Goal: Communication & Community: Answer question/provide support

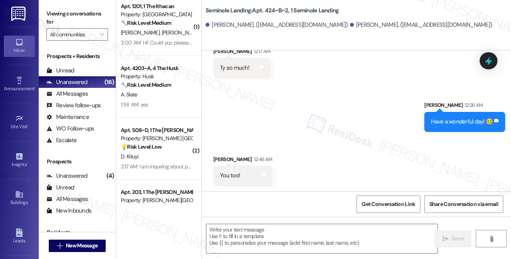
scroll to position [1160, 0]
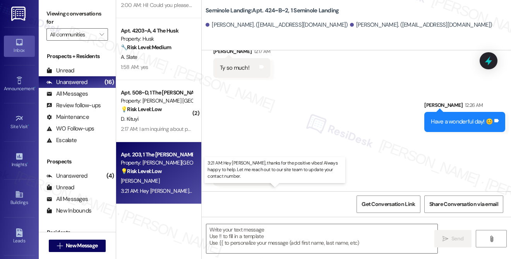
click at [168, 189] on div "3:21 AM: Hey Saeed, thanks for the positive vibes! Always happy to help. Let me…" at bounding box center [288, 191] width 334 height 7
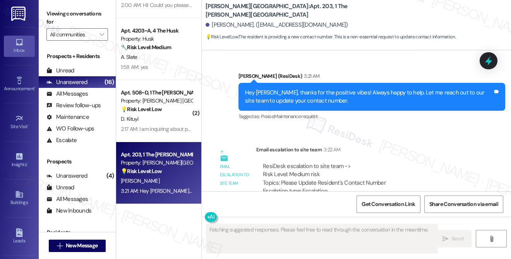
scroll to position [440, 0]
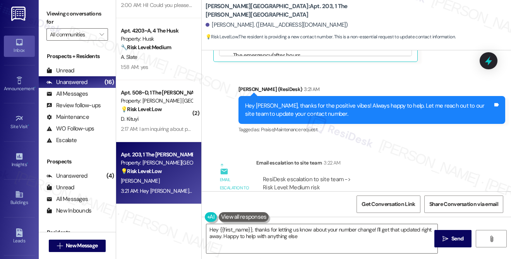
type textarea "Hey {{first_name}}, thanks for letting us know about your number change! I'll g…"
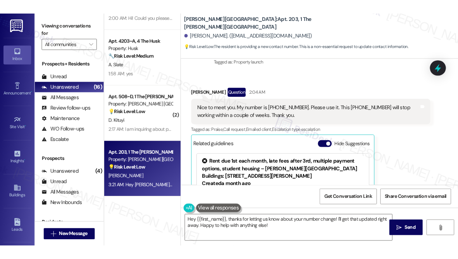
scroll to position [146, 0]
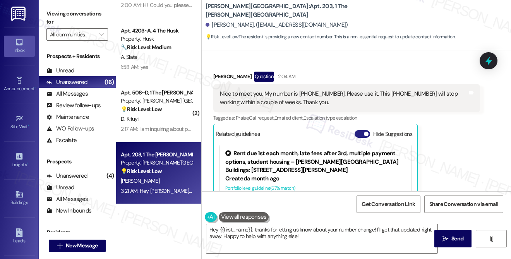
click at [362, 130] on button "Hide Suggestions" at bounding box center [362, 134] width 15 height 8
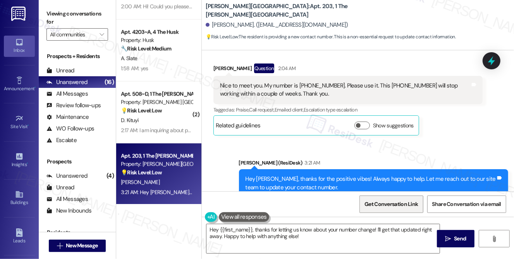
click at [392, 202] on span "Get Conversation Link" at bounding box center [391, 204] width 53 height 8
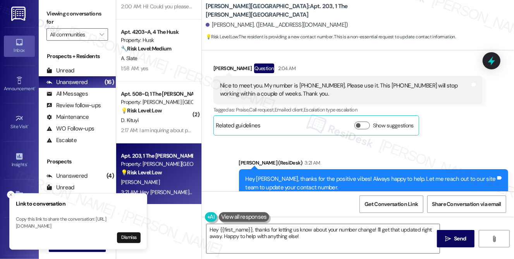
scroll to position [1098, 0]
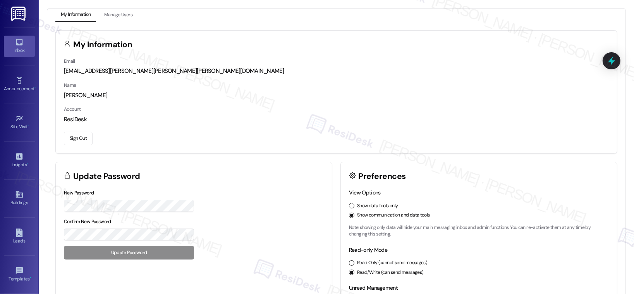
click at [18, 46] on icon at bounding box center [19, 42] width 9 height 9
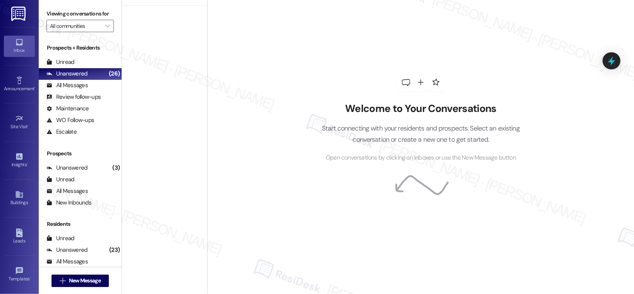
scroll to position [1186, 0]
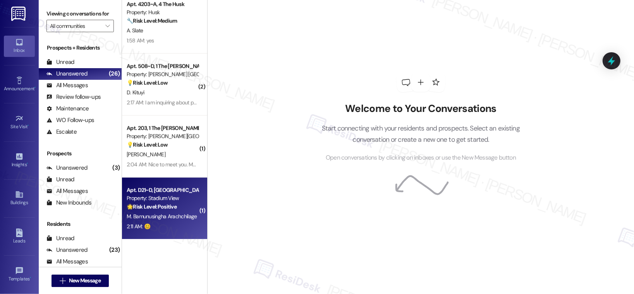
click at [178, 230] on div "2:11 AM: 😊 2:11 AM: 😊" at bounding box center [162, 227] width 73 height 10
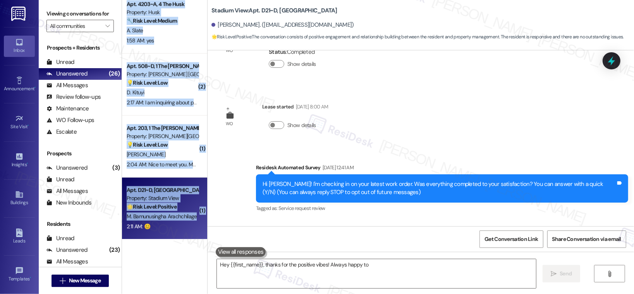
click at [178, 230] on div "2:11 AM: 😊 2:11 AM: 😊" at bounding box center [162, 227] width 73 height 10
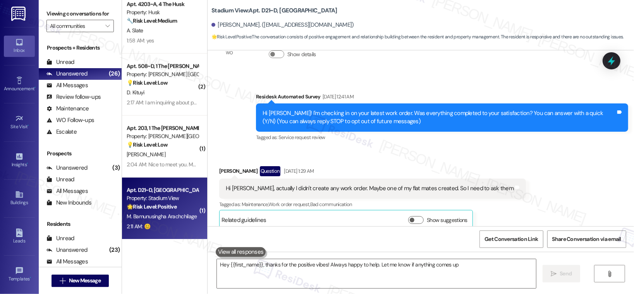
type textarea "Hey {{first_name}}, thanks for the positive vibes! Always happy to help. Let me…"
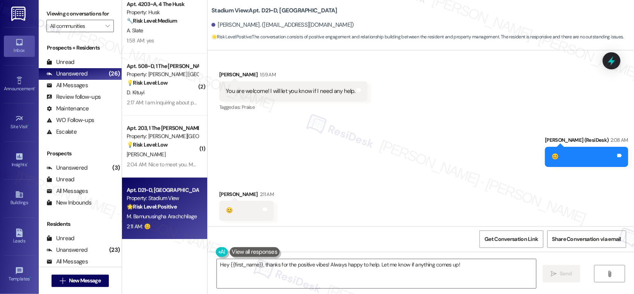
scroll to position [852, 0]
click at [283, 271] on textarea "Hey {{first_name}}, thanks for the positive vibes! Always happy to help. Let me…" at bounding box center [376, 273] width 319 height 29
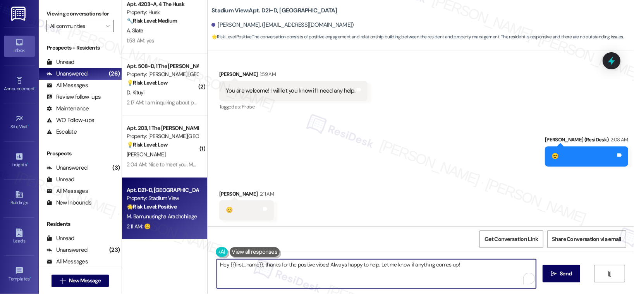
click at [283, 271] on textarea "Hey {{first_name}}, thanks for the positive vibes! Always happy to help. Let me…" at bounding box center [376, 273] width 319 height 29
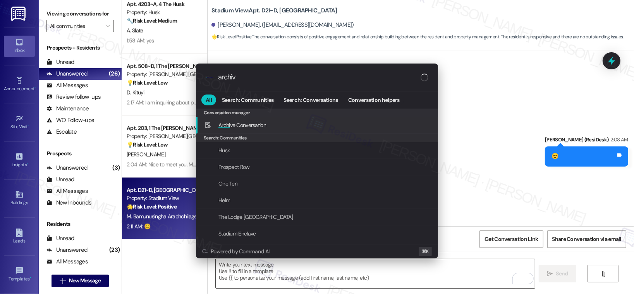
type input "archive"
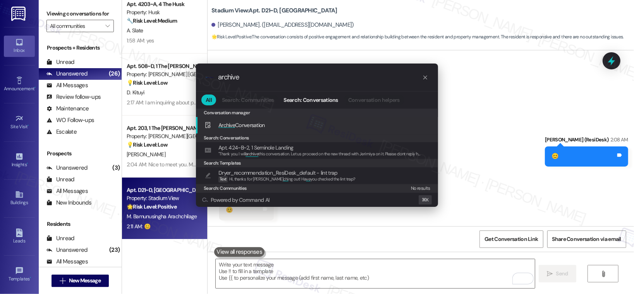
click at [299, 125] on div "Archive Conversation Add shortcut" at bounding box center [318, 125] width 227 height 9
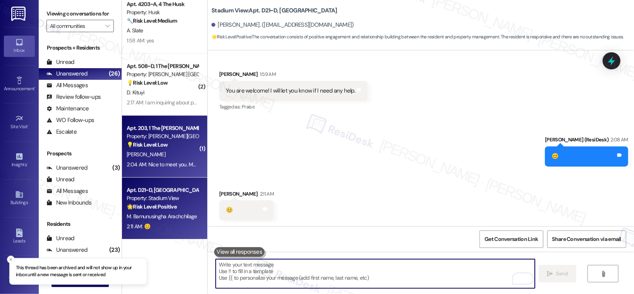
click at [158, 151] on div "S. Samhouri" at bounding box center [162, 155] width 73 height 10
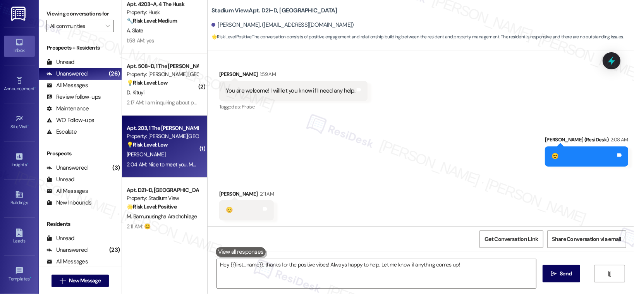
click at [158, 151] on div "S. Samhouri" at bounding box center [162, 155] width 73 height 10
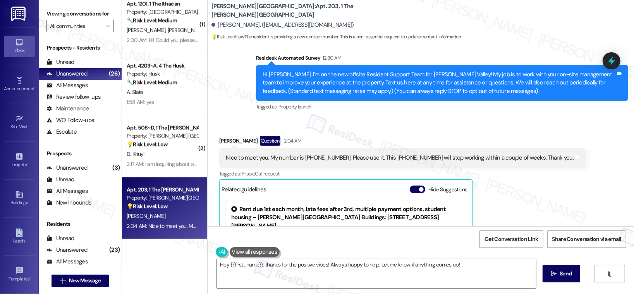
scroll to position [58, 0]
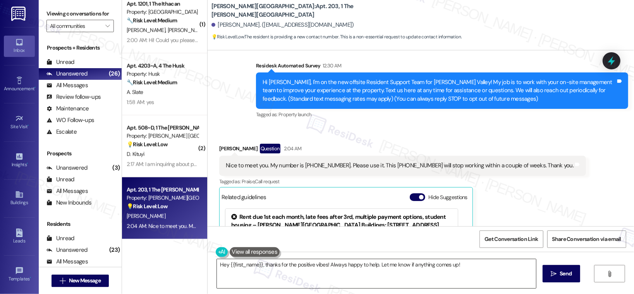
click at [472, 267] on textarea "Hey {{first_name}}, thanks for the positive vibes! Always happy to help. Let me…" at bounding box center [376, 273] width 319 height 29
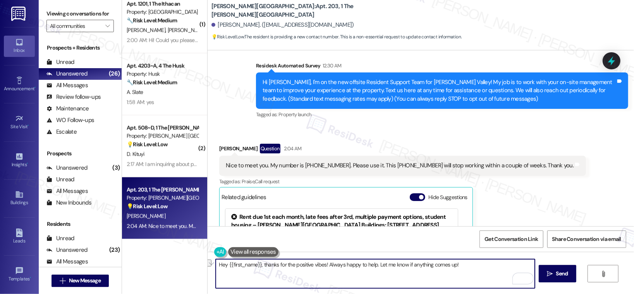
drag, startPoint x: 472, startPoint y: 267, endPoint x: 391, endPoint y: 265, distance: 81.4
click at [391, 265] on textarea "Hey {{first_name}}, thanks for the positive vibes! Always happy to help. Let me…" at bounding box center [375, 273] width 319 height 29
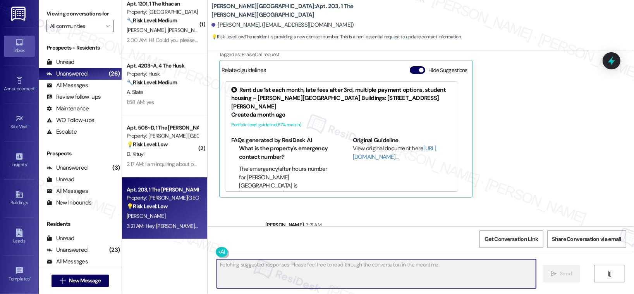
scroll to position [217, 0]
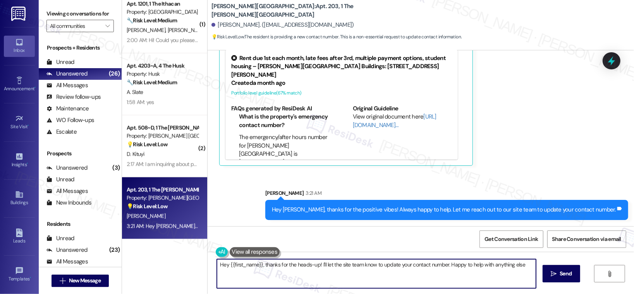
type textarea "Hey {{first_name}}, thanks for the heads-up! I'll let the site team know to upd…"
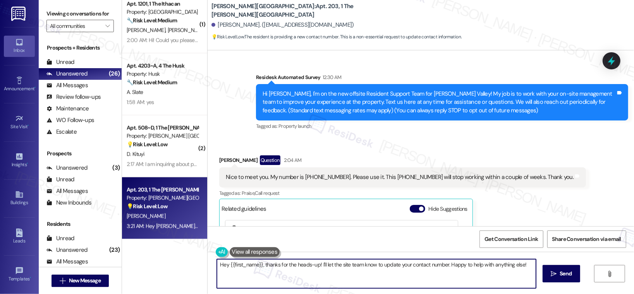
scroll to position [26, 0]
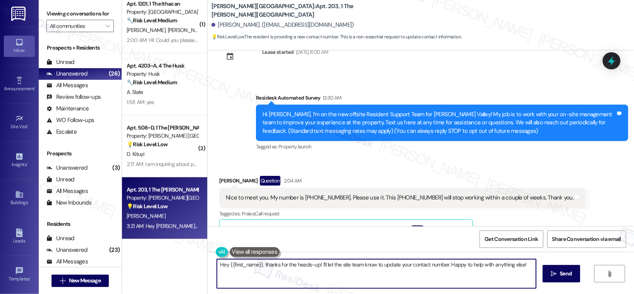
click at [331, 267] on textarea "Hey {{first_name}}, thanks for the heads-up! I'll let the site team know to upd…" at bounding box center [376, 273] width 319 height 29
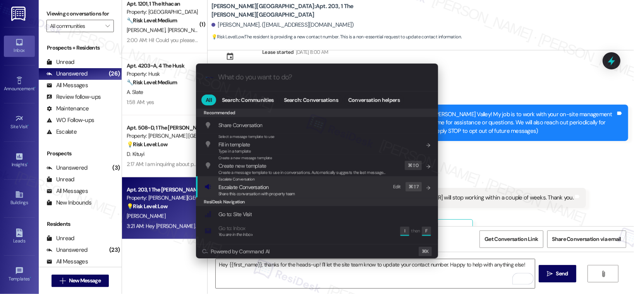
click at [299, 182] on div "Escalate Conversation Escalate Conversation Share this conversation with proper…" at bounding box center [318, 186] width 227 height 21
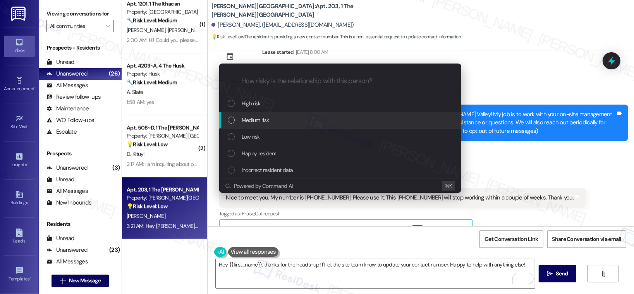
click at [297, 120] on div "Medium risk" at bounding box center [341, 120] width 227 height 9
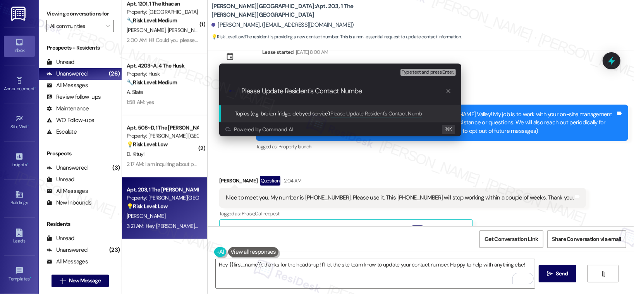
type input "Please Update Resident's Contact Number"
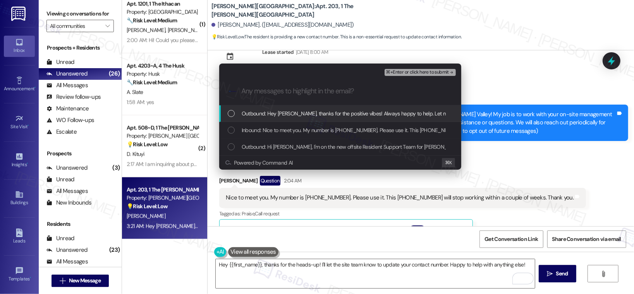
click at [306, 111] on span "Outbound: Hey Saeed, thanks for the positive vibes! Always happy to help. Let m…" at bounding box center [412, 113] width 341 height 9
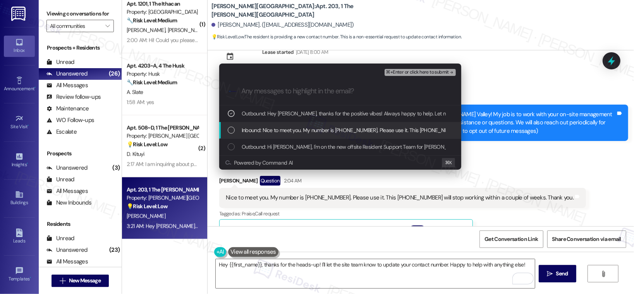
click at [306, 125] on div "Inbound: Nice to meet you. My number is (484) 747 8284. Please use it. This (48…" at bounding box center [340, 130] width 242 height 17
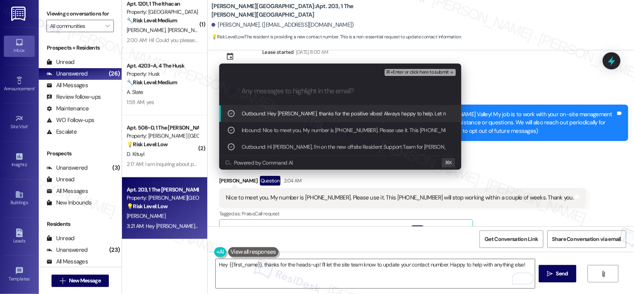
click at [399, 72] on span "⌘+Enter or click here to submit" at bounding box center [417, 72] width 63 height 5
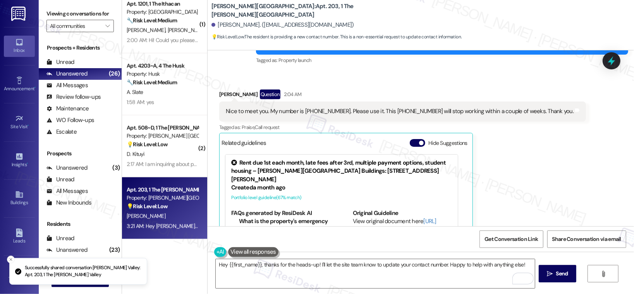
scroll to position [162, 0]
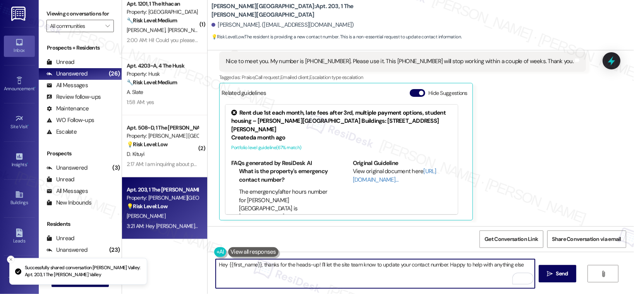
type textarea "Hey {{first_name}}, thanks for the heads-up! I'll let the site team know to upd…"
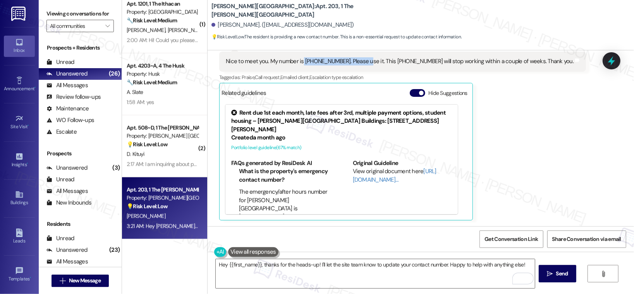
drag, startPoint x: 298, startPoint y: 62, endPoint x: 357, endPoint y: 61, distance: 58.9
click at [357, 61] on div "Nice to meet you. My number is (484) 747 8284. Please use it. This (484) 274 92…" at bounding box center [400, 61] width 348 height 8
click at [312, 59] on div "Nice to meet you. My number is (484) 747 8284. Please use it. This (484) 274 92…" at bounding box center [400, 61] width 348 height 8
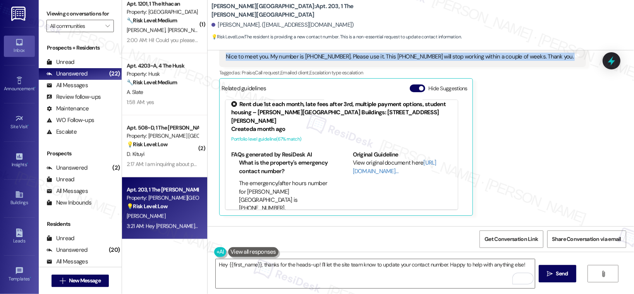
scroll to position [117, 0]
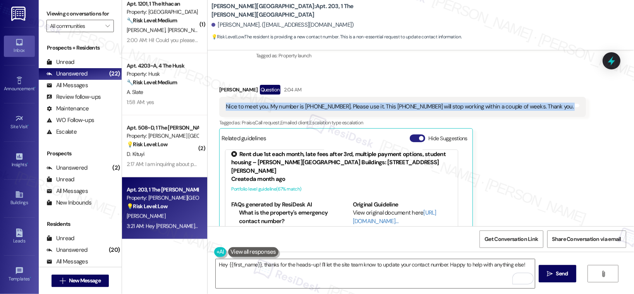
click at [413, 139] on button "Hide Suggestions" at bounding box center [417, 138] width 15 height 8
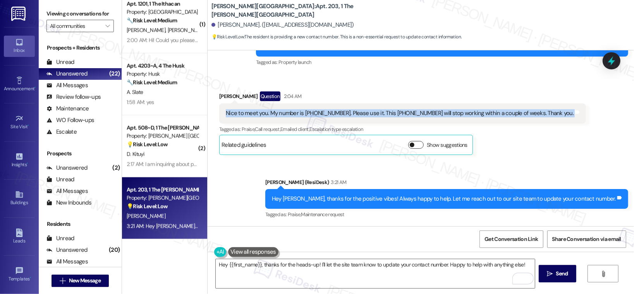
scroll to position [110, 0]
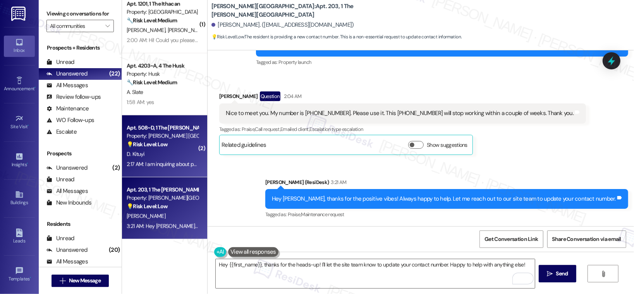
click at [167, 157] on div "D. Kituyi" at bounding box center [162, 155] width 73 height 10
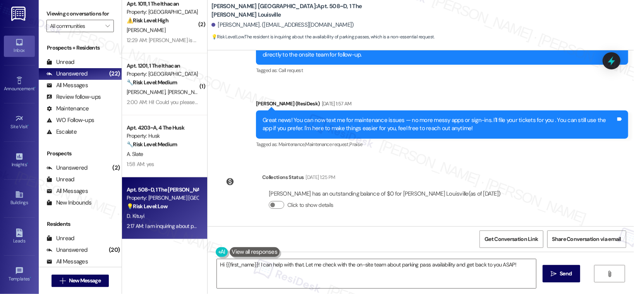
scroll to position [1785, 0]
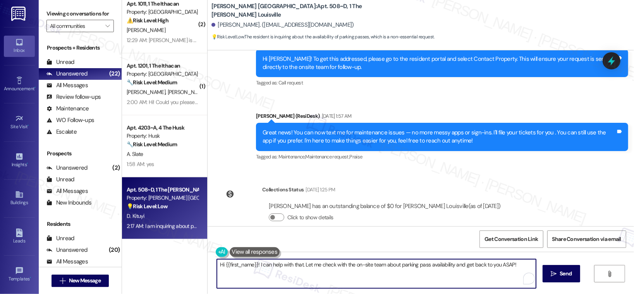
drag, startPoint x: 301, startPoint y: 264, endPoint x: 256, endPoint y: 265, distance: 44.6
click at [256, 265] on textarea "Hi {{first_name}}! I can help with that. Let me check with the on-site team abo…" at bounding box center [376, 273] width 319 height 29
click at [475, 266] on textarea "Hi {{first_name}}! Let me check with the on-site team about parking pass availa…" at bounding box center [375, 273] width 319 height 29
type textarea "Hi {{first_name}}! Let me check with the on-site team about parking pass availa…"
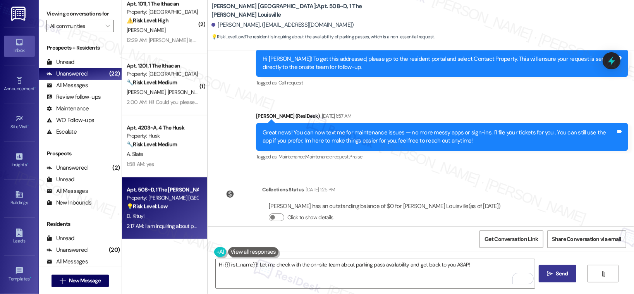
click at [550, 275] on icon "" at bounding box center [550, 274] width 6 height 6
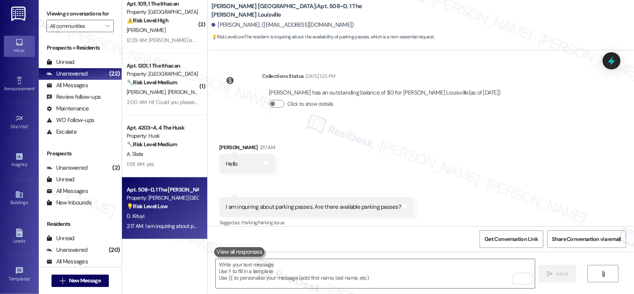
scroll to position [1952, 0]
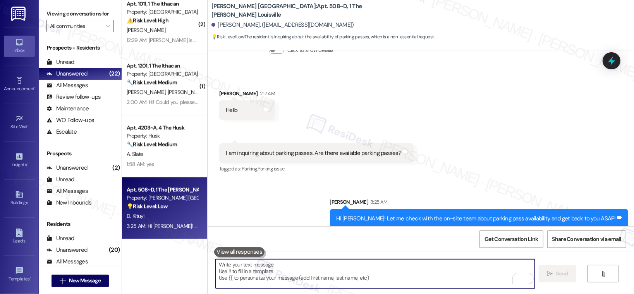
drag, startPoint x: 303, startPoint y: 270, endPoint x: 393, endPoint y: 289, distance: 91.2
click at [303, 270] on textarea "To enrich screen reader interactions, please activate Accessibility in Grammarl…" at bounding box center [375, 273] width 319 height 29
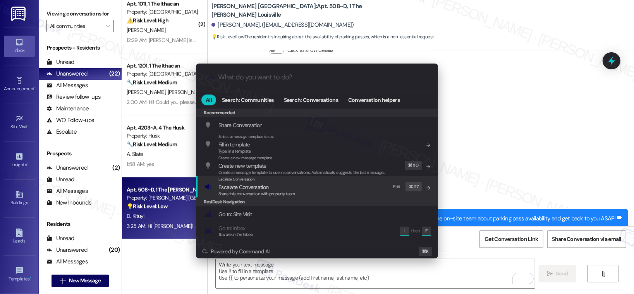
click at [344, 188] on div "Escalate Conversation Escalate Conversation Share this conversation with proper…" at bounding box center [318, 186] width 227 height 21
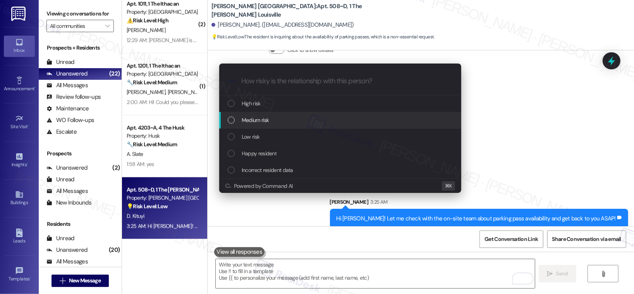
click at [305, 114] on div "Medium risk" at bounding box center [340, 120] width 242 height 17
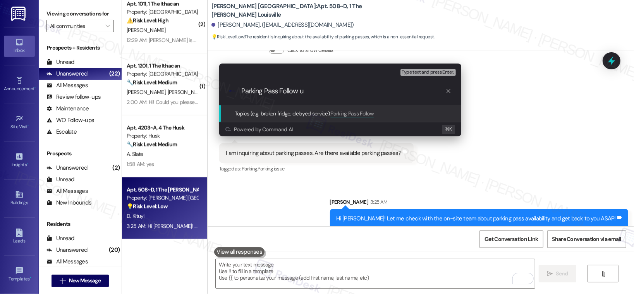
type input "Parking Pass Follow up"
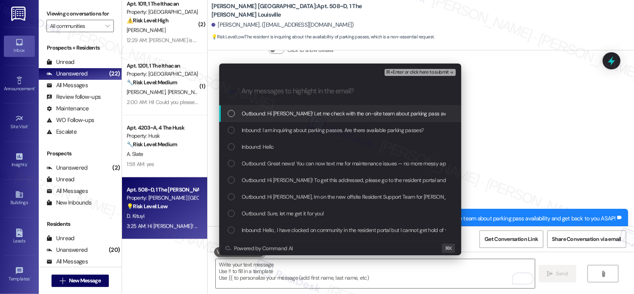
click at [305, 114] on span "Outbound: Hi Deborah! Let me check with the on-site team about parking pass ava…" at bounding box center [383, 113] width 283 height 9
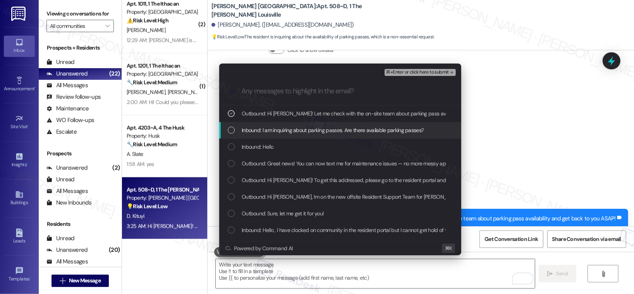
click at [303, 126] on span "Inbound: I am inquiring about parking passes. Are there available parking passe…" at bounding box center [333, 130] width 182 height 9
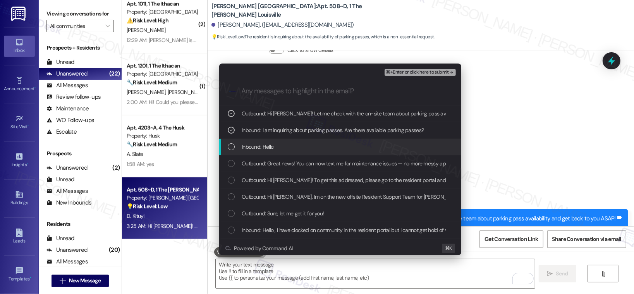
click at [301, 146] on div "Inbound: Hello" at bounding box center [341, 147] width 227 height 9
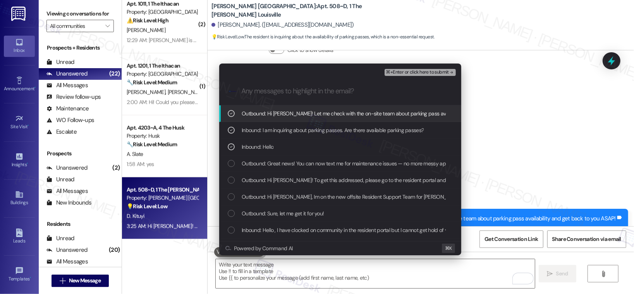
click at [433, 73] on span "⌘+Enter or click here to submit" at bounding box center [417, 72] width 63 height 5
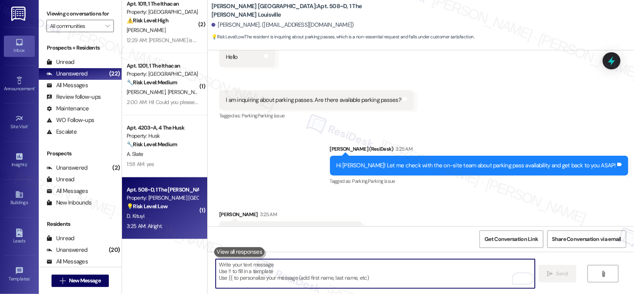
scroll to position [2029, 0]
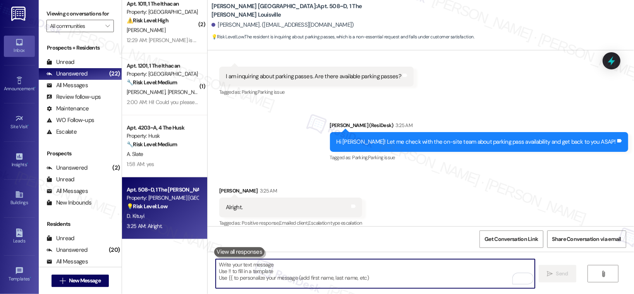
click at [331, 270] on textarea "To enrich screen reader interactions, please activate Accessibility in Grammarl…" at bounding box center [375, 273] width 319 height 29
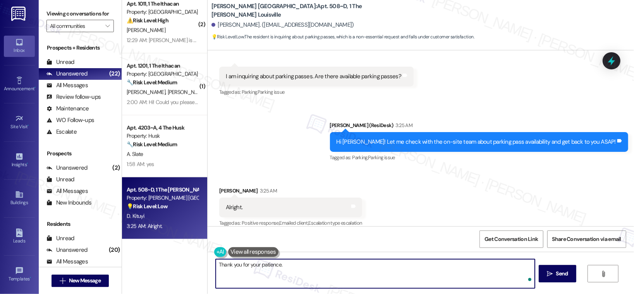
type textarea "Thank you for your patience."
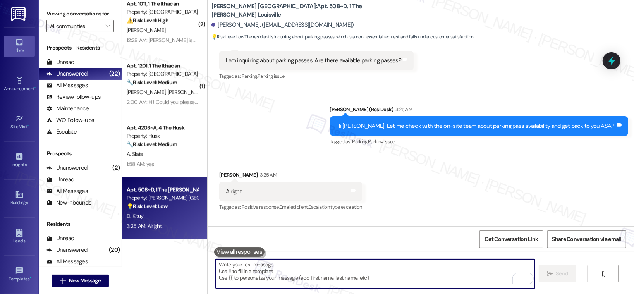
scroll to position [2083, 0]
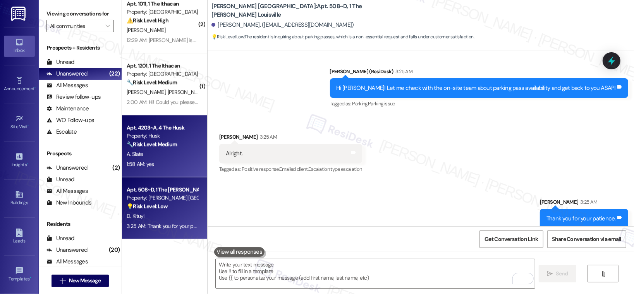
click at [159, 160] on div "1:58 AM: yes 1:58 AM: yes" at bounding box center [162, 165] width 73 height 10
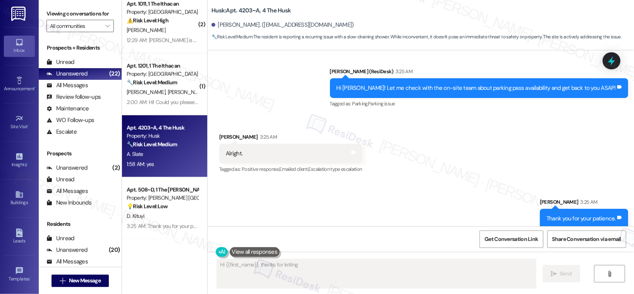
scroll to position [363, 0]
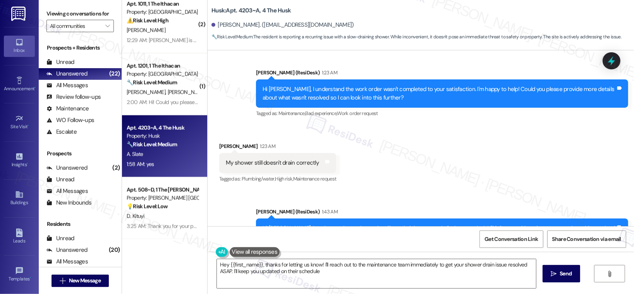
type textarea "Hey {{first_name}}, thanks for letting us know! I'll reach out to the maintenan…"
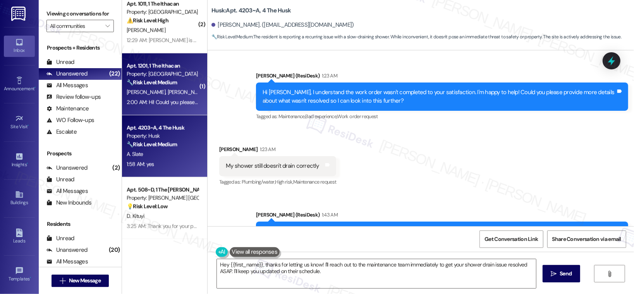
click at [150, 98] on div "2:00 AM: Hi! Could you please provide us with a formal documentation of rental …" at bounding box center [162, 103] width 73 height 10
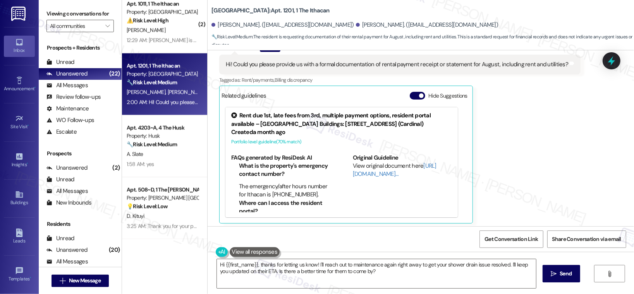
scroll to position [247, 0]
click at [410, 99] on button "Hide Suggestions" at bounding box center [417, 97] width 15 height 8
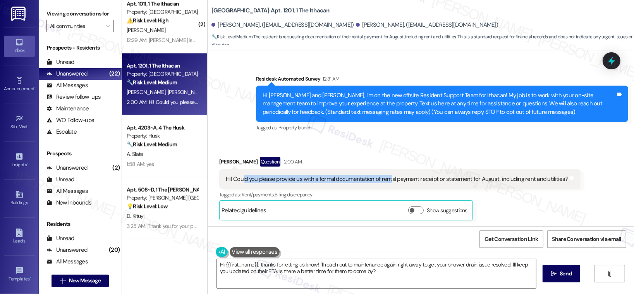
drag, startPoint x: 241, startPoint y: 180, endPoint x: 386, endPoint y: 177, distance: 145.3
click at [386, 177] on div "Hi! Could you please provide us with a formal documentation of rental payment r…" at bounding box center [397, 179] width 343 height 8
click at [296, 177] on div "Hi! Could you please provide us with a formal documentation of rental payment r…" at bounding box center [397, 179] width 343 height 8
drag, startPoint x: 264, startPoint y: 181, endPoint x: 419, endPoint y: 182, distance: 155.4
click at [419, 182] on div "Hi! Could you please provide us with a formal documentation of rental payment r…" at bounding box center [397, 179] width 343 height 8
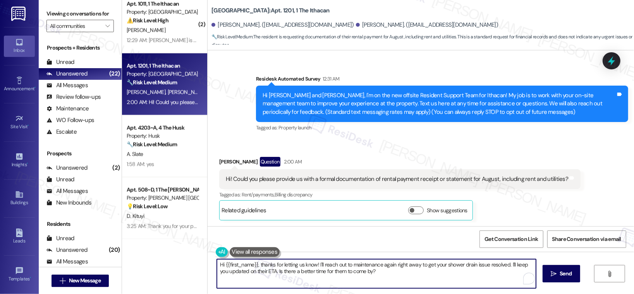
click at [312, 266] on textarea "Hi {{first_name}}, thanks for letting us know! I'll reach out to maintenance ag…" at bounding box center [376, 273] width 319 height 29
drag, startPoint x: 328, startPoint y: 265, endPoint x: 401, endPoint y: 272, distance: 73.9
click at [401, 272] on textarea "Hi {{first_name}}, thanks for letting us know! I'll reach out to maintenance ag…" at bounding box center [375, 273] width 319 height 29
click at [337, 269] on textarea "Hi {{first_name}}, thanks for letting us know! I'll reach out to maintenance ag…" at bounding box center [375, 273] width 319 height 29
click at [309, 263] on textarea "Hi {{first_name}}, thanks for letting us know! I'll reach out to maintenance ag…" at bounding box center [375, 273] width 319 height 29
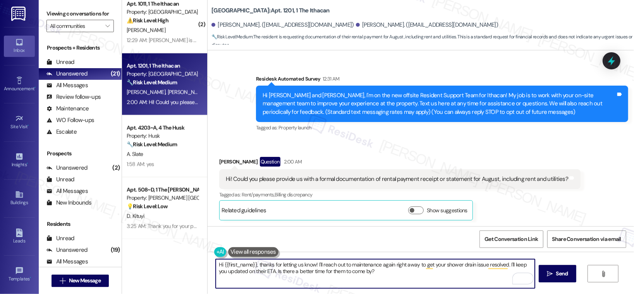
click at [282, 181] on div "Hi! Could you please provide us with a formal documentation of rental payment r…" at bounding box center [397, 179] width 343 height 8
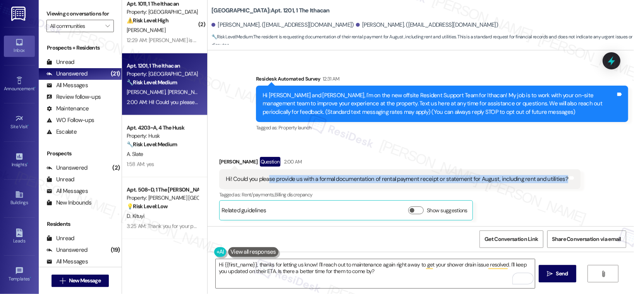
drag, startPoint x: 263, startPoint y: 177, endPoint x: 361, endPoint y: 185, distance: 97.9
click at [361, 185] on div "Hi! Could you please provide us with a formal documentation of rental payment r…" at bounding box center [400, 179] width 362 height 20
click at [412, 213] on button "Show suggestions" at bounding box center [415, 211] width 15 height 8
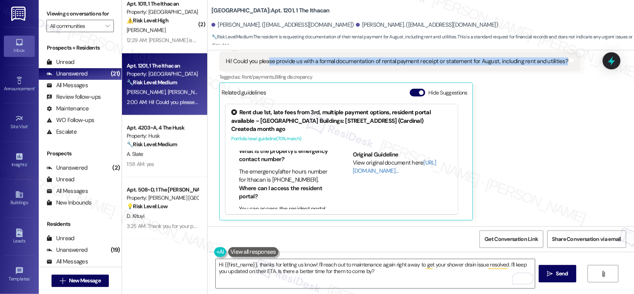
scroll to position [28, 0]
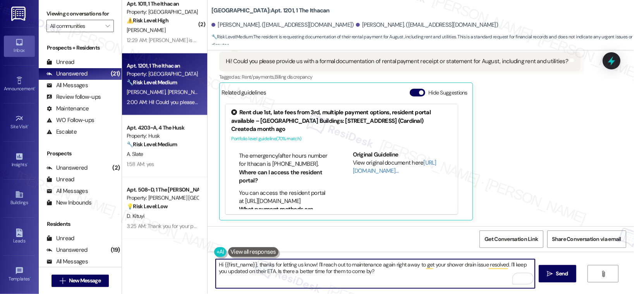
click at [313, 270] on textarea "Hi {{first_name}}, thanks for letting us know! I'll reach out to maintenance ag…" at bounding box center [375, 273] width 319 height 29
drag, startPoint x: 329, startPoint y: 264, endPoint x: 418, endPoint y: 266, distance: 88.4
click at [418, 266] on textarea "Hi {{first_name}}, thanks for letting us know! I'll reach out to maintenance ag…" at bounding box center [375, 273] width 319 height 29
click at [365, 264] on textarea "Hi {{first_name}}, thanks for letting us know! I'll reach out to maintenance ag…" at bounding box center [375, 273] width 319 height 29
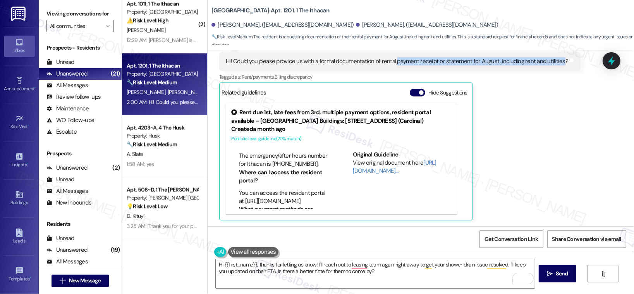
drag, startPoint x: 390, startPoint y: 61, endPoint x: 553, endPoint y: 63, distance: 163.5
click at [553, 63] on div "Hi! Could you please provide us with a formal documentation of rental payment r…" at bounding box center [397, 61] width 343 height 8
copy div "payment receipt or statement for August, including rent and utilities"
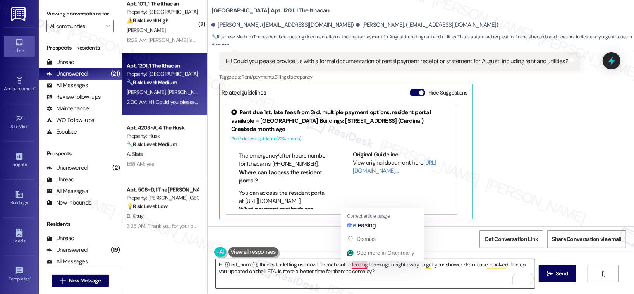
click at [358, 264] on textarea "Hi {{first_name}}, thanks for letting us know! I'll reach out to leasing team a…" at bounding box center [375, 273] width 319 height 29
click at [366, 289] on div "Hi {{first_name}}, thanks for letting us know! I'll reach out to leasing team a…" at bounding box center [421, 281] width 427 height 58
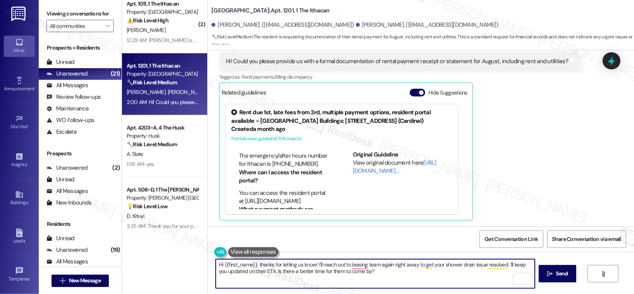
click at [365, 265] on textarea "Hi {{first_name}}, thanks for letting us know! I'll reach out to leasing team a…" at bounding box center [375, 273] width 319 height 29
drag, startPoint x: 414, startPoint y: 265, endPoint x: 502, endPoint y: 265, distance: 87.6
click at [502, 265] on textarea "Hi {{first_name}}, thanks for letting us know! I'll reach out to leasing team a…" at bounding box center [375, 273] width 319 height 29
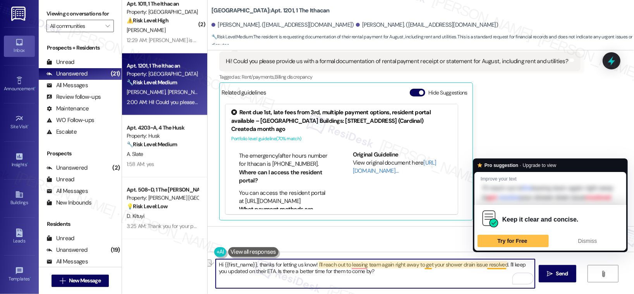
paste textarea "payment receipt or statement for August, including rent and utilities"
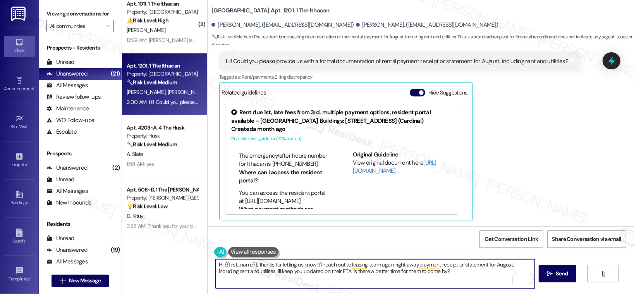
drag, startPoint x: 251, startPoint y: 271, endPoint x: 279, endPoint y: 273, distance: 27.6
click at [279, 273] on textarea "Hi {{first_name}}, thanks for letting us know! I'll reach out to leasing team a…" at bounding box center [375, 273] width 319 height 29
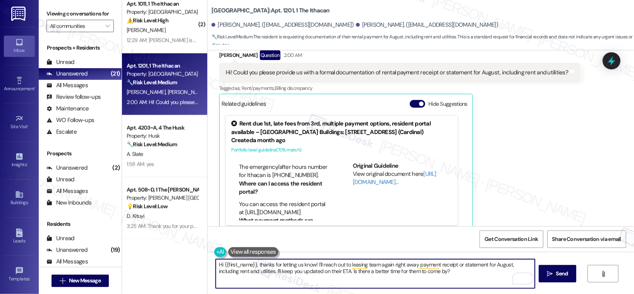
scroll to position [228, 0]
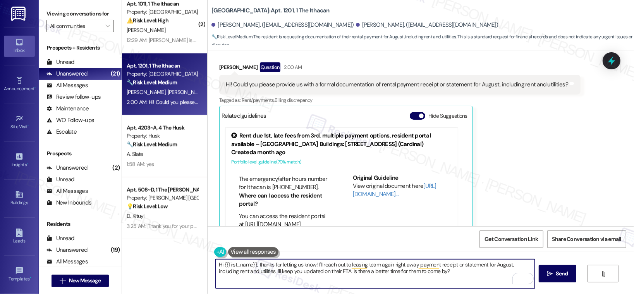
click at [222, 65] on div "Jingqi Lin Question 2:00 AM" at bounding box center [400, 68] width 362 height 12
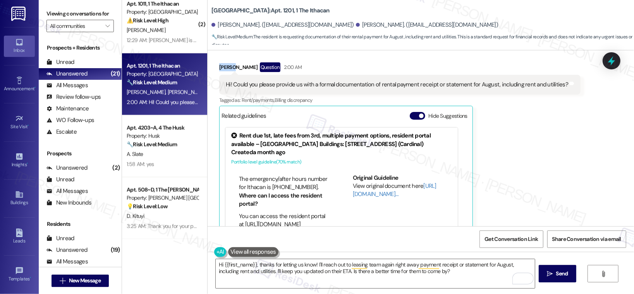
click at [222, 65] on div "Jingqi Lin Question 2:00 AM" at bounding box center [400, 68] width 362 height 12
copy div "Jingqi"
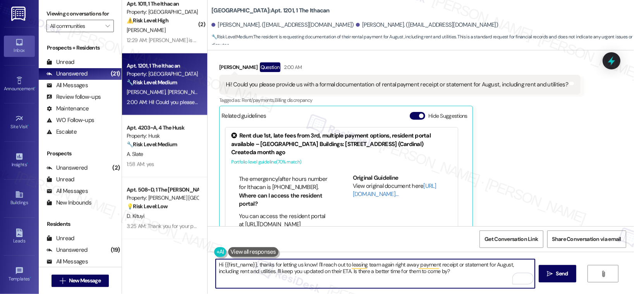
click at [223, 278] on textarea "Hi {{first_name}}, thanks for letting us know! I'll reach out to leasing team a…" at bounding box center [375, 273] width 319 height 29
drag, startPoint x: 220, startPoint y: 263, endPoint x: 252, endPoint y: 266, distance: 32.7
click at [252, 266] on textarea "Hi {{first_name}}, thanks for letting us know! I'll reach out to leasing team a…" at bounding box center [375, 273] width 319 height 29
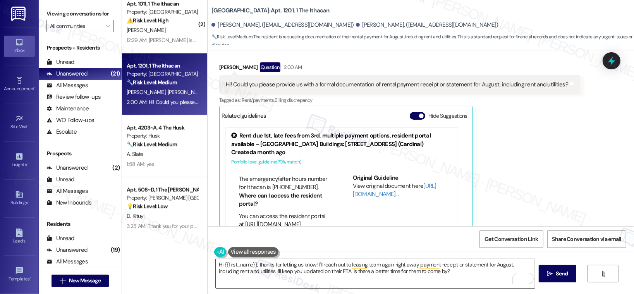
type textarea "Hi Jingqi, thanks for letting us know! I'll reach out to leasing team again rig…"
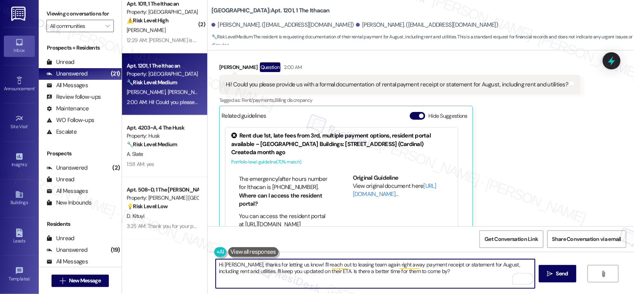
click at [216, 264] on textarea "Hi Jingqi, thanks for letting us know! I'll reach out to leasing team again rig…" at bounding box center [375, 273] width 319 height 29
drag, startPoint x: 213, startPoint y: 264, endPoint x: 419, endPoint y: 273, distance: 205.5
click at [419, 273] on textarea "Hi Jingqi, thanks for letting us know! I'll reach out to leasing team again rig…" at bounding box center [375, 273] width 319 height 29
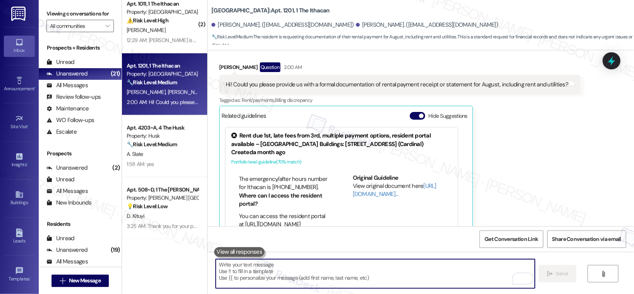
click at [223, 270] on textarea "To enrich screen reader interactions, please activate Accessibility in Grammarl…" at bounding box center [375, 273] width 319 height 29
paste textarea "Hi Jingqi, thank you for letting us know! I’ll follow up with the leasing team …"
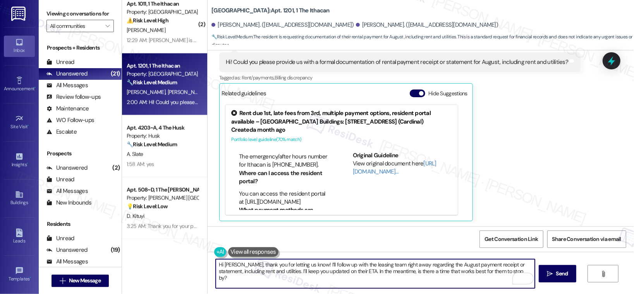
scroll to position [251, 0]
drag, startPoint x: 297, startPoint y: 264, endPoint x: 415, endPoint y: 269, distance: 118.3
click at [415, 269] on textarea "Hi Jingqi, thank you for letting us know! I’ll follow up with the leasing team …" at bounding box center [375, 273] width 319 height 29
click at [406, 279] on textarea "Hi Jingqi, thank you for letting us know! I’ll follow up with the leasing team …" at bounding box center [375, 273] width 319 height 29
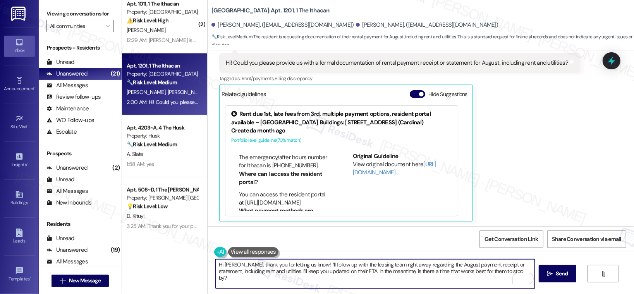
click at [358, 268] on textarea "Hi Jingqi, thank you for letting us know! I’ll follow up with the leasing team …" at bounding box center [375, 273] width 319 height 29
drag, startPoint x: 349, startPoint y: 269, endPoint x: 456, endPoint y: 275, distance: 107.9
click at [456, 275] on textarea "Hi Jingqi, thank you for letting us know! I’ll follow up with the leasing team …" at bounding box center [375, 273] width 319 height 29
click at [403, 89] on div "Related guidelines Hide Suggestions" at bounding box center [346, 92] width 249 height 15
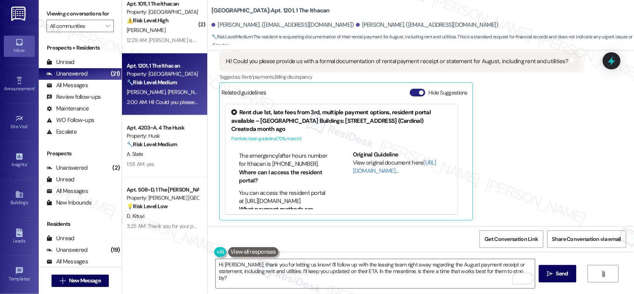
click at [415, 95] on button "Hide Suggestions" at bounding box center [417, 93] width 15 height 8
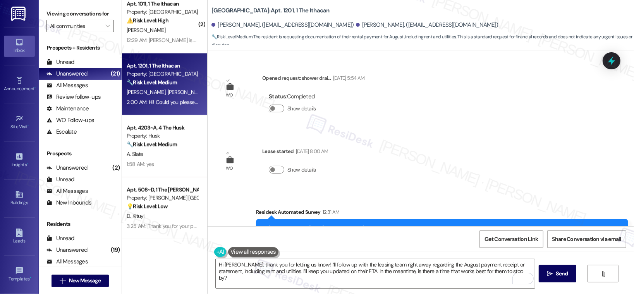
scroll to position [133, 0]
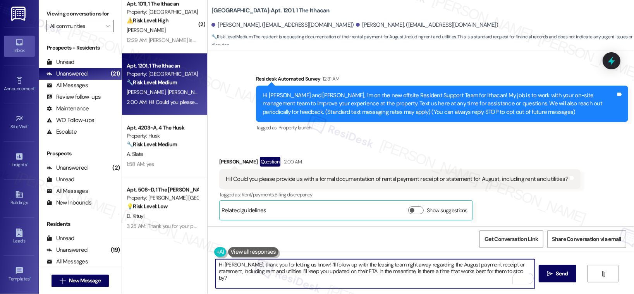
click at [324, 280] on textarea "Hi Jingqi, thank you for letting us know! I’ll follow up with the leasing team …" at bounding box center [375, 273] width 319 height 29
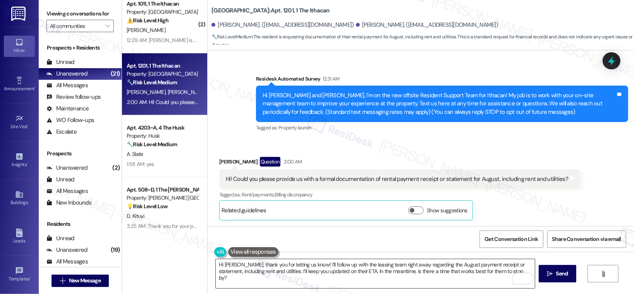
drag, startPoint x: 551, startPoint y: 275, endPoint x: 384, endPoint y: 274, distance: 166.6
click at [384, 274] on div "Hi Jingqi, thank you for letting us know! I’ll follow up with the leasing team …" at bounding box center [421, 281] width 427 height 58
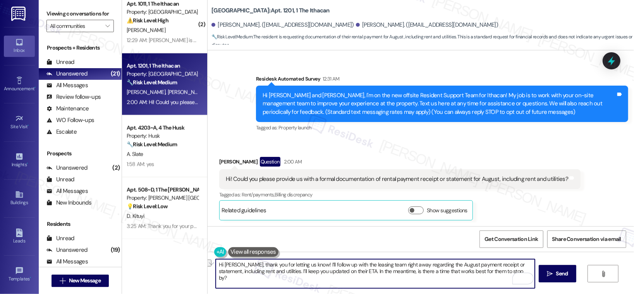
drag, startPoint x: 314, startPoint y: 268, endPoint x: 352, endPoint y: 265, distance: 38.4
click at [352, 265] on textarea "Hi Jingqi, thank you for letting us know! I’ll follow up with the leasing team …" at bounding box center [375, 273] width 319 height 29
drag, startPoint x: 248, startPoint y: 272, endPoint x: 314, endPoint y: 273, distance: 66.3
click at [314, 273] on textarea "Hi Jingqi, thank you for letting us know! I’ll follow up with the leasing team …" at bounding box center [375, 273] width 319 height 29
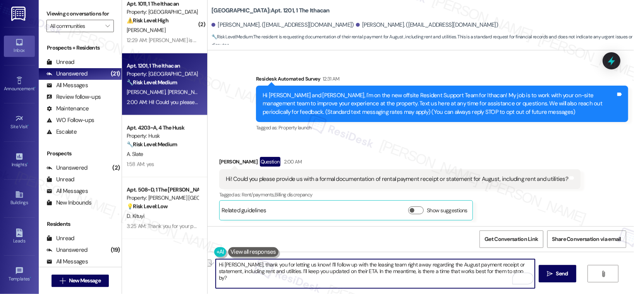
drag, startPoint x: 355, startPoint y: 273, endPoint x: 435, endPoint y: 275, distance: 80.6
click at [435, 275] on textarea "Hi Jingqi, thank you for letting us know! I’ll follow up with the leasing team …" at bounding box center [375, 273] width 319 height 29
click at [435, 276] on textarea "Hi Jingqi, thank you for letting us know! I’ll follow up with the leasing team …" at bounding box center [375, 273] width 319 height 29
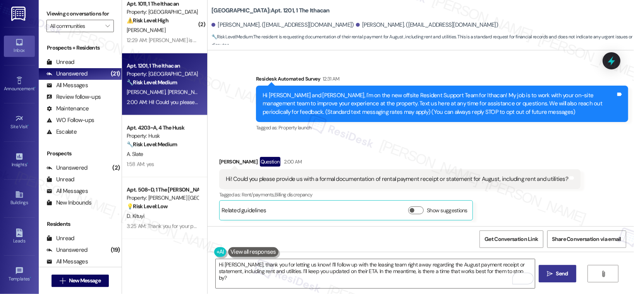
click at [549, 274] on icon "" at bounding box center [550, 274] width 6 height 6
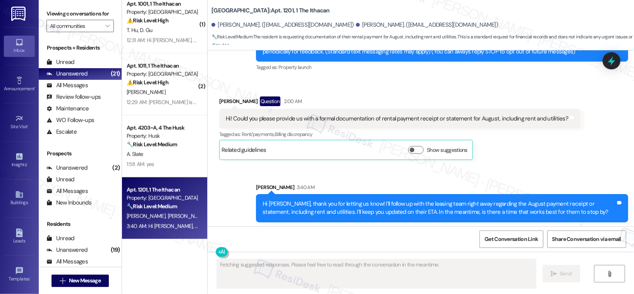
scroll to position [196, 0]
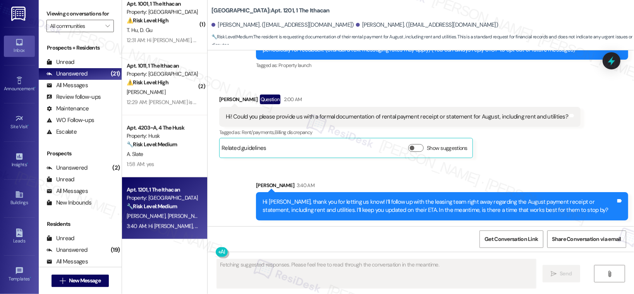
click at [360, 204] on div "Hi Jingqi, thank you for letting us know! I’ll follow up with the leasing team …" at bounding box center [439, 206] width 353 height 17
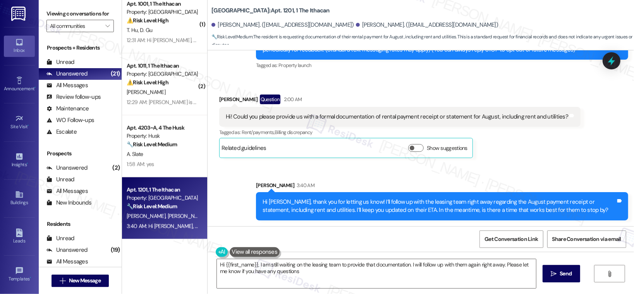
type textarea "Hi {{first_name}}, I am still waiting on the leasing team to provide that docum…"
drag, startPoint x: 491, startPoint y: 201, endPoint x: 553, endPoint y: 202, distance: 62.0
click at [553, 202] on div "Hi Jingqi, thank you for letting us know! I’ll follow up with the leasing team …" at bounding box center [439, 206] width 353 height 17
drag, startPoint x: 492, startPoint y: 202, endPoint x: 299, endPoint y: 210, distance: 193.5
click at [299, 210] on div "Hi Jingqi, thank you for letting us know! I’ll follow up with the leasing team …" at bounding box center [439, 206] width 353 height 17
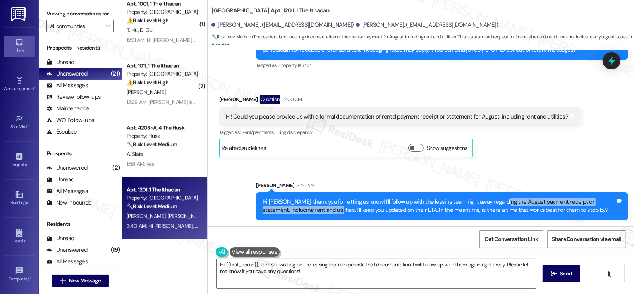
copy div "August payment receipt or statement, including rent and utilities."
click at [308, 271] on textarea "Hi {{first_name}}, I am still waiting on the leasing team to provide that docum…" at bounding box center [376, 273] width 319 height 29
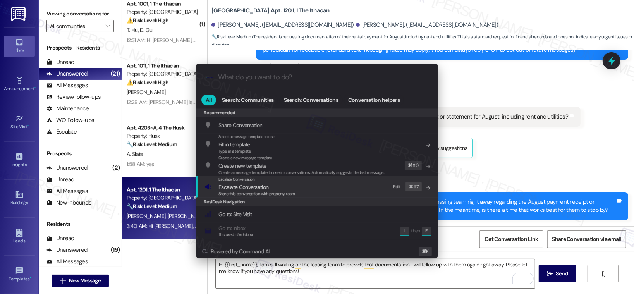
click at [277, 191] on span "Share this conversation with property team" at bounding box center [257, 193] width 77 height 5
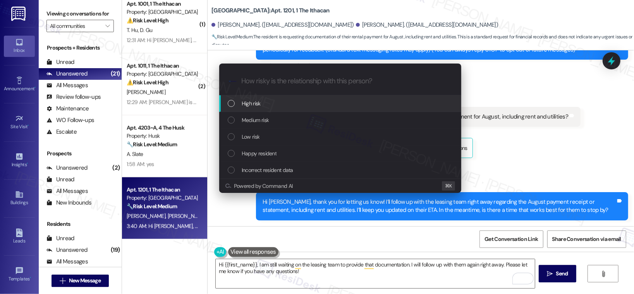
click at [290, 105] on div "High risk" at bounding box center [341, 103] width 227 height 9
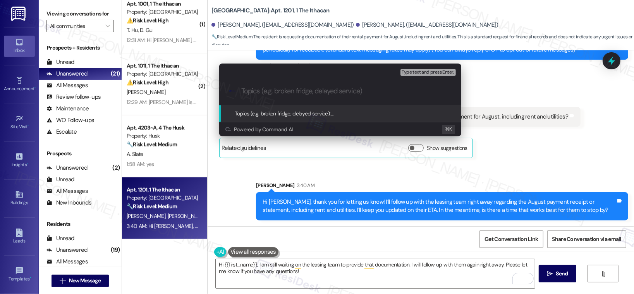
paste input "August payment receipt or statement, including rent and utilities."
type input "August payment receipt or statement, including rent and utilities."
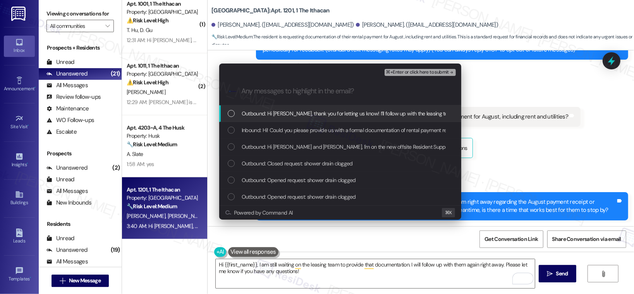
click at [288, 114] on span "Outbound: Hi Jingqi, thank you for letting us know! I’ll follow up with the lea…" at bounding box center [565, 113] width 647 height 9
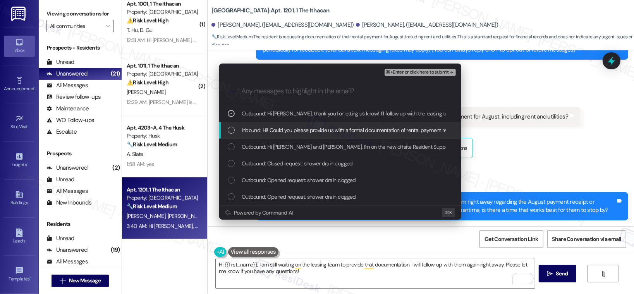
click at [282, 131] on span "Inbound: Hi! Could you please provide us with a formal documentation of rental …" at bounding box center [408, 130] width 333 height 9
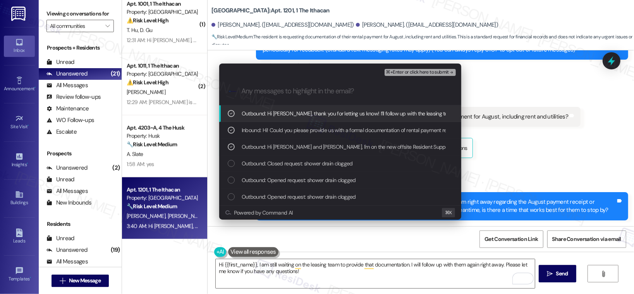
click at [406, 74] on span "⌘+Enter or click here to submit" at bounding box center [417, 72] width 63 height 5
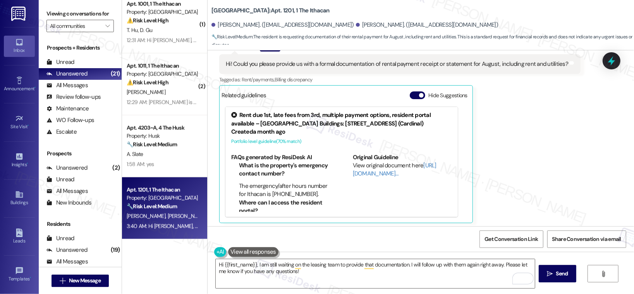
scroll to position [251, 0]
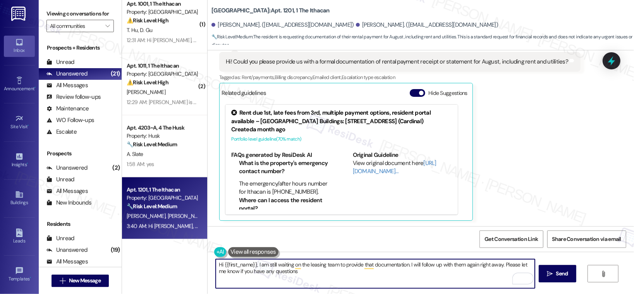
type textarea "Hi {{first_name}}, I am still waiting on the leasing team to provide that docum…"
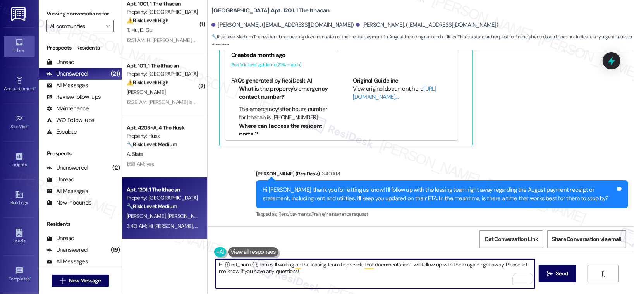
click at [348, 270] on textarea "Hi {{first_name}}, I am still waiting on the leasing team to provide that docum…" at bounding box center [375, 273] width 319 height 29
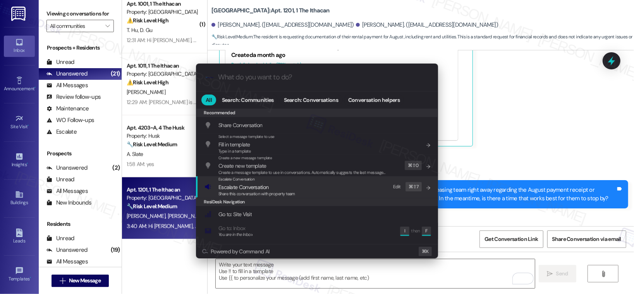
click at [295, 189] on div "Escalate Conversation Escalate Conversation Share this conversation with proper…" at bounding box center [318, 186] width 227 height 21
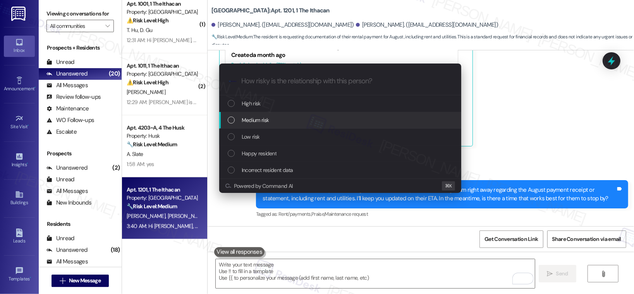
click at [263, 120] on span "Medium risk" at bounding box center [255, 120] width 27 height 9
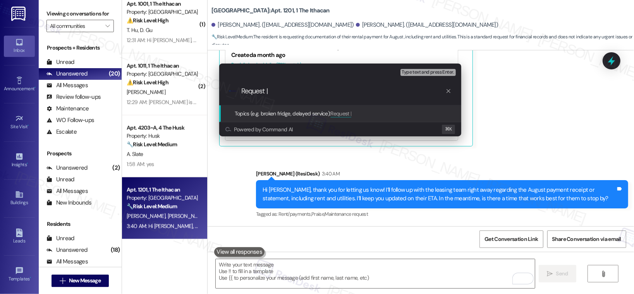
paste input "August payment receipt or statement, including rent and utilities"
type input "Request | August payment receipt or statement, including rent and utilities"
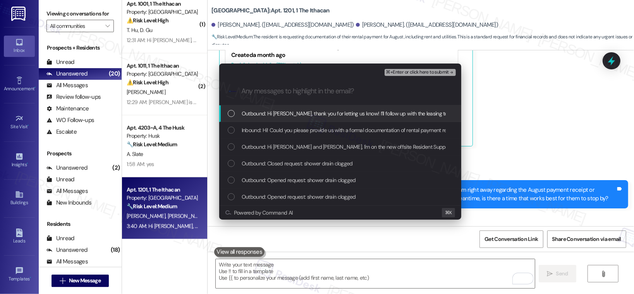
scroll to position [0, 0]
click at [273, 112] on span "Outbound: Hi Jingqi, thank you for letting us know! I’ll follow up with the lea…" at bounding box center [565, 113] width 647 height 9
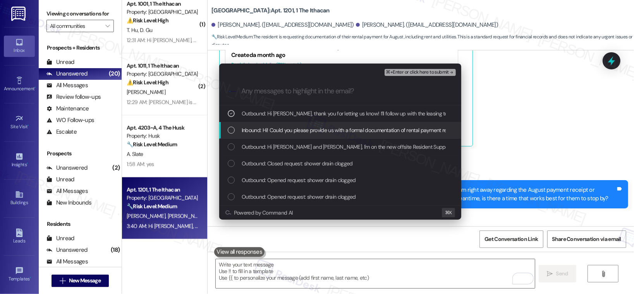
click at [274, 129] on span "Inbound: Hi! Could you please provide us with a formal documentation of rental …" at bounding box center [408, 130] width 333 height 9
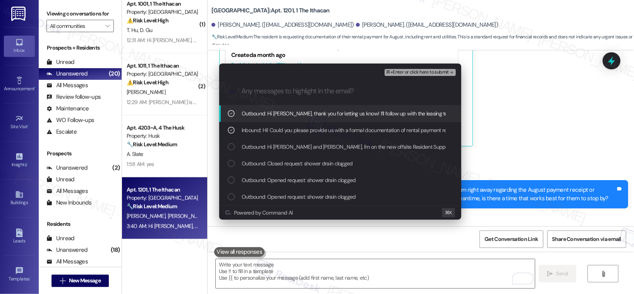
click at [396, 72] on span "⌘+Enter or click here to submit" at bounding box center [417, 72] width 63 height 5
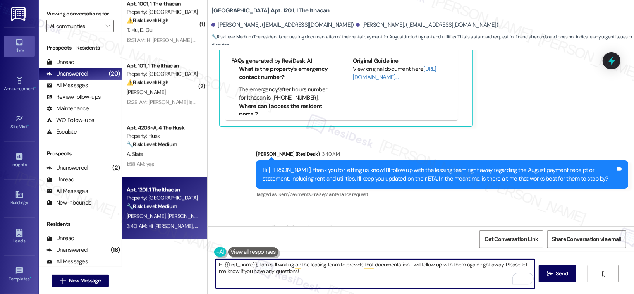
scroll to position [420, 0]
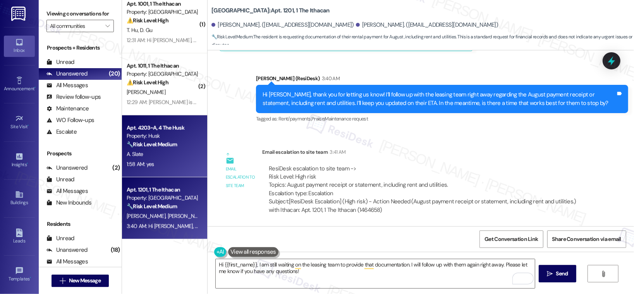
click at [160, 148] on div "🔧 Risk Level: Medium The resident is reporting a recurring issue with a slow-dr…" at bounding box center [163, 145] width 72 height 8
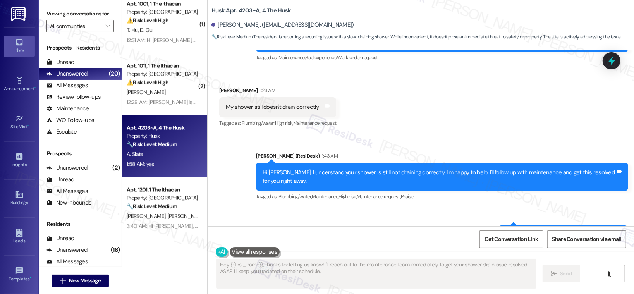
scroll to position [259, 0]
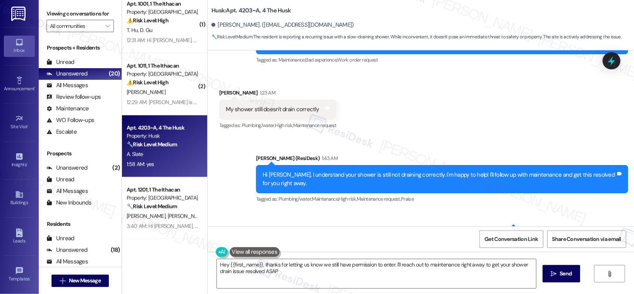
type textarea "Hey {{first_name}}, thanks for letting us know we still have permission to ente…"
click at [260, 110] on div "My shower still doesn't drain correctly" at bounding box center [272, 109] width 93 height 8
copy div "My shower still doesn't drain correctly Tags and notes"
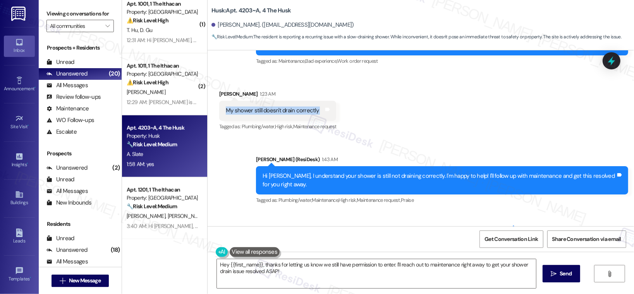
scroll to position [257, 0]
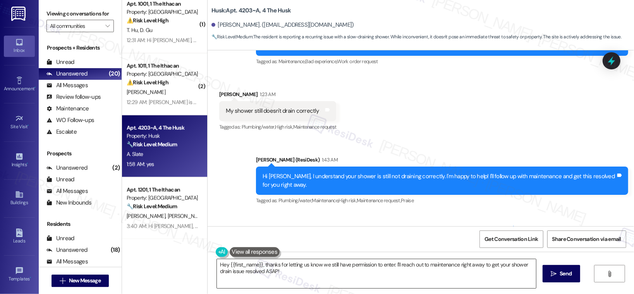
click at [278, 269] on textarea "Hey {{first_name}}, thanks for letting us know we still have permission to ente…" at bounding box center [376, 273] width 319 height 29
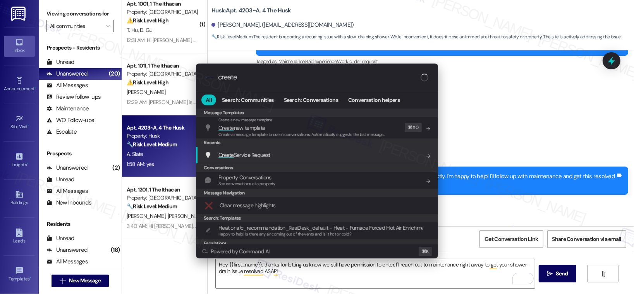
type input "create"
click at [316, 162] on div "Create Service Request Add shortcut" at bounding box center [317, 155] width 242 height 17
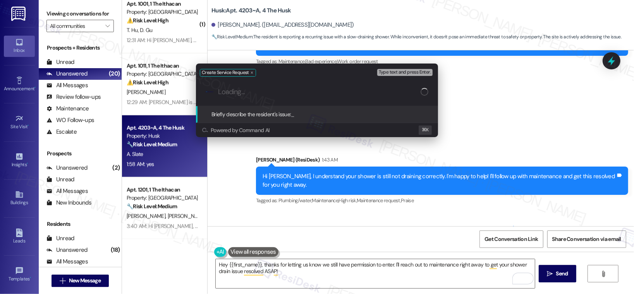
paste input "My shower still doesn't drain correctly"
type input "My shower still doesn't drain correctly"
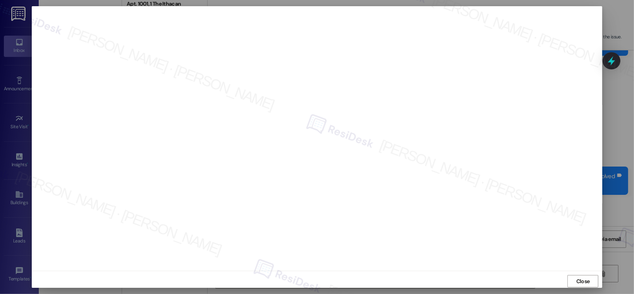
drag, startPoint x: 579, startPoint y: 282, endPoint x: 566, endPoint y: 282, distance: 12.8
click at [579, 282] on span "Close" at bounding box center [584, 281] width 14 height 8
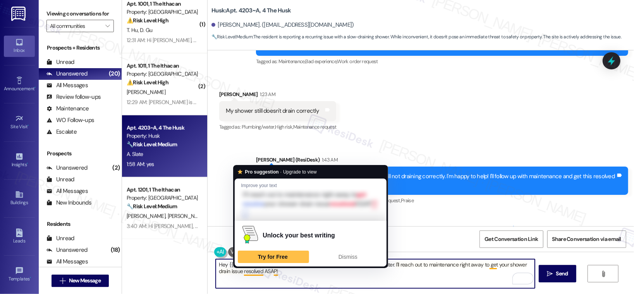
click at [249, 269] on textarea "Hey {{first_name}}, thanks for letting us know we still have permission to ente…" at bounding box center [375, 273] width 319 height 29
click at [272, 269] on textarea "Hey {{first_name}}, thanks for letting us know we still have permission to ente…" at bounding box center [375, 273] width 319 height 29
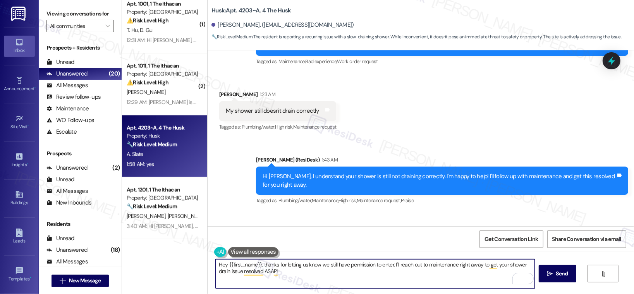
click at [281, 272] on textarea "Hey {{first_name}}, thanks for letting us know we still have permission to ente…" at bounding box center [375, 273] width 319 height 29
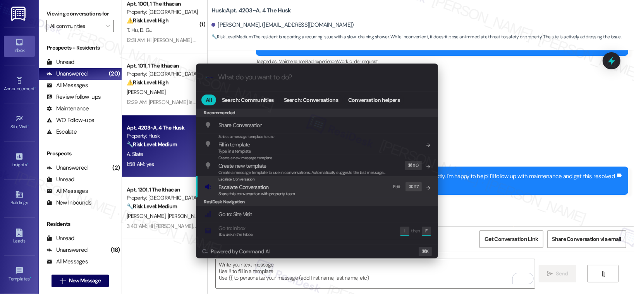
click at [265, 192] on span "Share this conversation with property team" at bounding box center [257, 193] width 77 height 5
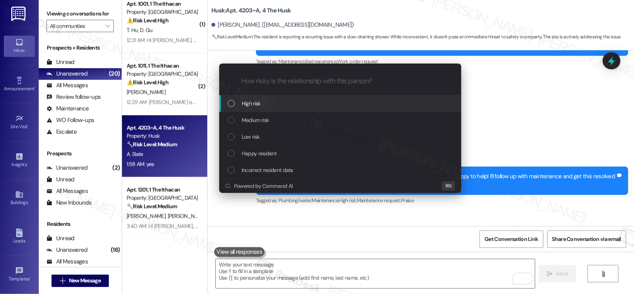
click at [279, 105] on div "High risk" at bounding box center [341, 103] width 227 height 9
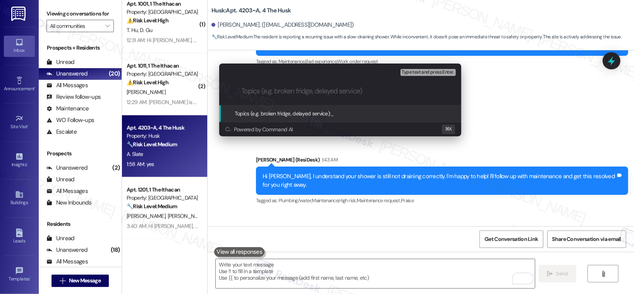
paste input "Work order submitted by Residesk | Work order # 12933320 - Shower Drain"
type input "Work order submitted by Residesk | Work order # 12933320 - Shower Drain"
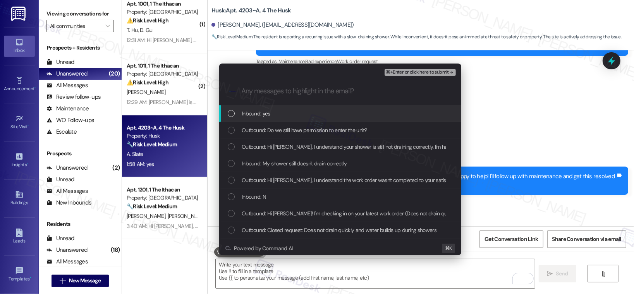
scroll to position [0, 0]
click at [296, 119] on div "Inbound: yes" at bounding box center [340, 113] width 242 height 17
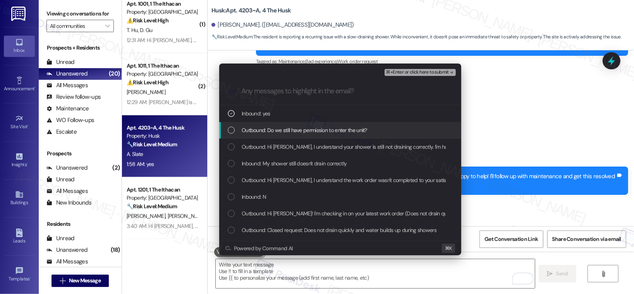
click at [283, 133] on span "Outbound: Do we still have permission to enter the unit?" at bounding box center [305, 130] width 126 height 9
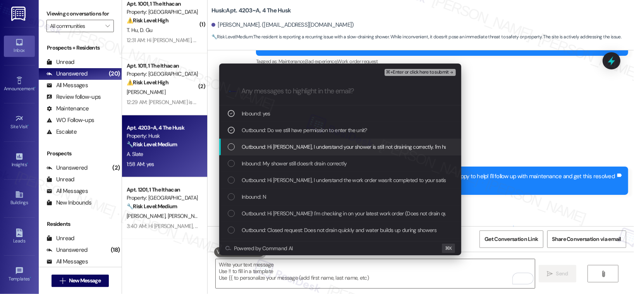
click at [269, 148] on span "Outbound: Hi Avery, I understand your shower is still not draining correctly. I…" at bounding box center [437, 147] width 391 height 9
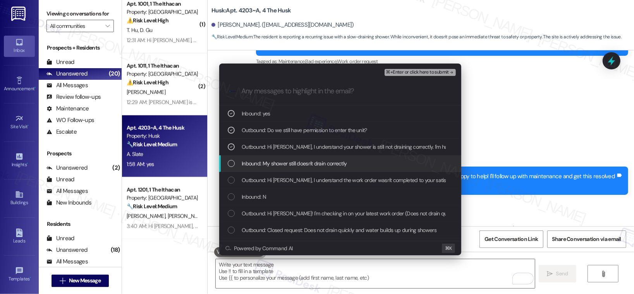
click at [323, 165] on span "Inbound: My shower still doesn't drain correctly" at bounding box center [294, 163] width 105 height 9
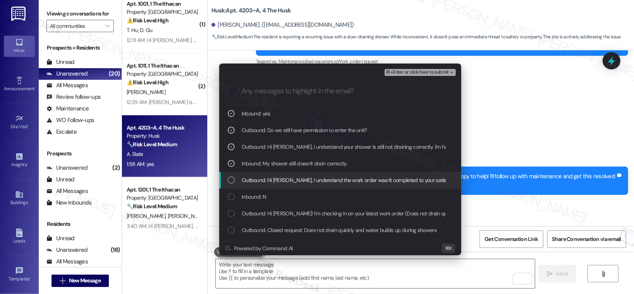
drag, startPoint x: 312, startPoint y: 179, endPoint x: 293, endPoint y: 195, distance: 25.1
click at [309, 182] on span "Outbound: Hi Avery, I understand the work order wasn't completed to your satisf…" at bounding box center [481, 180] width 479 height 9
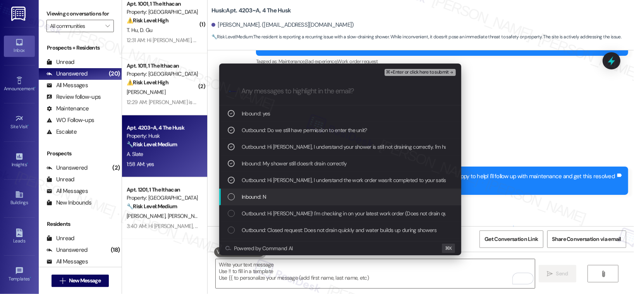
click at [279, 201] on div "Inbound: N" at bounding box center [340, 197] width 242 height 17
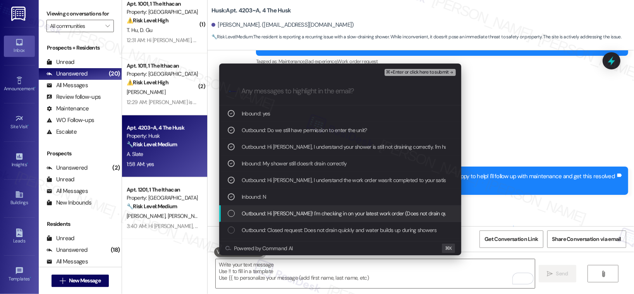
click at [268, 211] on span "Outbound: Hi Avery! I'm checking in on your latest work order (Does not drain q…" at bounding box center [533, 213] width 582 height 9
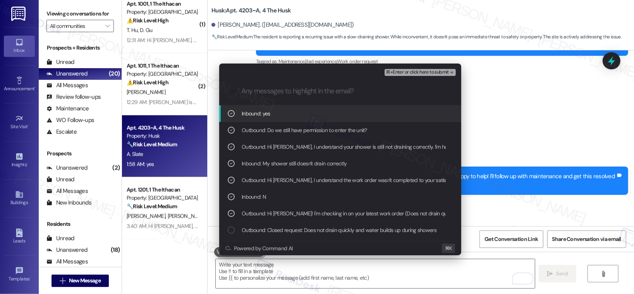
click at [417, 73] on span "⌘+Enter or click here to submit" at bounding box center [417, 72] width 63 height 5
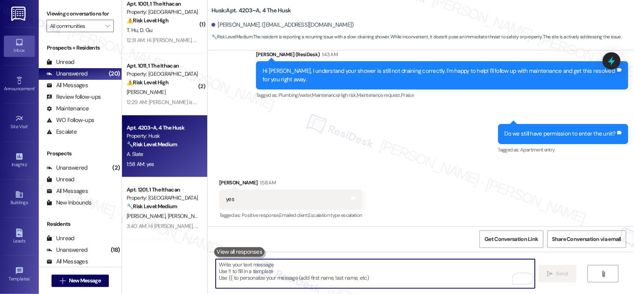
scroll to position [363, 0]
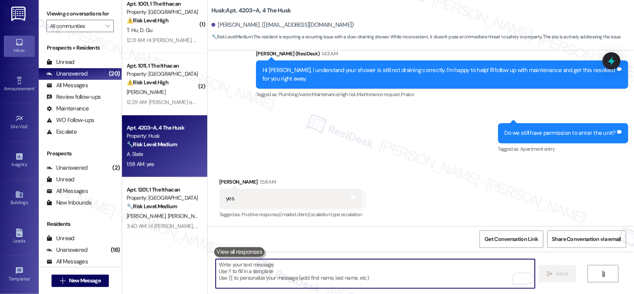
click at [278, 281] on textarea "To enrich screen reader interactions, please activate Accessibility in Grammarl…" at bounding box center [375, 273] width 319 height 29
paste textarea "Thank you, {{first_name}}. The request has been submitted. Our maintenance team…"
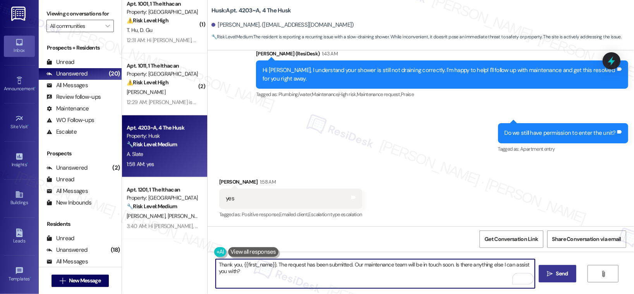
type textarea "Thank you, {{first_name}}. The request has been submitted. Our maintenance team…"
click at [565, 272] on span "Send" at bounding box center [562, 274] width 12 height 8
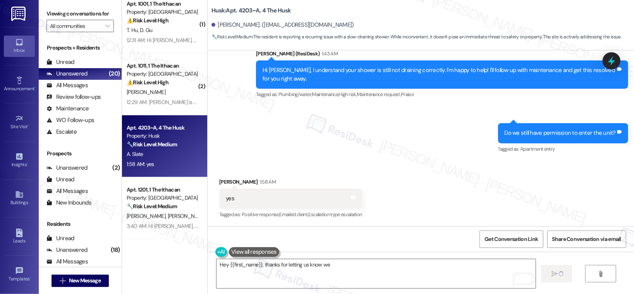
scroll to position [363, 0]
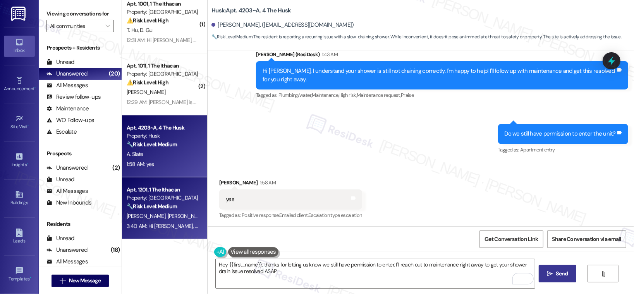
type textarea "Hey {{first_name}}, thanks for letting us know we still have permission to ente…"
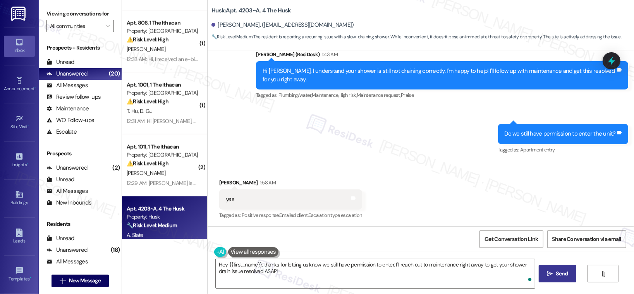
scroll to position [903, 0]
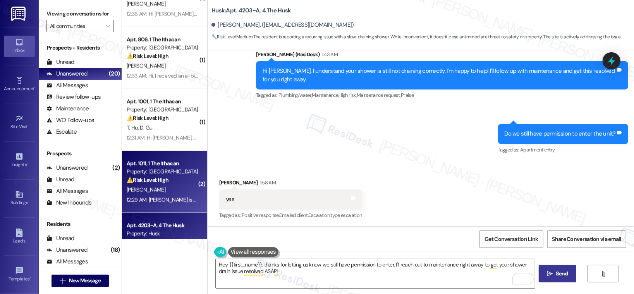
click at [159, 178] on strong "⚠️ Risk Level: High" at bounding box center [148, 180] width 42 height 7
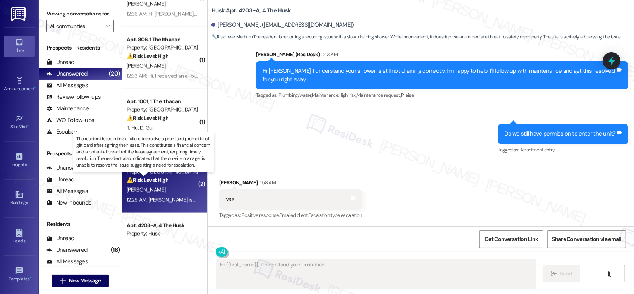
scroll to position [216, 0]
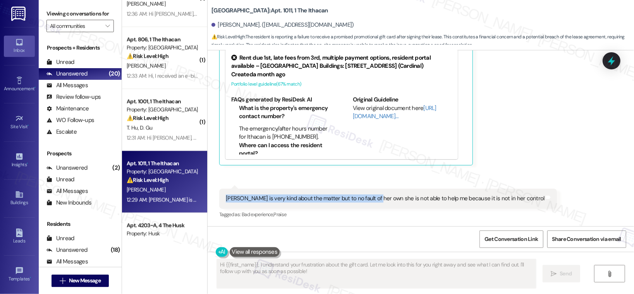
drag, startPoint x: 243, startPoint y: 193, endPoint x: 371, endPoint y: 198, distance: 128.3
click at [371, 198] on div "Donna is very kind about the matter but to no fault of her own she is not able …" at bounding box center [388, 199] width 338 height 20
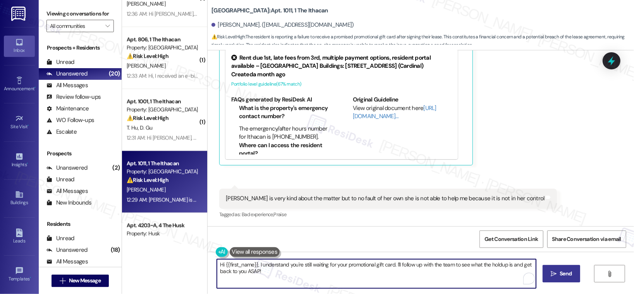
click at [322, 281] on textarea "Hi {{first_name}}, I understand you're still waiting for your promotional gift …" at bounding box center [376, 273] width 319 height 29
click at [565, 277] on span "Send" at bounding box center [562, 274] width 12 height 8
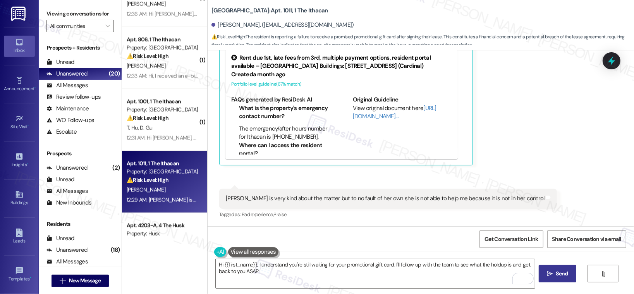
type textarea "Hi {{first_name}}, I understand you're still waiting for your promotional gift …"
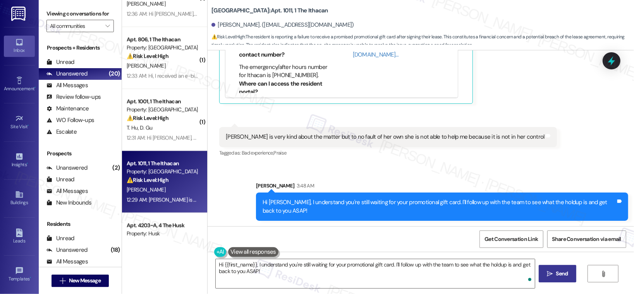
scroll to position [278, 0]
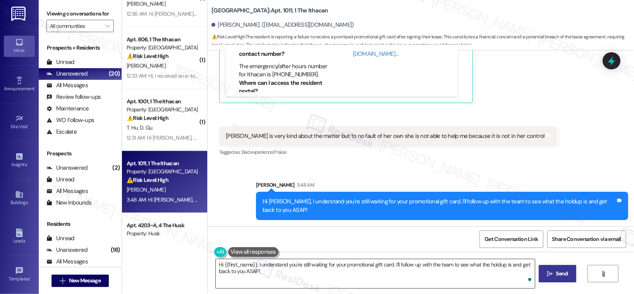
click at [403, 283] on textarea "Hi {{first_name}}, I understand you're still waiting for your promotional gift …" at bounding box center [375, 273] width 319 height 29
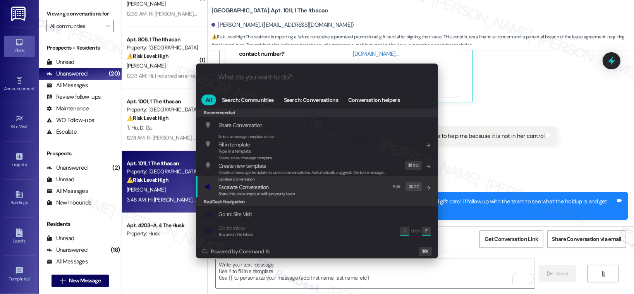
click at [329, 191] on div "Escalate Conversation Escalate Conversation Share this conversation with proper…" at bounding box center [318, 186] width 227 height 21
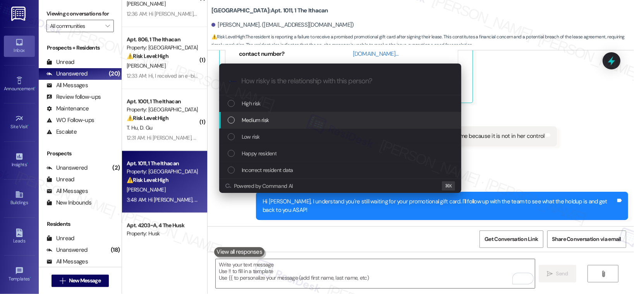
click at [327, 116] on div "Medium risk" at bounding box center [341, 120] width 227 height 9
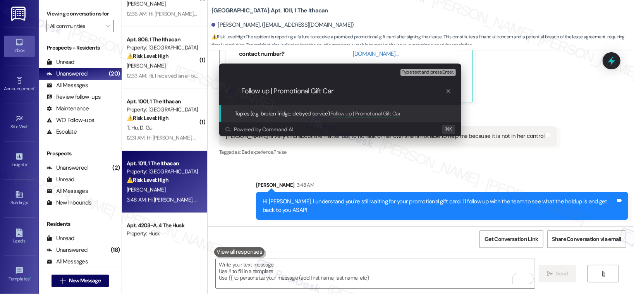
type input "Follow up | Promotional Gift Card"
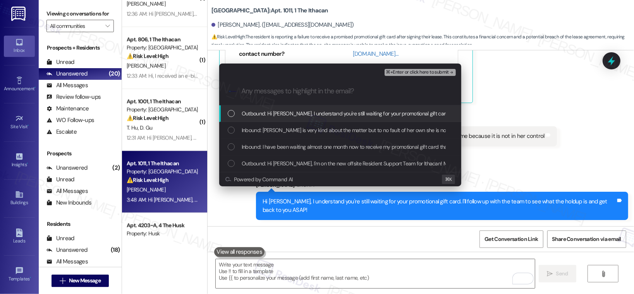
click at [332, 111] on span "Outbound: Hi Deanna, I understand you're still waiting for your promotional gif…" at bounding box center [435, 113] width 386 height 9
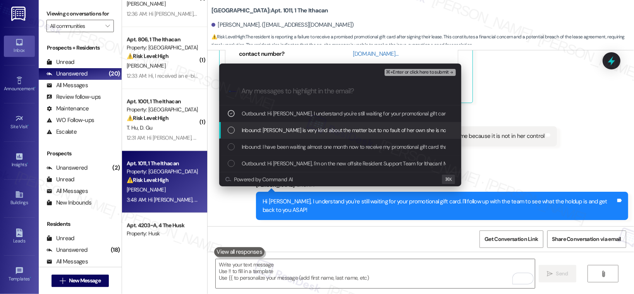
click at [321, 126] on span "Inbound: Donna is very kind about the matter but to no fault of her own she is …" at bounding box center [397, 130] width 311 height 9
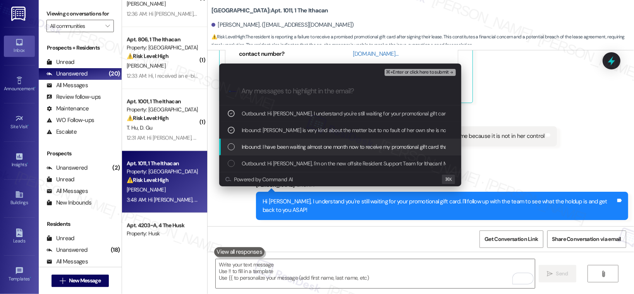
click at [326, 146] on span "Inbound: I have been waiting almost one month now to receive my promotional gif…" at bounding box center [395, 147] width 307 height 9
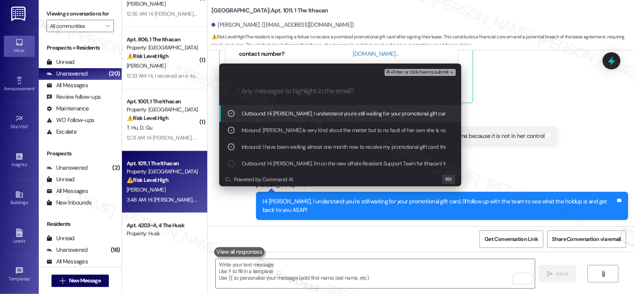
click at [416, 74] on span "⌘+Enter or click here to submit" at bounding box center [417, 72] width 63 height 5
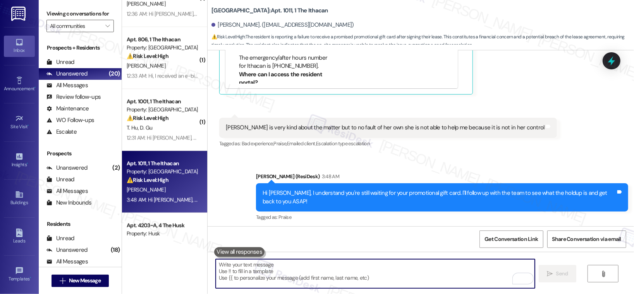
scroll to position [289, 0]
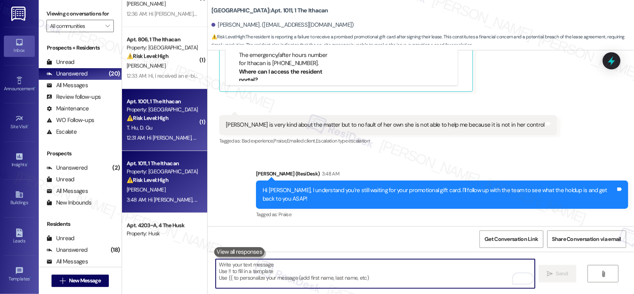
click at [160, 122] on div "⚠️ Risk Level: High The resident reports repeated fire alarms, including during…" at bounding box center [163, 118] width 72 height 8
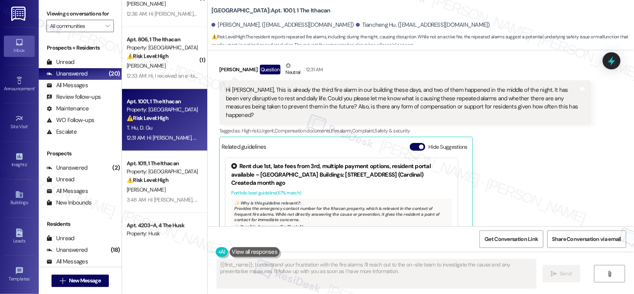
scroll to position [140, 0]
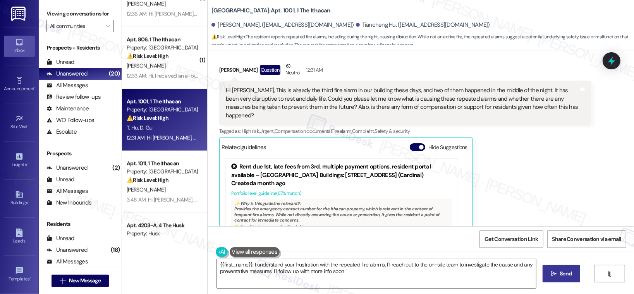
type textarea "{{first_name}}, I understand your frustration with the repeated fire alarms. I'…"
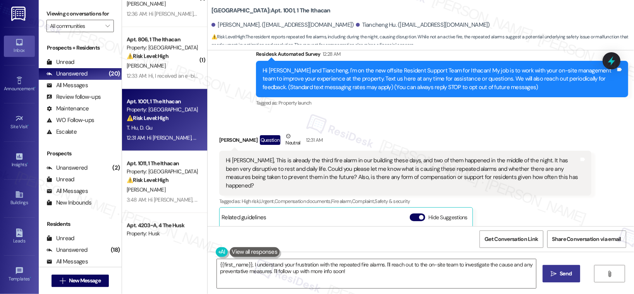
scroll to position [70, 0]
click at [348, 161] on div "Hi [PERSON_NAME], This is already the third fire alarm in our building these da…" at bounding box center [402, 173] width 353 height 33
click at [302, 161] on div "Hi [PERSON_NAME], This is already the third fire alarm in our building these da…" at bounding box center [402, 173] width 353 height 33
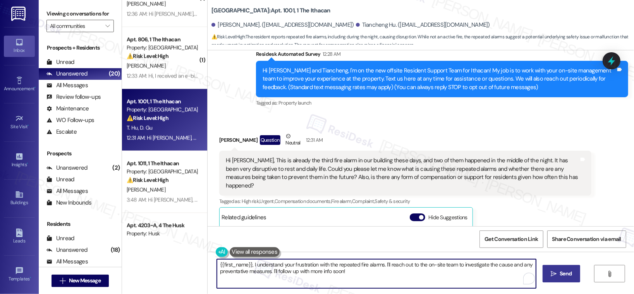
click at [318, 267] on textarea "{{first_name}}, I understand your frustration with the repeated fire alarms. I'…" at bounding box center [376, 273] width 319 height 29
click at [411, 272] on textarea "{{first_name}}, I understand your frustration with the repeated fire alarms. I'…" at bounding box center [375, 273] width 319 height 29
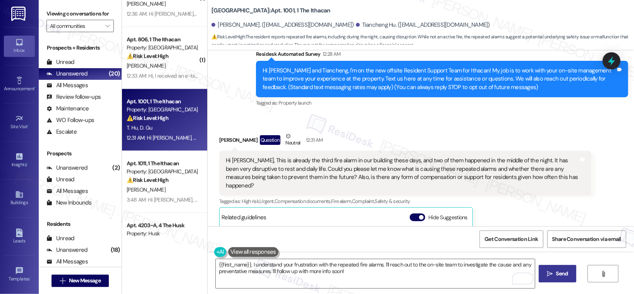
click at [562, 277] on span "Send" at bounding box center [562, 274] width 12 height 8
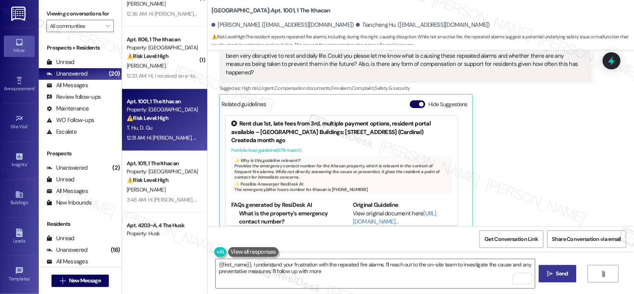
scroll to position [186, 0]
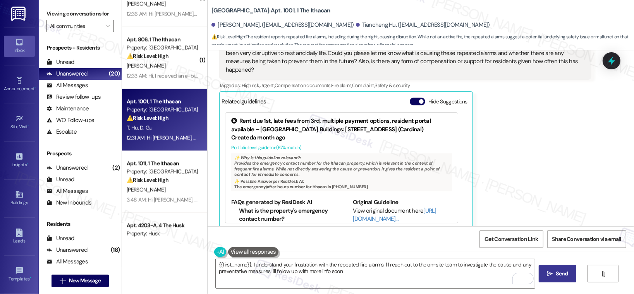
type textarea "{{first_name}}, I understand your frustration with the repeated fire alarms. I'…"
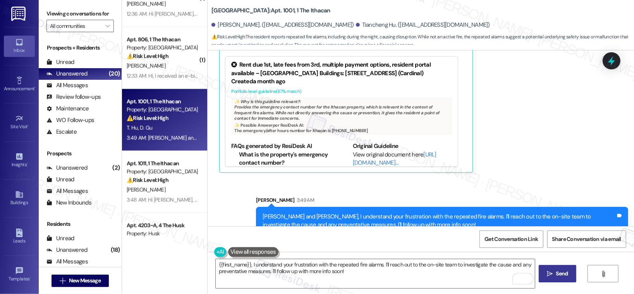
scroll to position [248, 0]
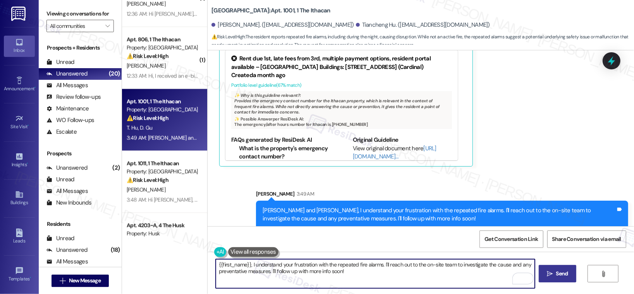
click at [316, 274] on textarea "{{first_name}}, I understand your frustration with the repeated fire alarms. I'…" at bounding box center [375, 273] width 319 height 29
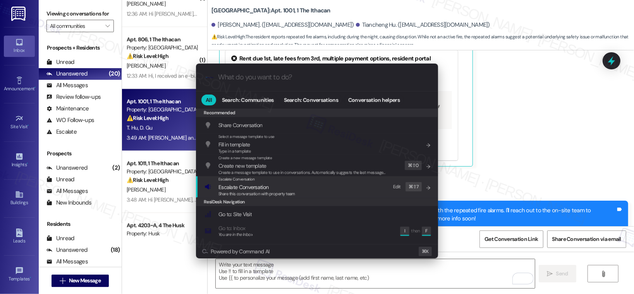
click at [366, 181] on div "Escalate Conversation Escalate Conversation Share this conversation with proper…" at bounding box center [318, 186] width 227 height 21
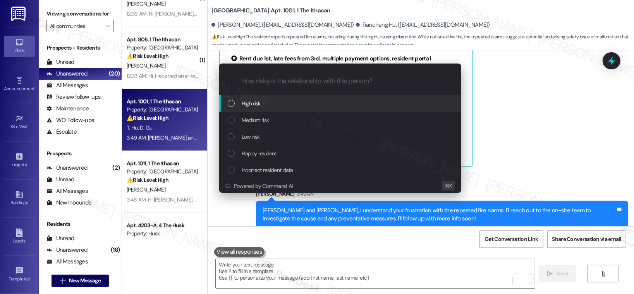
click at [350, 100] on div "High risk" at bounding box center [341, 103] width 227 height 9
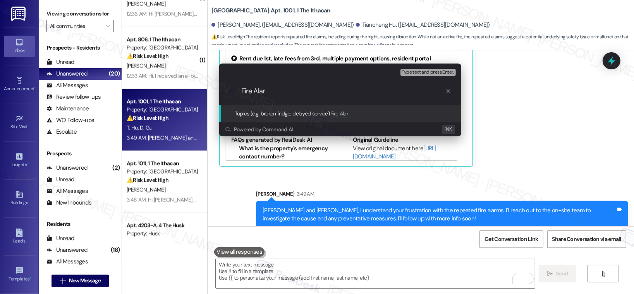
type input "Fire Alarm"
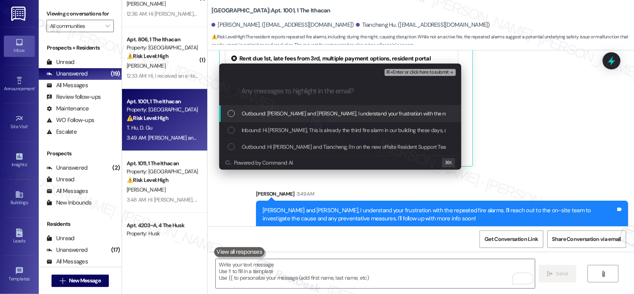
click at [331, 113] on span "Outbound: Daniel and Tiancheng, I understand your frustration with the repeated…" at bounding box center [502, 113] width 521 height 9
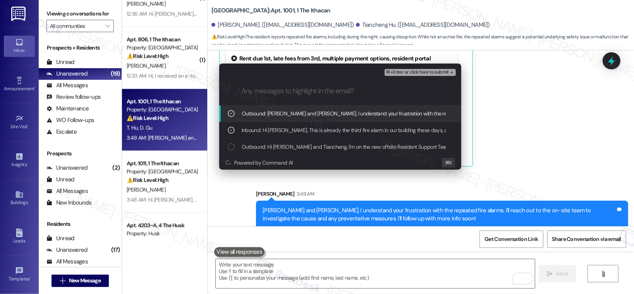
click at [404, 71] on span "⌘+Enter or click here to submit" at bounding box center [417, 72] width 63 height 5
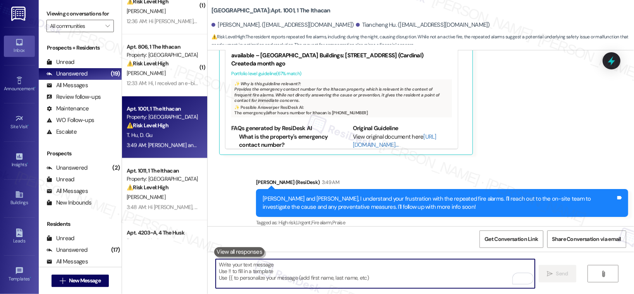
scroll to position [847, 0]
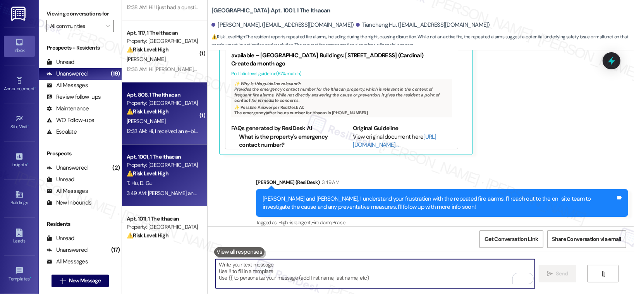
click at [169, 113] on div "⚠️ Risk Level: High The resident is questioning a double charge for utilities, …" at bounding box center [163, 112] width 72 height 8
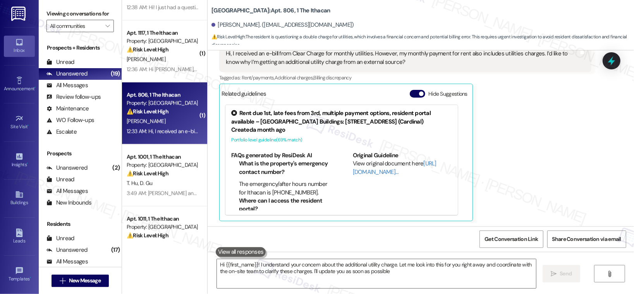
type textarea "Hi {{first_name}}! I understand your concern about the additional utility charg…"
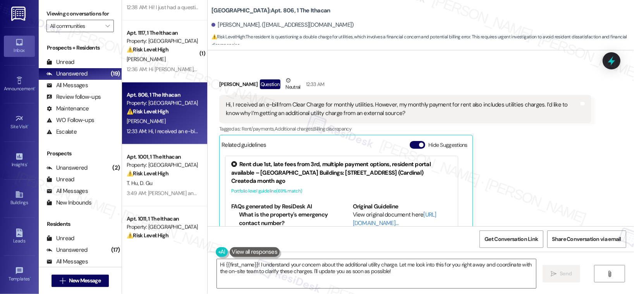
scroll to position [124, 0]
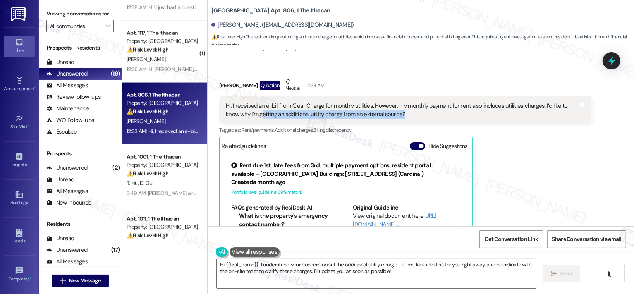
drag, startPoint x: 243, startPoint y: 114, endPoint x: 340, endPoint y: 119, distance: 97.0
click at [339, 119] on div "Hi, I received an e-bill from Clear Charge for monthly utilities. However, my m…" at bounding box center [405, 110] width 372 height 28
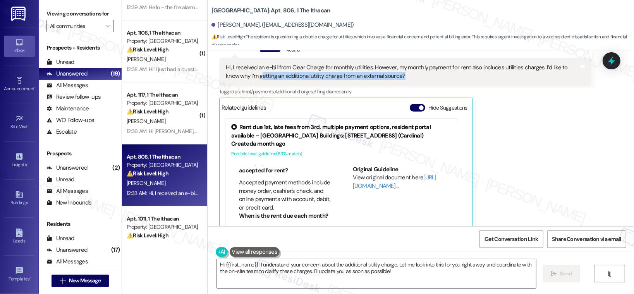
scroll to position [89, 0]
click at [398, 90] on div "Tagged as: Rent/payments , Click to highlight conversations about Rent/payments…" at bounding box center [405, 91] width 372 height 11
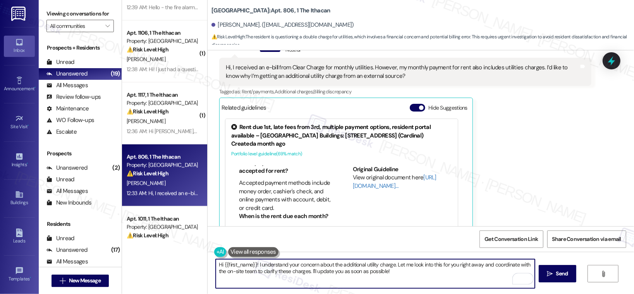
drag, startPoint x: 293, startPoint y: 265, endPoint x: 375, endPoint y: 272, distance: 82.0
click at [375, 272] on textarea "Hi {{first_name}}! I understand your concern about the additional utility charg…" at bounding box center [375, 273] width 319 height 29
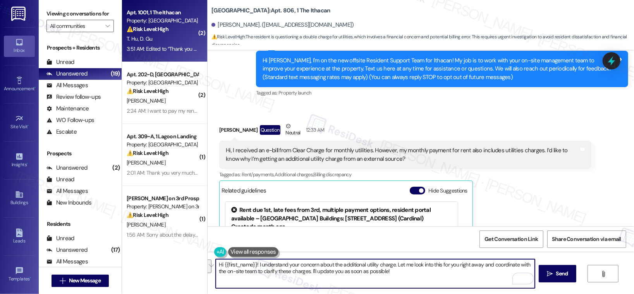
click at [179, 29] on div "⚠️ Risk Level: High The resident reports repeated fire alarms, which is a safet…" at bounding box center [163, 29] width 72 height 8
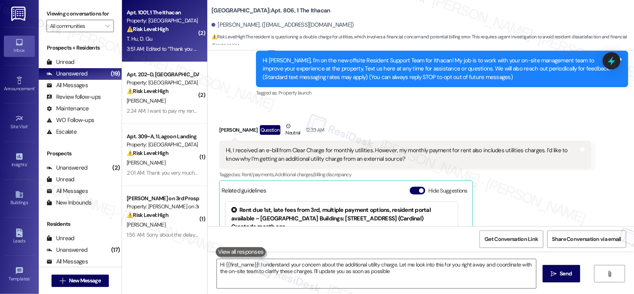
type textarea "Hi {{first_name}}! I understand your concern about the additional utility charg…"
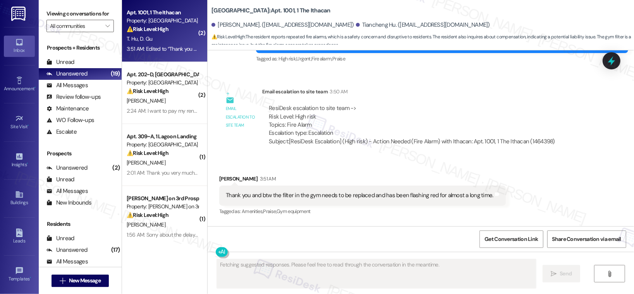
scroll to position [209, 0]
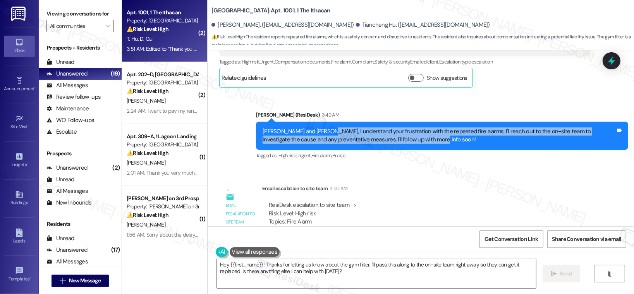
drag, startPoint x: 318, startPoint y: 123, endPoint x: 456, endPoint y: 130, distance: 138.1
click at [456, 130] on div "Daniel and Tiancheng, I understand your frustration with the repeated fire alar…" at bounding box center [439, 135] width 353 height 17
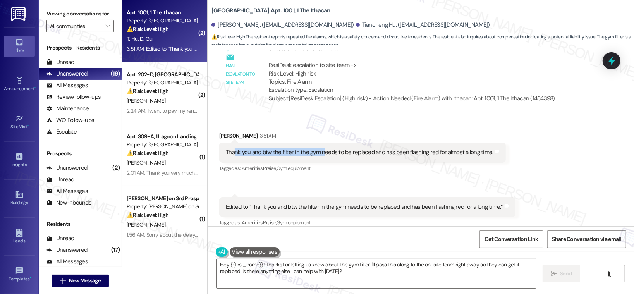
drag, startPoint x: 230, startPoint y: 145, endPoint x: 310, endPoint y: 146, distance: 80.2
click at [315, 148] on div "Thank you and btw the filter in the gym needs to be replaced and has been flash…" at bounding box center [360, 152] width 268 height 8
click at [316, 270] on textarea "Hey {{first_name}}! Thanks for letting us know about the gym filter. I'll pass …" at bounding box center [376, 273] width 319 height 29
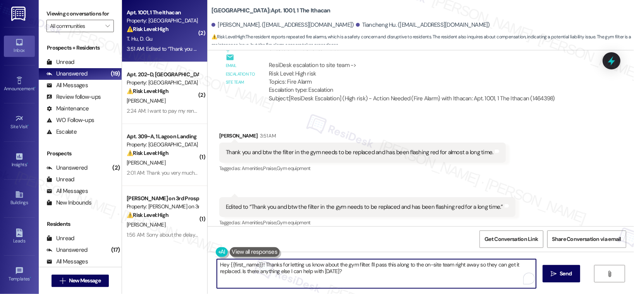
click at [316, 270] on textarea "Hey {{first_name}}! Thanks for letting us know about the gym filter. I'll pass …" at bounding box center [376, 273] width 319 height 29
click at [273, 281] on textarea "Hey {{first_name}}! Thanks for letting us know about the gym filter. I'll pass …" at bounding box center [375, 273] width 319 height 29
drag, startPoint x: 260, startPoint y: 265, endPoint x: 185, endPoint y: 261, distance: 75.3
click at [185, 261] on div "( 2 ) Apt. 1001, 1 The Ithacan Property: Ithacan ⚠️ Risk Level: High The reside…" at bounding box center [378, 147] width 512 height 294
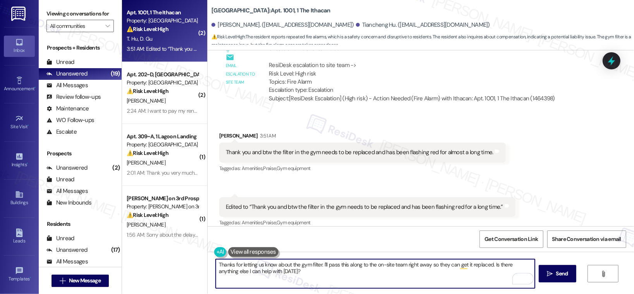
drag, startPoint x: 280, startPoint y: 267, endPoint x: 320, endPoint y: 267, distance: 39.9
click at [320, 267] on textarea "Thanks for letting us know about the gym filter. I'll pass this along to the on…" at bounding box center [375, 273] width 319 height 29
click at [372, 267] on textarea "Thanks for letting us know about the gym filter. I'll pass this along to the on…" at bounding box center [375, 273] width 319 height 29
click at [490, 264] on textarea "Thanks for letting us know about the gym filter. I'll pass this along to the on…" at bounding box center [375, 273] width 319 height 29
drag, startPoint x: 490, startPoint y: 265, endPoint x: 492, endPoint y: 272, distance: 7.6
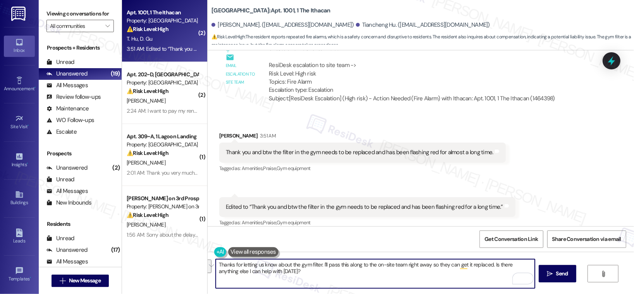
click at [492, 272] on textarea "Thanks for letting us know about the gym filter. I'll pass this along to the on…" at bounding box center [375, 273] width 319 height 29
type textarea "Thanks for letting us know about the gym filter. I'll pass this along to the on…"
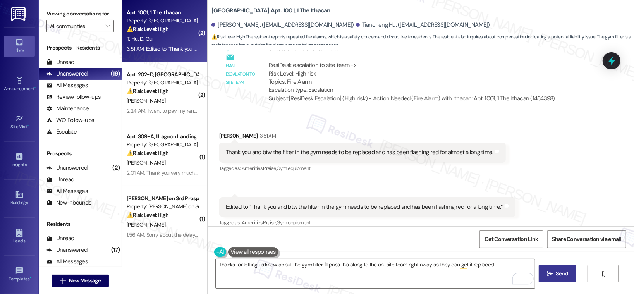
click at [563, 274] on span "Send" at bounding box center [562, 274] width 12 height 8
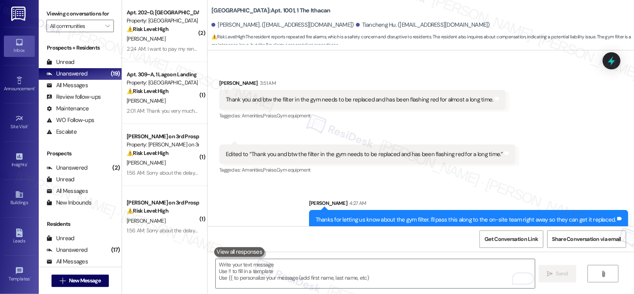
scroll to position [403, 0]
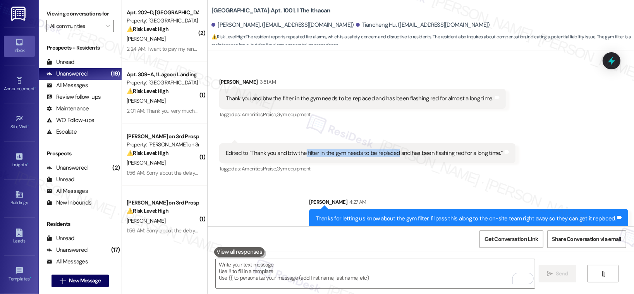
drag, startPoint x: 301, startPoint y: 144, endPoint x: 393, endPoint y: 144, distance: 91.8
click at [393, 149] on div "Edited to “Thank you and btw the filter in the gym needs to be replaced and has…" at bounding box center [364, 153] width 277 height 8
copy div "filter in the gym needs to be replaced"
drag, startPoint x: 331, startPoint y: 269, endPoint x: 372, endPoint y: 265, distance: 41.3
click at [333, 268] on textarea "To enrich screen reader interactions, please activate Accessibility in Grammarl…" at bounding box center [375, 273] width 319 height 29
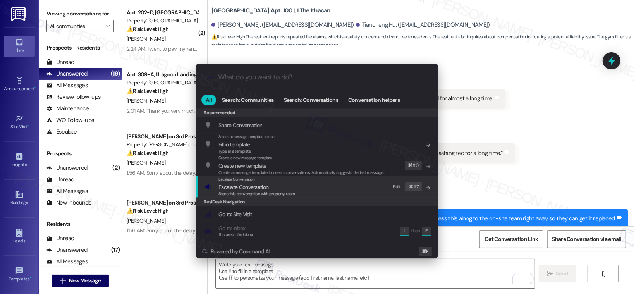
click at [286, 185] on span "Escalate Conversation" at bounding box center [257, 187] width 77 height 9
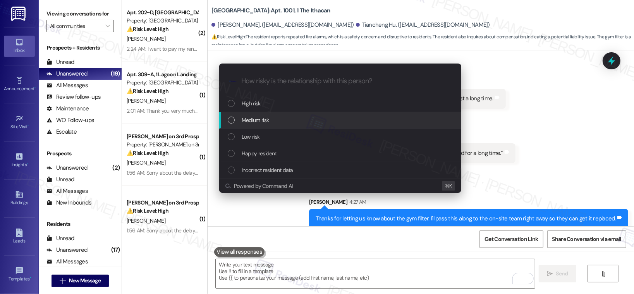
click at [296, 120] on div "Medium risk" at bounding box center [341, 120] width 227 height 9
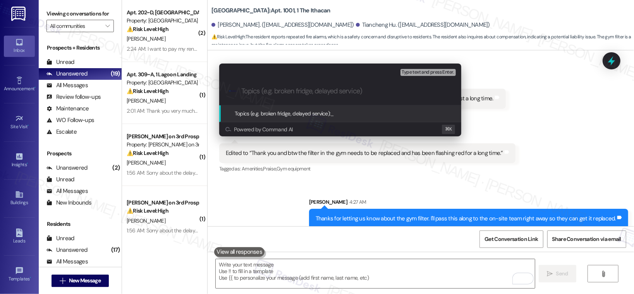
paste input "filter in the gym needs to be replaced"
type input "filter in the gym needs to be replaced"
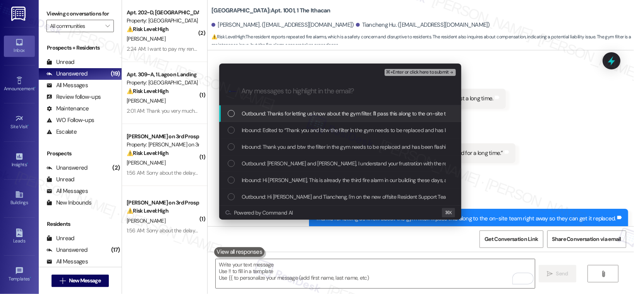
click at [278, 114] on span "Outbound: Thanks for letting us know about the gym filter. I'll pass this along…" at bounding box center [393, 113] width 302 height 9
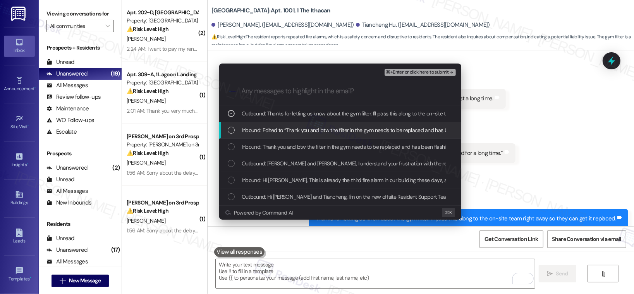
click at [276, 132] on span "Inbound: Edited to “Thank you and btw the filter in the gym needs to be replace…" at bounding box center [381, 130] width 278 height 9
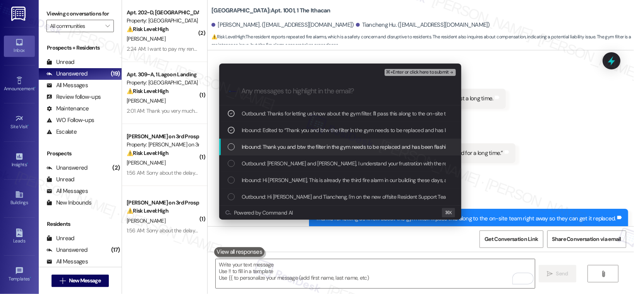
click at [355, 146] on span "Inbound: Thank you and btw the filter in the gym needs to be replaced and has b…" at bounding box center [376, 147] width 269 height 9
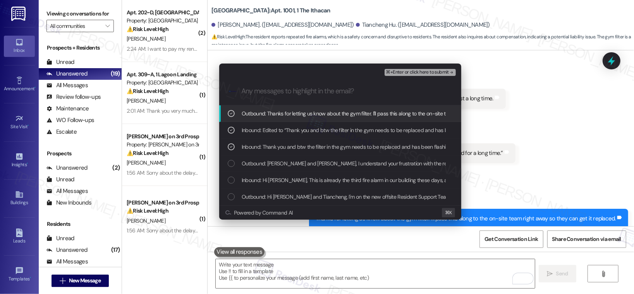
click at [415, 73] on span "⌘+Enter or click here to submit" at bounding box center [417, 72] width 63 height 5
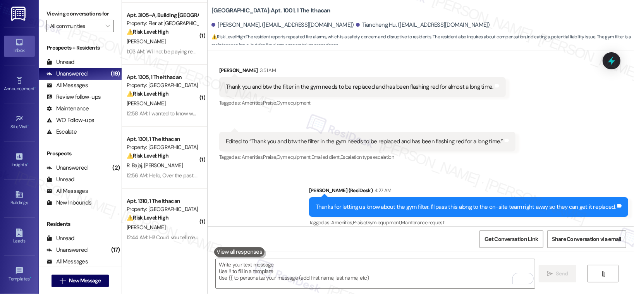
scroll to position [814, 0]
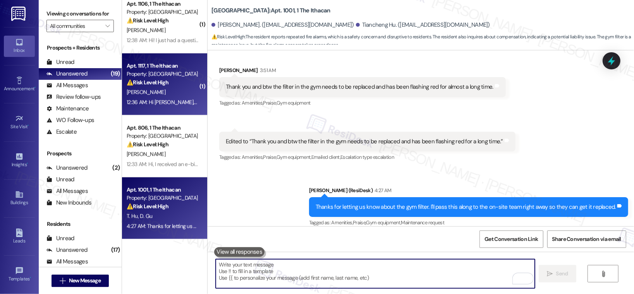
click at [165, 69] on div "Apt. 1117, 1 The Ithacan" at bounding box center [163, 66] width 72 height 8
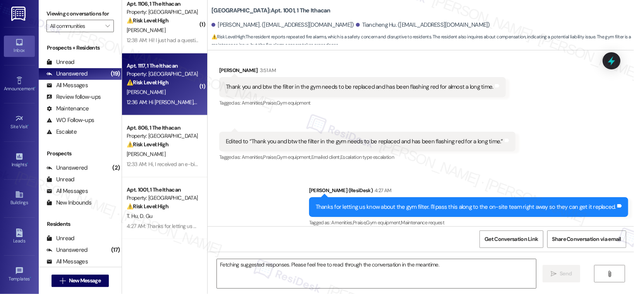
click at [165, 69] on div "Apt. 1117, 1 The Ithacan" at bounding box center [163, 66] width 72 height 8
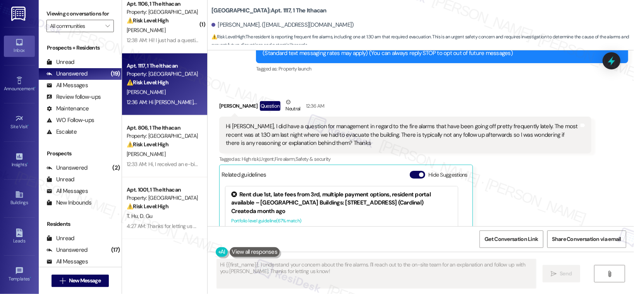
scroll to position [105, 0]
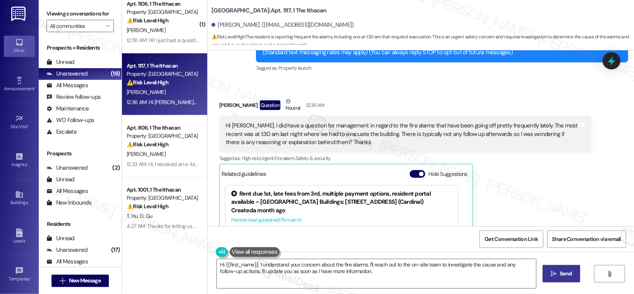
click at [269, 127] on div "Hi Emily, I did have a question for management in regard to the fire alarms tha…" at bounding box center [402, 134] width 353 height 25
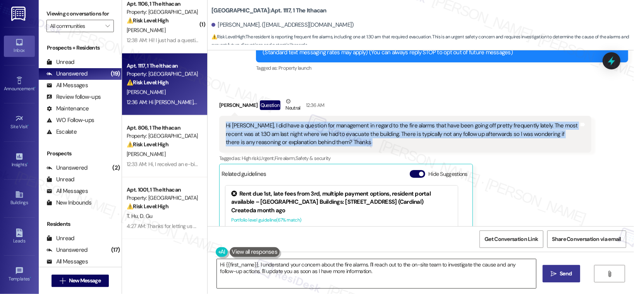
click at [370, 272] on textarea "Hi {{first_name}}, I understand your concern about the fire alarms. I'll reach …" at bounding box center [376, 273] width 319 height 29
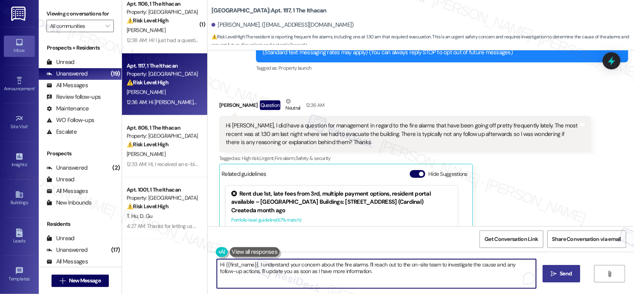
click at [366, 265] on textarea "Hi {{first_name}}, I understand your concern about the fire alarms. I'll reach …" at bounding box center [376, 273] width 319 height 29
click at [365, 265] on textarea "Hi {{first_name}}, I understand your concern about the fire alarms. I'll reach …" at bounding box center [375, 273] width 319 height 29
click at [365, 264] on textarea "Hi {{first_name}}, I understand your concern about the fire alarms. I'll reach …" at bounding box center [375, 273] width 319 height 29
drag, startPoint x: 364, startPoint y: 263, endPoint x: 369, endPoint y: 271, distance: 9.6
click at [367, 271] on textarea "Hi {{first_name}}, I understand your concern about the fire alarms. I'll reach …" at bounding box center [375, 273] width 319 height 29
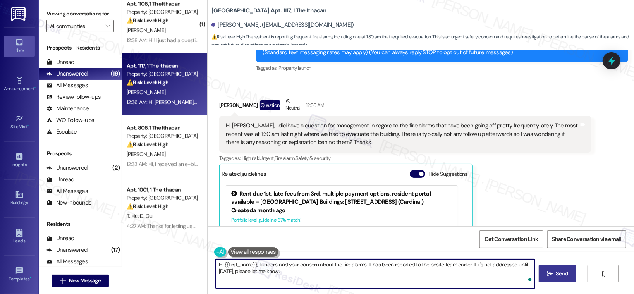
type textarea "Hi {{first_name}}, I understand your concern about the fire alarms. It has been…"
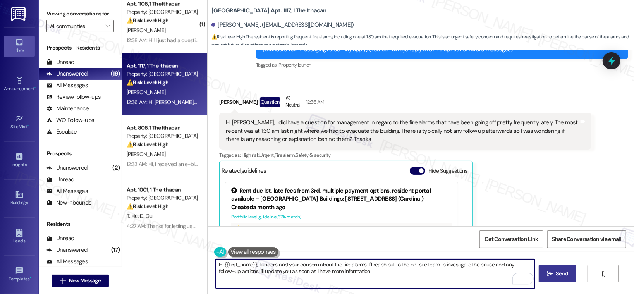
type textarea "Hi {{first_name}}, I understand your concern about the fire alarms. I'll reach …"
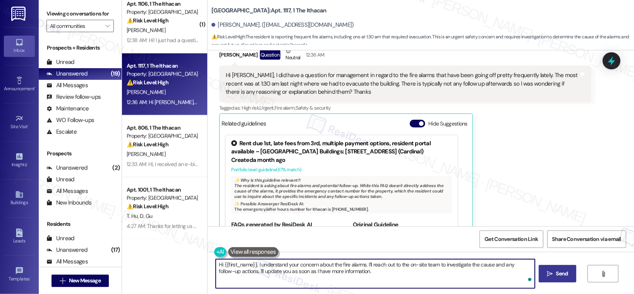
scroll to position [248, 0]
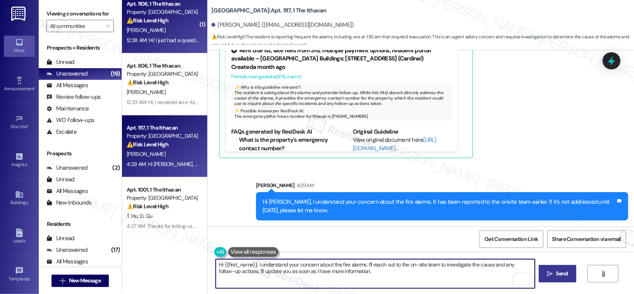
click at [179, 13] on div "Property: [GEOGRAPHIC_DATA]" at bounding box center [163, 12] width 72 height 8
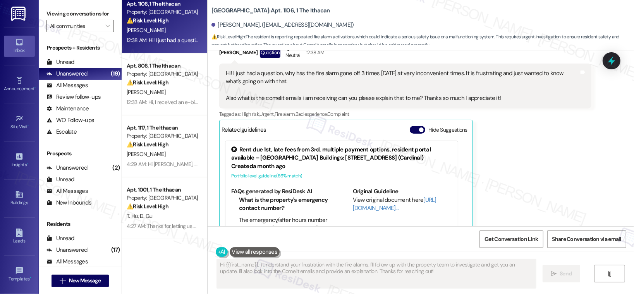
scroll to position [150, 0]
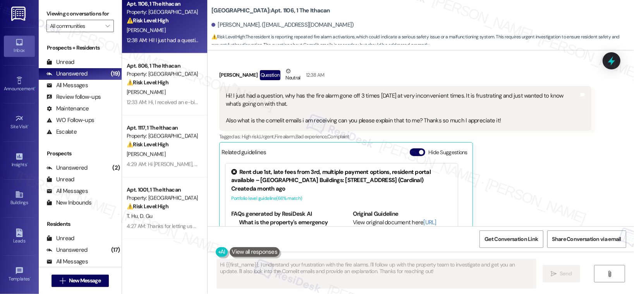
click at [257, 95] on div "Hi! I just had a question, why has the fire alarm gone off 3 times in one week …" at bounding box center [402, 108] width 353 height 33
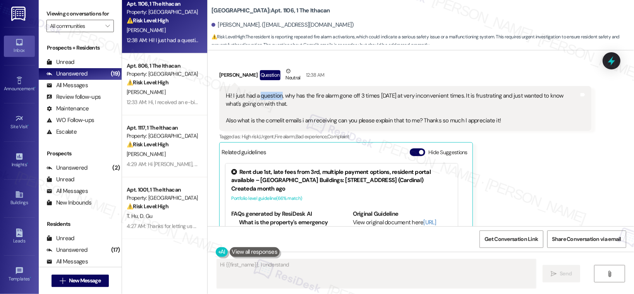
click at [257, 95] on div "Hi! I just had a question, why has the fire alarm gone off 3 times in one week …" at bounding box center [402, 108] width 353 height 33
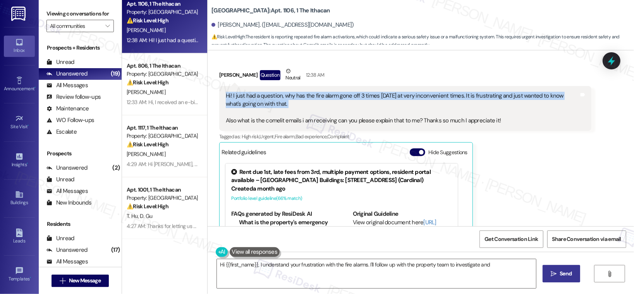
click at [257, 95] on div "Hi! I just had a question, why has the fire alarm gone off 3 times in one week …" at bounding box center [402, 108] width 353 height 33
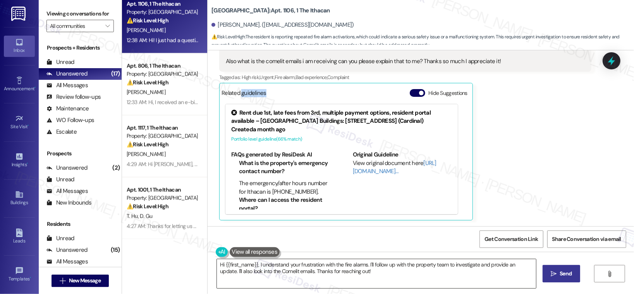
click at [388, 280] on textarea "Hi {{first_name}}, I understand your frustration with the fire alarms. I'll fol…" at bounding box center [376, 273] width 319 height 29
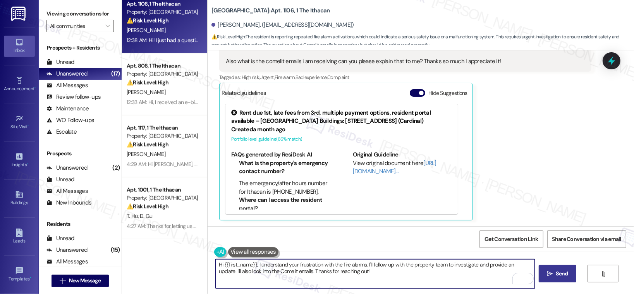
click at [388, 280] on textarea "Hi {{first_name}}, I understand your frustration with the fire alarms. I'll fol…" at bounding box center [375, 273] width 319 height 29
drag, startPoint x: 363, startPoint y: 265, endPoint x: 367, endPoint y: 275, distance: 11.4
click at [367, 275] on textarea "Hi {{first_name}}, I understand your frustration with the fire alarms. I'll fol…" at bounding box center [375, 273] width 319 height 29
type textarea "Hi {{first_name}}, I understand your frustration with the fire alarms. This has…"
type textarea "Hi {{first_name}}, I understand your frustration with the fire alarms. I'll fol…"
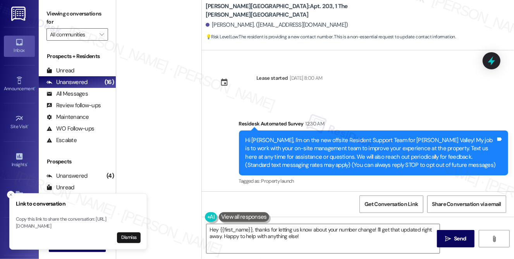
scroll to position [146, 0]
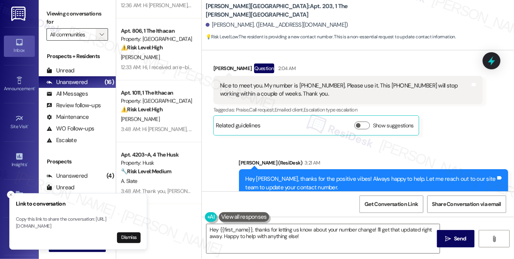
click at [104, 38] on span "" at bounding box center [101, 34] width 7 height 12
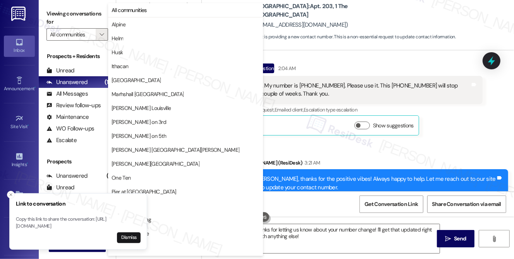
click at [127, 239] on button "Dismiss" at bounding box center [129, 237] width 24 height 11
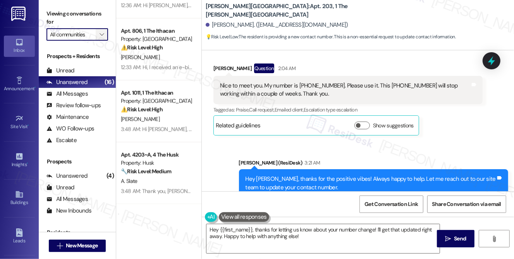
click at [104, 35] on span "" at bounding box center [101, 34] width 7 height 12
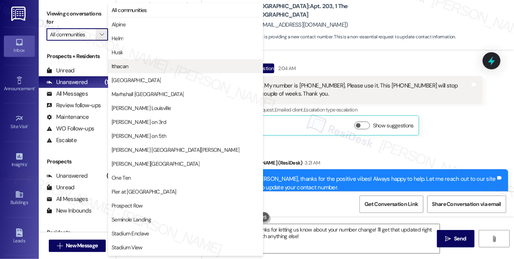
click at [127, 62] on button "Ithacan" at bounding box center [185, 66] width 155 height 14
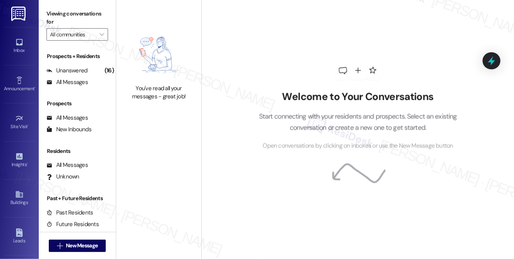
type input "Ithacan"
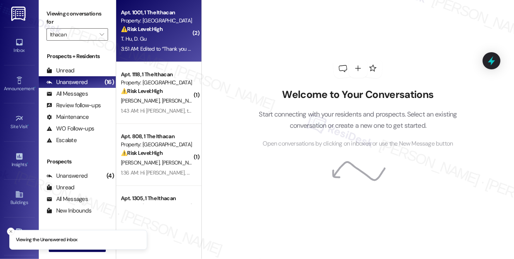
click at [147, 46] on div "3:51 AM: Edited to “Thank you and btw the filter in the gym needs to be replace…" at bounding box center [259, 48] width 276 height 7
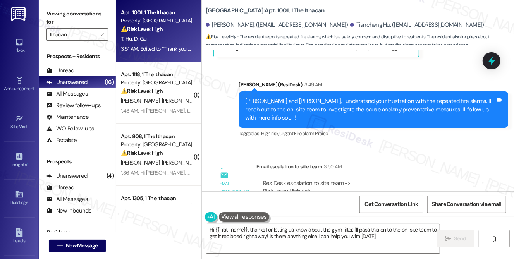
type textarea "Hi {{first_name}}, thanks for letting us know about the gym filter. I'll pass t…"
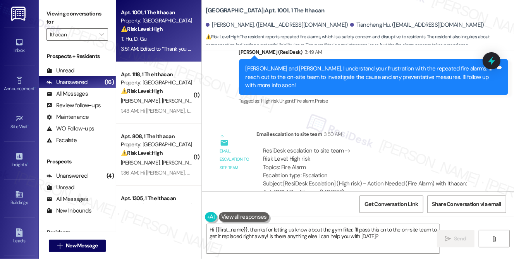
scroll to position [292, 0]
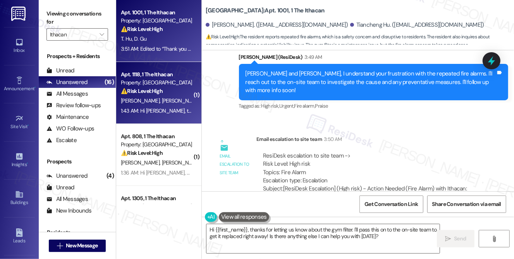
click at [171, 103] on div "[PERSON_NAME] [PERSON_NAME]" at bounding box center [156, 101] width 73 height 10
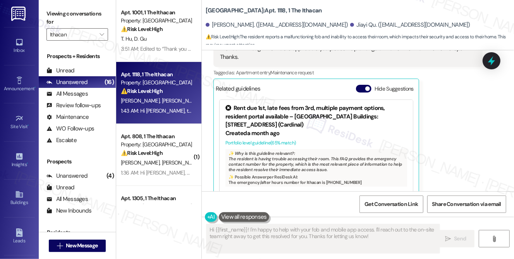
scroll to position [289, 0]
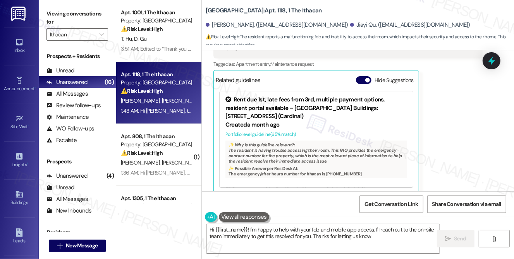
type textarea "Hi {{first_name}}! I'm happy to help with your fob and mobile app access. I'll …"
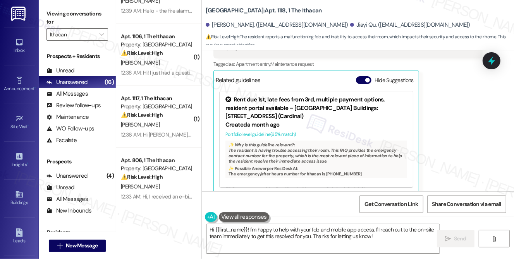
scroll to position [416, 0]
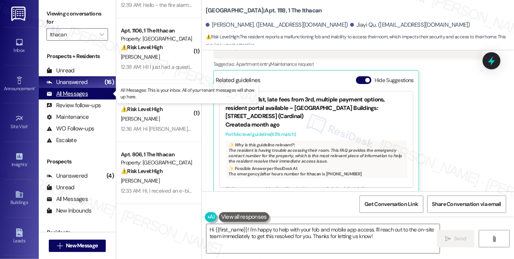
click at [76, 93] on div "All Messages" at bounding box center [66, 94] width 41 height 8
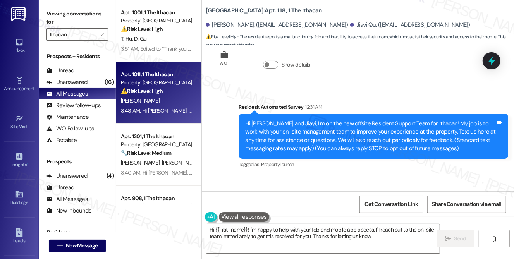
type textarea "Hi {{first_name}}! I'm happy to help with your fob and mobile app access. I'll …"
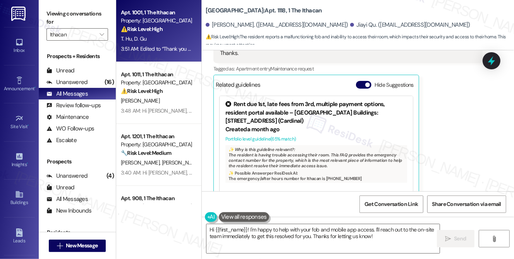
scroll to position [288, 0]
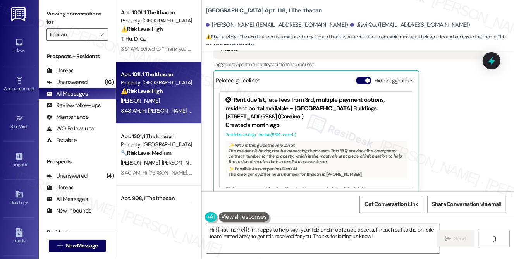
click div "Property: [GEOGRAPHIC_DATA]"
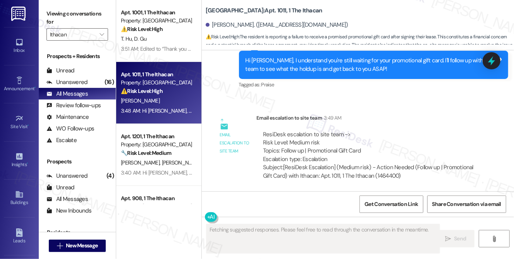
scroll to position [430, 0]
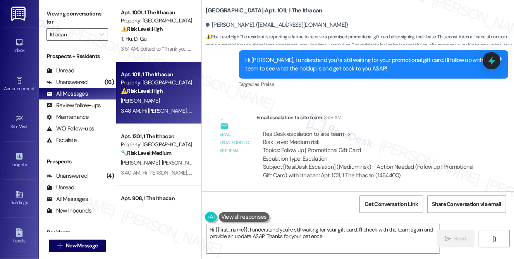
type textarea "Hi {{first_name}}, I understand you're still waiting for your gift card. I'll c…"
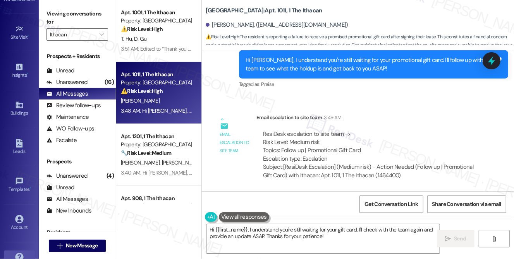
scroll to position [109, 0]
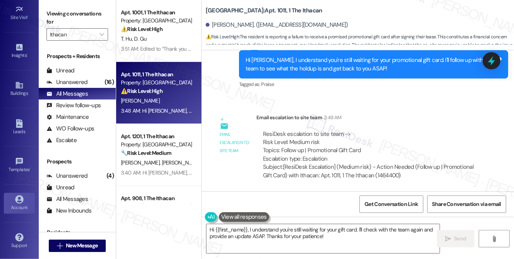
click div "Account"
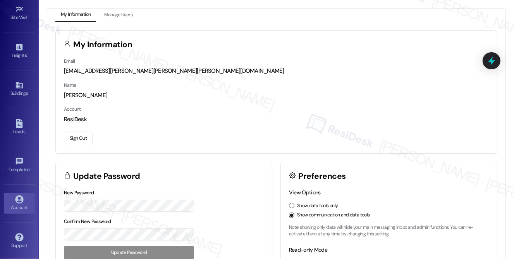
click button "Sign Out"
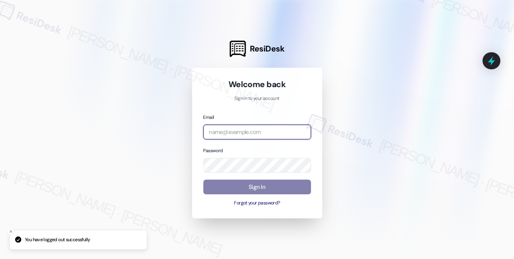
click input "email"
type input "[EMAIL_ADDRESS][PERSON_NAME][PERSON_NAME][PERSON_NAME][DOMAIN_NAME]"
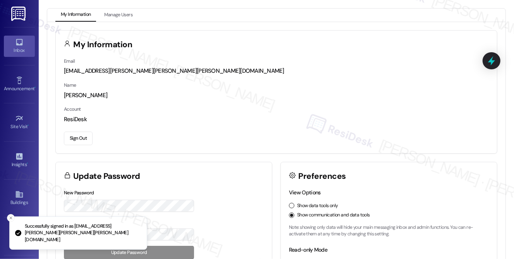
click icon
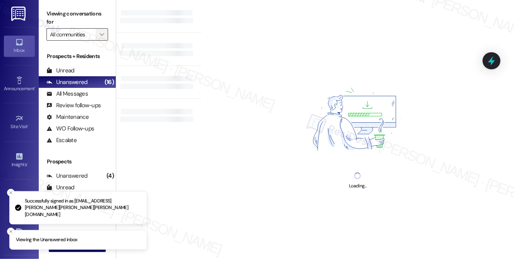
click icon ""
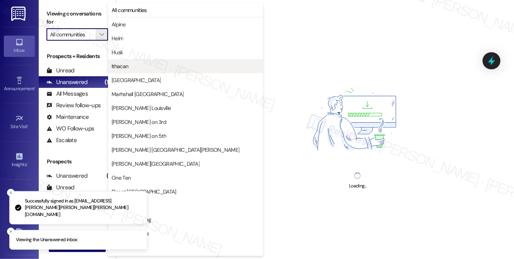
click span "Ithacan"
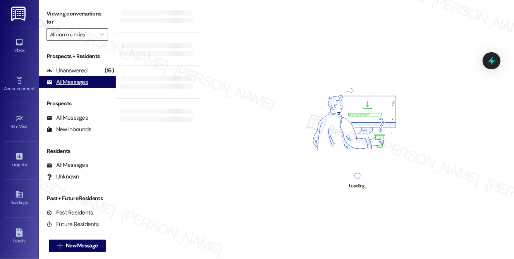
type input "Ithacan"
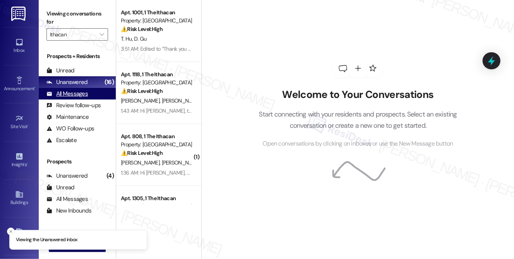
click div "All Messages"
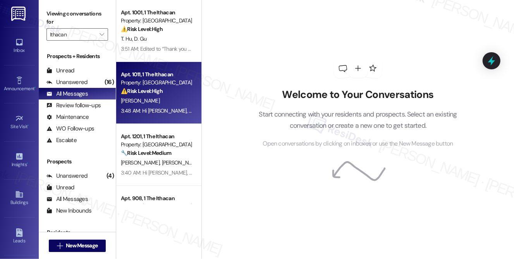
click div "Property: [GEOGRAPHIC_DATA]"
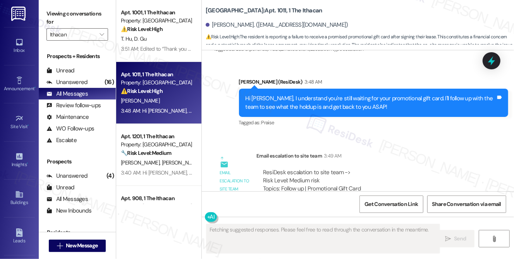
scroll to position [389, 0]
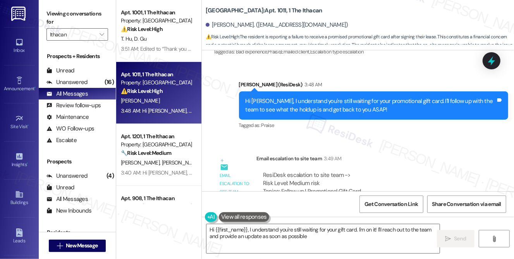
type textarea "Hi {{first_name}}, I understand you're still waiting for your gift card. I'm on…"
click icon ""
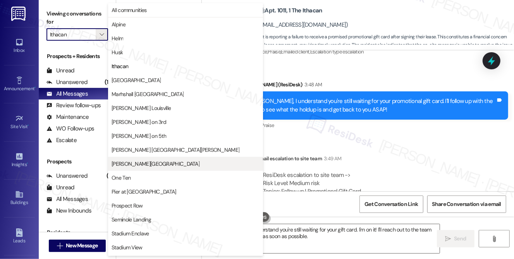
click span "Marshall Valley"
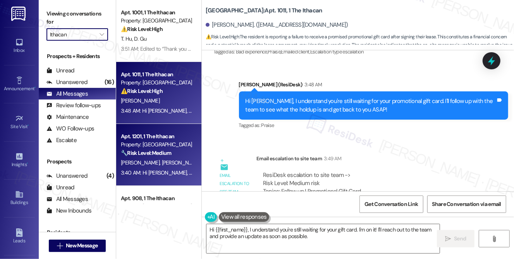
type input "Marshall Valley"
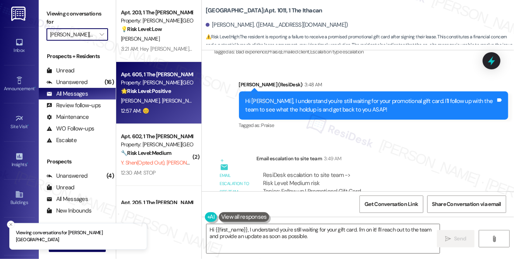
click span "R. Doolan"
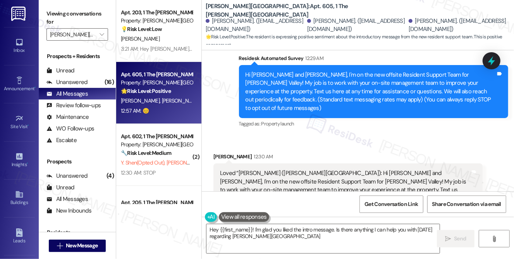
type textarea "Hey {{first_name}}! I'm glad you liked the intro message. Is there anything I c…"
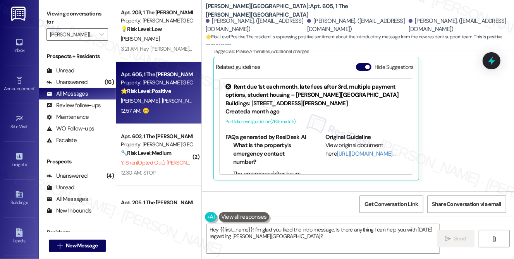
scroll to position [277, 0]
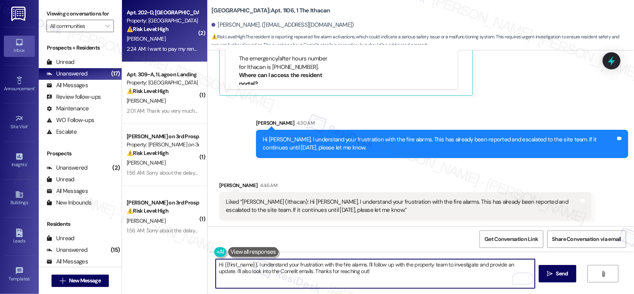
click at [165, 41] on div "[PERSON_NAME]" at bounding box center [162, 39] width 73 height 10
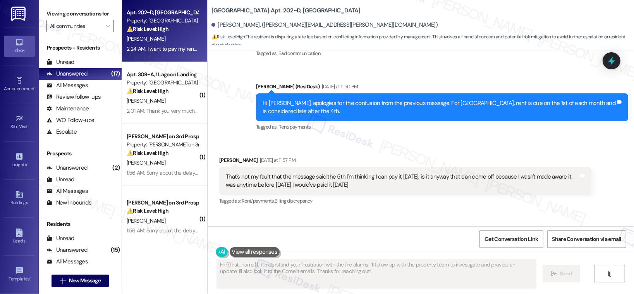
scroll to position [480, 0]
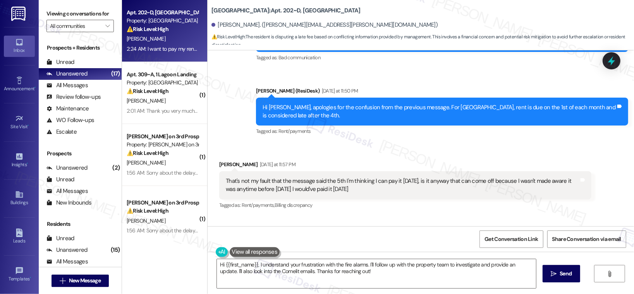
drag, startPoint x: 295, startPoint y: 108, endPoint x: 420, endPoint y: 114, distance: 125.3
click at [420, 114] on div "Hi [PERSON_NAME], apologies for the confusion from the previous message. For [G…" at bounding box center [439, 111] width 353 height 17
drag, startPoint x: 258, startPoint y: 180, endPoint x: 355, endPoint y: 184, distance: 96.5
click at [355, 184] on div "That's not my fault that the message said the 5th I'm thinking I can pay it [DA…" at bounding box center [402, 185] width 353 height 17
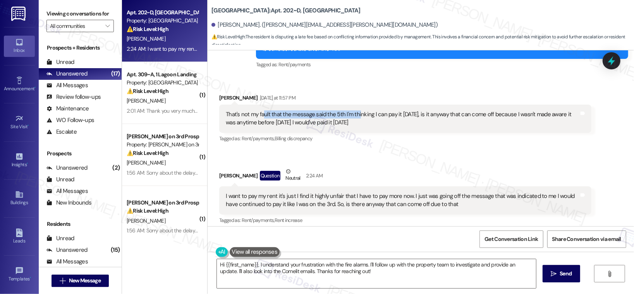
scroll to position [552, 0]
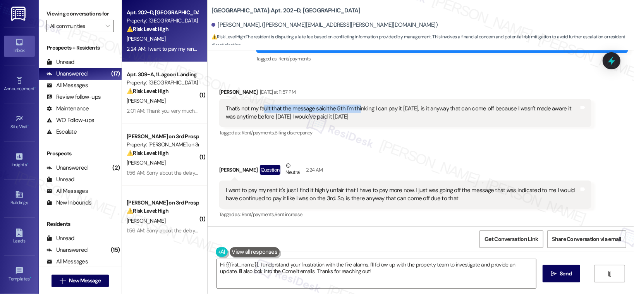
click at [334, 193] on div "I want to pay my rent it's just I find it highly unfair that I have to pay more…" at bounding box center [402, 194] width 353 height 17
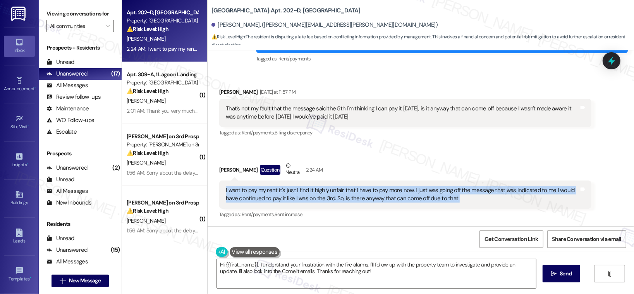
click at [333, 193] on div "I want to pay my rent it's just I find it highly unfair that I have to pay more…" at bounding box center [402, 194] width 353 height 17
click at [324, 271] on textarea "Hi {{first_name}}, I understand your frustration. Let me see if we can remove t…" at bounding box center [376, 273] width 319 height 29
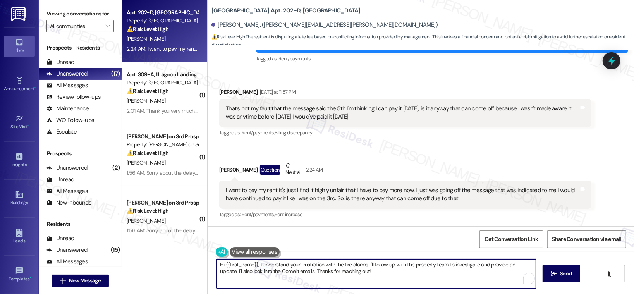
click at [325, 271] on textarea "Hi {{first_name}}, I understand your frustration. Let me see if we can remove t…" at bounding box center [376, 273] width 319 height 29
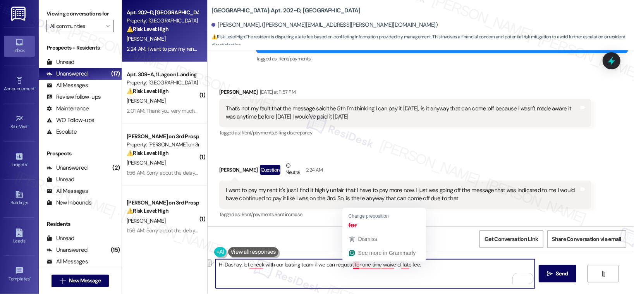
drag, startPoint x: 425, startPoint y: 264, endPoint x: 350, endPoint y: 264, distance: 75.2
click at [350, 264] on textarea "Hi Dashay, let check with our leasing team if we can request for one time waive…" at bounding box center [375, 273] width 319 height 29
type textarea "Hi Dashay, let check with our leasing team if we can request for approval of wa…"
click at [238, 268] on textarea "Hi Dashay, let check with our leasing team if we can request for approval of wa…" at bounding box center [375, 273] width 319 height 29
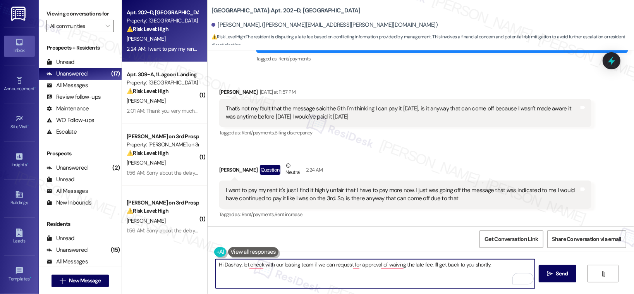
click at [238, 268] on textarea "Hi Dashay, let check with our leasing team if we can request for approval of wa…" at bounding box center [375, 273] width 319 height 29
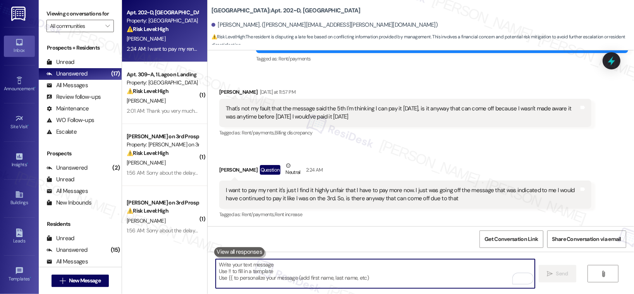
paste textarea "Hi Dashay, let me check with our leasing team to see if we can request approval…"
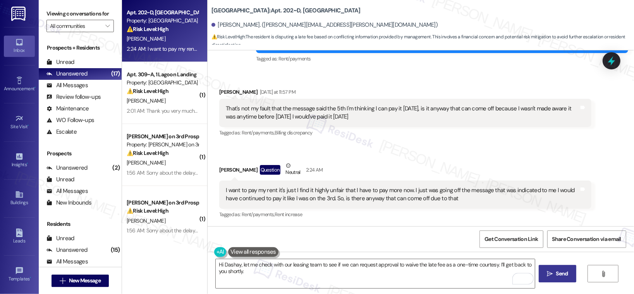
click at [556, 275] on span "Send" at bounding box center [562, 274] width 12 height 8
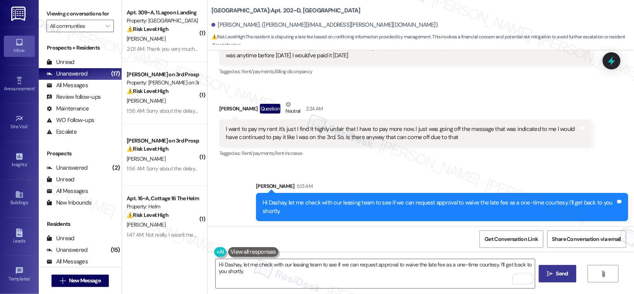
scroll to position [615, 0]
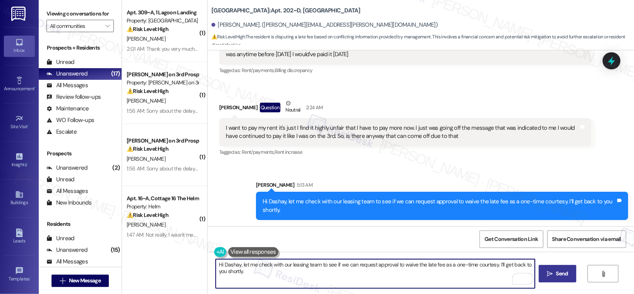
click at [337, 276] on textarea "Hi {{first_name}}, I understand your frustration. Let me see if we can remove t…" at bounding box center [375, 273] width 319 height 29
type textarea "Hi {{first_name}}, I understand your frustration. Let me see if we can remove t…"
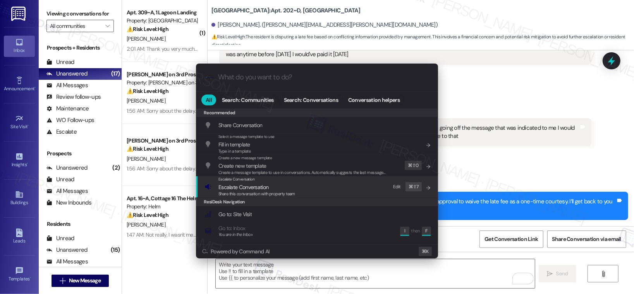
click at [319, 192] on div "Escalate Conversation Escalate Conversation Share this conversation with proper…" at bounding box center [318, 186] width 227 height 21
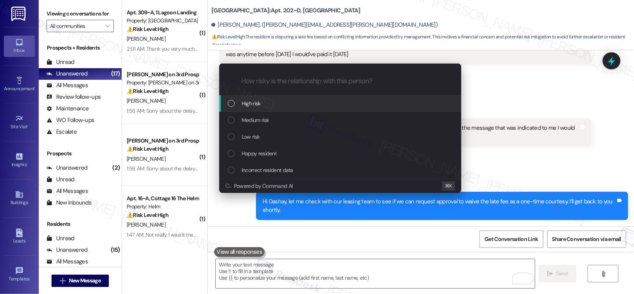
click at [320, 96] on div "High risk" at bounding box center [340, 103] width 242 height 17
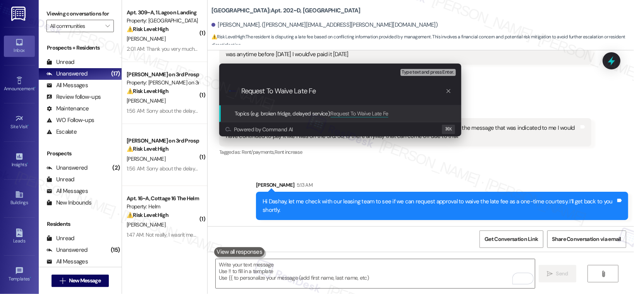
type input "Request To Waive Late Fee"
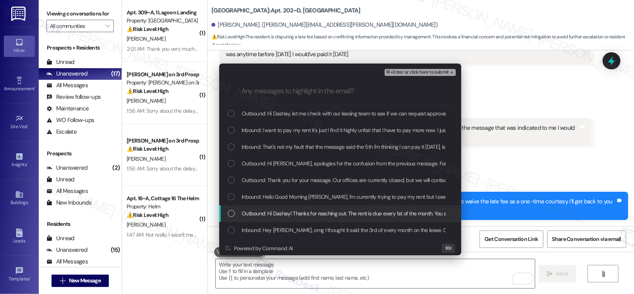
click at [326, 214] on span "Outbound: Hi Dashay! Thanks for reaching out. The rent is due every 1st of the …" at bounding box center [543, 213] width 603 height 9
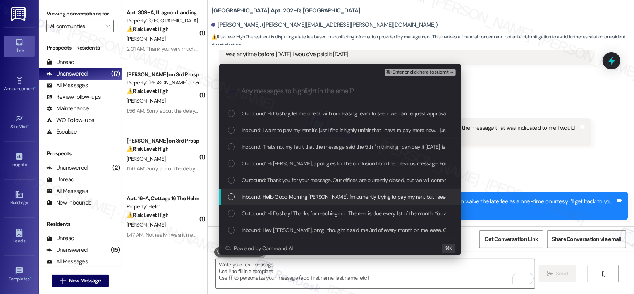
click at [324, 197] on span "Inbound: Hello Good Morning [PERSON_NAME], I'm currently trying to pay my rent …" at bounding box center [446, 197] width 409 height 9
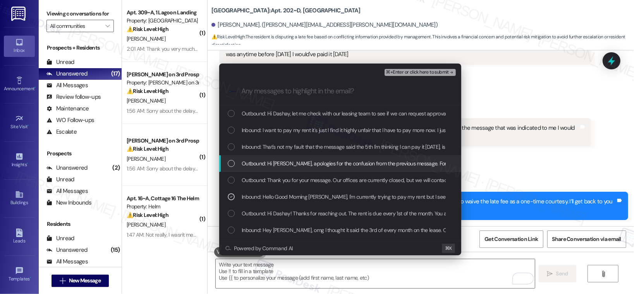
click at [326, 165] on span "Outbound: Hi [PERSON_NAME], apologies for the confusion from the previous messa…" at bounding box center [451, 163] width 419 height 9
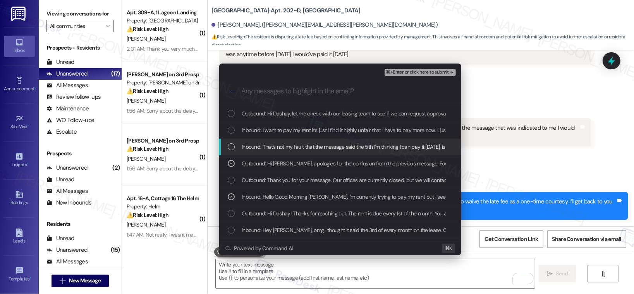
click at [363, 147] on span "Inbound: That's not my fault that the message said the 5th I'm thinking I can p…" at bounding box center [470, 147] width 456 height 9
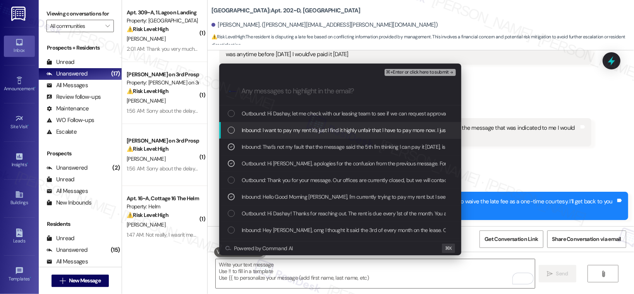
click at [348, 127] on span "Inbound: I want to pay my rent it's just I find it highly unfair that I have to…" at bounding box center [520, 130] width 557 height 9
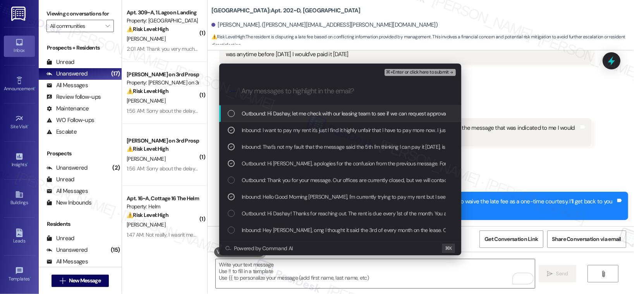
click at [370, 115] on span "Outbound: Hi Dashay, let me check with our leasing team to see if we can reques…" at bounding box center [424, 113] width 365 height 9
click at [400, 73] on span "⌘+Enter or click here to submit" at bounding box center [417, 72] width 63 height 5
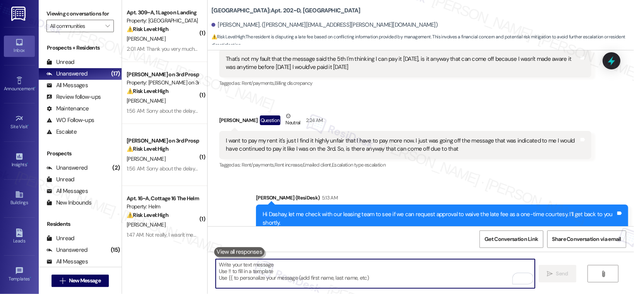
scroll to position [626, 0]
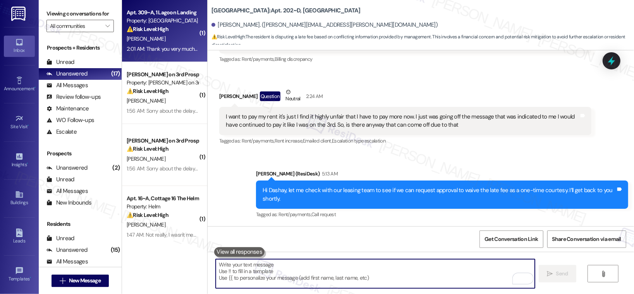
click at [174, 36] on div "[PERSON_NAME]" at bounding box center [162, 39] width 73 height 10
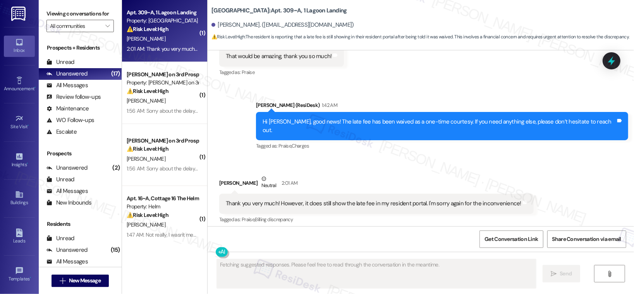
scroll to position [613, 0]
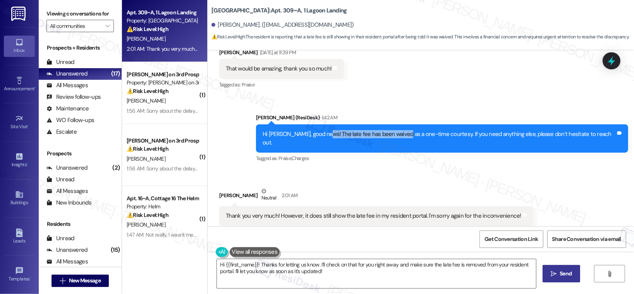
drag, startPoint x: 349, startPoint y: 126, endPoint x: 425, endPoint y: 129, distance: 76.8
click at [425, 130] on div "Hi [PERSON_NAME], good news! The late fee has been waived as a one-time courtes…" at bounding box center [439, 138] width 353 height 17
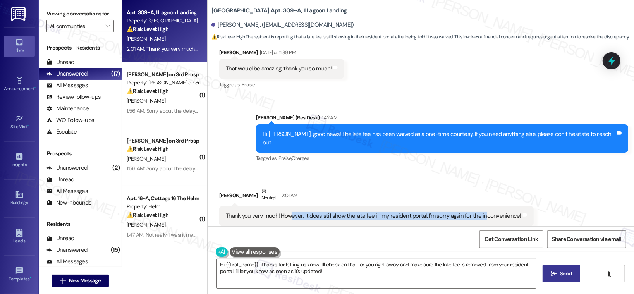
drag, startPoint x: 287, startPoint y: 200, endPoint x: 475, endPoint y: 199, distance: 188.3
click at [475, 212] on div "Thank you very much! However, it does still show the late fee in my resident po…" at bounding box center [374, 216] width 296 height 8
click at [291, 270] on textarea "Hi {{first_name}}! Thanks for letting us know. I'll check on that for you right…" at bounding box center [376, 273] width 319 height 29
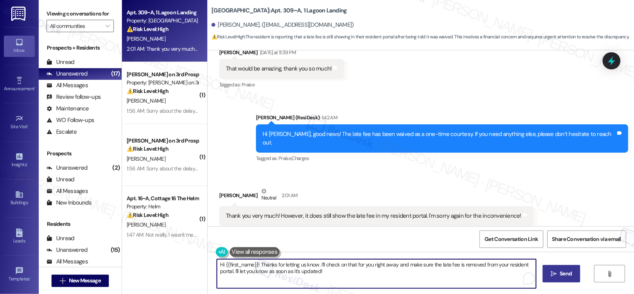
click at [291, 270] on textarea "Hi {{first_name}}! Thanks for letting us know. I'll check on that for you right…" at bounding box center [376, 273] width 319 height 29
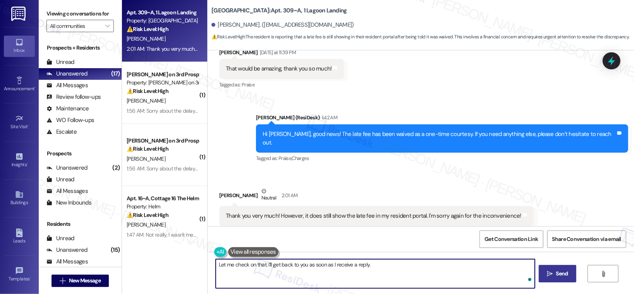
type textarea "Let me check on that. I'll get back to you as soon as I receive a reply."
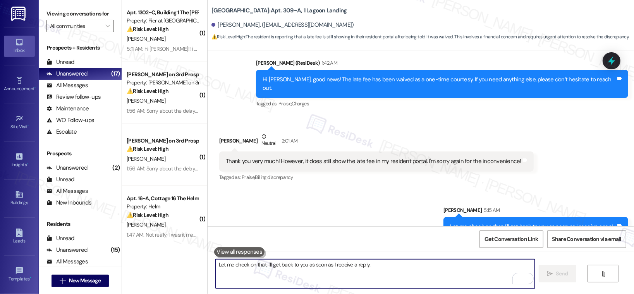
click at [351, 284] on textarea "Let me check on that. I'll get back to you as soon as I receive a reply." at bounding box center [375, 273] width 319 height 29
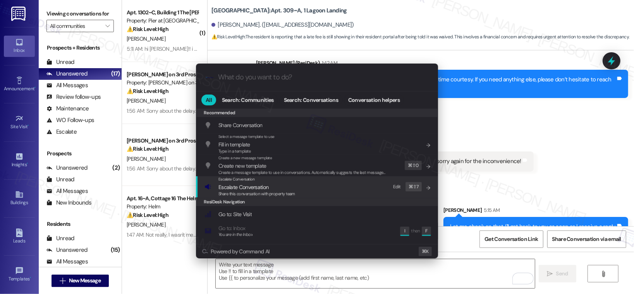
click at [237, 186] on span "Escalate Conversation" at bounding box center [244, 187] width 50 height 7
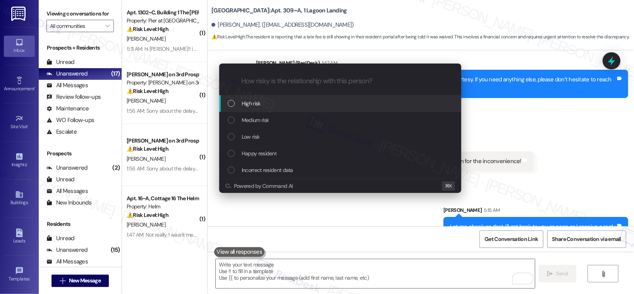
click at [251, 106] on span "High risk" at bounding box center [251, 103] width 19 height 9
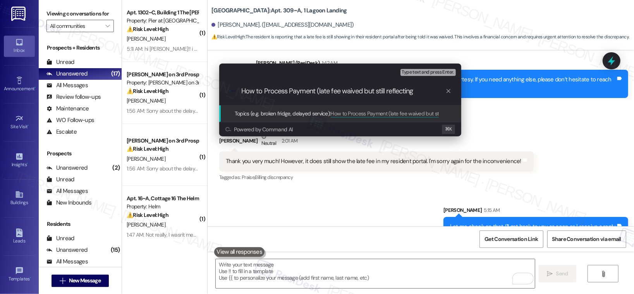
type input "How to Process Payment (late fee waived but still reflecting)"
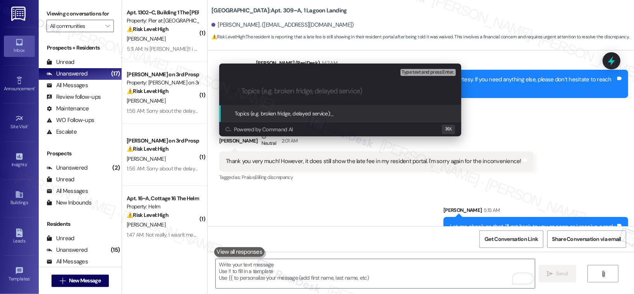
type input "How to Process Payment (late fee waived but still reflecting)"
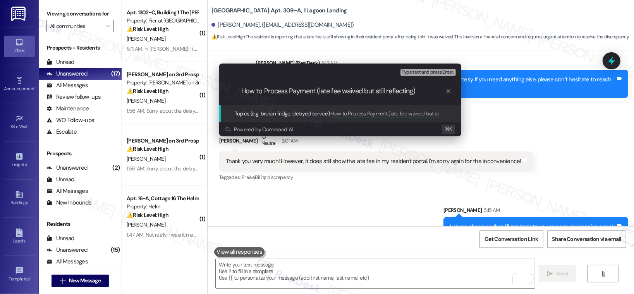
click at [274, 92] on input "How to Process Payment (late fee waived but still reflecting)" at bounding box center [343, 91] width 204 height 8
click at [426, 93] on input "How to Process Payment (late fee waived but still reflecting)" at bounding box center [343, 91] width 204 height 8
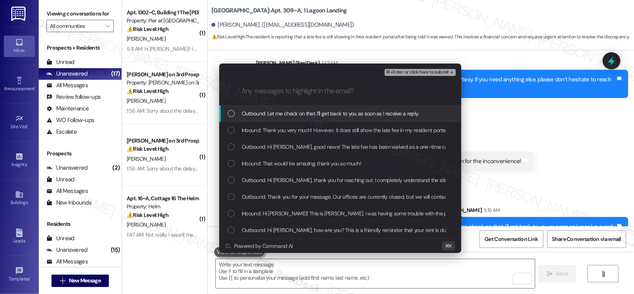
click at [405, 117] on span "Outbound: Let me check on that. I'll get back to you as soon as I receive a rep…" at bounding box center [330, 113] width 177 height 9
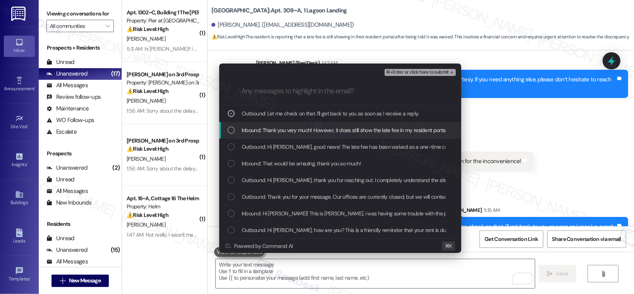
click at [401, 131] on span "Inbound: Thank you very much! However, it does still show the late fee in my re…" at bounding box center [387, 130] width 290 height 9
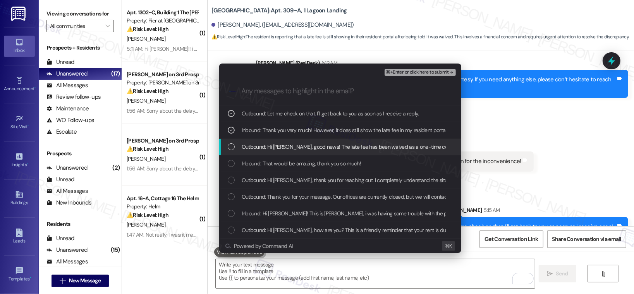
click at [389, 150] on span "Outbound: Hi [PERSON_NAME], good news! The late fee has been waived as a one-ti…" at bounding box center [420, 147] width 357 height 9
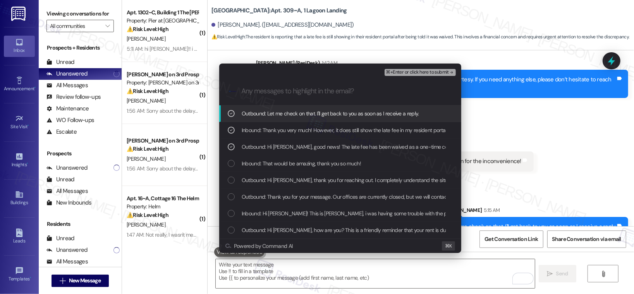
click at [432, 71] on span "⌘+Enter or click here to submit" at bounding box center [417, 72] width 63 height 5
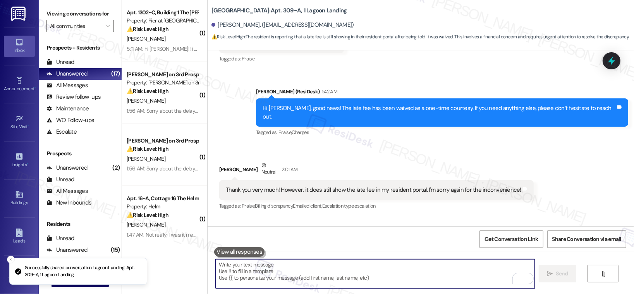
scroll to position [680, 0]
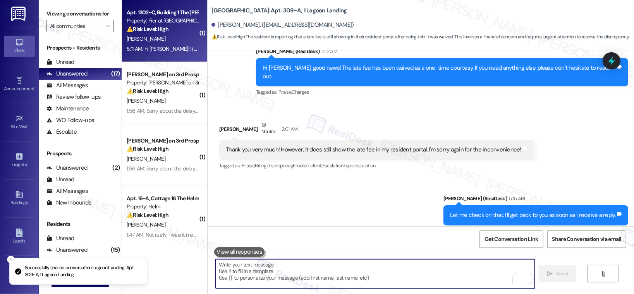
click at [172, 54] on div "Apt. 1302~C, Building 1 The Pier [PERSON_NAME] Property: [PERSON_NAME] at [PERS…" at bounding box center [164, 31] width 85 height 62
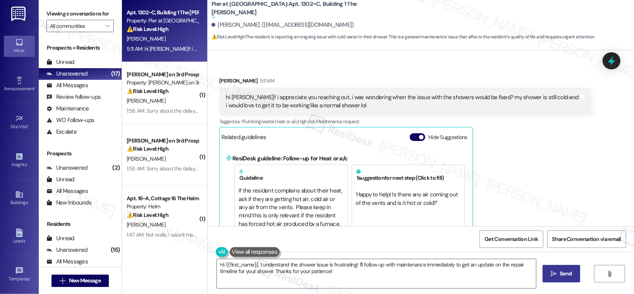
scroll to position [217, 0]
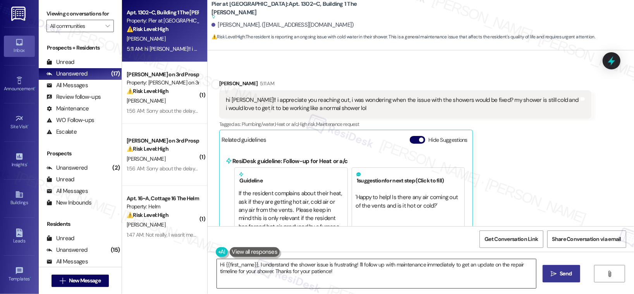
click at [332, 272] on textarea "Hi {{first_name}}, I understand the shower issue is frustrating! I'll follow up…" at bounding box center [376, 273] width 319 height 29
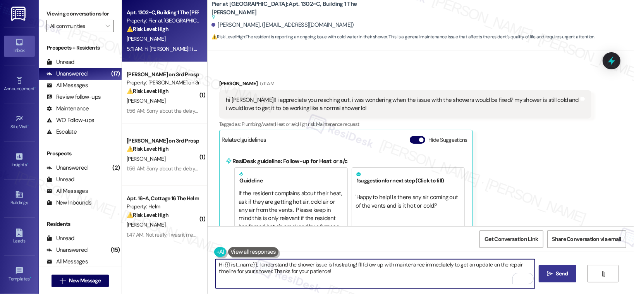
type textarea "Hi {{first_name}}, I understand the shower issue is frustrating! I'll follow up…"
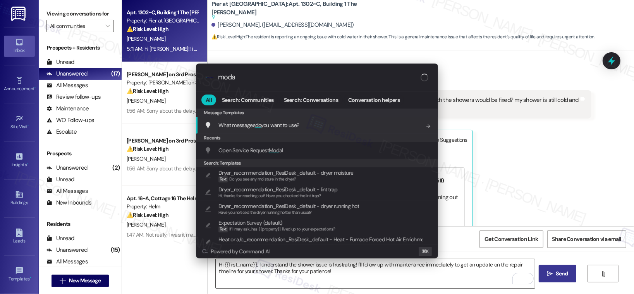
type input "modal"
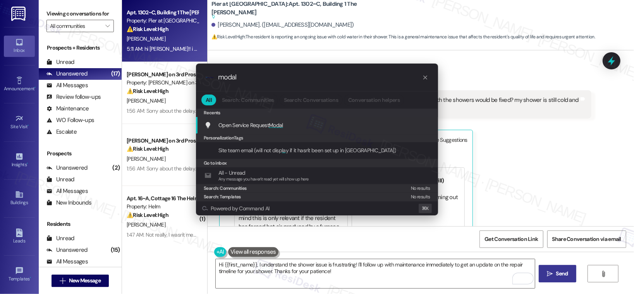
click at [331, 125] on div "Open Service Request Modal Add shortcut" at bounding box center [318, 125] width 227 height 9
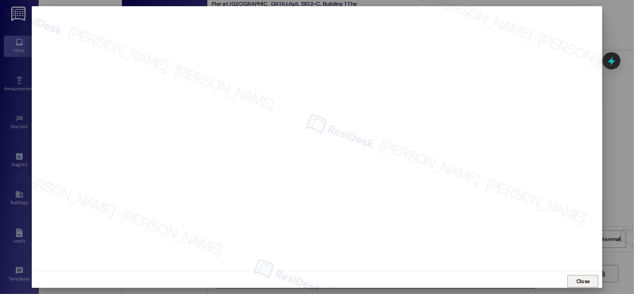
click at [568, 287] on button "Close" at bounding box center [583, 281] width 31 height 12
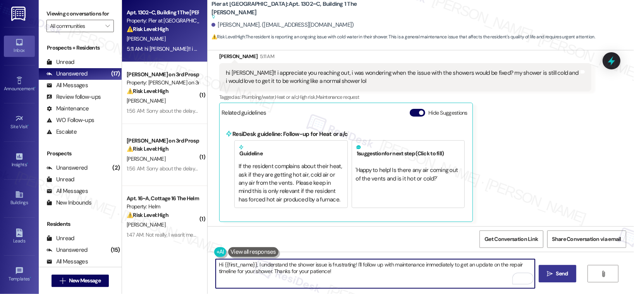
scroll to position [246, 0]
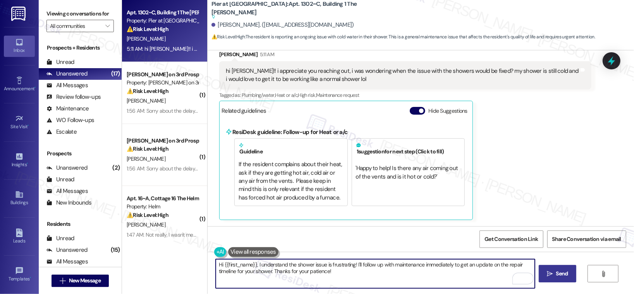
click at [336, 276] on textarea "Hi {{first_name}}, I understand the shower issue is frustrating! I'll follow up…" at bounding box center [375, 273] width 319 height 29
drag, startPoint x: 358, startPoint y: 271, endPoint x: 271, endPoint y: 269, distance: 86.8
click at [271, 269] on textarea "Hi {{first_name}}, I understand the shower issue is frustrating! I'll follow up…" at bounding box center [375, 273] width 319 height 29
type textarea "Hi {{first_name}}, I understand the shower issue is frustrating! I'll follow up…"
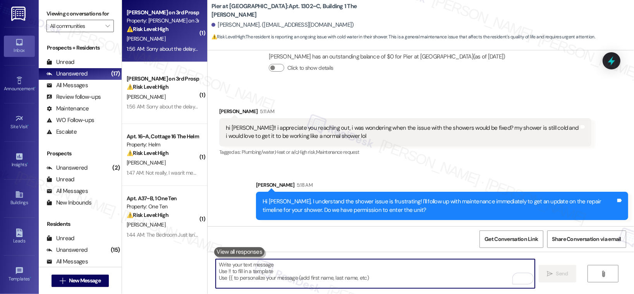
click at [185, 51] on div "1:56 AM: Sorry about the delay. Ill be able to pay rent at the end of this week…" at bounding box center [212, 48] width 170 height 7
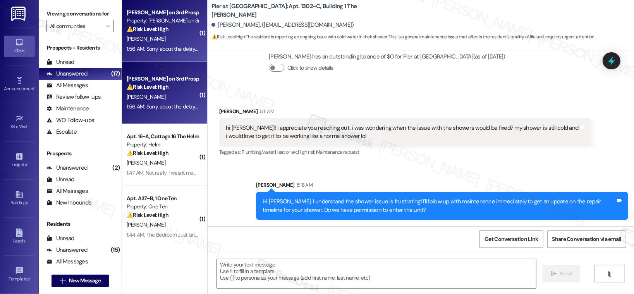
click at [185, 51] on div "1:56 AM: Sorry about the delay. Ill be able to pay rent at the end of this week…" at bounding box center [212, 48] width 170 height 7
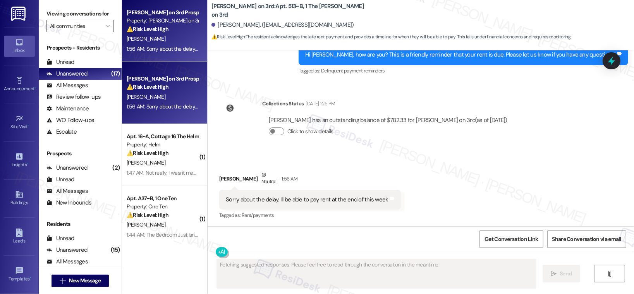
scroll to position [1567, 0]
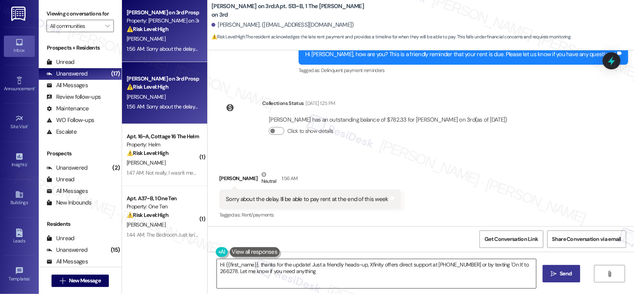
click at [242, 277] on textarea "Hi {{first_name}}, thanks for the update! Just a friendly heads-up, Xfinity off…" at bounding box center [376, 273] width 319 height 29
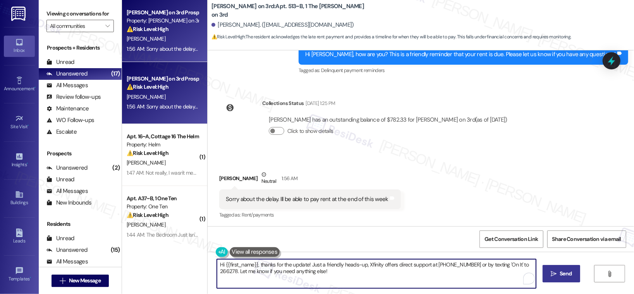
click at [274, 279] on textarea "Hi {{first_name}}, thanks for the update! Just a friendly heads-up, Xfinity off…" at bounding box center [376, 273] width 319 height 29
click at [274, 279] on textarea "Hi {{first_name}}, thanks for the update! Just a friendly heads-up, Xfinity off…" at bounding box center [375, 273] width 319 height 29
click at [338, 280] on textarea "Hi {{first_name}}, thanks for the update! Just a friendly heads-up, Xfinity off…" at bounding box center [375, 273] width 319 height 29
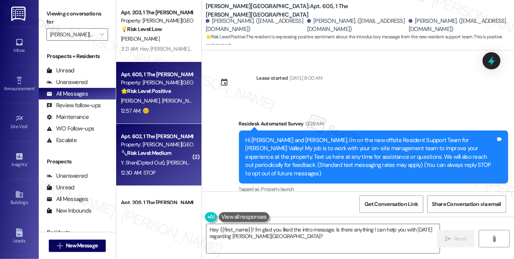
scroll to position [277, 0]
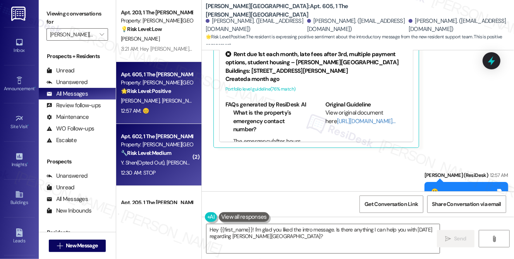
click at [163, 164] on span "[PERSON_NAME] (Opted Out)" at bounding box center [144, 162] width 46 height 7
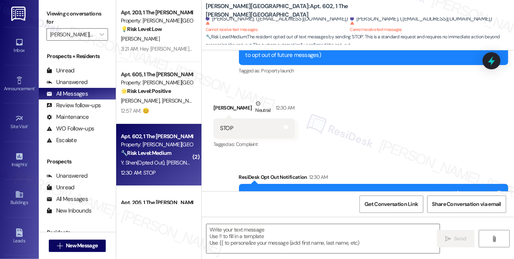
type textarea "Fetching suggested responses. Please feel free to read through the conversation…"
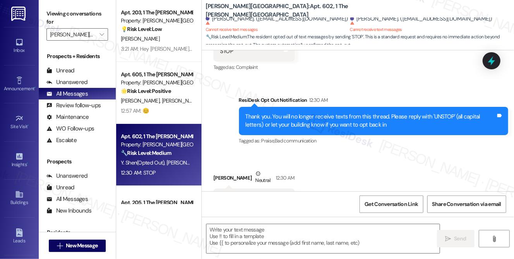
scroll to position [211, 0]
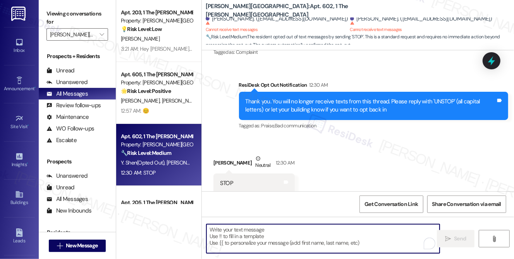
click at [299, 229] on textarea "To enrich screen reader interactions, please activate Accessibility in Grammarl…" at bounding box center [324, 238] width 234 height 29
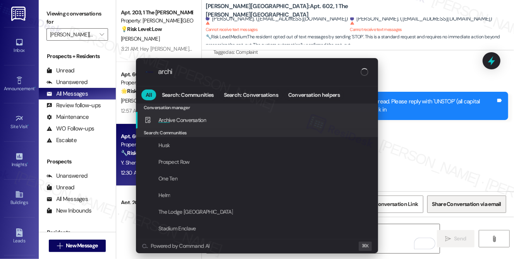
type input "archiv"
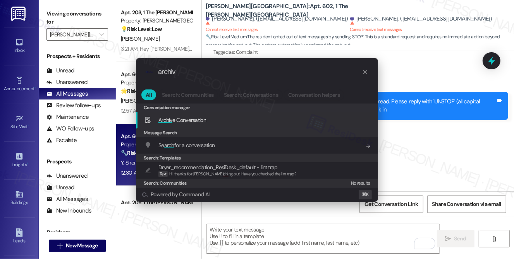
click at [267, 126] on div "Archiv e Conversation Add shortcut" at bounding box center [257, 120] width 242 height 17
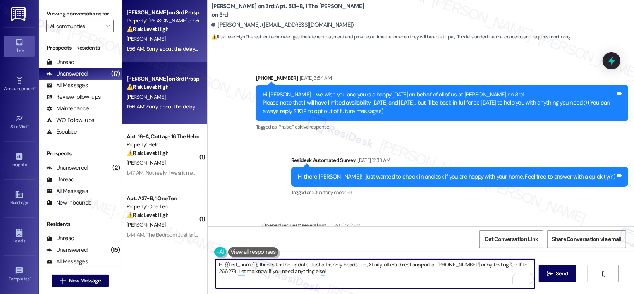
scroll to position [1567, 0]
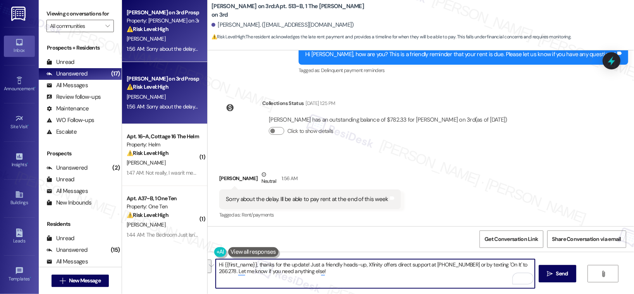
drag, startPoint x: 362, startPoint y: 264, endPoint x: 233, endPoint y: 274, distance: 129.8
click at [233, 274] on textarea "Hi {{first_name}}, thanks for the update! Just a friendly heads-up, Xfinity off…" at bounding box center [375, 273] width 319 height 29
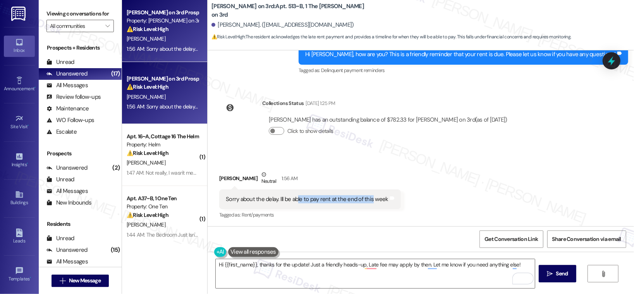
drag, startPoint x: 292, startPoint y: 197, endPoint x: 367, endPoint y: 199, distance: 75.2
click at [367, 199] on div "Sorry about the delay. Ill be able to pay rent at the end of this week" at bounding box center [307, 199] width 163 height 8
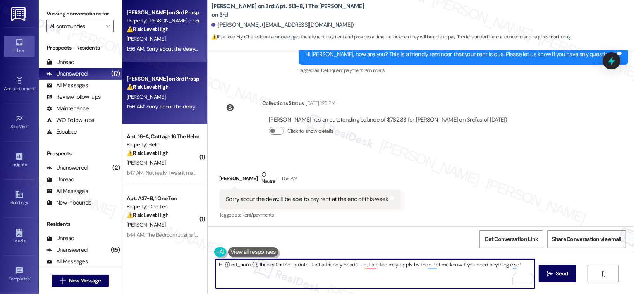
click at [289, 263] on textarea "Hi {{first_name}}, thanks for the update! Just a friendly heads-up, Late fee ma…" at bounding box center [375, 273] width 319 height 29
click at [392, 266] on textarea "Hi {{first_name}}, thanks for the update! Just a friendly heads-up, Late fee ma…" at bounding box center [375, 273] width 319 height 29
click at [464, 268] on textarea "Hi {{first_name}}, thanks for the update! Just a friendly heads-up, Late fee ma…" at bounding box center [375, 273] width 319 height 29
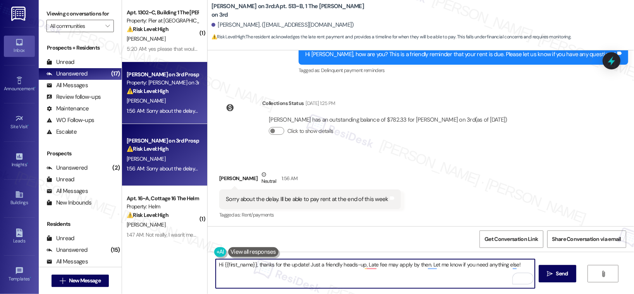
click at [519, 265] on textarea "Hi {{first_name}}, thanks for the update! Just a friendly heads-up, Late fee ma…" at bounding box center [375, 273] width 319 height 29
click at [508, 265] on textarea "Hi {{first_name}}, thanks for the update! Just a friendly heads-up, Late fee ma…" at bounding box center [375, 273] width 319 height 29
drag, startPoint x: 520, startPoint y: 267, endPoint x: 482, endPoint y: 266, distance: 38.0
click at [482, 266] on textarea "Hi {{first_name}}, thanks for the update! Just a friendly heads-up, Late fee ma…" at bounding box center [375, 273] width 319 height 29
click at [363, 265] on textarea "Hi {{first_name}}, thanks for the update! Just a friendly heads-up, Late fee ma…" at bounding box center [375, 273] width 319 height 29
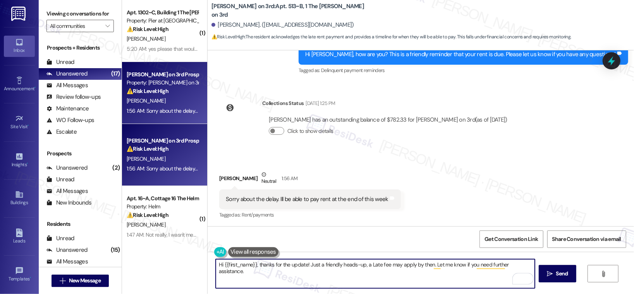
click at [360, 267] on textarea "Hi {{first_name}}, thanks for the update! Just a friendly heads-up, a Late fee …" at bounding box center [375, 273] width 319 height 29
click at [369, 265] on textarea "Hi {{first_name}}, thanks for the update! Just a friendly heads-up, a Late fee …" at bounding box center [375, 273] width 319 height 29
click at [387, 272] on textarea "Hi {{first_name}}, thanks for the update! Just a friendly heads-up, a late fee …" at bounding box center [375, 273] width 319 height 29
type textarea "Hi {{first_name}}, thanks for the update! Just a friendly heads-up, a late fee …"
click at [556, 273] on span "Send" at bounding box center [562, 274] width 12 height 8
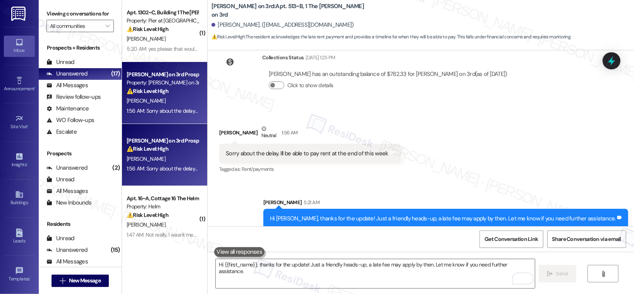
scroll to position [1621, 0]
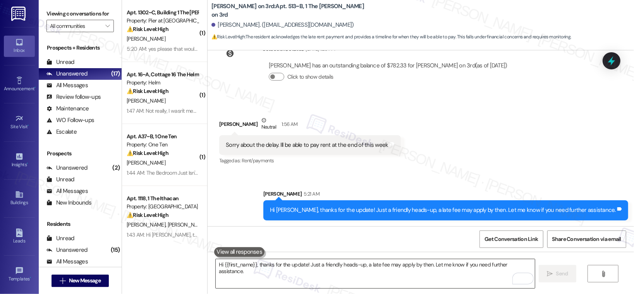
click at [411, 268] on textarea "Hi {{first_name}}, thanks for the update! Just a friendly heads-up, a late fee …" at bounding box center [375, 273] width 319 height 29
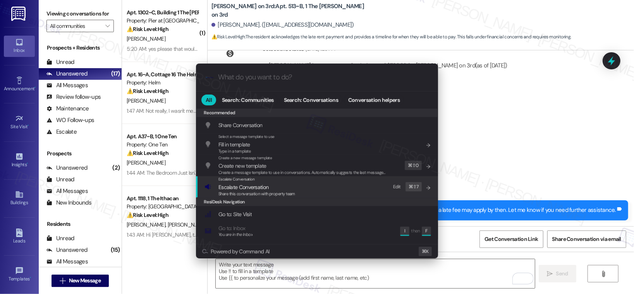
click at [342, 185] on div "Escalate Conversation Escalate Conversation Share this conversation with proper…" at bounding box center [318, 186] width 227 height 21
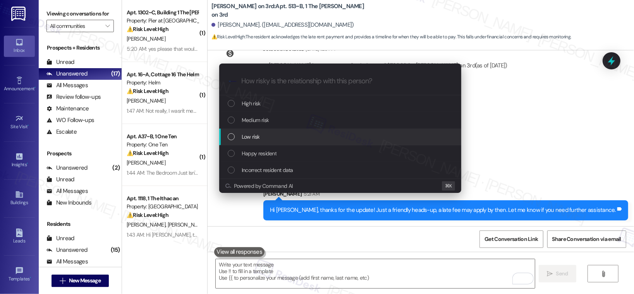
click at [328, 138] on div "Low risk" at bounding box center [341, 137] width 227 height 9
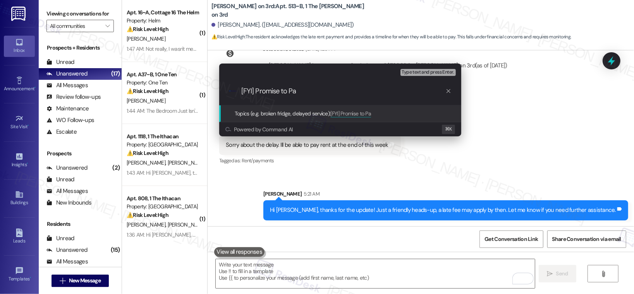
type input "[FYI] Promise to Pay"
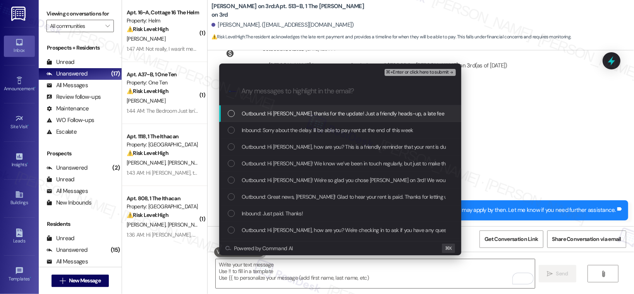
click at [346, 115] on span "Outbound: Hi [PERSON_NAME], thanks for the update! Just a friendly heads-up, a …" at bounding box center [415, 113] width 346 height 9
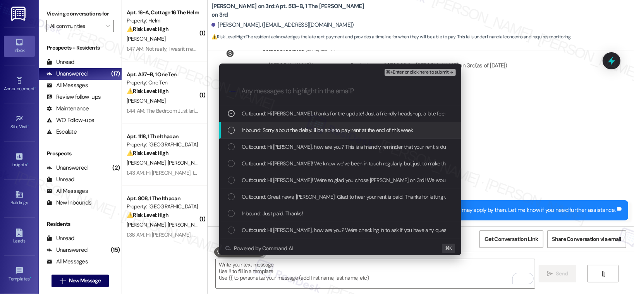
drag, startPoint x: 333, startPoint y: 130, endPoint x: 376, endPoint y: 124, distance: 43.4
click at [333, 130] on span "Inbound: Sorry about the delay. Ill be able to pay rent at the end of this week" at bounding box center [328, 130] width 172 height 9
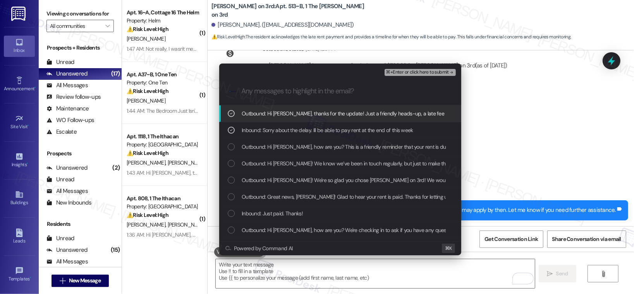
click at [417, 72] on span "⌘+Enter or click here to submit" at bounding box center [417, 72] width 63 height 5
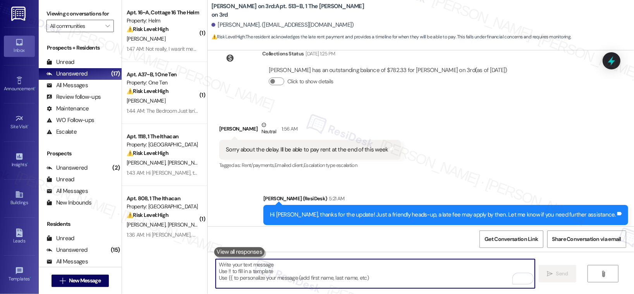
scroll to position [1632, 0]
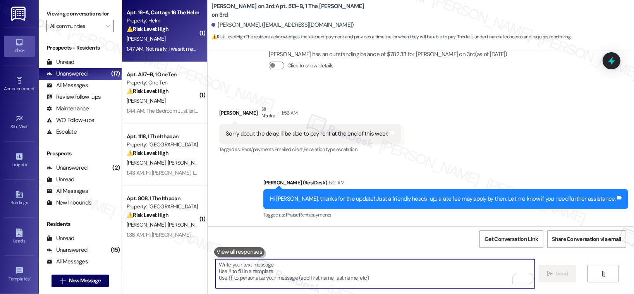
click at [172, 36] on div "[PERSON_NAME]" at bounding box center [162, 39] width 73 height 10
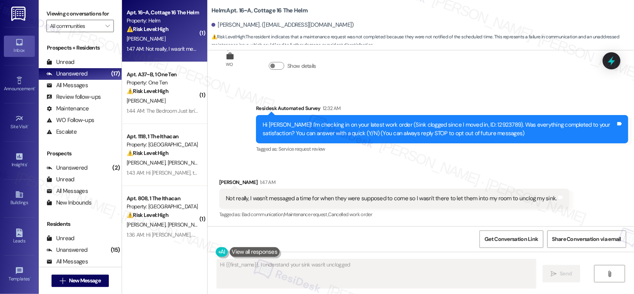
scroll to position [31, 0]
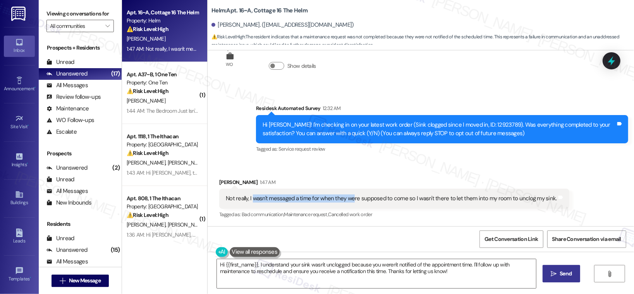
drag, startPoint x: 249, startPoint y: 198, endPoint x: 348, endPoint y: 201, distance: 98.5
click at [348, 201] on div "Not really, I wasn't messaged a time for when they were supposed to come so I w…" at bounding box center [391, 199] width 331 height 8
click at [291, 269] on textarea "Hi {{first_name}}, I understand your sink wasn't unclogged because you weren't …" at bounding box center [376, 273] width 319 height 29
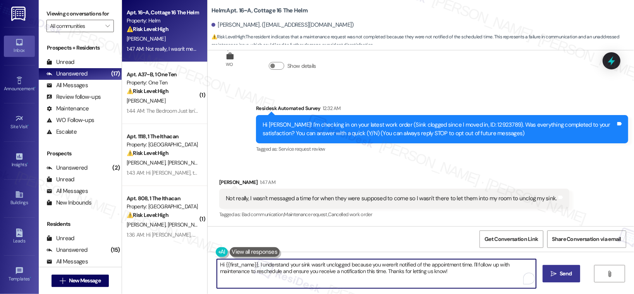
click at [291, 269] on textarea "Hi {{first_name}}, I understand your sink wasn't unclogged because you weren't …" at bounding box center [376, 273] width 319 height 29
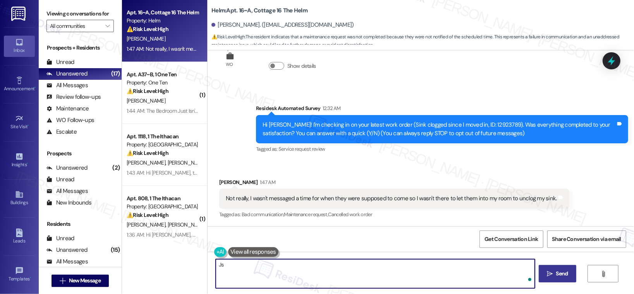
type textarea "J"
type textarea "Is the sink still clogged?"
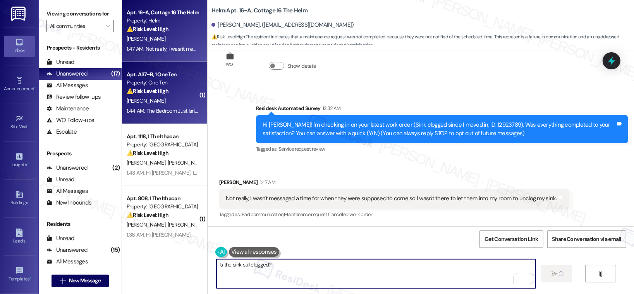
click at [176, 109] on div "1:44 AM: The Bedroom Just Isn't Cooling. Even If The A/c Is On The Lowest Possi…" at bounding box center [227, 110] width 200 height 7
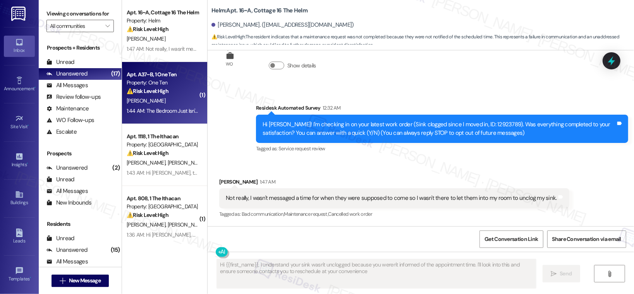
type textarea "Hi {{first_name}}, I understand your sink wasn't unclogged because you weren't …"
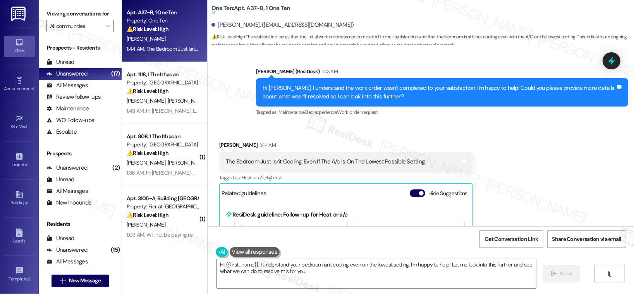
scroll to position [490, 0]
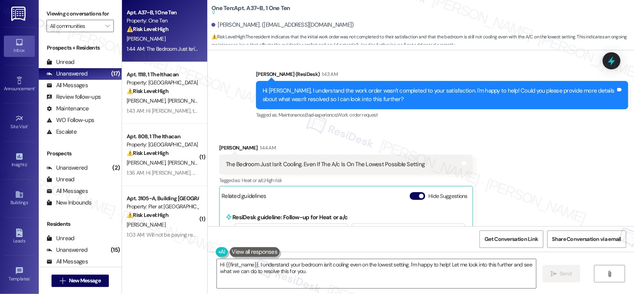
click at [320, 162] on div "The Bedroom Just Isn't Cooling. Even If The A/c Is On The Lowest Possible Setti…" at bounding box center [325, 164] width 199 height 8
copy div "The Bedroom Just Isn't Cooling. Even If The A/c Is On The Lowest Possible Setti…"
click at [253, 270] on textarea "Hi {{first_name}}, I understand your bedroom isn't cooling even on the lowest s…" at bounding box center [376, 273] width 319 height 29
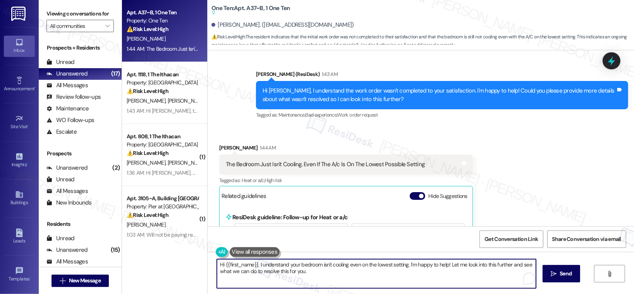
click at [253, 270] on textarea "Hi {{first_name}}, I understand your bedroom isn't cooling even on the lowest s…" at bounding box center [376, 273] width 319 height 29
paste textarea "[Resident’s Name], thanks for letting us know. Can you confirm if the issue is …"
click at [302, 266] on textarea "Hi [Resident’s Name], thanks for letting us know. Can you confirm if the issue …" at bounding box center [375, 273] width 319 height 29
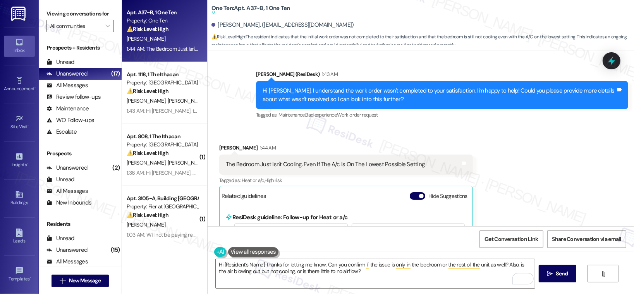
click at [220, 147] on div "[PERSON_NAME] 1:44 AM" at bounding box center [346, 149] width 254 height 11
copy div "Dasia"
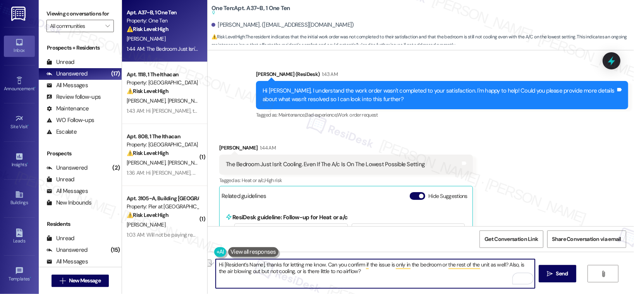
drag, startPoint x: 220, startPoint y: 265, endPoint x: 260, endPoint y: 265, distance: 40.7
click at [260, 265] on textarea "Hi [Resident’s Name], thanks for letting me know. Can you confirm if the issue …" at bounding box center [375, 273] width 319 height 29
paste textarea "Dasia"
drag, startPoint x: 227, startPoint y: 263, endPoint x: 341, endPoint y: 270, distance: 113.4
click at [341, 270] on textarea "Hi [PERSON_NAME], thanks for letting me know. Can you confirm if the issue is o…" at bounding box center [375, 273] width 319 height 29
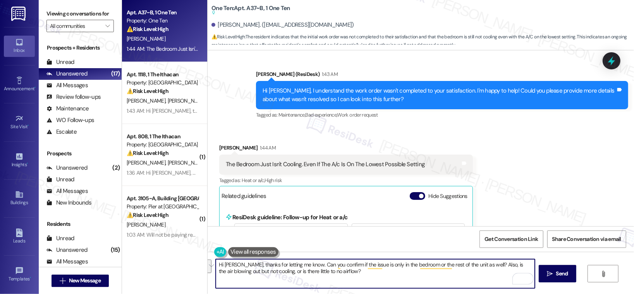
click at [341, 270] on textarea "Hi [PERSON_NAME], thanks for letting me know. Can you confirm if the issue is o…" at bounding box center [375, 273] width 319 height 29
click at [386, 277] on textarea "Hi [PERSON_NAME], thanks for letting me know. Can you confirm if the issue is o…" at bounding box center [375, 273] width 319 height 29
type textarea "Hi [PERSON_NAME], thanks for letting me know. Can you confirm if the issue is o…"
click at [573, 278] on button " Send" at bounding box center [558, 273] width 38 height 17
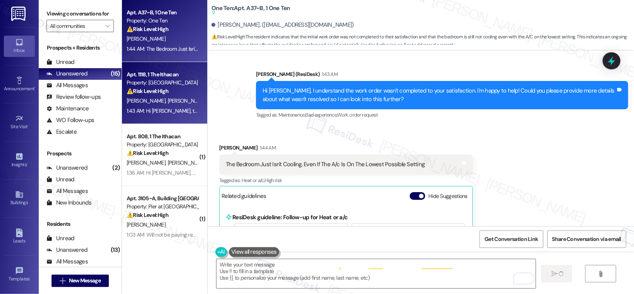
scroll to position [455, 0]
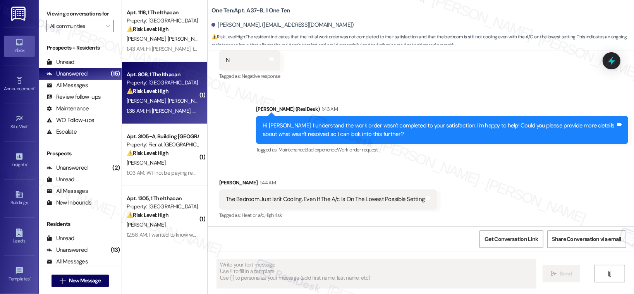
click at [163, 110] on div "1:36 AM: Hi [PERSON_NAME], nice to meet you! I do have a concern — my room is r…" at bounding box center [592, 110] width 931 height 7
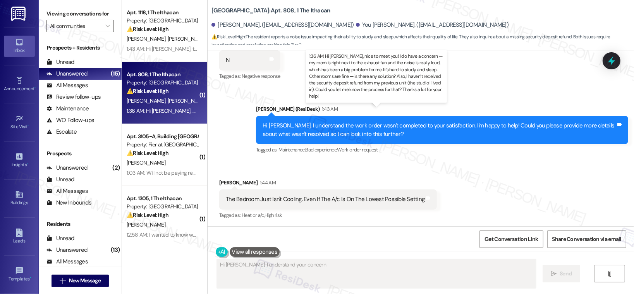
scroll to position [210, 0]
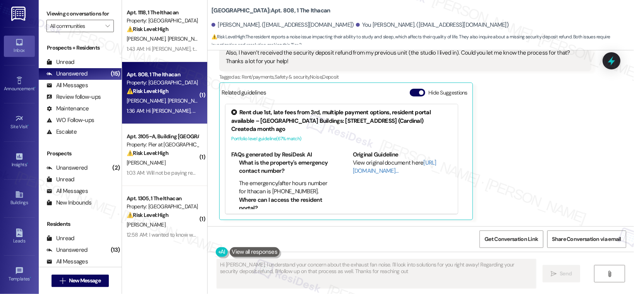
type textarea "Hi [PERSON_NAME], I understand your concern about the exhaust fan noise. I'll l…"
click at [176, 35] on div "[PERSON_NAME] [PERSON_NAME]" at bounding box center [162, 39] width 73 height 10
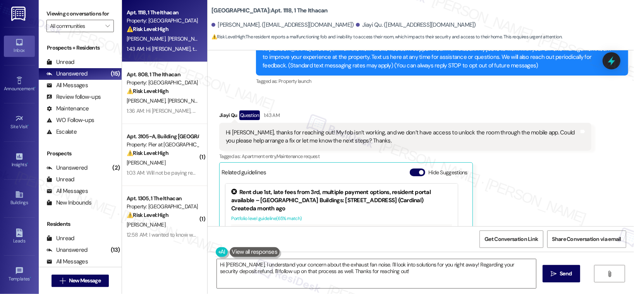
scroll to position [158, 0]
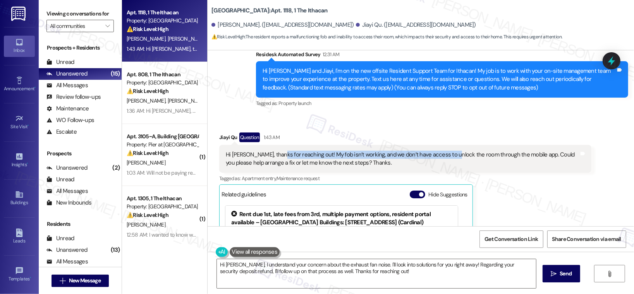
drag, startPoint x: 269, startPoint y: 157, endPoint x: 443, endPoint y: 156, distance: 173.6
click at [443, 156] on div "Hi [PERSON_NAME], thanks for reaching out! My fob isn’t working, and we don’t h…" at bounding box center [402, 159] width 353 height 17
drag, startPoint x: 232, startPoint y: 164, endPoint x: 293, endPoint y: 164, distance: 60.4
click at [293, 164] on div "Hi [PERSON_NAME], thanks for reaching out! My fob isn’t working, and we don’t h…" at bounding box center [402, 159] width 353 height 17
drag, startPoint x: 275, startPoint y: 162, endPoint x: 310, endPoint y: 164, distance: 35.0
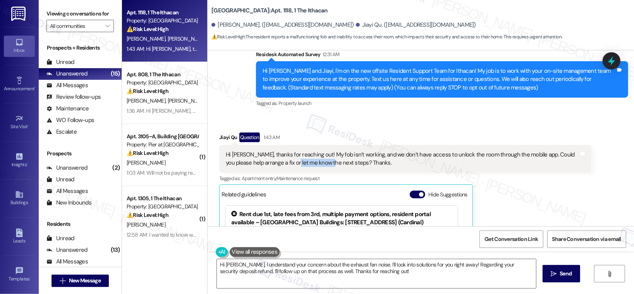
click at [310, 164] on div "Hi [PERSON_NAME], thanks for reaching out! My fob isn’t working, and we don’t h…" at bounding box center [402, 159] width 353 height 17
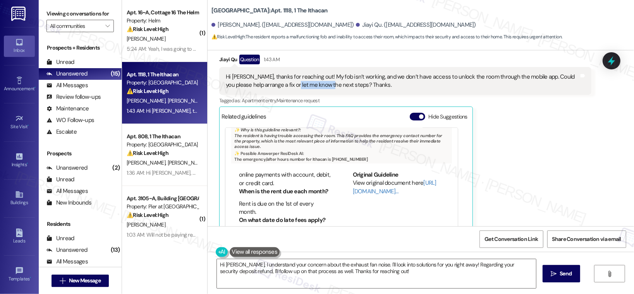
scroll to position [236, 0]
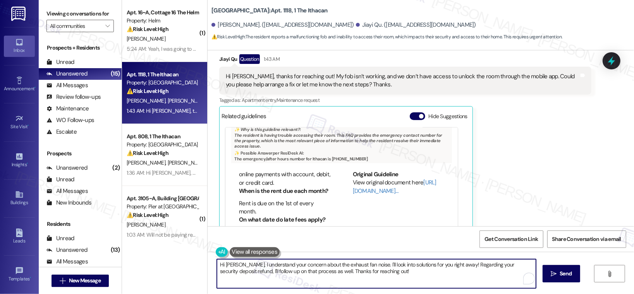
click at [374, 274] on textarea "Hi [PERSON_NAME], I understand your concern about the exhaust fan noise. I'll l…" at bounding box center [376, 273] width 319 height 29
drag, startPoint x: 376, startPoint y: 273, endPoint x: 211, endPoint y: 259, distance: 165.3
click at [216, 259] on textarea "Hi [PERSON_NAME], I understand your concern about the exhaust fan noise. I'll l…" at bounding box center [375, 273] width 319 height 29
click at [217, 12] on b "Ithacan: Apt. 1118, 1 The Ithacan" at bounding box center [270, 11] width 116 height 8
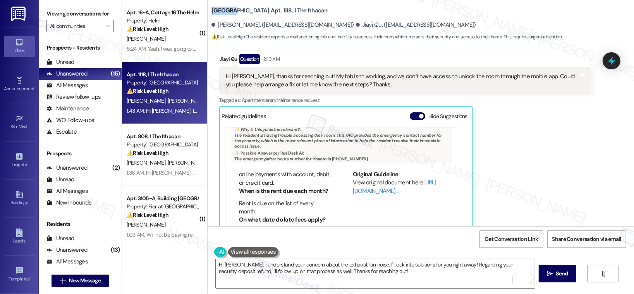
click at [217, 12] on b "Ithacan: Apt. 1118, 1 The Ithacan" at bounding box center [270, 11] width 116 height 8
copy b "Ithacan"
click at [344, 268] on textarea "Hi [PERSON_NAME], I understand your concern about the exhaust fan noise. I'll l…" at bounding box center [375, 273] width 319 height 29
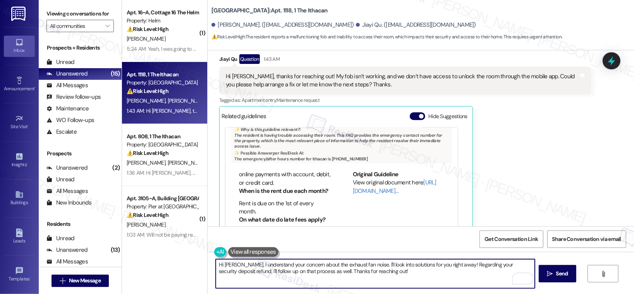
click at [344, 268] on textarea "Hi [PERSON_NAME], I understand your concern about the exhaust fan noise. I'll l…" at bounding box center [375, 273] width 319 height 29
click at [221, 59] on div "Jiayi Qu Question 1:43 AM" at bounding box center [405, 60] width 372 height 12
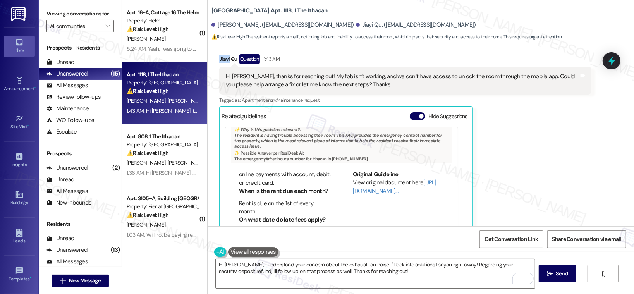
click at [221, 59] on div "Jiayi Qu Question 1:43 AM" at bounding box center [405, 60] width 372 height 12
copy div "Jiayi"
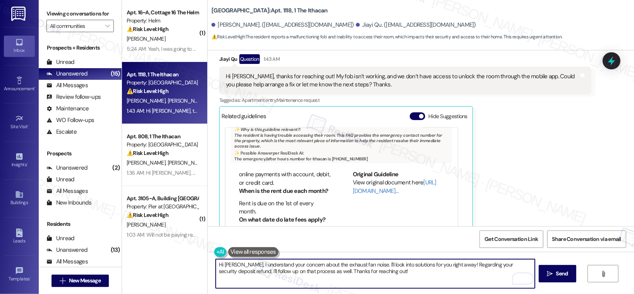
click at [295, 263] on textarea "Hi [PERSON_NAME], I understand your concern about the exhaust fan noise. I'll l…" at bounding box center [375, 273] width 319 height 29
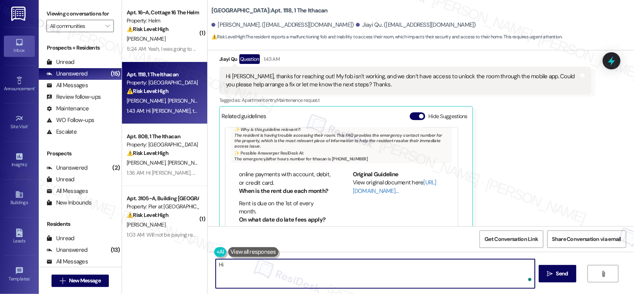
paste textarea "Jiayi"
click at [351, 256] on div "Hi [PERSON_NAME], please drop by our site office to fix the fob.  Send " at bounding box center [421, 281] width 427 height 58
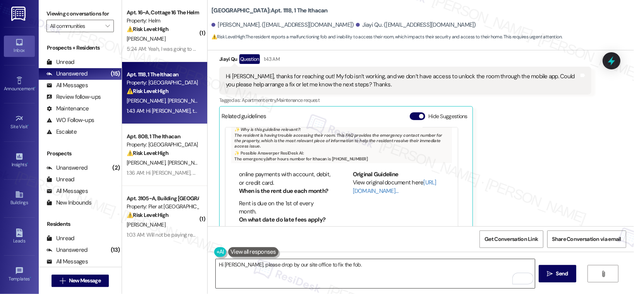
click at [357, 265] on textarea "Hi [PERSON_NAME], please drop by our site office to fix the fob." at bounding box center [375, 273] width 319 height 29
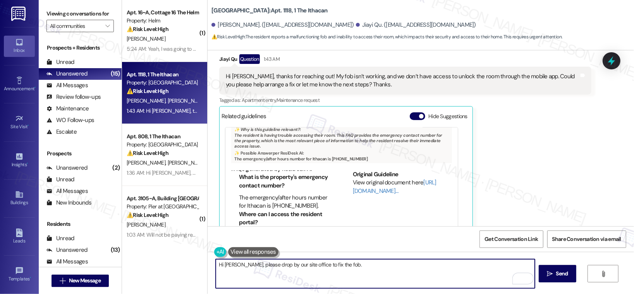
scroll to position [0, 0]
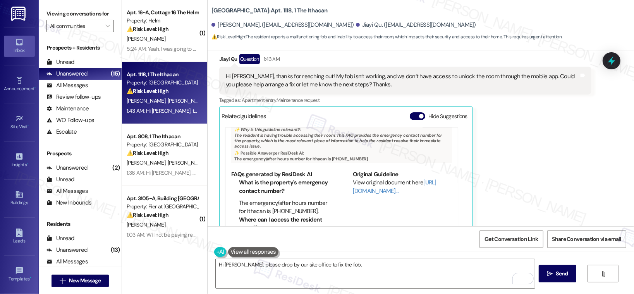
drag, startPoint x: 236, startPoint y: 202, endPoint x: 302, endPoint y: 208, distance: 66.5
click at [302, 208] on li "The emergency/after hours number for Ithacan is [PHONE_NUMBER]." at bounding box center [285, 207] width 92 height 17
drag, startPoint x: 236, startPoint y: 202, endPoint x: 321, endPoint y: 209, distance: 85.6
click at [321, 209] on div "FAQs generated by ResiDesk AI What is the property's emergency contact number? …" at bounding box center [281, 199] width 100 height 59
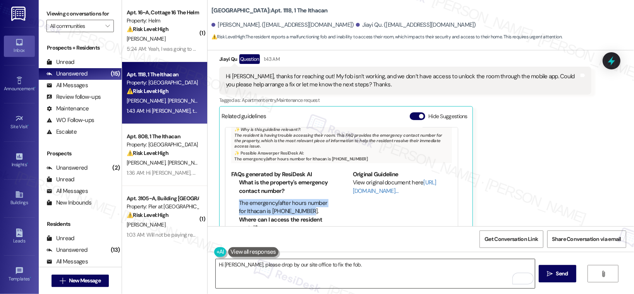
copy li "The emergency/after hours number for Ithacan is [PHONE_NUMBER]."
click at [335, 268] on textarea "Hi [PERSON_NAME], please drop by our site office to fix the fob." at bounding box center [375, 273] width 319 height 29
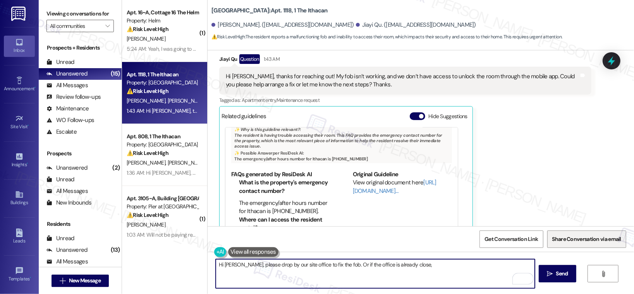
paste textarea "The emergency/after hours number for Ithacan is [PHONE_NUMBER]."
type textarea "Hi [PERSON_NAME], please drop by our site office to fix the fob. Or if the offi…"
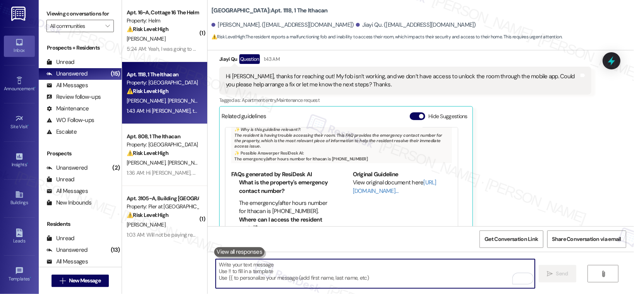
click at [236, 273] on textarea "To enrich screen reader interactions, please activate Accessibility in Grammarl…" at bounding box center [375, 273] width 319 height 29
paste textarea "Hi [PERSON_NAME], please stop by our site office so we can help fix your fob. I…"
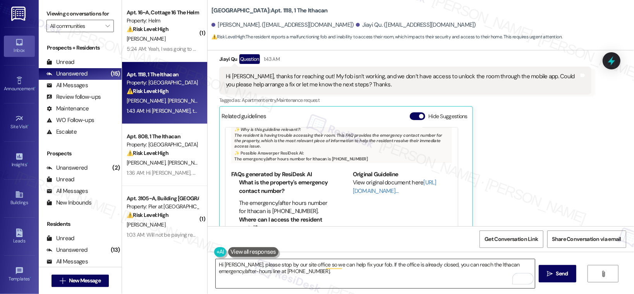
drag, startPoint x: 559, startPoint y: 275, endPoint x: 534, endPoint y: 274, distance: 24.8
click at [559, 275] on span "Send" at bounding box center [562, 274] width 12 height 8
type textarea "Fetching suggested responses. Please feel free to read through the conversation…"
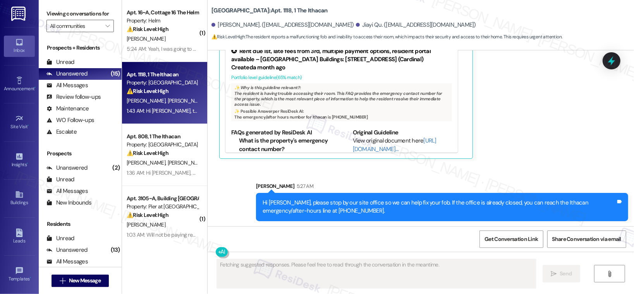
scroll to position [322, 0]
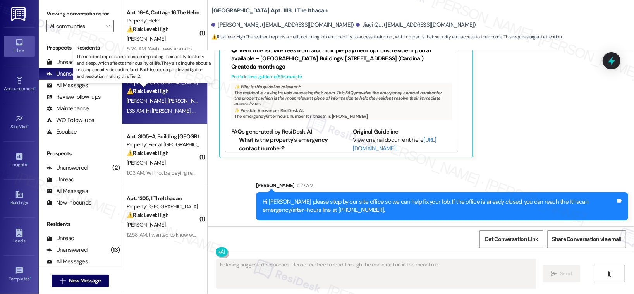
click at [160, 94] on strong "⚠️ Risk Level: High" at bounding box center [148, 91] width 42 height 7
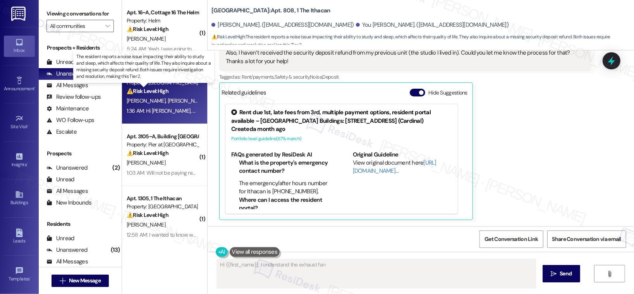
scroll to position [210, 0]
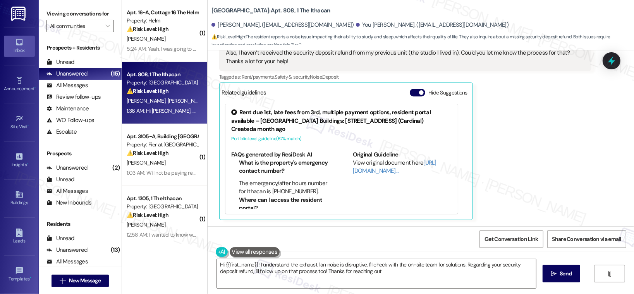
type textarea "Hi {{first_name}}! I understand the exhaust fan noise is disruptive. I'll check…"
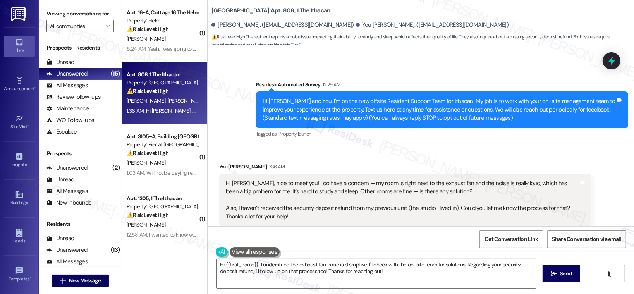
scroll to position [55, 0]
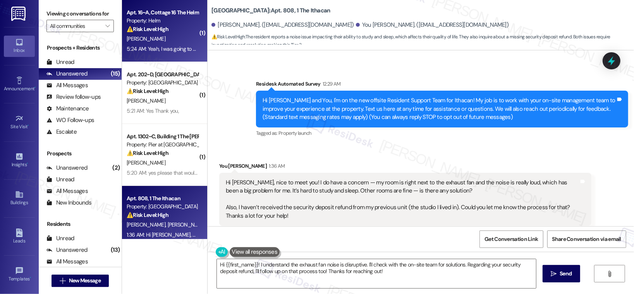
click at [168, 24] on div "Property: Helm" at bounding box center [163, 21] width 72 height 8
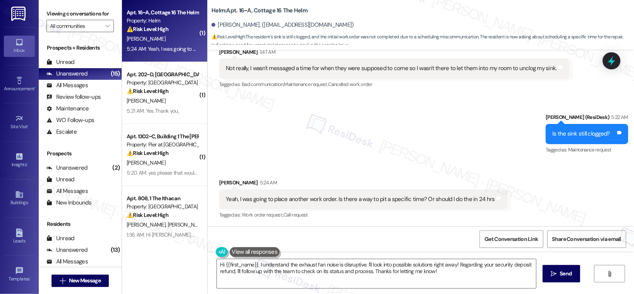
scroll to position [162, 0]
drag, startPoint x: 342, startPoint y: 198, endPoint x: 400, endPoint y: 198, distance: 58.5
click at [400, 197] on div "Yeah, I was going to place another work order. Is there a way to pit a specific…" at bounding box center [360, 199] width 269 height 8
click at [404, 272] on textarea "Hi {{first_name}}, I understand the exhaust fan noise is disruptive. I'll look …" at bounding box center [376, 273] width 319 height 29
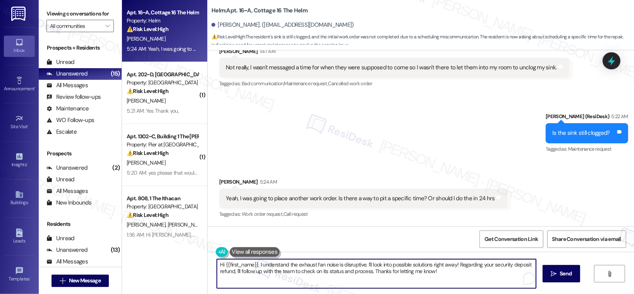
click at [404, 273] on textarea "Hi {{first_name}}, I understand the exhaust fan noise is disruptive. I'll look …" at bounding box center [376, 273] width 319 height 29
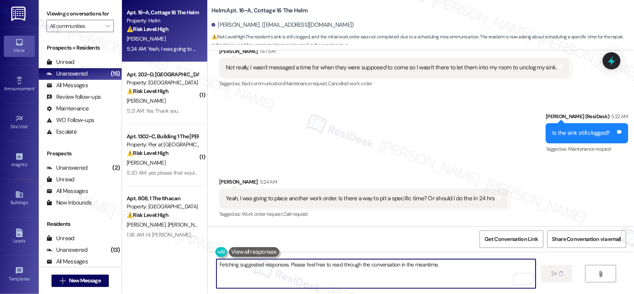
scroll to position [161, 0]
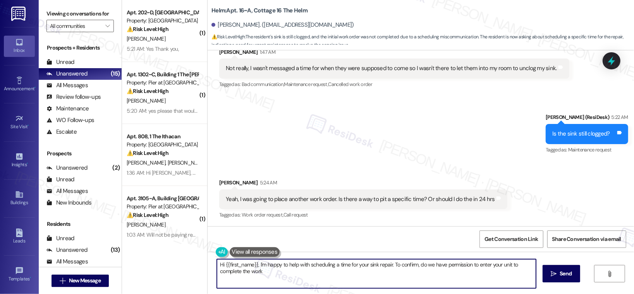
type textarea "Hi {{first_name}}, I'm happy to help with scheduling a time for your sink repai…"
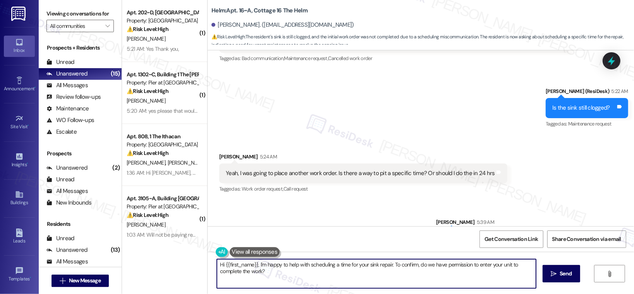
scroll to position [215, 0]
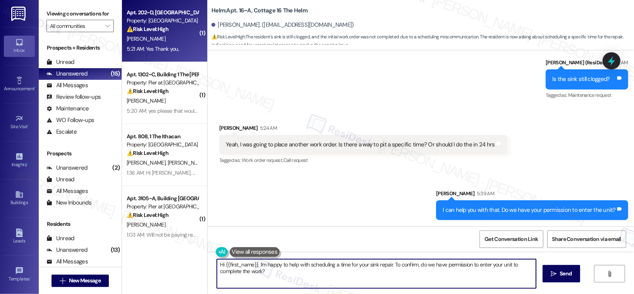
click at [151, 42] on div "[PERSON_NAME]" at bounding box center [162, 39] width 73 height 10
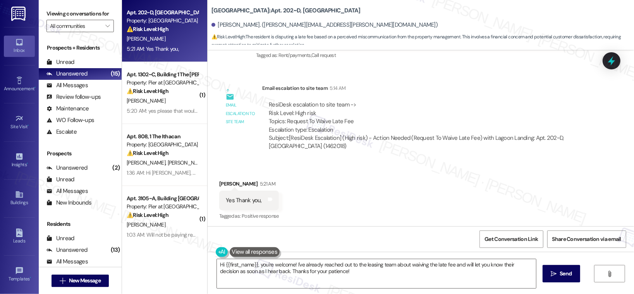
scroll to position [787, 0]
click at [310, 269] on textarea "Hi {{first_name}}, you're welcome! I've already reached out to the leasing team…" at bounding box center [376, 273] width 319 height 29
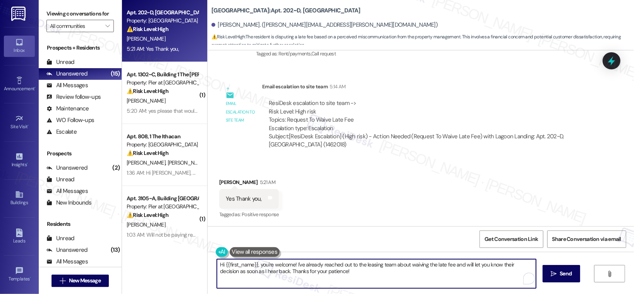
click at [296, 270] on textarea "Hi {{first_name}}, you're welcome! I've already reached out to the leasing team…" at bounding box center [376, 273] width 319 height 29
click at [296, 270] on textarea "Hi {{first_name}}, you're welcome! I've already reached out to the leasing team…" at bounding box center [375, 273] width 319 height 29
click at [296, 271] on textarea "Hi {{first_name}}, you're welcome! I've already reached out to the leasing team…" at bounding box center [375, 273] width 319 height 29
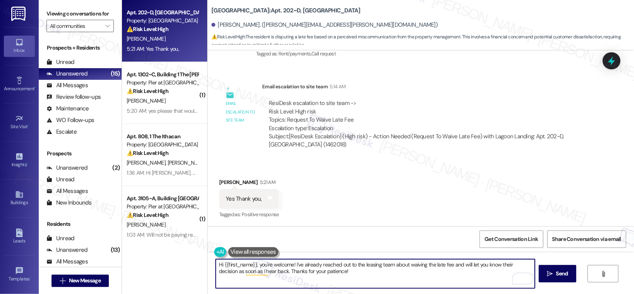
click at [296, 271] on textarea "Hi {{first_name}}, you're welcome! I've already reached out to the leasing team…" at bounding box center [375, 273] width 319 height 29
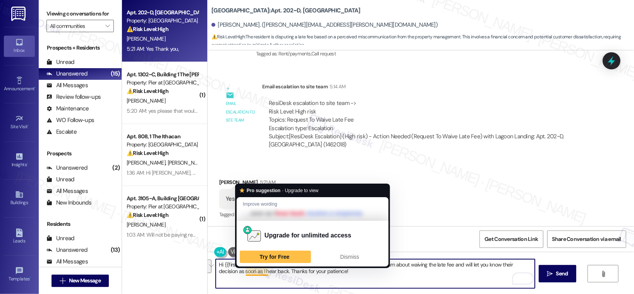
click at [264, 272] on textarea "Hi {{first_name}}, you're welcome! I've already reached out to the leasing team…" at bounding box center [375, 273] width 319 height 29
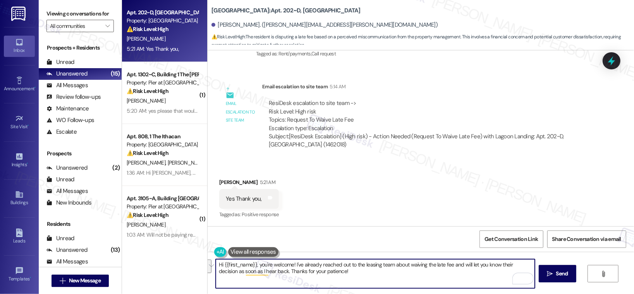
drag, startPoint x: 267, startPoint y: 271, endPoint x: 215, endPoint y: 264, distance: 52.4
click at [216, 264] on textarea "Hi {{first_name}}, you're welcome! I've already reached out to the leasing team…" at bounding box center [375, 273] width 319 height 29
click at [283, 270] on textarea "Hi {{first_name}}, you're welcome! I've already reached out to the leasing team…" at bounding box center [375, 273] width 319 height 29
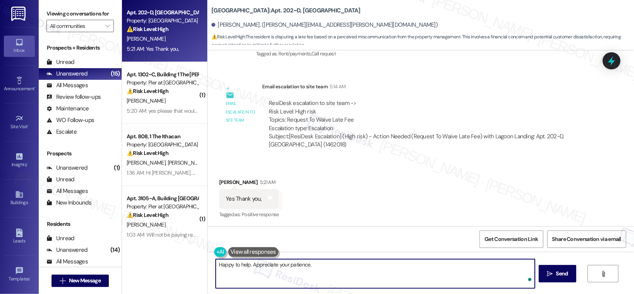
type textarea "Happy to help. Appreciate your patience."
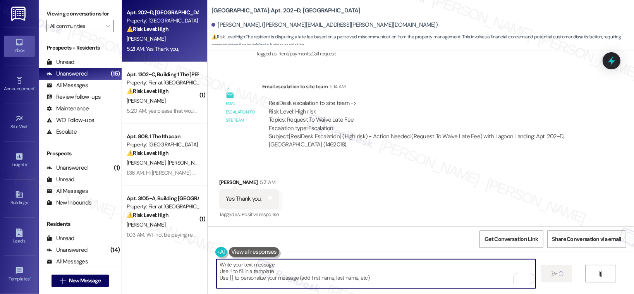
scroll to position [786, 0]
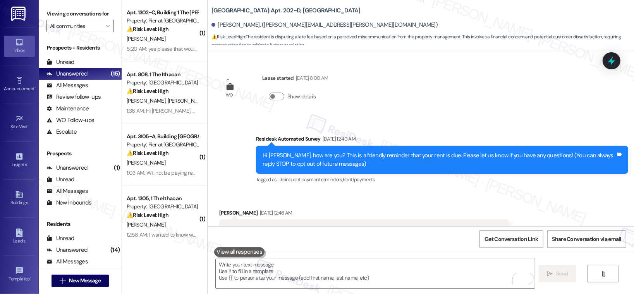
scroll to position [786, 0]
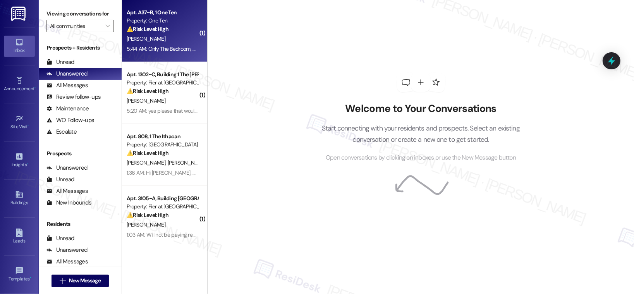
click at [157, 48] on div "5:44 AM: Only The Bedroom, & It's Not Cool & Light Air Flow 5:44 AM: Only The B…" at bounding box center [193, 48] width 133 height 7
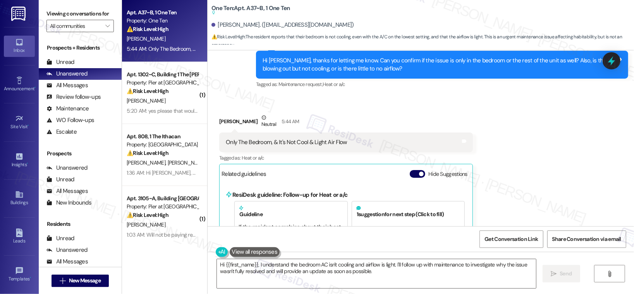
scroll to position [742, 0]
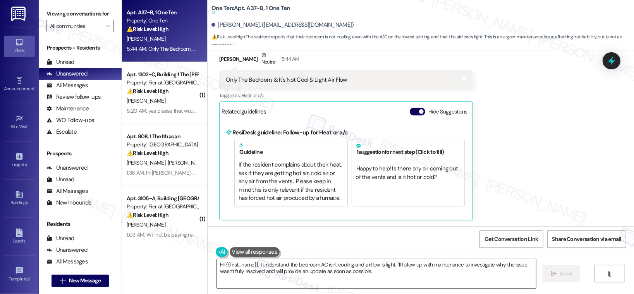
click at [261, 266] on textarea "Hi {{first_name}}, I understand the bedroom AC isn't cooling and airflow is lig…" at bounding box center [376, 273] width 319 height 29
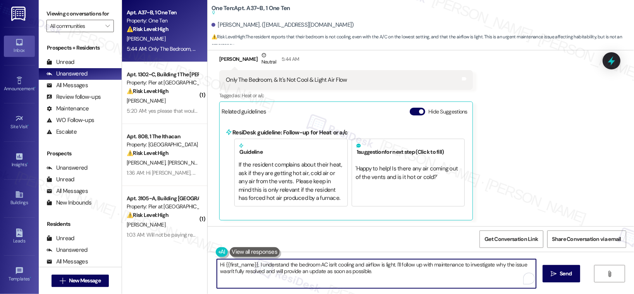
click at [261, 266] on textarea "Hi {{first_name}}, I understand the bedroom AC isn't cooling and airflow is lig…" at bounding box center [376, 273] width 319 height 29
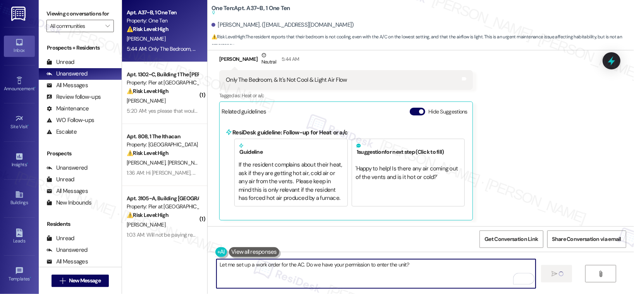
type textarea "Fetching suggested responses. Please feel free to read through the conversation…"
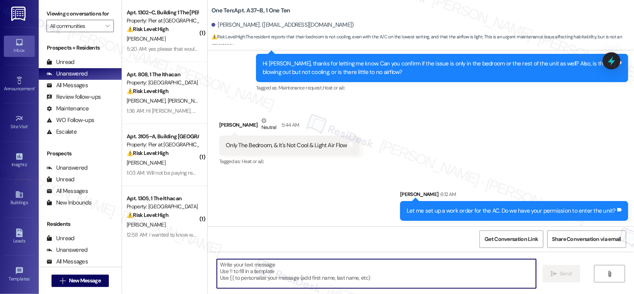
scroll to position [657, 0]
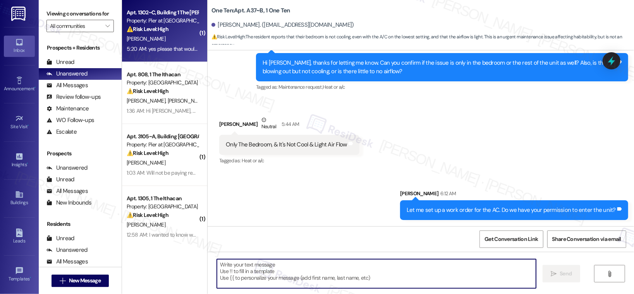
click at [170, 36] on div "[PERSON_NAME]" at bounding box center [162, 39] width 73 height 10
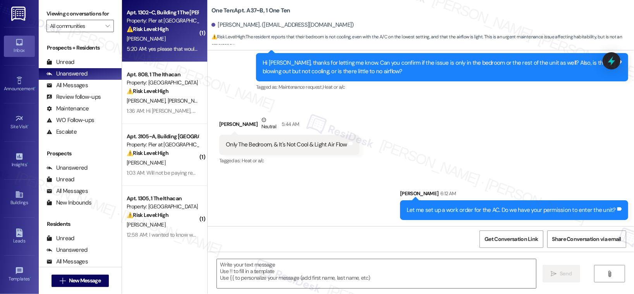
type textarea "Fetching suggested responses. Please feel free to read through the conversation…"
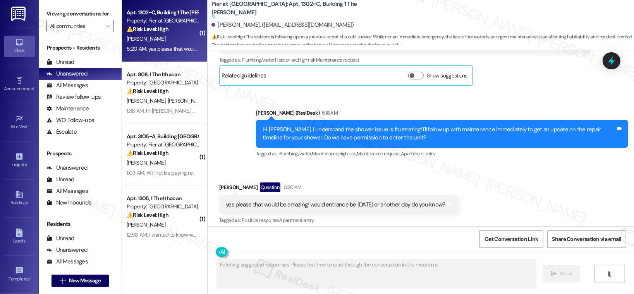
scroll to position [287, 0]
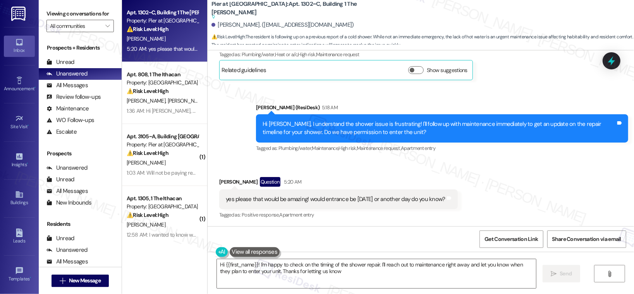
type textarea "Hi {{first_name}}! I'm happy to check on the timing of the shower repair. I'll …"
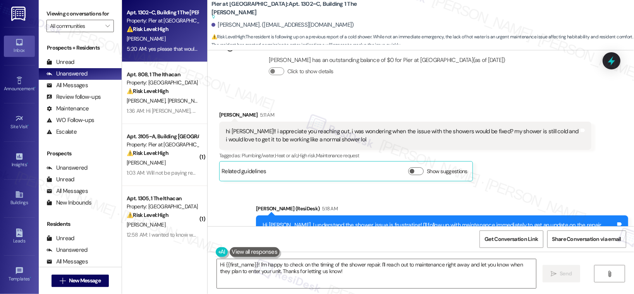
scroll to position [174, 0]
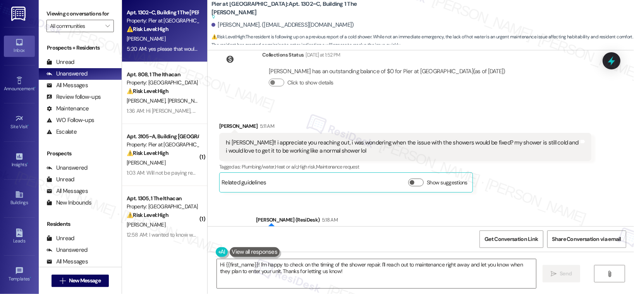
click at [373, 143] on div "hi [PERSON_NAME]!! i appreciate you reaching out, i was wondering when the issu…" at bounding box center [402, 147] width 353 height 17
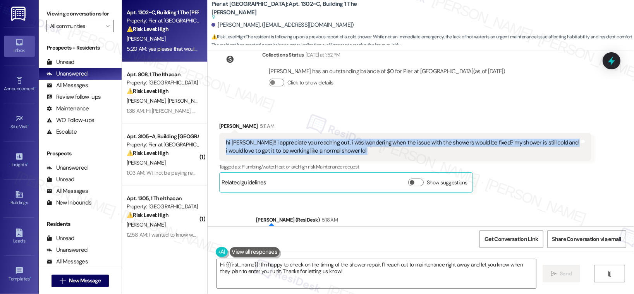
copy div "hi [PERSON_NAME]!! i appreciate you reaching out, i was wondering when the issu…"
click at [341, 277] on textarea "Hi {{first_name}}! I'm happy to check on the timing of the shower repair. I'll …" at bounding box center [376, 273] width 319 height 29
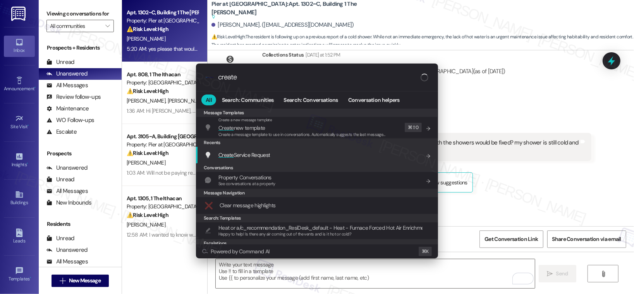
type input "create"
click at [269, 160] on div "Create Service Request Add shortcut" at bounding box center [317, 155] width 242 height 17
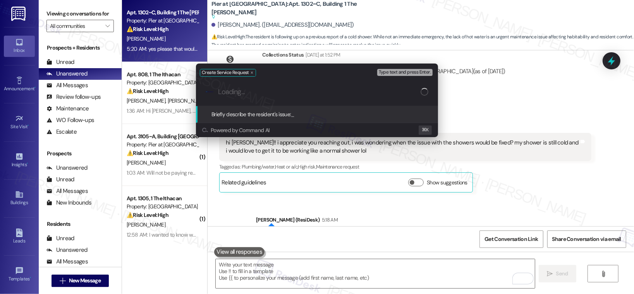
paste input "Shower water is still cold; not heating properly."
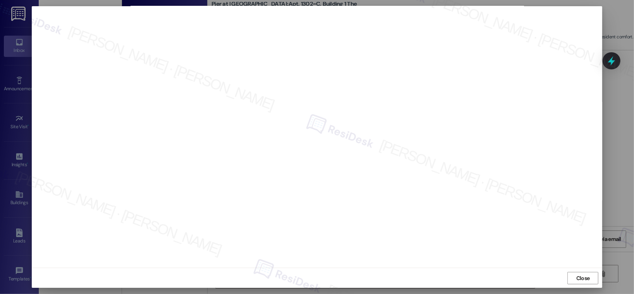
scroll to position [3, 0]
click at [577, 279] on span "Close" at bounding box center [584, 278] width 14 height 8
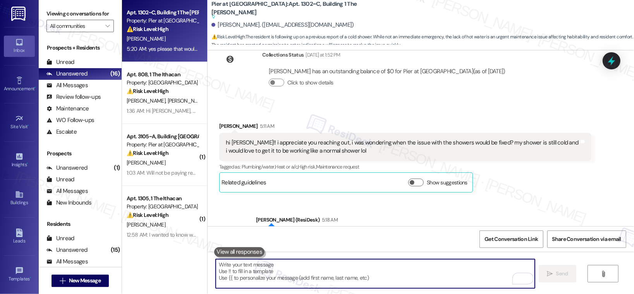
click at [426, 279] on textarea "To enrich screen reader interactions, please activate Accessibility in Grammarl…" at bounding box center [375, 273] width 319 height 29
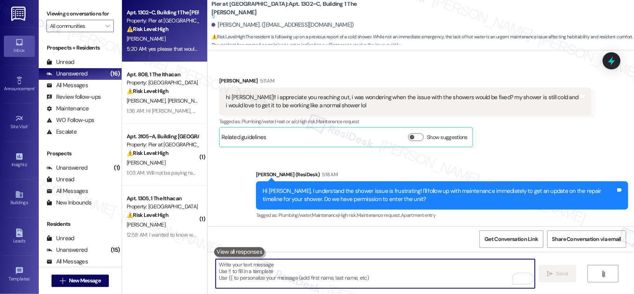
scroll to position [287, 0]
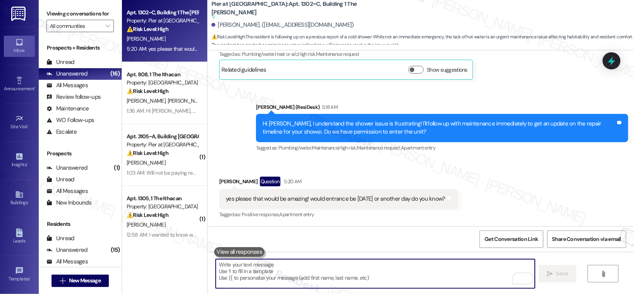
click at [383, 269] on textarea "To enrich screen reader interactions, please activate Accessibility in Grammarl…" at bounding box center [375, 273] width 319 height 29
click at [382, 273] on textarea "To enrich screen reader interactions, please activate Accessibility in Grammarl…" at bounding box center [375, 273] width 319 height 29
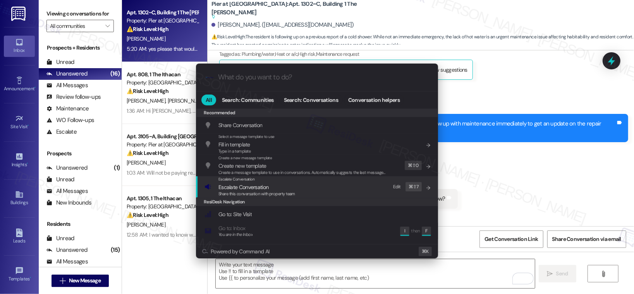
click at [325, 193] on div "Escalate Conversation Escalate Conversation Share this conversation with proper…" at bounding box center [318, 186] width 227 height 21
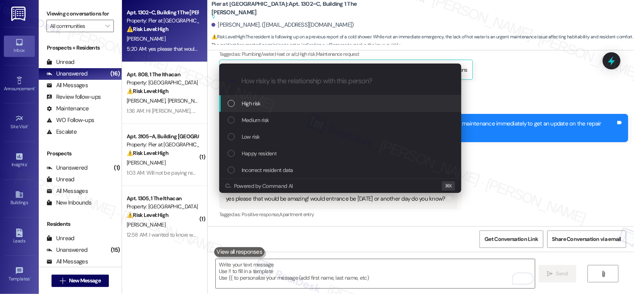
click at [317, 105] on div "High risk" at bounding box center [341, 103] width 227 height 9
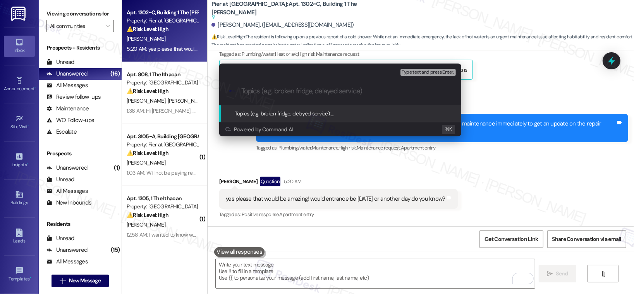
paste input "Work order submitted by Residesk | Work order # 12933755 - Shower Not Heating P…"
type input "Work order submitted by Residesk | Work order # 12933755 - Shower Not Heating P…"
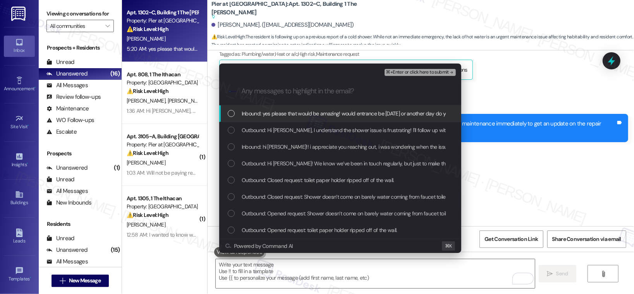
scroll to position [0, 0]
click at [312, 115] on span "Inbound: yes please that would be amazing! would entrance be [DATE] or another …" at bounding box center [355, 113] width 226 height 9
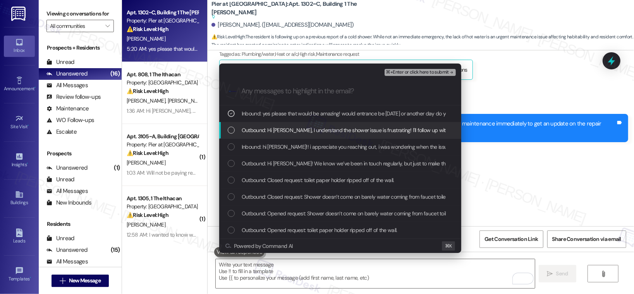
click at [308, 129] on span "Outbound: Hi [PERSON_NAME], I understand the shower issue is frustrating! I'll …" at bounding box center [484, 130] width 484 height 9
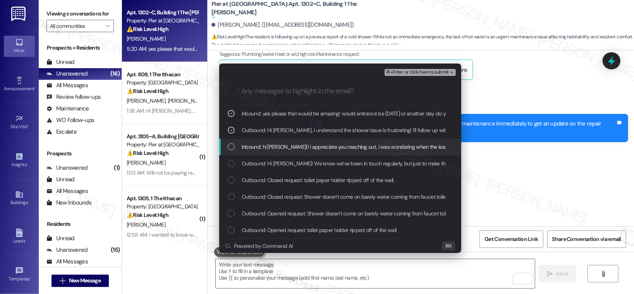
click at [303, 146] on span "Inbound: hi [PERSON_NAME]!! i appreciate you reaching out, i was wondering when…" at bounding box center [479, 147] width 475 height 9
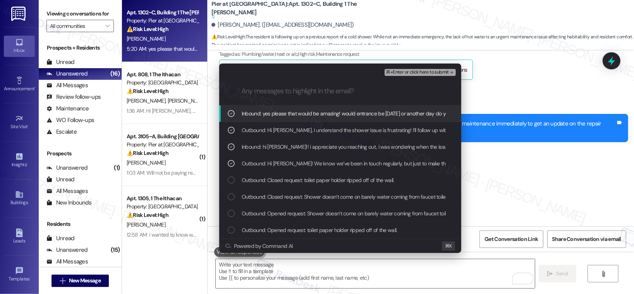
click at [415, 70] on span "⌘+Enter or click here to submit" at bounding box center [417, 72] width 63 height 5
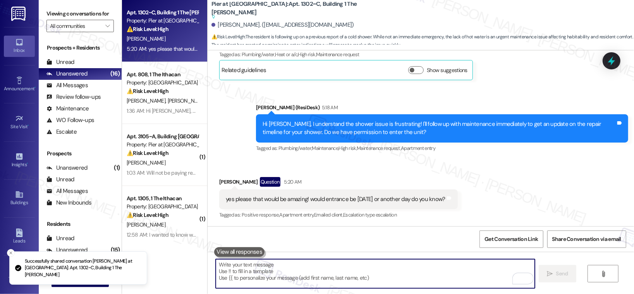
scroll to position [287, 0]
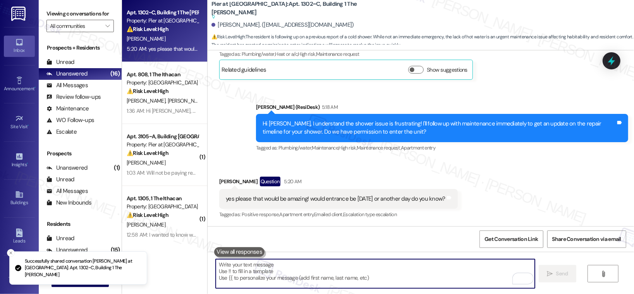
click at [356, 269] on textarea "To enrich screen reader interactions, please activate Accessibility in Grammarl…" at bounding box center [375, 273] width 319 height 29
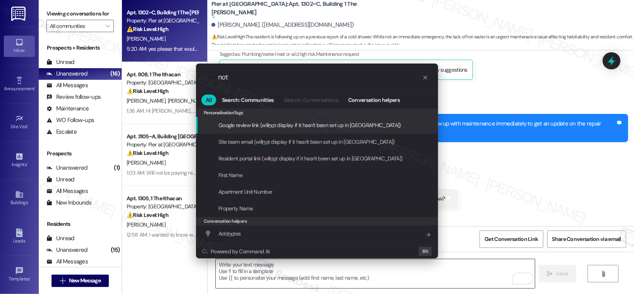
type input "note"
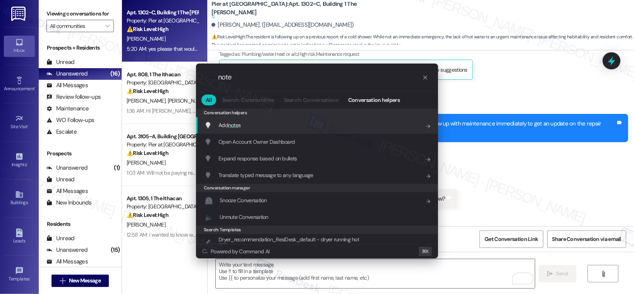
click at [370, 122] on div "Add note s Add shortcut" at bounding box center [318, 125] width 227 height 9
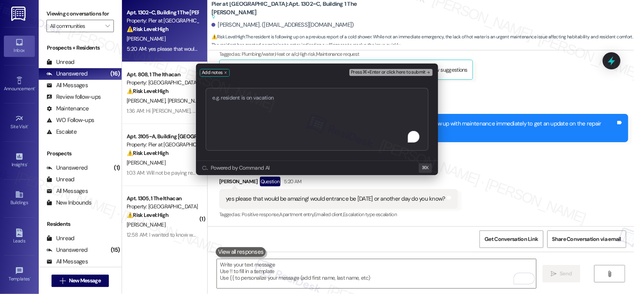
type textarea "Work order submitted by Residesk | Work order # 12933755 - Shower Not Heating P…"
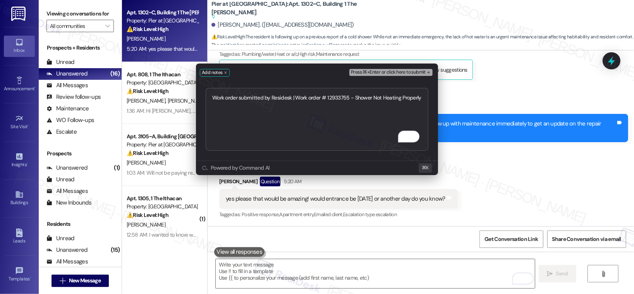
click at [406, 70] on span "Press ⌘+Enter or click here to submit" at bounding box center [388, 72] width 75 height 5
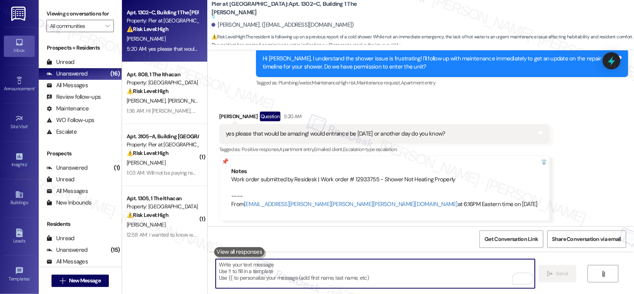
scroll to position [448, 0]
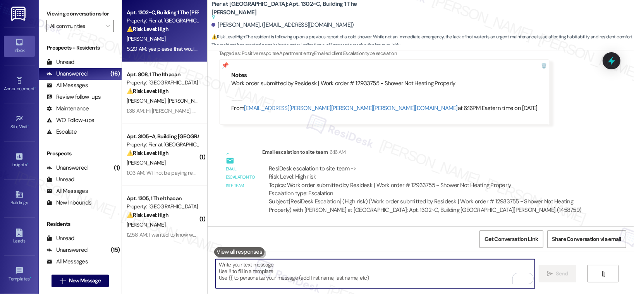
click at [311, 274] on textarea "To enrich screen reader interactions, please activate Accessibility in Grammarl…" at bounding box center [375, 273] width 319 height 29
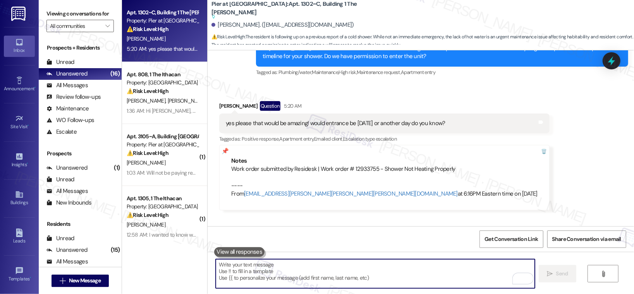
scroll to position [354, 0]
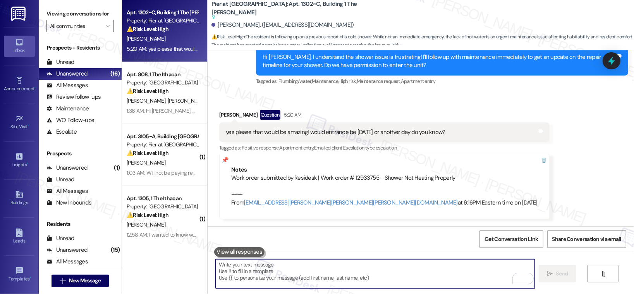
click at [327, 262] on textarea "To enrich screen reader interactions, please activate Accessibility in Grammarl…" at bounding box center [375, 273] width 319 height 29
click at [238, 274] on textarea "To enrich screen reader interactions, please activate Accessibility in Grammarl…" at bounding box center [375, 273] width 319 height 29
paste textarea "Thank you, {{first_name}}. The request has been submitted. Our maintenance team…"
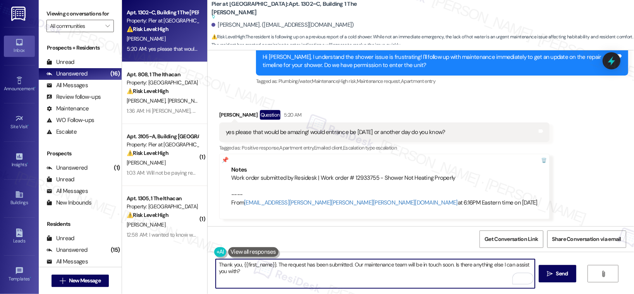
click at [449, 267] on textarea "Thank you, {{first_name}}. The request has been submitted. Our maintenance team…" at bounding box center [375, 273] width 319 height 29
drag, startPoint x: 450, startPoint y: 264, endPoint x: 451, endPoint y: 270, distance: 5.4
click at [451, 270] on textarea "Thank you, {{first_name}}. The request has been submitted. Our maintenance team…" at bounding box center [375, 273] width 319 height 29
type textarea "Thank you, {{first_name}}. The request has been submitted. Our maintenance team…"
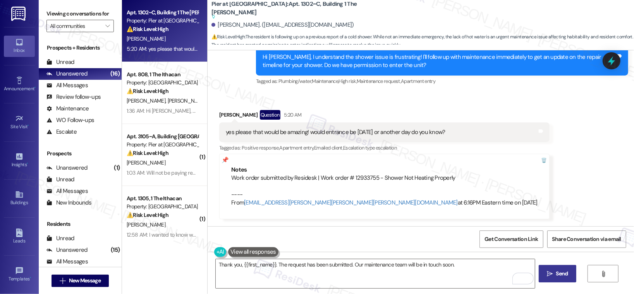
click at [559, 276] on span "Send" at bounding box center [562, 274] width 12 height 8
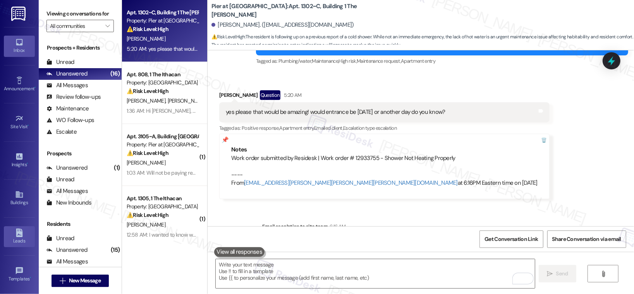
scroll to position [332, 0]
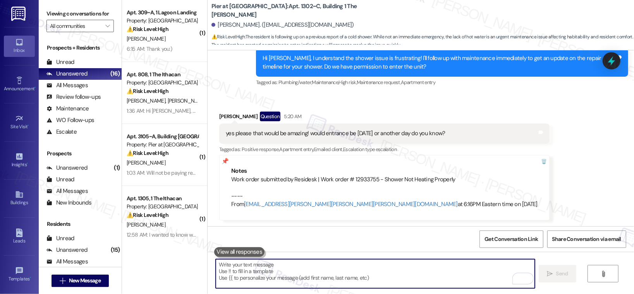
paste textarea "I’m unable to provide an exact timeframe, as work orders are prioritized based …"
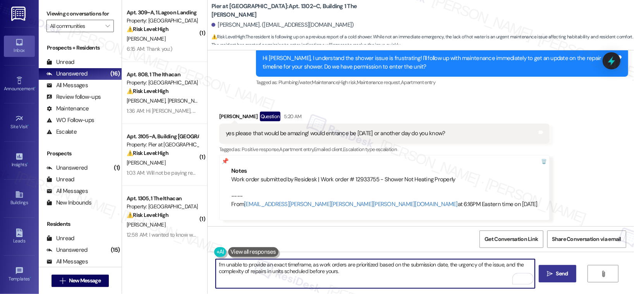
click at [264, 267] on textarea "I’m unable to provide an exact timeframe, as work orders are prioritized based …" at bounding box center [375, 273] width 319 height 29
click at [352, 274] on textarea "I’m unable to provide an exact timeframe, as work orders are prioritized based …" at bounding box center [375, 273] width 319 height 29
type textarea "I’m unable to provide an exact timeframe, as work orders are prioritized based …"
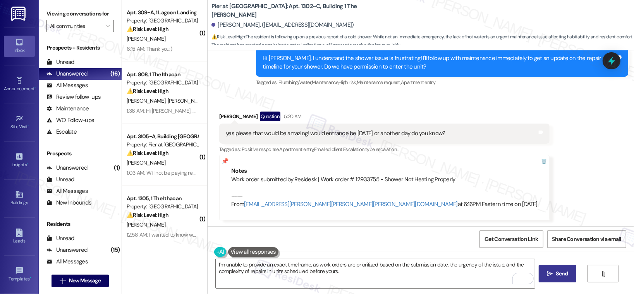
click at [559, 274] on span "Send" at bounding box center [562, 274] width 12 height 8
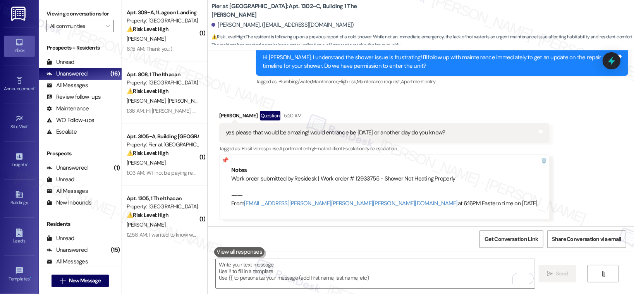
scroll to position [544, 0]
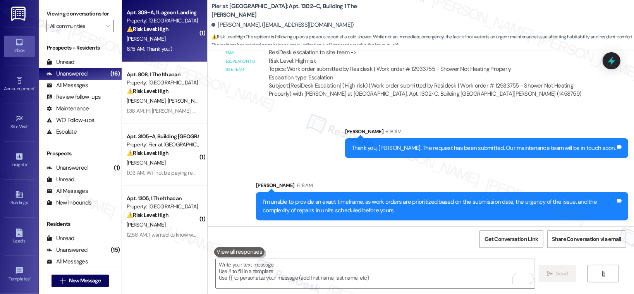
click at [171, 52] on div "6:15 AM: Thank you:) 6:15 AM: Thank you:)" at bounding box center [162, 49] width 73 height 10
type textarea "Fetching suggested responses. Please feel free to read through the conversation…"
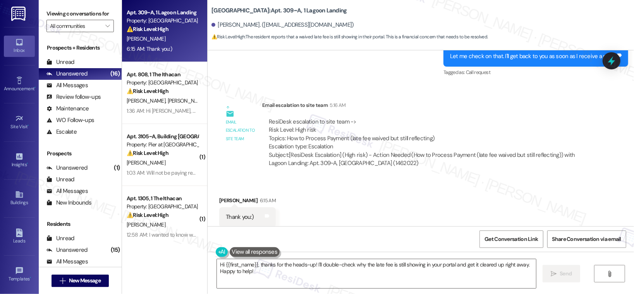
scroll to position [840, 0]
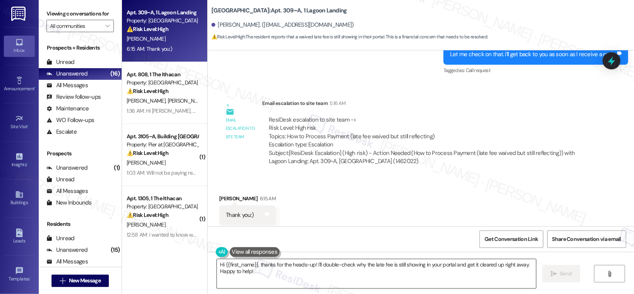
click at [275, 276] on textarea "Hi {{first_name}}, thanks for the heads-up! I'll double-check why the late fee …" at bounding box center [376, 273] width 319 height 29
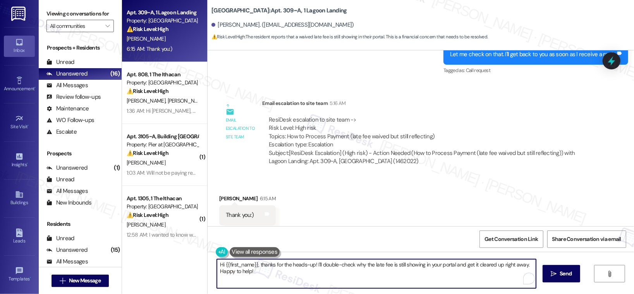
click at [275, 276] on textarea "Hi {{first_name}}, thanks for the heads-up! I'll double-check why the late fee …" at bounding box center [376, 273] width 319 height 29
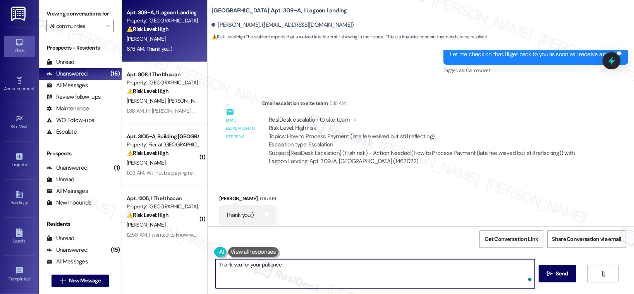
type textarea "Thank you for your patience."
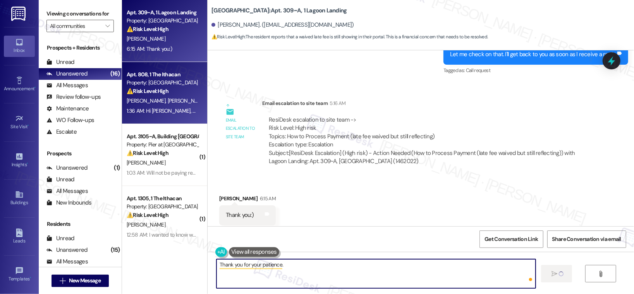
click at [168, 98] on span "Y. Wu" at bounding box center [187, 100] width 39 height 7
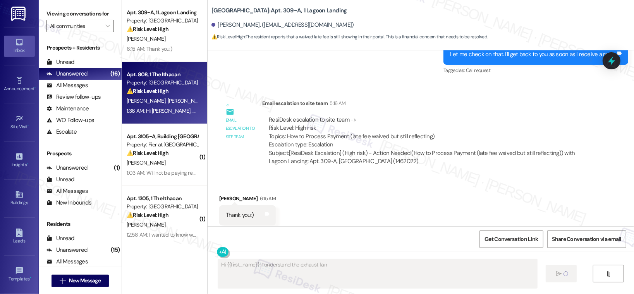
scroll to position [209, 0]
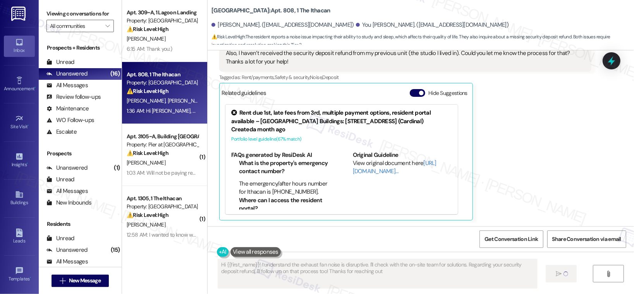
type textarea "Hi {{first_name}}! I understand the exhaust fan noise is disruptive. I'll check…"
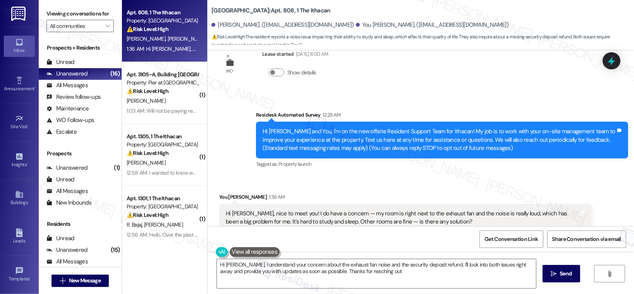
type textarea "Hi Ruijie, I understand your concern about the exhaust fan noise and the securi…"
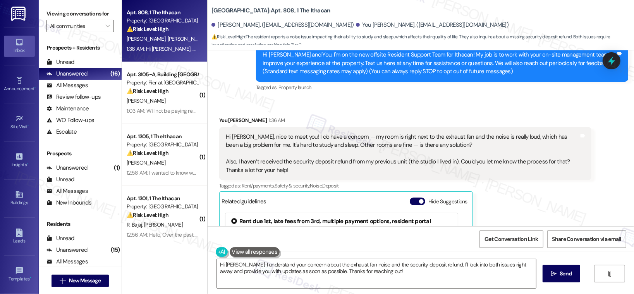
scroll to position [102, 0]
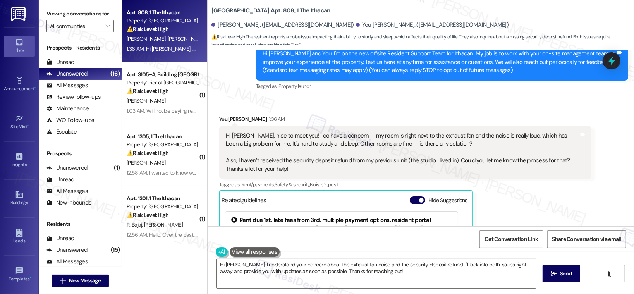
click at [267, 134] on div "Hi Emily, nice to meet you! I do have a concern — my room is right next to the …" at bounding box center [402, 152] width 353 height 41
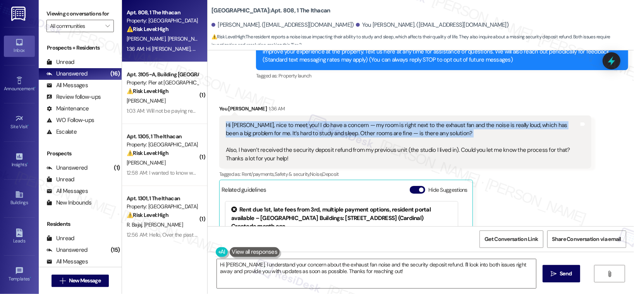
scroll to position [112, 0]
click at [412, 126] on div "Hi Emily, nice to meet you! I do have a concern — my room is right next to the …" at bounding box center [402, 141] width 353 height 41
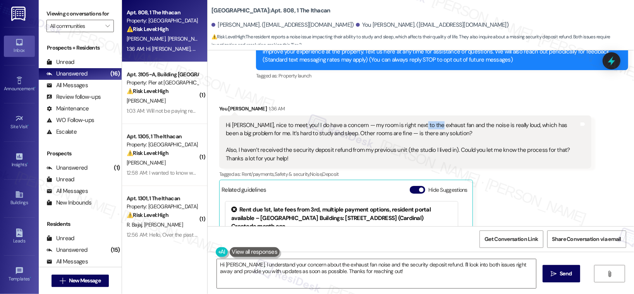
click at [412, 126] on div "Hi Emily, nice to meet you! I do have a concern — my room is right next to the …" at bounding box center [402, 141] width 353 height 41
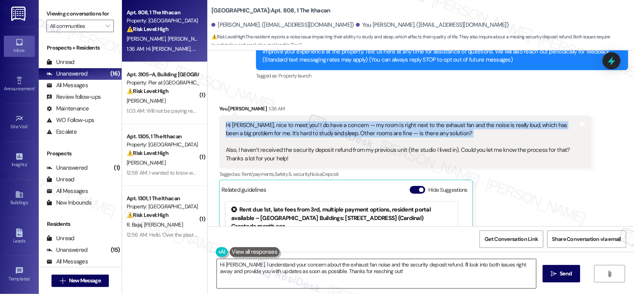
click at [394, 274] on textarea "Hi Ruijie, I understand your concern about the exhaust fan noise and the securi…" at bounding box center [376, 273] width 319 height 29
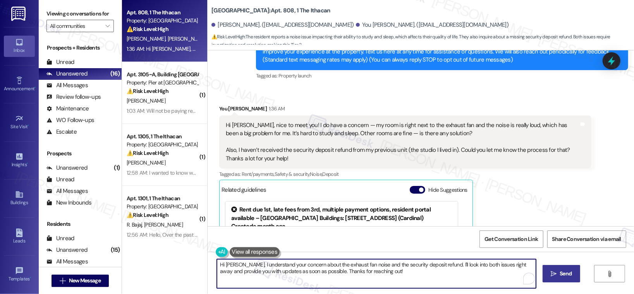
click at [553, 274] on icon "" at bounding box center [554, 274] width 6 height 6
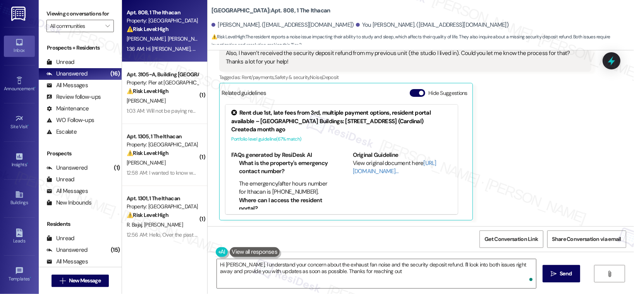
type textarea "Hi Ruijie, I understand your concern about the exhaust fan noise and the securi…"
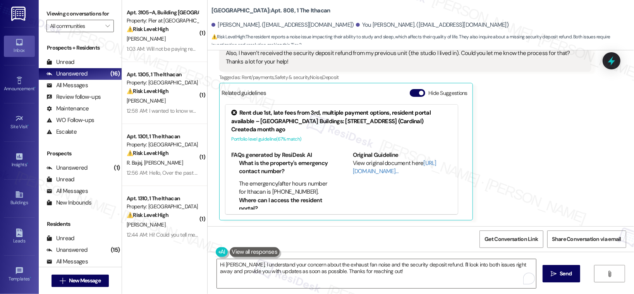
scroll to position [168, 0]
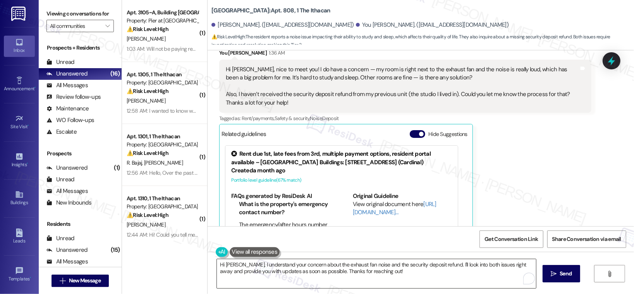
click at [363, 272] on textarea "Hi Ruijie, I understand your concern about the exhaust fan noise and the securi…" at bounding box center [376, 273] width 319 height 29
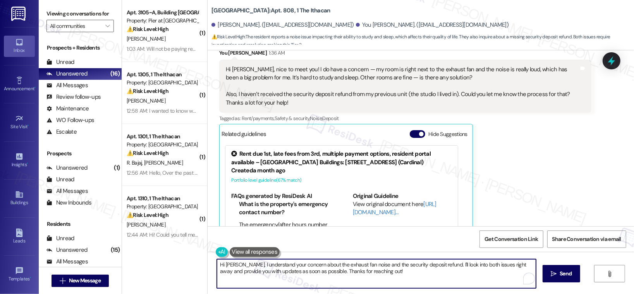
click at [363, 272] on textarea "Hi Ruijie, I understand your concern about the exhaust fan noise and the securi…" at bounding box center [376, 273] width 319 height 29
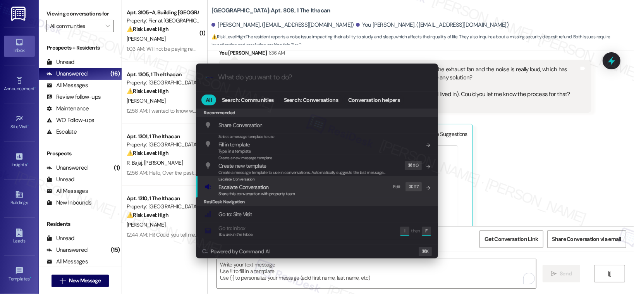
click at [295, 192] on div "Escalate Conversation Escalate Conversation Share this conversation with proper…" at bounding box center [318, 186] width 227 height 21
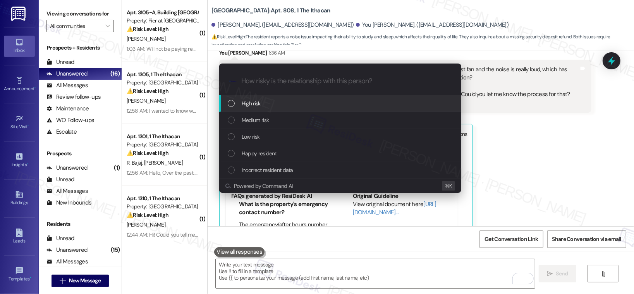
click at [293, 105] on div "High risk" at bounding box center [341, 103] width 227 height 9
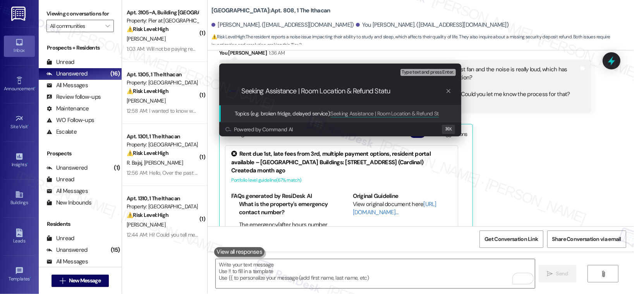
type input "Seeking Assistance | Room Location & Refund Status"
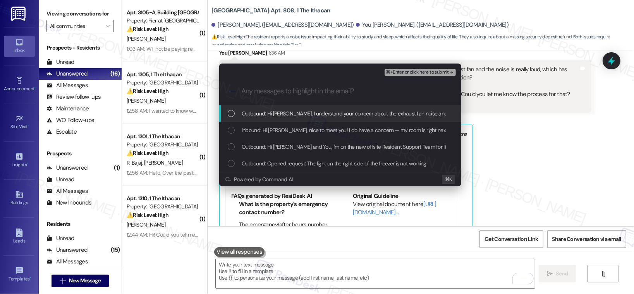
click at [295, 115] on span "Outbound: Hi Ruijie, I understand your concern about the exhaust fan noise and …" at bounding box center [500, 113] width 516 height 9
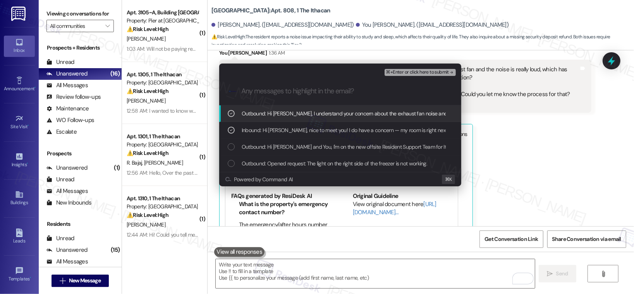
click at [399, 74] on span "⌘+Enter or click here to submit" at bounding box center [417, 72] width 63 height 5
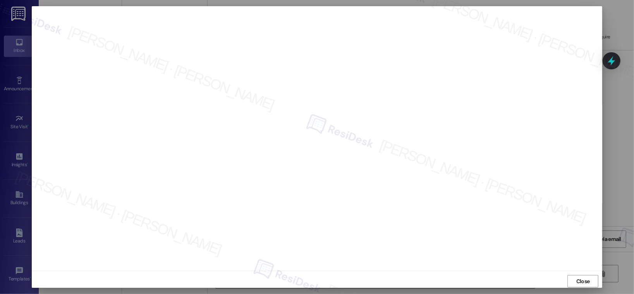
scroll to position [3, 0]
click at [577, 279] on span "Close" at bounding box center [584, 278] width 14 height 8
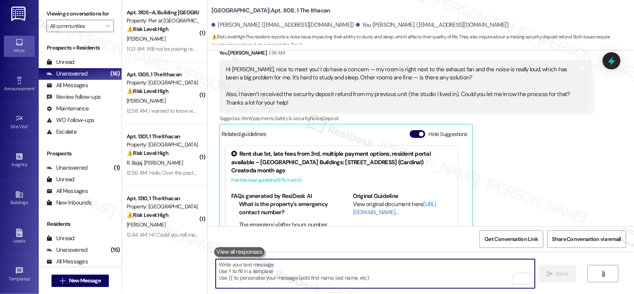
click at [422, 277] on textarea "To enrich screen reader interactions, please activate Accessibility in Grammarl…" at bounding box center [375, 273] width 319 height 29
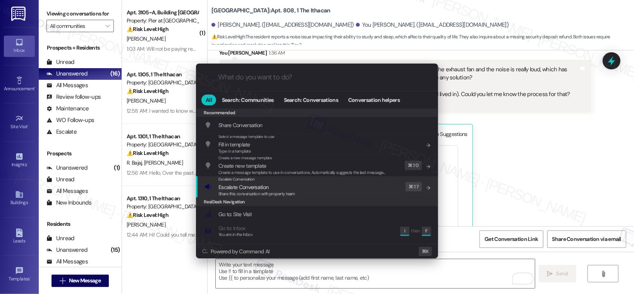
click at [329, 191] on div "Escalate Conversation Escalate Conversation Share this conversation with proper…" at bounding box center [318, 186] width 227 height 21
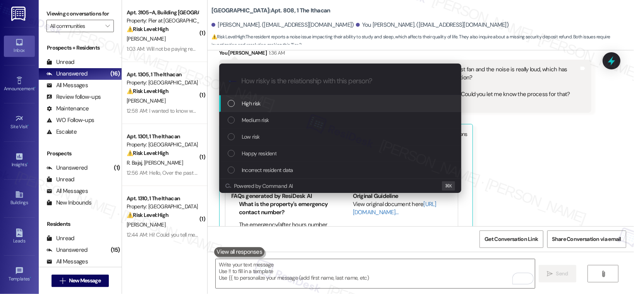
click at [290, 101] on div "High risk" at bounding box center [341, 103] width 227 height 9
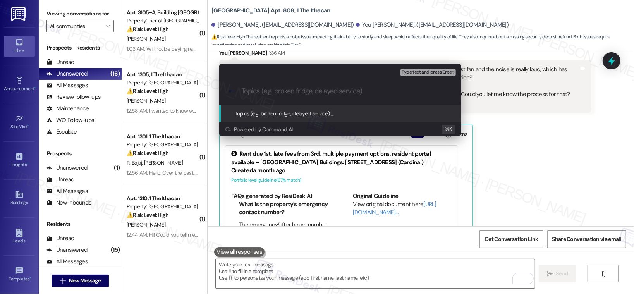
paste input "Seeking Assistance | Room Location & Refund Status"
type input "Seeking Assistance | Room Location & Refund Status"
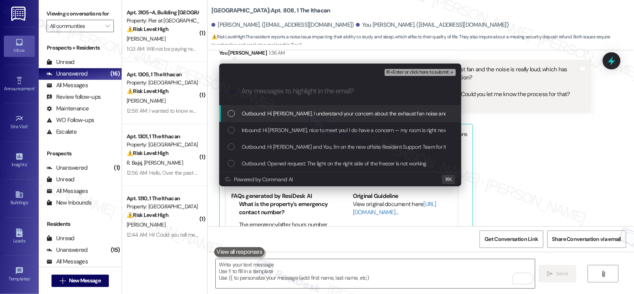
click at [289, 114] on span "Outbound: Hi Ruijie, I understand your concern about the exhaust fan noise and …" at bounding box center [500, 113] width 516 height 9
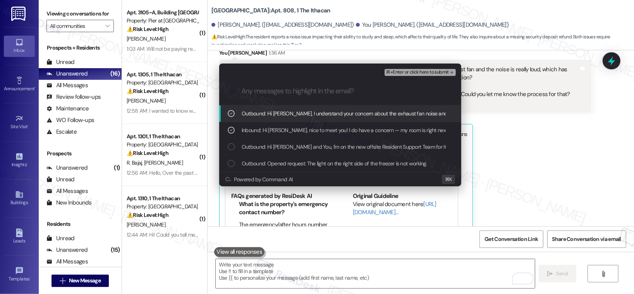
click at [413, 70] on span "⌘+Enter or click here to submit" at bounding box center [417, 72] width 63 height 5
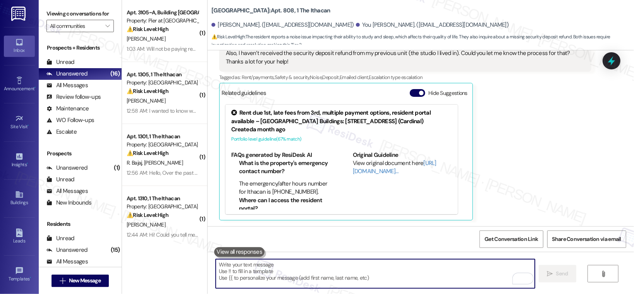
scroll to position [283, 0]
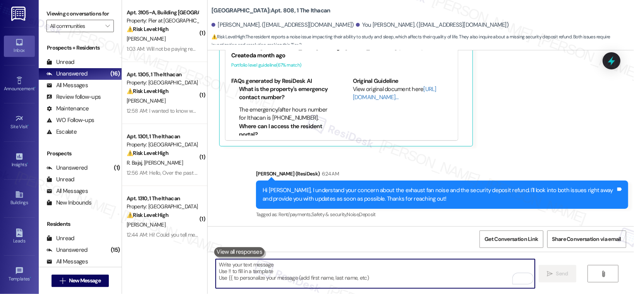
click at [383, 281] on textarea "To enrich screen reader interactions, please activate Accessibility in Grammarl…" at bounding box center [375, 273] width 319 height 29
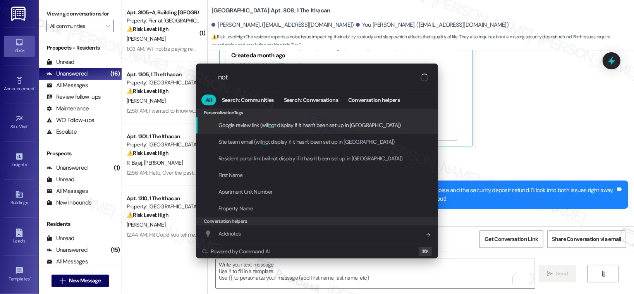
type input "note"
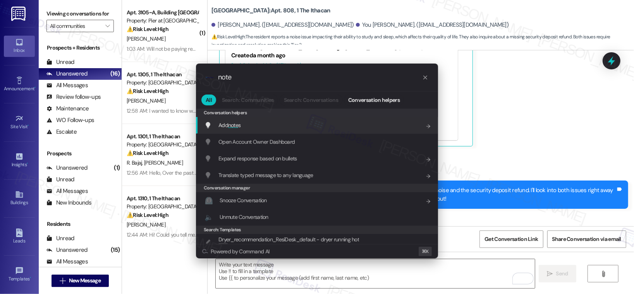
click at [339, 126] on div "Add note s Add shortcut" at bounding box center [318, 125] width 227 height 9
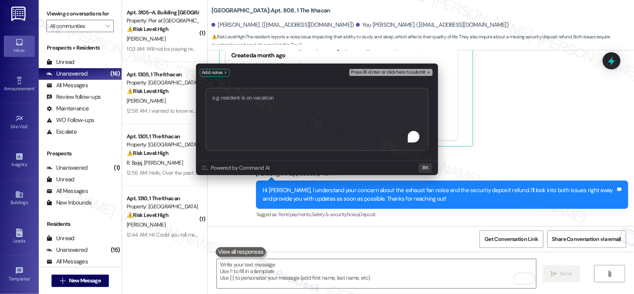
type textarea "Seeking Assistance | Room Location & Refund Status"
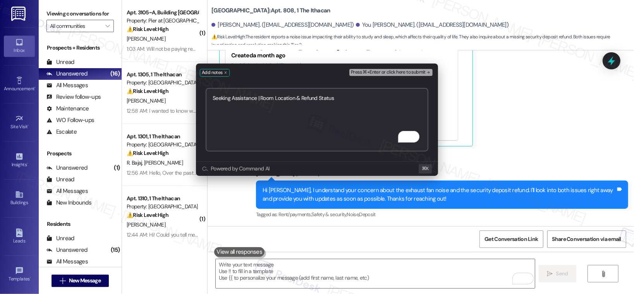
click at [395, 76] on button "Press ⌘+Enter or click here to submit" at bounding box center [390, 72] width 83 height 7
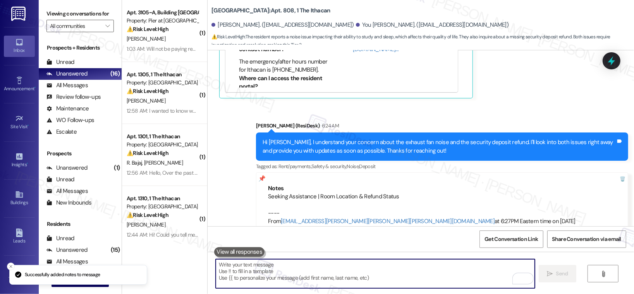
scroll to position [349, 0]
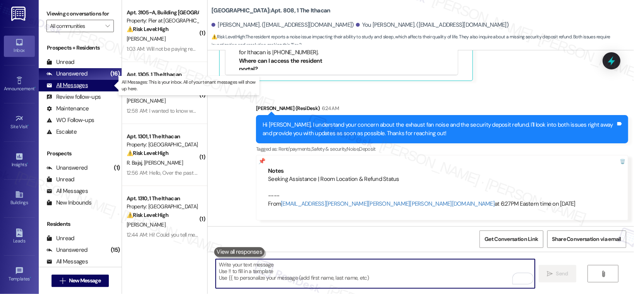
click at [77, 84] on div "All Messages" at bounding box center [66, 85] width 41 height 8
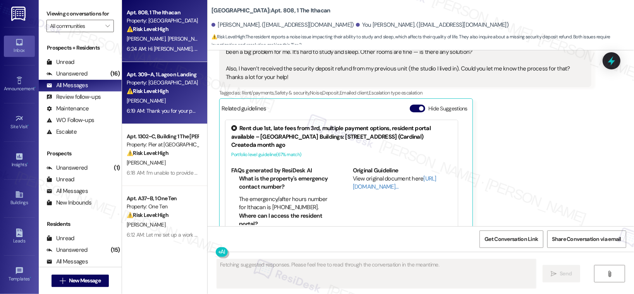
scroll to position [209, 0]
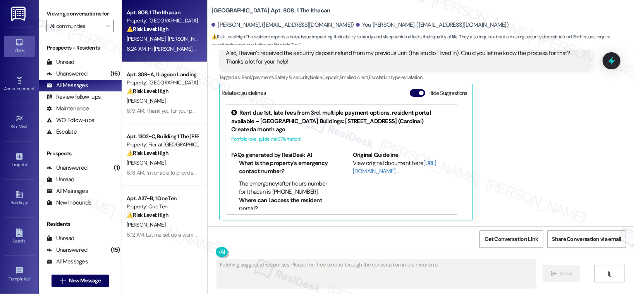
click at [155, 37] on div "R. Xu Y. Wu" at bounding box center [162, 39] width 73 height 10
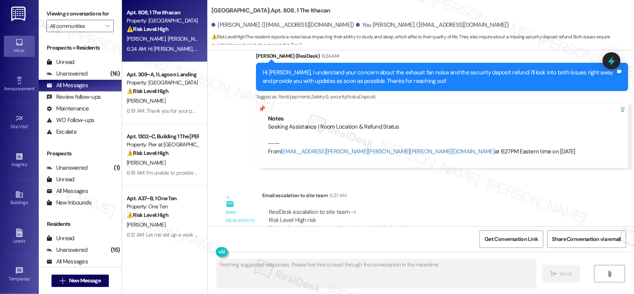
scroll to position [507, 0]
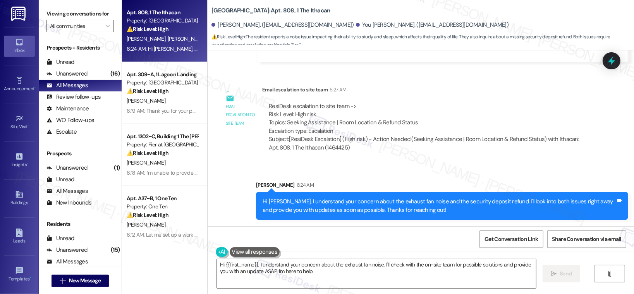
type textarea "Hi {{first_name}}, I understand your concern about the exhaust fan noise. I'll …"
click at [70, 77] on div "Unanswered" at bounding box center [66, 74] width 41 height 8
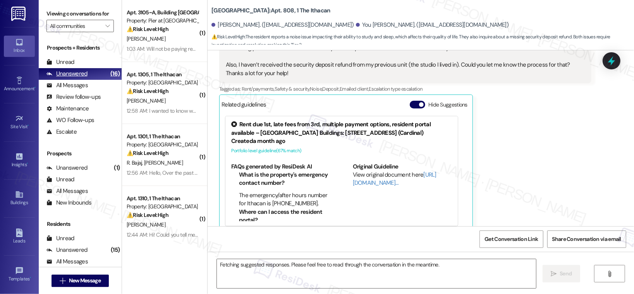
scroll to position [209, 0]
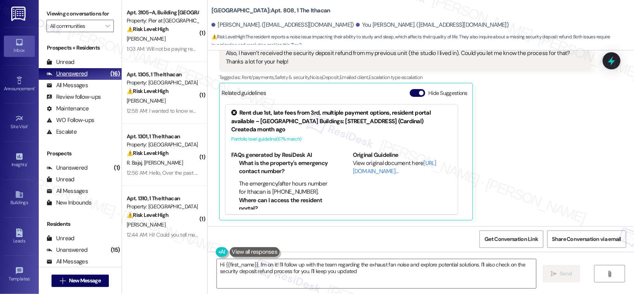
type textarea "Hi {{first_name}}, I'm on it! I'll follow up with the team regarding the exhaus…"
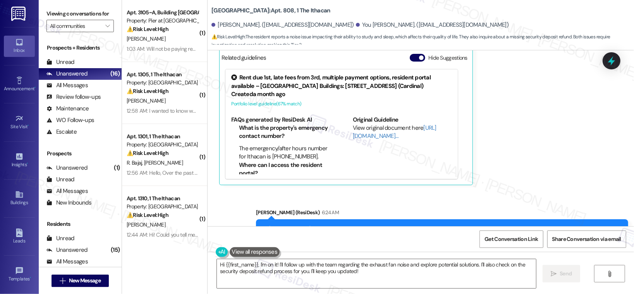
scroll to position [507, 0]
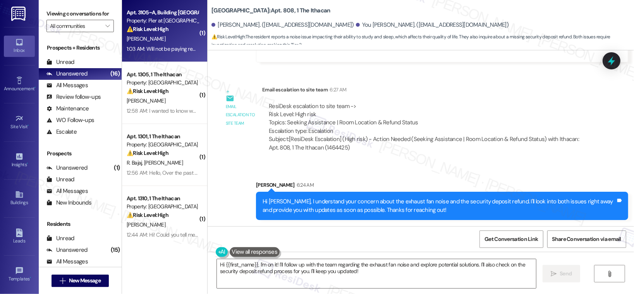
click at [172, 19] on div "Property: Pier at [GEOGRAPHIC_DATA]" at bounding box center [163, 21] width 72 height 8
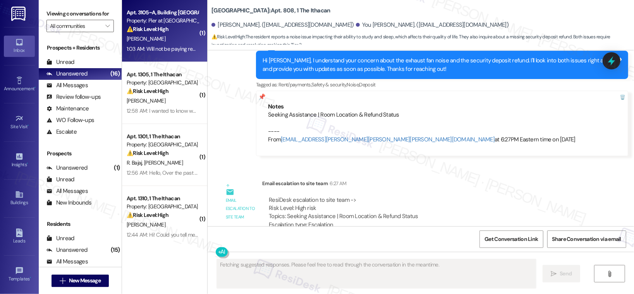
click at [174, 31] on div "⚠️ Risk Level: High The resident is withholding rent due to a long-standing dry…" at bounding box center [163, 29] width 72 height 8
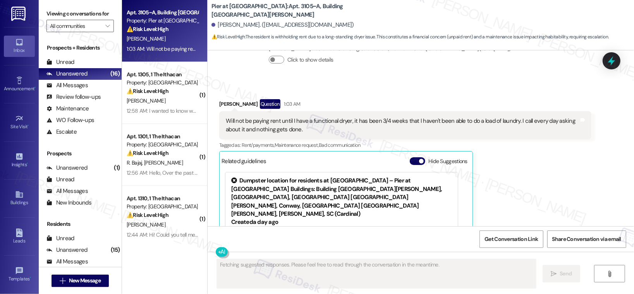
scroll to position [349, 0]
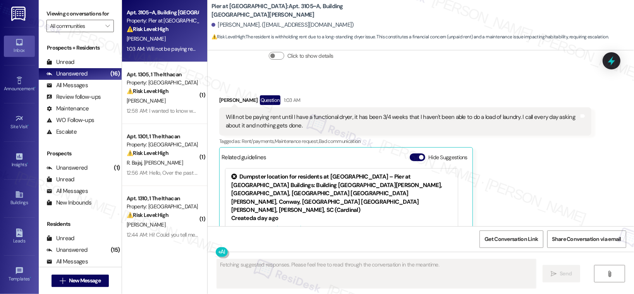
click at [281, 119] on div "Will not be paying rent until I have a functional dryer, it has been 3/4 weeks …" at bounding box center [402, 121] width 353 height 17
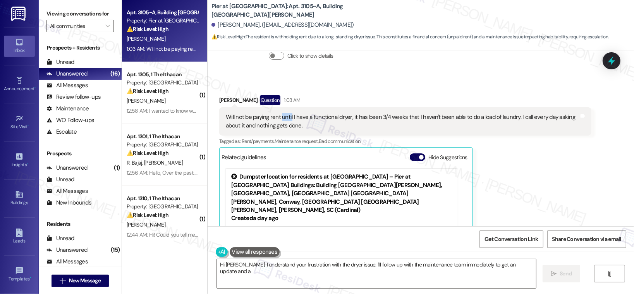
click at [281, 119] on div "Will not be paying rent until I have a functional dryer, it has been 3/4 weeks …" at bounding box center [402, 121] width 353 height 17
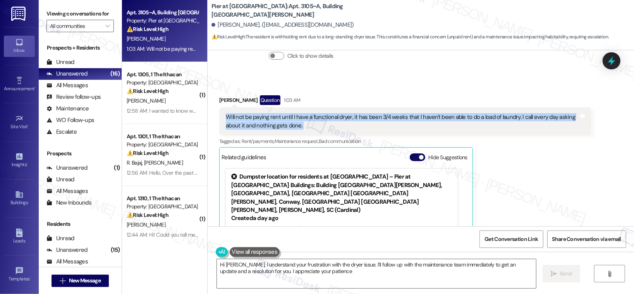
type textarea "Hi [PERSON_NAME], I understand your frustration with the dryer issue. I'll foll…"
click at [283, 118] on div "Will not be paying rent until I have a functional dryer, it has been 3/4 weeks …" at bounding box center [402, 121] width 353 height 17
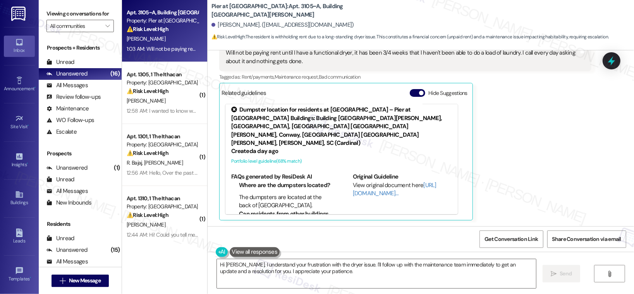
scroll to position [3, 0]
click at [419, 91] on button "Hide Suggestions" at bounding box center [417, 93] width 15 height 8
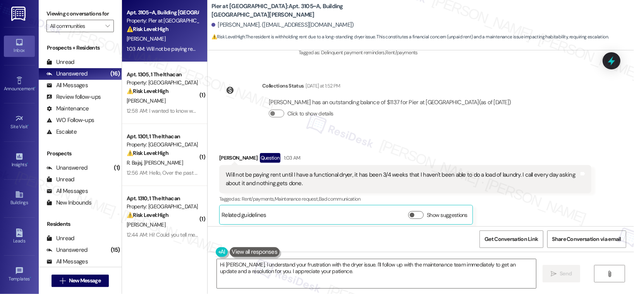
scroll to position [295, 0]
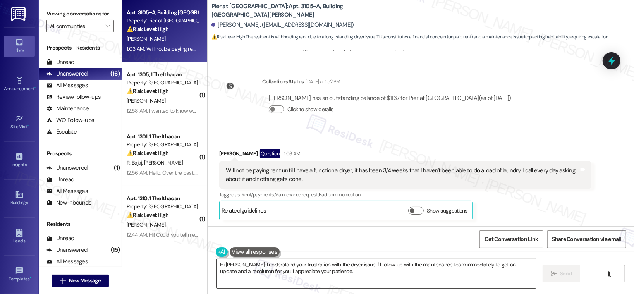
click at [295, 274] on textarea "Hi [PERSON_NAME], I understand your frustration with the dryer issue. I'll foll…" at bounding box center [376, 273] width 319 height 29
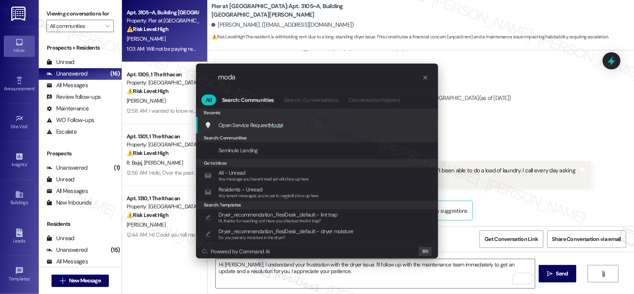
type input "modal"
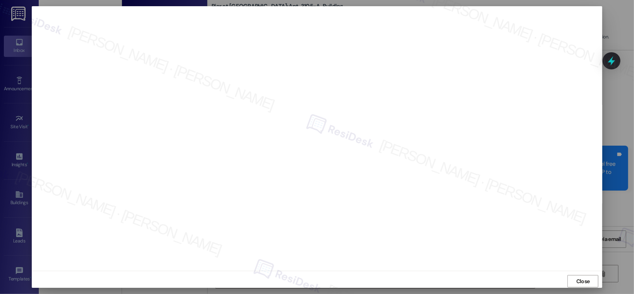
scroll to position [295, 0]
click at [581, 279] on span "Close" at bounding box center [584, 281] width 14 height 8
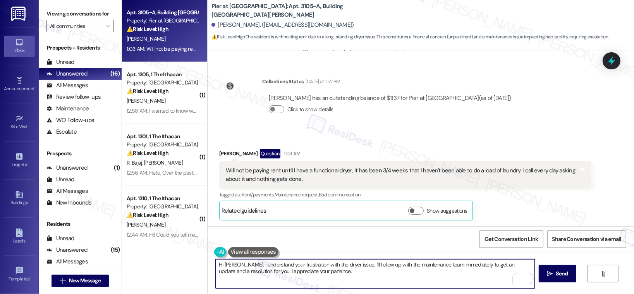
click at [332, 271] on textarea "Hi [PERSON_NAME], I understand your frustration with the dryer issue. I'll foll…" at bounding box center [375, 273] width 319 height 29
click at [331, 271] on textarea "Hi [PERSON_NAME], I understand your frustration with the dryer issue. I'll foll…" at bounding box center [375, 273] width 319 height 29
click at [332, 270] on textarea "Hi [PERSON_NAME], I understand your frustration with the dryer issue. I'll foll…" at bounding box center [375, 273] width 319 height 29
click at [549, 277] on span " Send" at bounding box center [558, 274] width 24 height 8
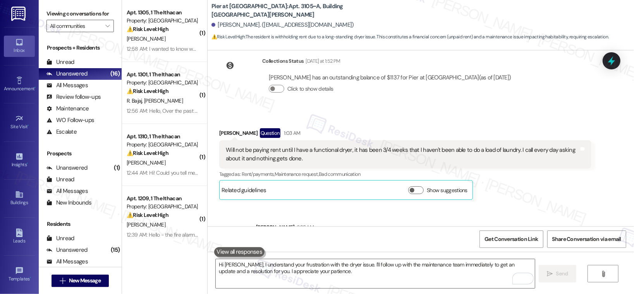
scroll to position [358, 0]
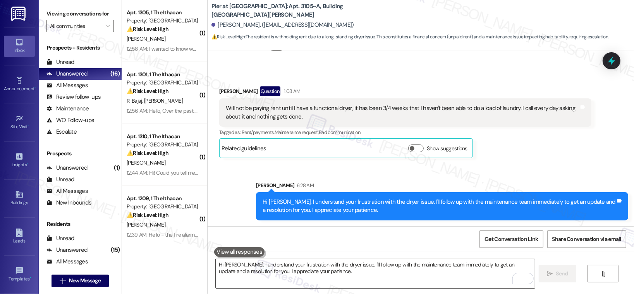
click at [348, 285] on textarea "Hi [PERSON_NAME], I understand your frustration with the dryer issue. I'll foll…" at bounding box center [375, 273] width 319 height 29
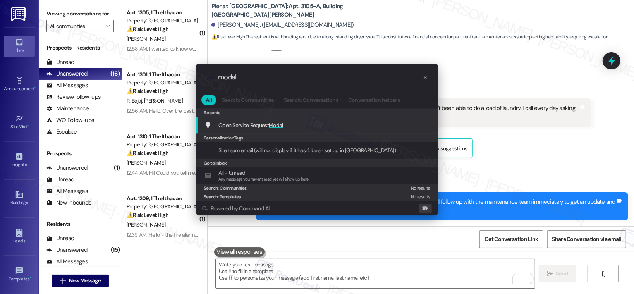
type input "modal"
click at [313, 125] on div "Open Service Request Modal Add shortcut" at bounding box center [318, 125] width 227 height 9
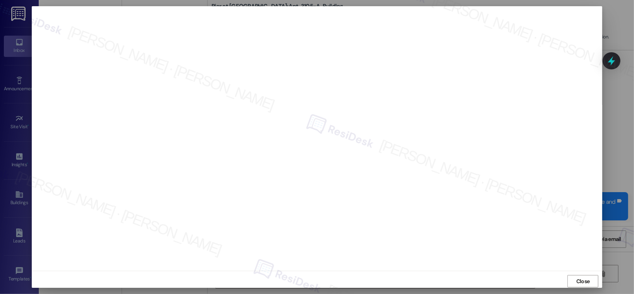
click at [587, 284] on span "Close" at bounding box center [584, 281] width 14 height 8
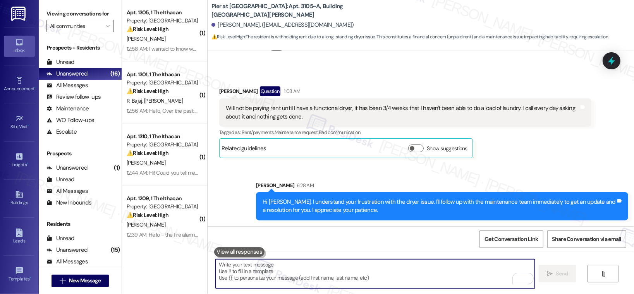
click at [299, 278] on textarea "To enrich screen reader interactions, please activate Accessibility in Grammarl…" at bounding box center [375, 273] width 319 height 29
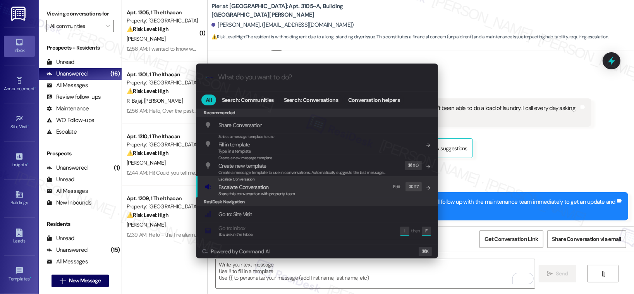
click at [282, 187] on span "Escalate Conversation" at bounding box center [257, 187] width 77 height 9
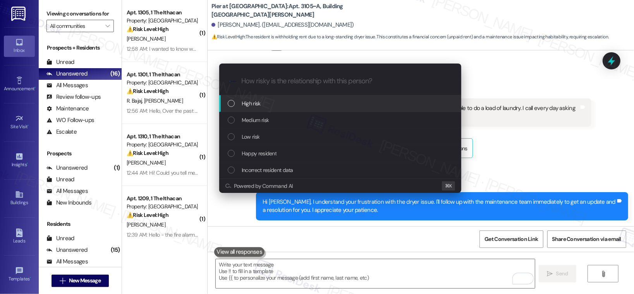
click at [284, 100] on div "High risk" at bounding box center [341, 103] width 227 height 9
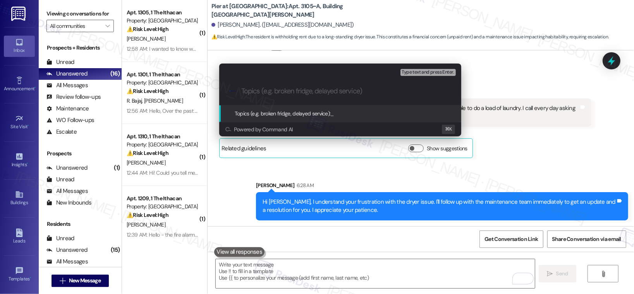
paste input "12916054"
click at [241, 92] on input "12916054 | Request for Update" at bounding box center [343, 91] width 204 height 8
type input "WO# 12916054 | Request for Update"
drag, startPoint x: 366, startPoint y: 91, endPoint x: 235, endPoint y: 87, distance: 131.4
click at [235, 87] on div ".cls-1{fill:#0a055f;}.cls-2{fill:#0cc4c4;} resideskLogoBlueOrange WO# 12916054 …" at bounding box center [340, 91] width 242 height 28
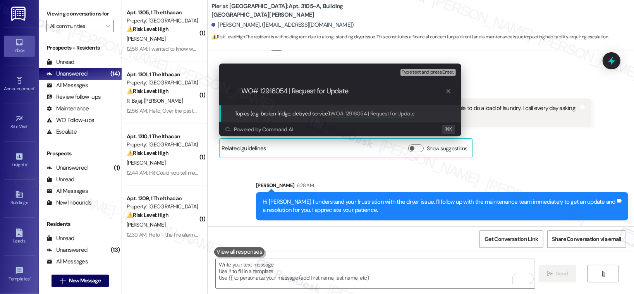
click at [360, 94] on input "WO# 12916054 | Request for Update" at bounding box center [343, 91] width 204 height 8
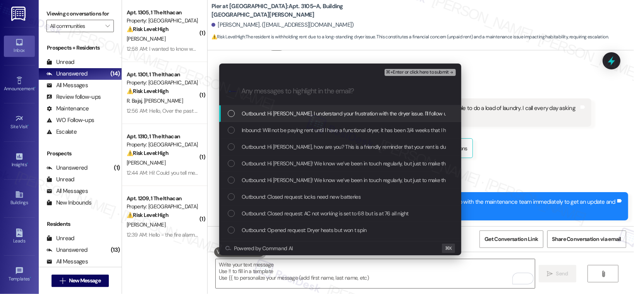
click at [353, 114] on span "Outbound: Hi [PERSON_NAME], I understand your frustration with the dryer issue.…" at bounding box center [470, 113] width 456 height 9
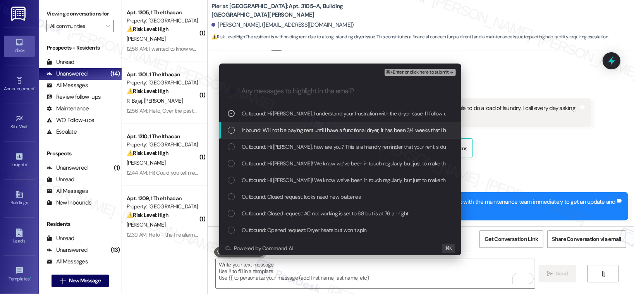
click at [347, 133] on span "Inbound: Will not be paying rent until I have a functional dryer, it has been 3…" at bounding box center [450, 130] width 416 height 9
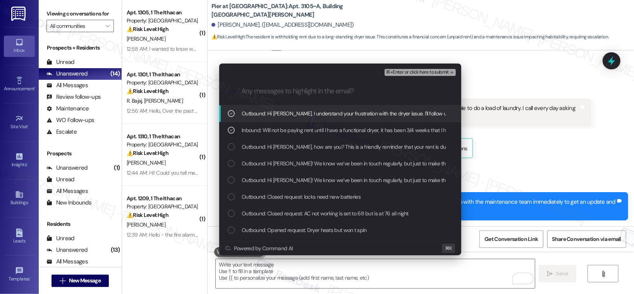
click at [403, 73] on span "⌘+Enter or click here to submit" at bounding box center [417, 72] width 63 height 5
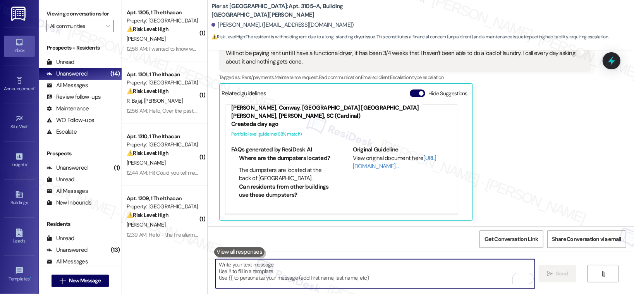
scroll to position [64, 0]
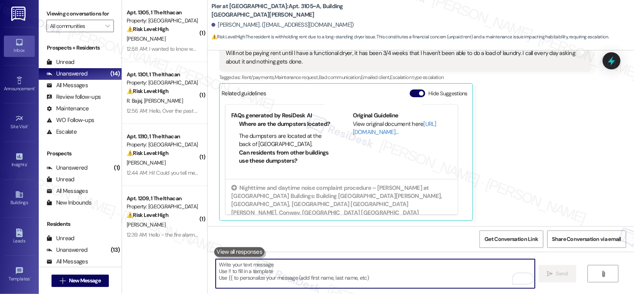
click at [366, 265] on textarea "To enrich screen reader interactions, please activate Accessibility in Grammarl…" at bounding box center [375, 273] width 319 height 29
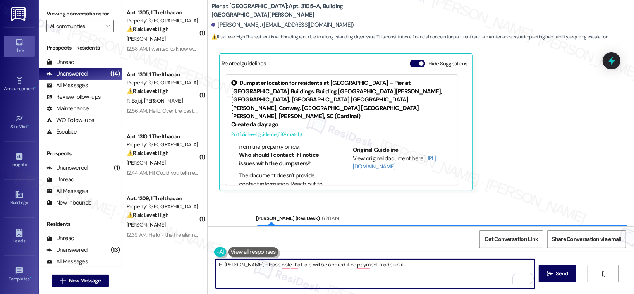
scroll to position [487, 0]
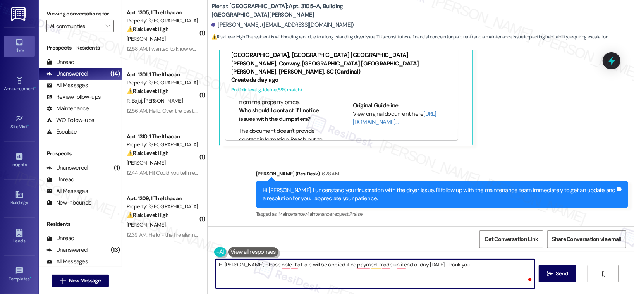
type textarea "Hi [PERSON_NAME], please note that late will be applied if no payment made unti…"
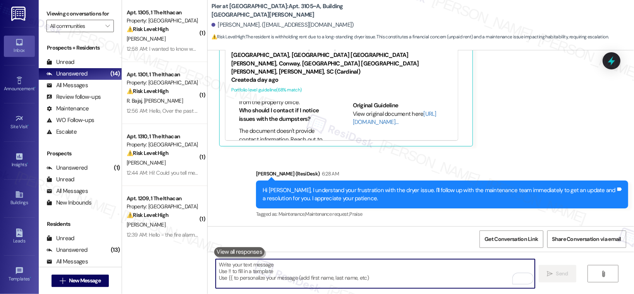
paste textarea "Hi [PERSON_NAME], please note that a late fee will be applied if payment is not…"
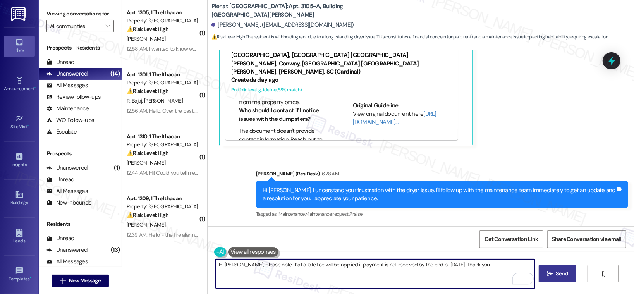
type textarea "Hi [PERSON_NAME], please note that a late fee will be applied if payment is not…"
click at [546, 273] on span " Send" at bounding box center [558, 274] width 24 height 8
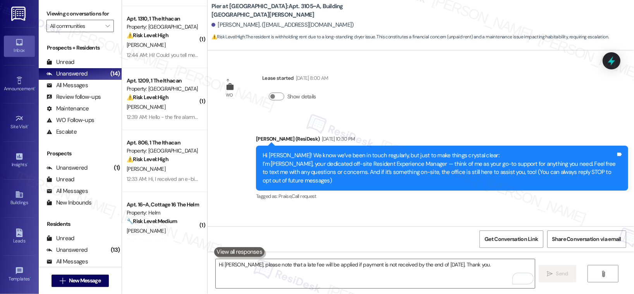
scroll to position [136, 0]
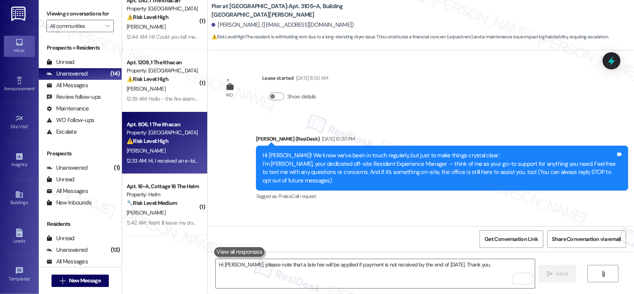
click at [180, 131] on div "Property: [GEOGRAPHIC_DATA]" at bounding box center [163, 133] width 72 height 8
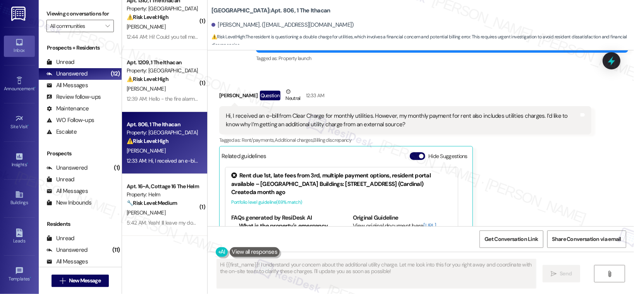
scroll to position [106, 0]
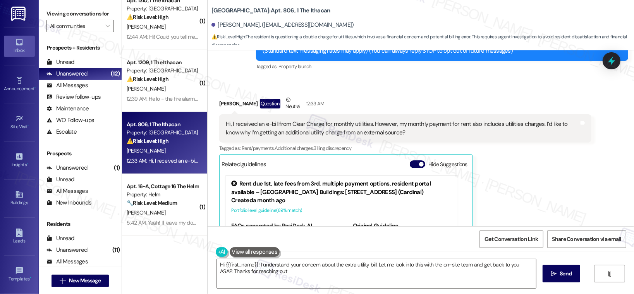
type textarea "Hi {{first_name}}! I understand your concern about the extra utility bill. Let …"
click at [302, 123] on div "Hi, I received an e-bill from Clear Charge for monthly utilities. However, my m…" at bounding box center [402, 128] width 353 height 17
click at [303, 123] on div "Hi, I received an e-bill from Clear Charge for monthly utilities. However, my m…" at bounding box center [402, 128] width 353 height 17
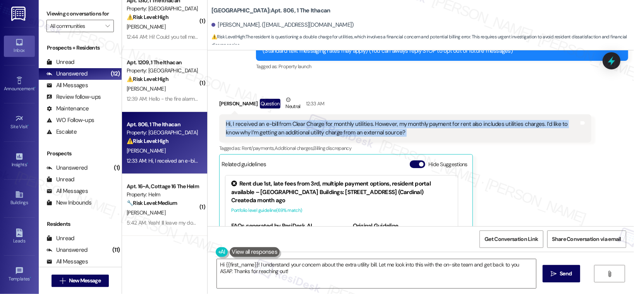
click at [499, 138] on div "Hi, I received an e-bill from Clear Charge for monthly utilities. However, my m…" at bounding box center [405, 128] width 372 height 28
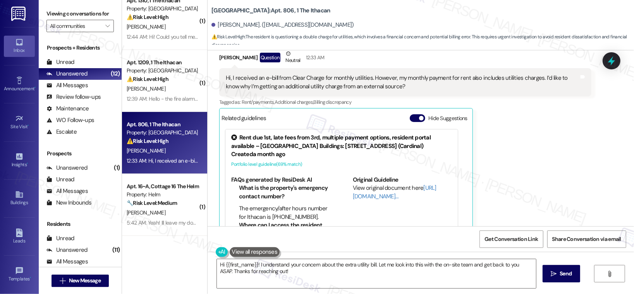
scroll to position [178, 0]
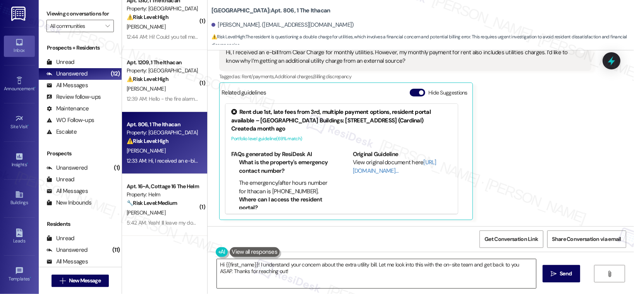
click at [331, 269] on textarea "Hi {{first_name}}! I understand your concern about the extra utility bill. Let …" at bounding box center [376, 273] width 319 height 29
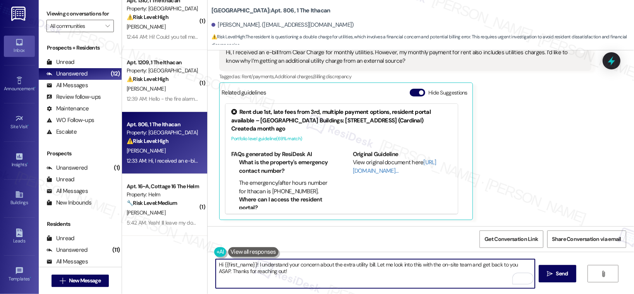
click at [396, 271] on textarea "Hi {{first_name}}! I understand your concern about the extra utility bill. Let …" at bounding box center [375, 273] width 319 height 29
click at [567, 273] on span "Send" at bounding box center [562, 274] width 12 height 8
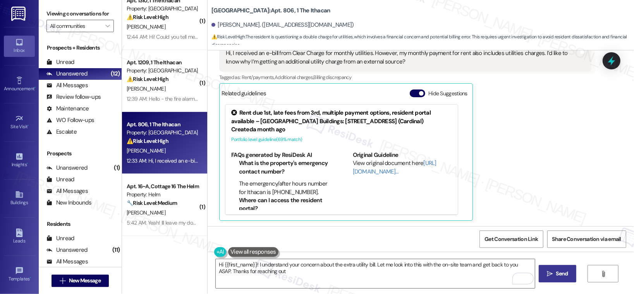
type textarea "Hi {{first_name}}! I understand your concern about the extra utility bill. Let …"
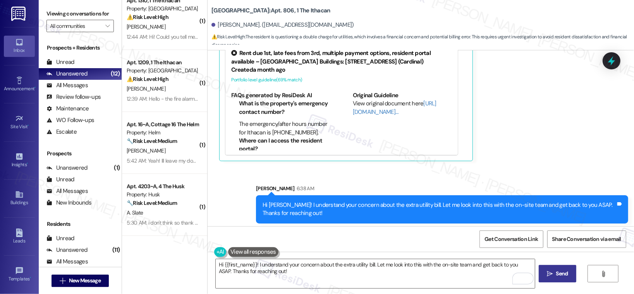
scroll to position [240, 0]
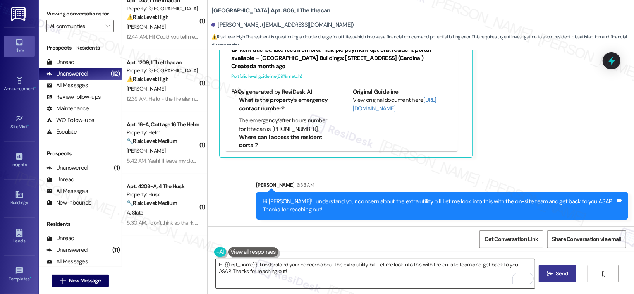
click at [408, 284] on textarea "Hi {{first_name}}! I understand your concern about the extra utility bill. Let …" at bounding box center [375, 273] width 319 height 29
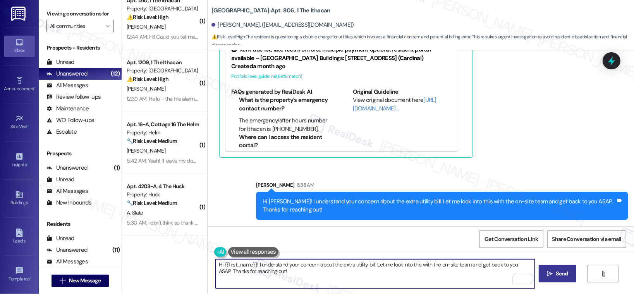
click at [417, 269] on textarea "Hi {{first_name}}! I understand your concern about the extra utility bill. Let …" at bounding box center [375, 273] width 319 height 29
click at [418, 269] on textarea "Hi {{first_name}}! I understand your concern about the extra utility bill. Let …" at bounding box center [375, 273] width 319 height 29
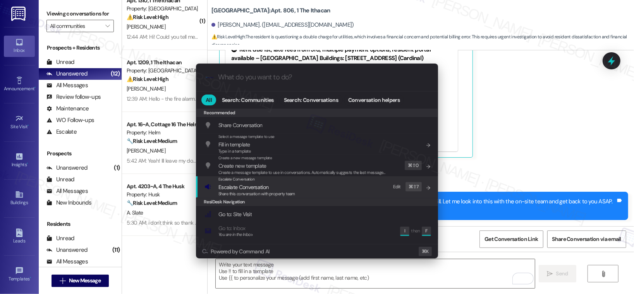
click at [331, 188] on div "Escalate Conversation Escalate Conversation Share this conversation with proper…" at bounding box center [318, 186] width 227 height 21
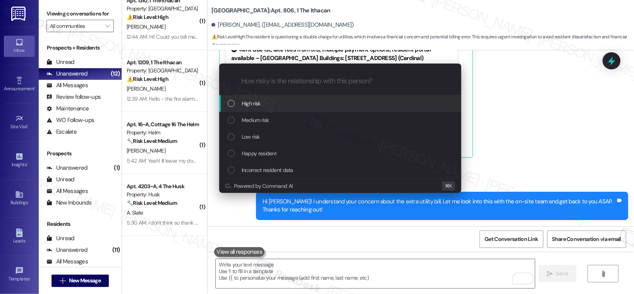
click at [306, 103] on div "High risk" at bounding box center [341, 103] width 227 height 9
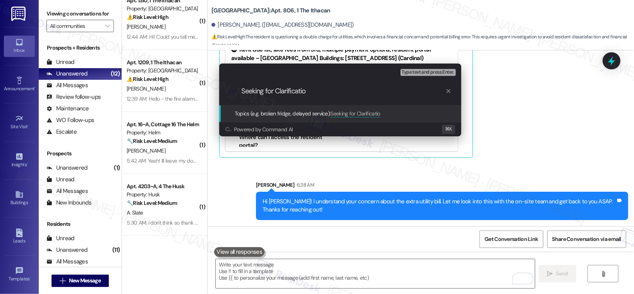
type input "Seeking for Clarification"
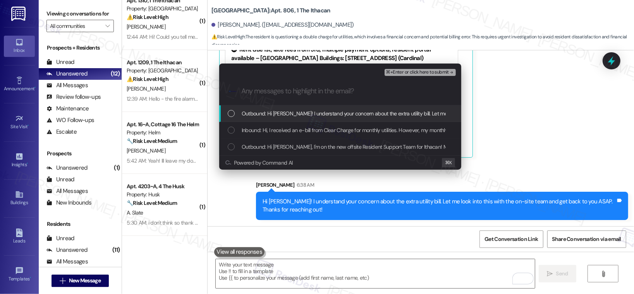
click at [309, 114] on span "Outbound: Hi [PERSON_NAME]! I understand your concern about the extra utility b…" at bounding box center [442, 113] width 400 height 9
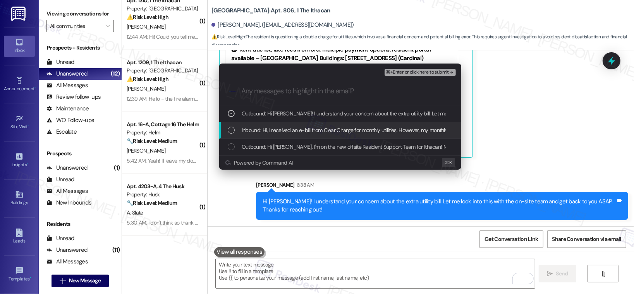
click at [305, 134] on span "Inbound: Hi, I received an e-bill from Clear Charge for monthly utilities. Howe…" at bounding box center [491, 130] width 499 height 9
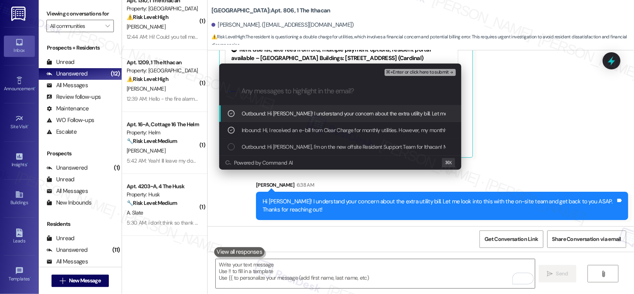
click at [396, 76] on button "⌘+Enter or click here to submit" at bounding box center [420, 72] width 71 height 7
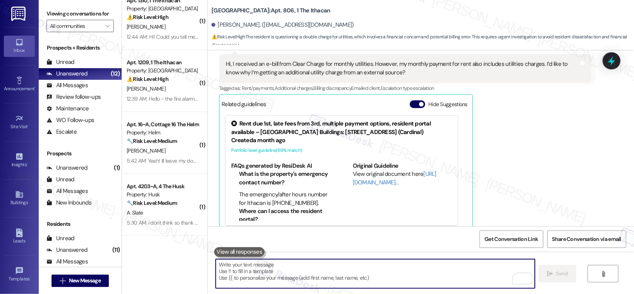
scroll to position [251, 0]
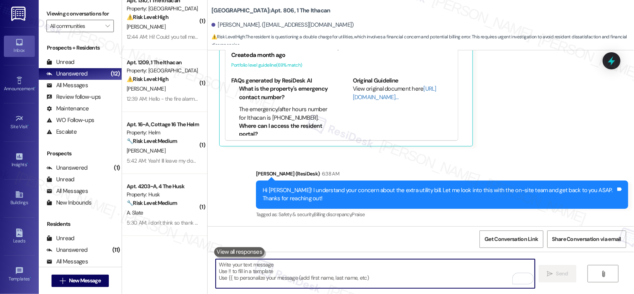
click at [430, 268] on textarea "To enrich screen reader interactions, please activate Accessibility in Grammarl…" at bounding box center [375, 273] width 319 height 29
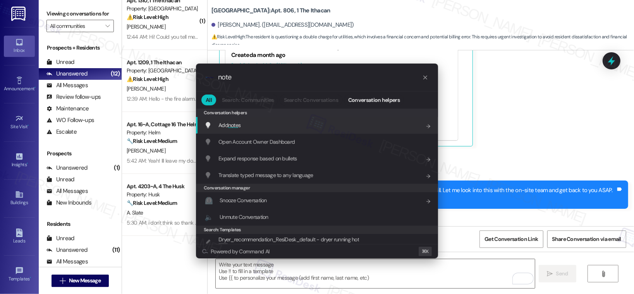
type input "note"
click at [263, 124] on div "Add note s Add shortcut" at bounding box center [318, 125] width 227 height 9
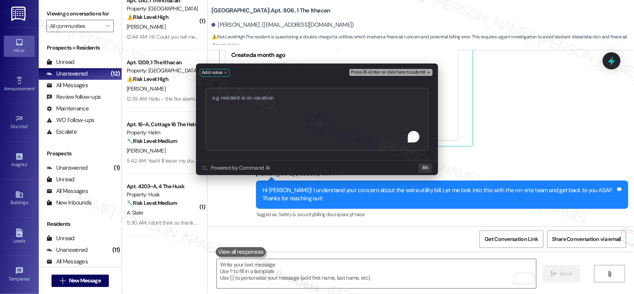
type textarea "Seeking for Clarification"
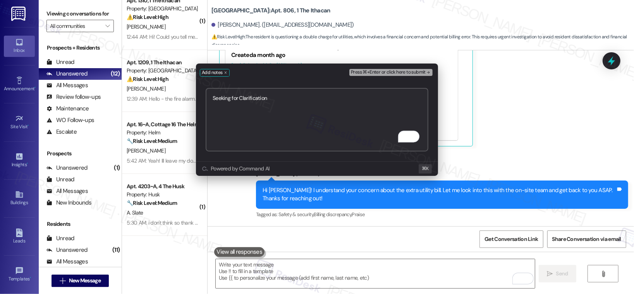
click at [399, 72] on span "Press ⌘+Enter or click here to submit" at bounding box center [388, 72] width 75 height 5
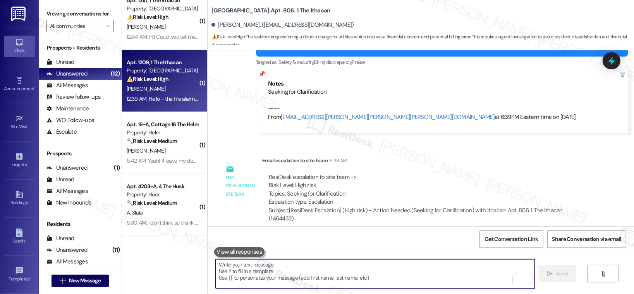
scroll to position [0, 0]
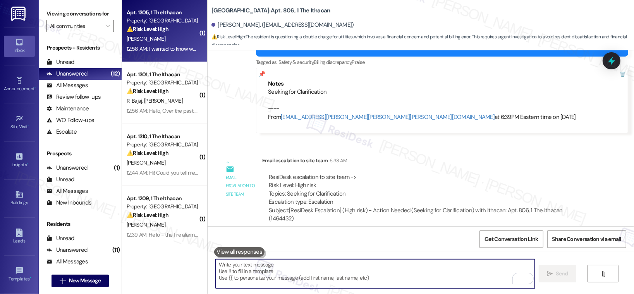
click at [172, 29] on div "⚠️ Risk Level: High The resident is inquiring about frequent fire alarm activat…" at bounding box center [163, 29] width 72 height 8
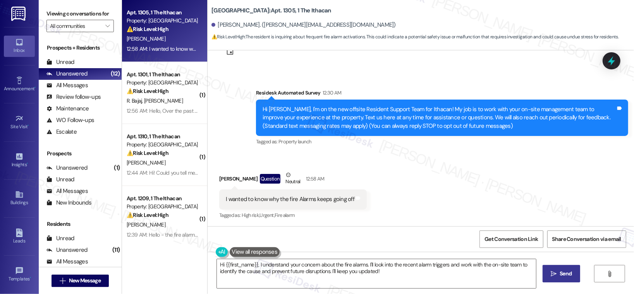
scroll to position [32, 0]
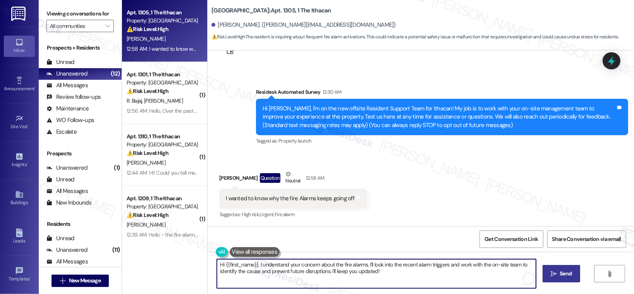
drag, startPoint x: 386, startPoint y: 276, endPoint x: 365, endPoint y: 265, distance: 23.7
click at [365, 265] on textarea "Hi {{first_name}}, I understand your concern about the fire alarms. I'll look i…" at bounding box center [376, 273] width 319 height 29
type textarea "Hi {{first_name}}, I understand your concern about the fire alarms. This has be…"
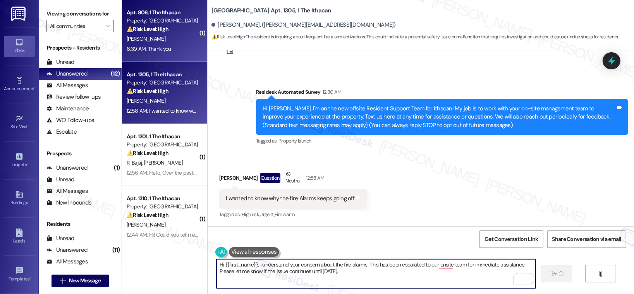
click at [183, 49] on div "6:39 AM: Thank you 6:39 AM: Thank you" at bounding box center [162, 49] width 73 height 10
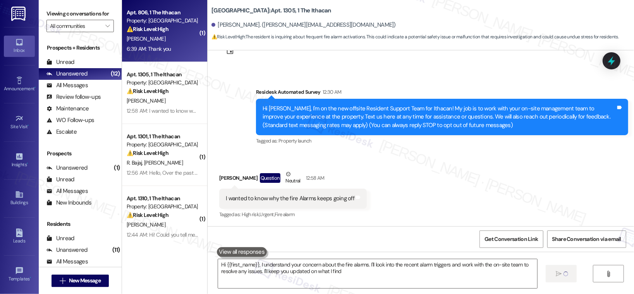
type textarea "Hi {{first_name}}, I understand your concern about the fire alarms. I'll look i…"
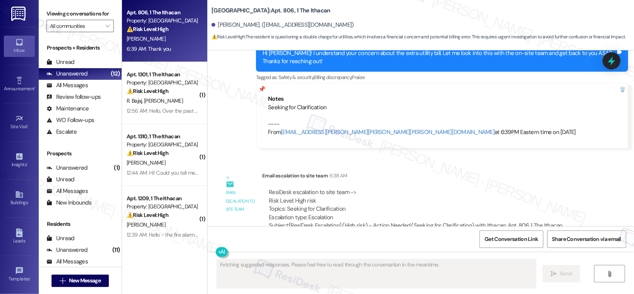
scroll to position [352, 0]
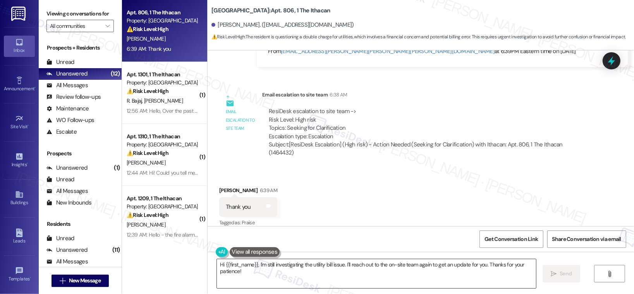
click at [275, 279] on textarea "Hi {{first_name}}, I'm still investigating the utility bill issue. I'll reach o…" at bounding box center [376, 273] width 319 height 29
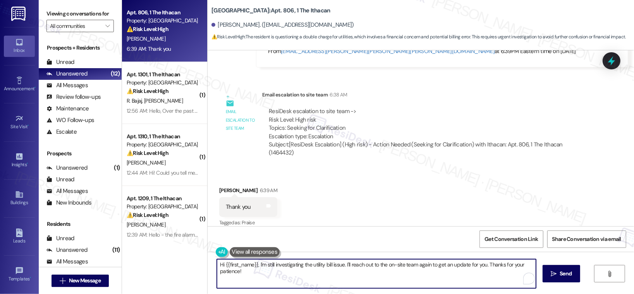
click at [275, 279] on textarea "Hi {{first_name}}, I'm still investigating the utility bill issue. I'll reach o…" at bounding box center [376, 273] width 319 height 29
click at [276, 279] on textarea "Hi {{first_name}}, I'm still investigating the utility bill issue. I'll reach o…" at bounding box center [376, 273] width 319 height 29
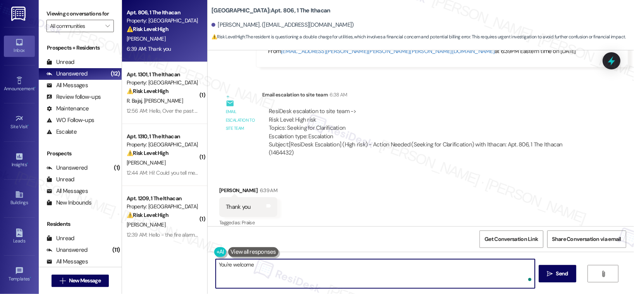
type textarea "You're welcome!"
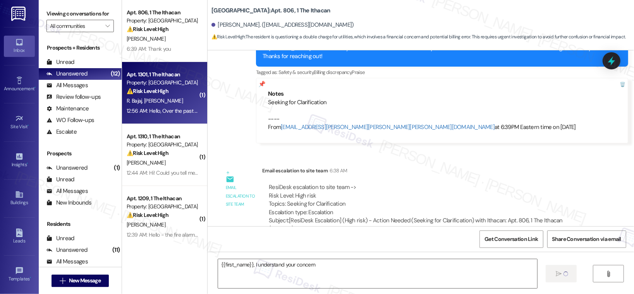
type textarea "{{first_name}}, I understand your concern"
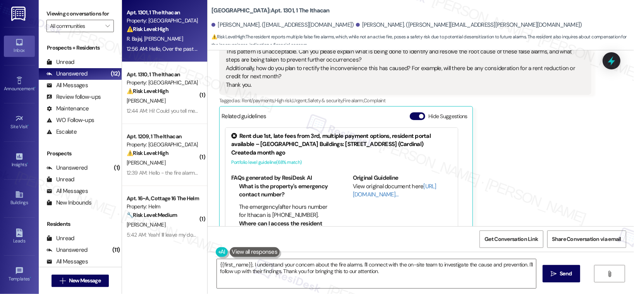
scroll to position [276, 0]
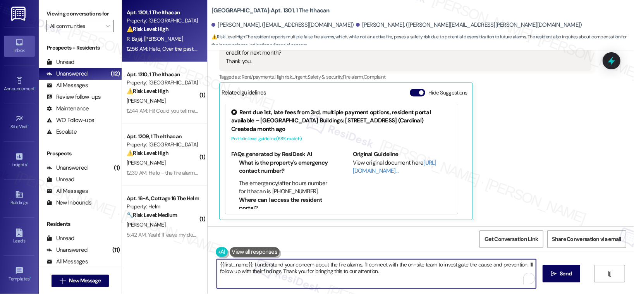
drag, startPoint x: 389, startPoint y: 275, endPoint x: 359, endPoint y: 266, distance: 31.5
click at [359, 266] on textarea "{{first_name}}, I understand your concern about the fire alarms. I'll connect w…" at bounding box center [376, 273] width 319 height 29
click at [410, 94] on button "Hide Suggestions" at bounding box center [417, 93] width 15 height 8
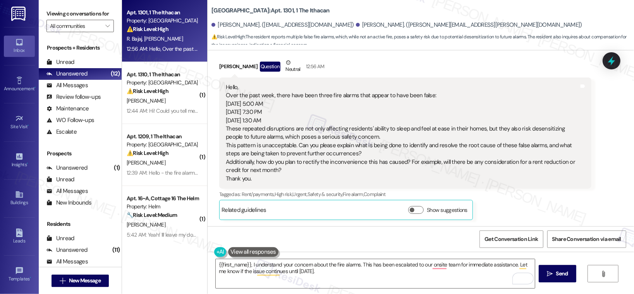
scroll to position [158, 0]
click at [333, 275] on textarea "{{first_name}}, I understand your concern about the fire alarms. This has been …" at bounding box center [375, 273] width 319 height 29
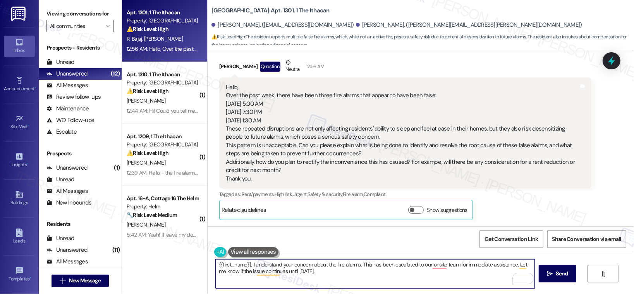
click at [220, 67] on div "Bailey Clark Question Neutral 12:56 AM" at bounding box center [405, 68] width 372 height 19
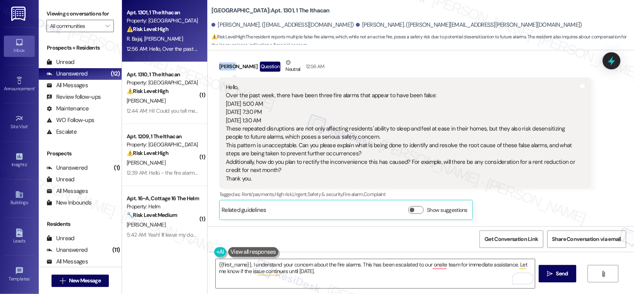
copy div "Bailey"
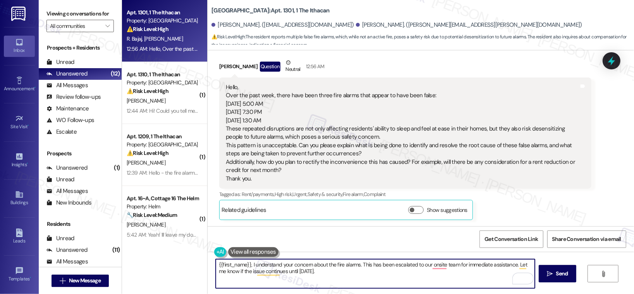
click at [246, 263] on textarea "{{first_name}}, I understand your concern about the fire alarms. This has been …" at bounding box center [375, 273] width 319 height 29
drag, startPoint x: 247, startPoint y: 265, endPoint x: 180, endPoint y: 255, distance: 67.7
click at [180, 256] on div "Apt. 1301, 1 The Ithacan Property: Ithacan ⚠️ Risk Level: High The resident rep…" at bounding box center [378, 147] width 512 height 294
paste textarea "Bailey"
type textarea "Hey, Bailey! I understand your concern about the fire alarms. This has been esc…"
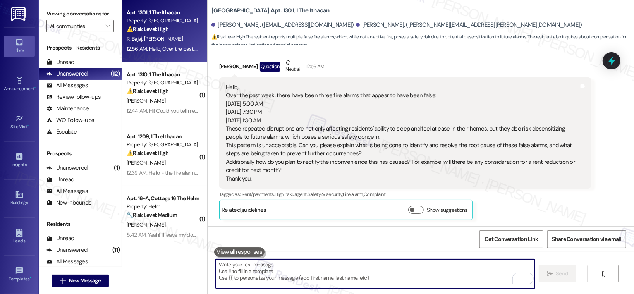
click at [247, 269] on textarea "To enrich screen reader interactions, please activate Accessibility in Grammarl…" at bounding box center [375, 273] width 319 height 29
paste textarea "Hey Bailey, I understand your concern about the fire alarms. I’ve escalated thi…"
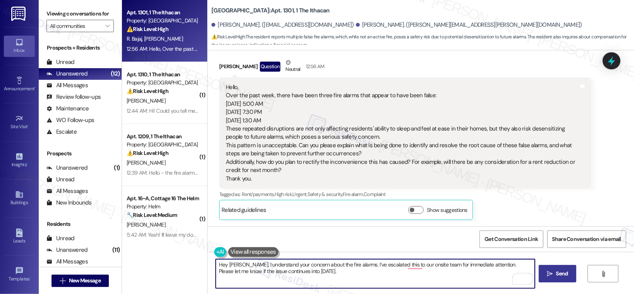
type textarea "Hey Bailey, I understand your concern about the fire alarms. I’ve escalated thi…"
click at [566, 274] on span "Send" at bounding box center [562, 274] width 12 height 8
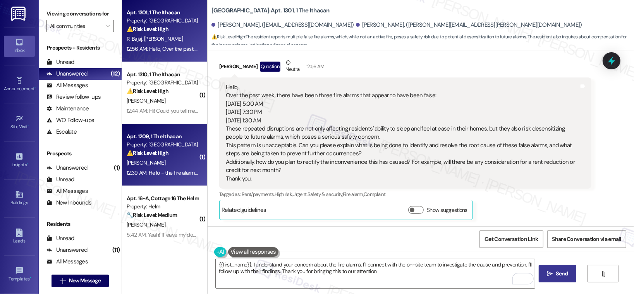
type textarea "{{first_name}}, I understand your concern about the fire alarms. I'll connect w…"
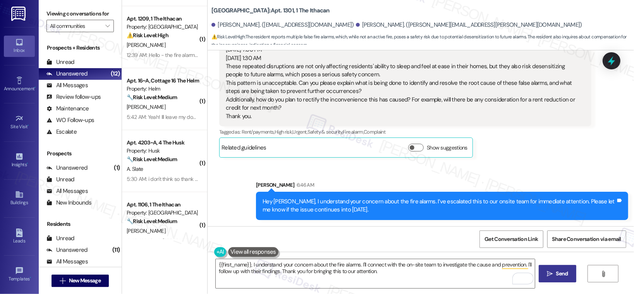
scroll to position [0, 0]
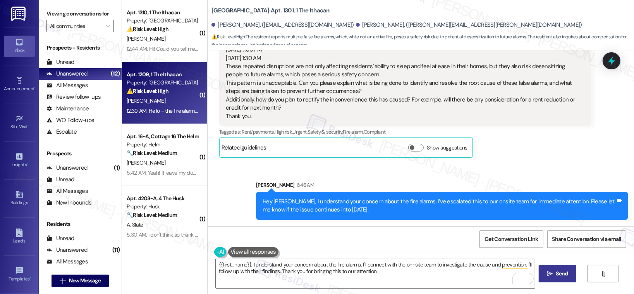
click at [170, 96] on div "[PERSON_NAME]" at bounding box center [162, 101] width 73 height 10
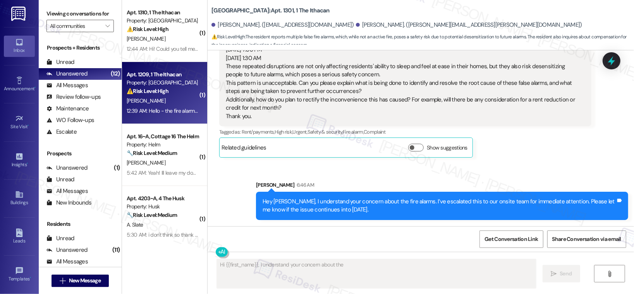
scroll to position [31, 0]
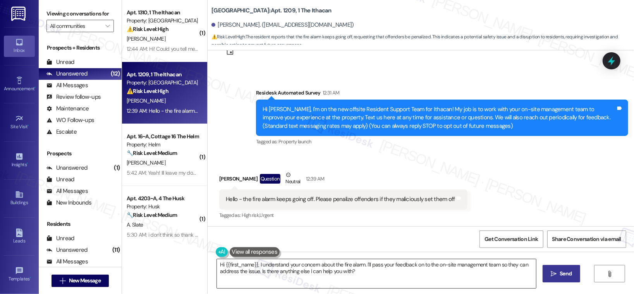
click at [258, 276] on textarea "Hi {{first_name}}, I understand your concern about the fire alarm. I'll pass yo…" at bounding box center [376, 273] width 319 height 29
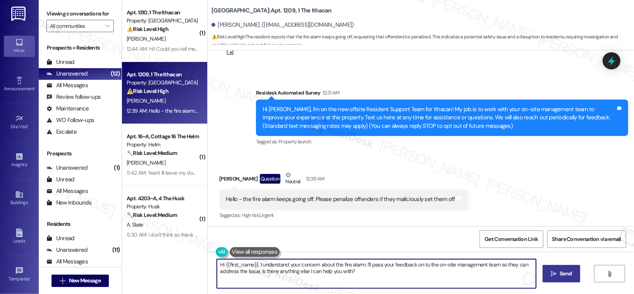
click at [258, 277] on textarea "Hi {{first_name}}, I understand your concern about the fire alarm. I'll pass yo…" at bounding box center [376, 273] width 319 height 29
paste textarea "ey Bailey, I understand your concern about the fire alarms. I’ve escalated this…"
click at [222, 177] on div "Sivaguru Selvam Question Neutral 12:39 AM" at bounding box center [343, 180] width 248 height 19
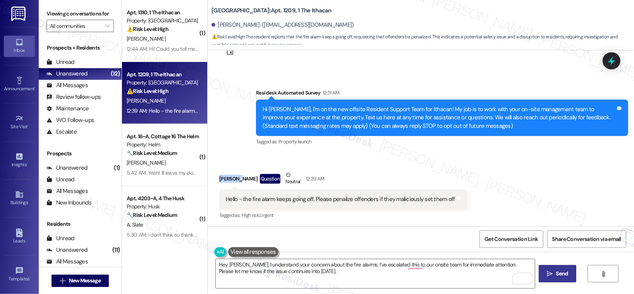
copy div "Sivaguru"
click at [231, 264] on textarea "Hey Bailey, I understand your concern about the fire alarms. I’ve escalated thi…" at bounding box center [375, 273] width 319 height 29
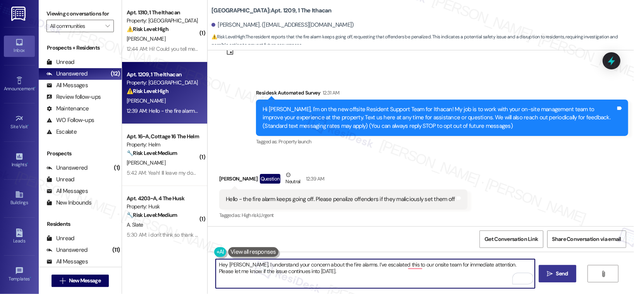
paste textarea "Sivaguru"
click at [323, 275] on textarea "Hey Sivaguru, I understand your concern about the fire alarms. I’ve escalated t…" at bounding box center [375, 273] width 319 height 29
type textarea "Hey Sivaguru, I understand your concern about the fire alarms. I’ve escalated t…"
click at [545, 278] on button " Send" at bounding box center [558, 273] width 38 height 17
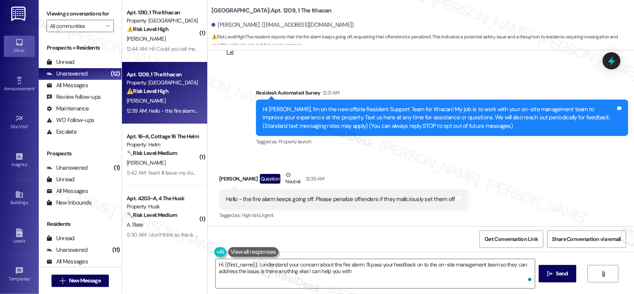
type textarea "Hi {{first_name}}, I understand your concern about the fire alarm. I'll pass yo…"
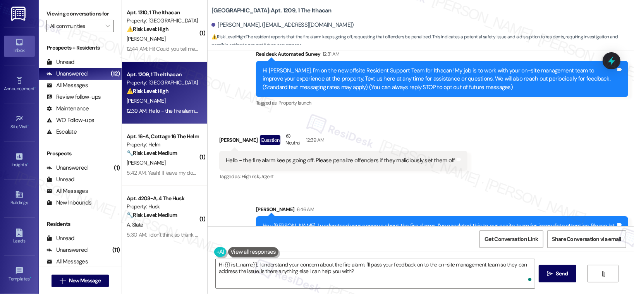
scroll to position [94, 0]
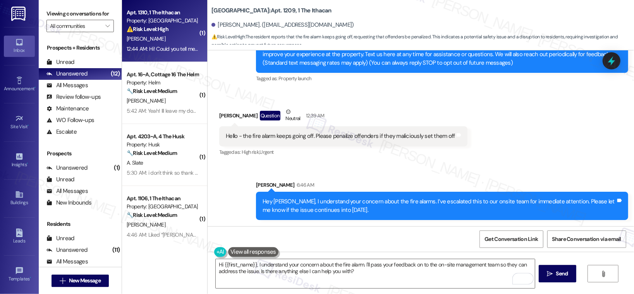
click at [171, 47] on div "12:44 AM: Hi! Could you tell me why we're having so many fire alarms? It's been…" at bounding box center [324, 48] width 395 height 7
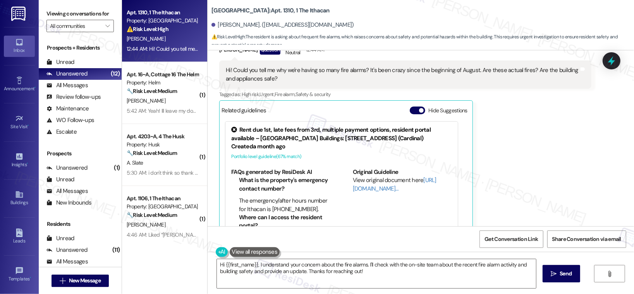
scroll to position [178, 0]
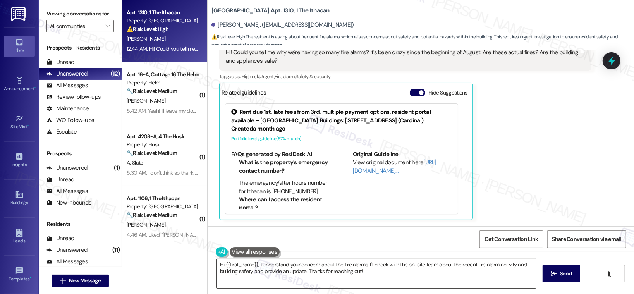
click at [298, 272] on textarea "Hi {{first_name}}, I understand your concern about the fire alarms. I'll check …" at bounding box center [376, 273] width 319 height 29
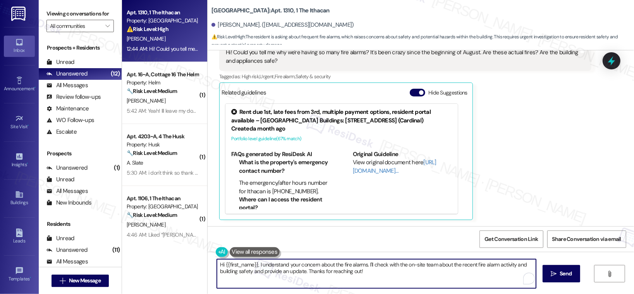
click at [298, 272] on textarea "Hi {{first_name}}, I understand your concern about the fire alarms. I'll check …" at bounding box center [376, 273] width 319 height 29
click at [251, 277] on textarea "Hi {{first_name}}, I understand your concern about the fire alarms. I'll check …" at bounding box center [375, 273] width 319 height 29
click at [256, 265] on textarea "Hi {{first_name}}, I understand your concern about the fire alarms. I'll check …" at bounding box center [375, 273] width 319 height 29
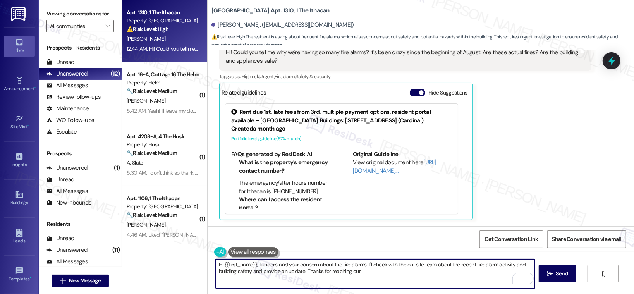
click at [256, 265] on textarea "Hi {{first_name}}, I understand your concern about the fire alarms. I'll check …" at bounding box center [375, 273] width 319 height 29
paste textarea "ey Bailey, I understand your concern about the fire alarms. I’ve escalated this…"
type textarea "Hey Bailey, I understand your concern about the fire alarms. I’ve escalated thi…"
click at [220, 27] on div "[PERSON_NAME]. ([EMAIL_ADDRESS][DOMAIN_NAME])" at bounding box center [283, 25] width 143 height 8
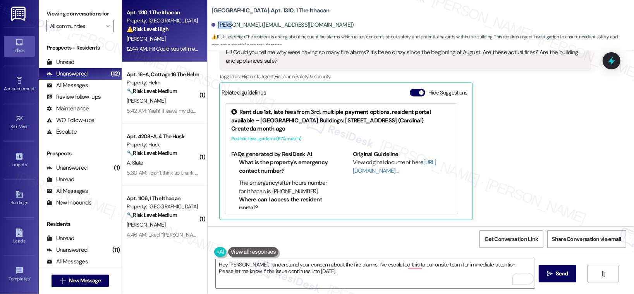
copy div "[PERSON_NAME]"
click at [230, 266] on textarea "Hey Bailey, I understand your concern about the fire alarms. I’ve escalated thi…" at bounding box center [375, 273] width 319 height 29
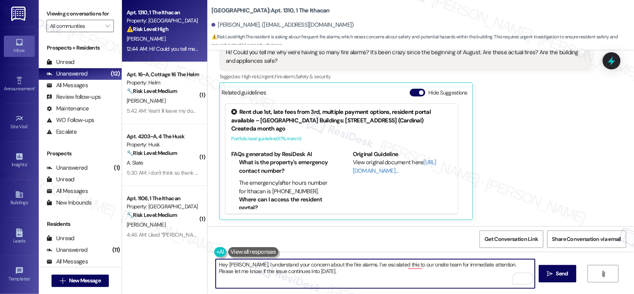
click at [230, 266] on textarea "Hey Bailey, I understand your concern about the fire alarms. I’ve escalated thi…" at bounding box center [375, 273] width 319 height 29
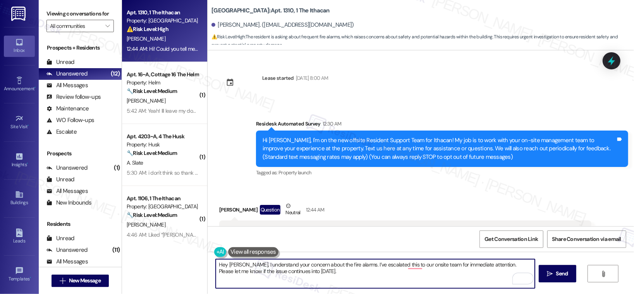
scroll to position [178, 0]
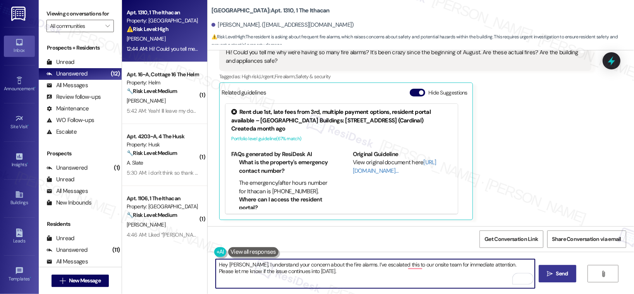
type textarea "Hey [PERSON_NAME], I understand your concern about the fire alarms. I’ve escala…"
click at [546, 279] on button " Send" at bounding box center [558, 273] width 38 height 17
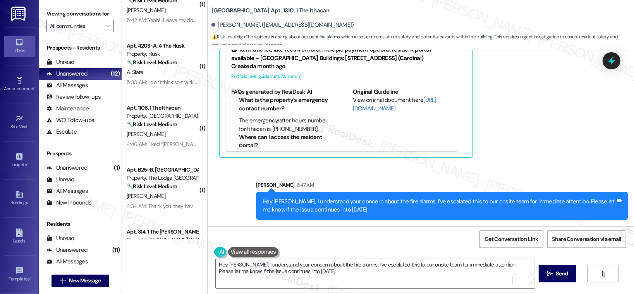
scroll to position [0, 0]
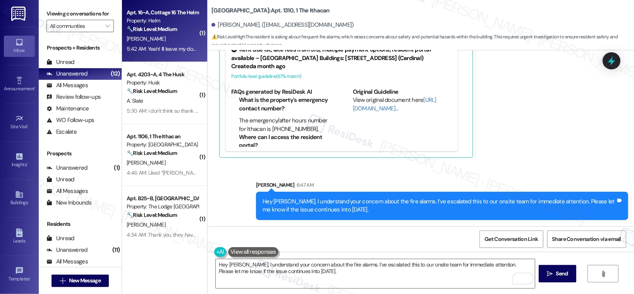
click at [162, 44] on div "5:42 AM: Yeah! Ill leave my door open if im not there. I appreciate your help 5…" at bounding box center [162, 49] width 73 height 10
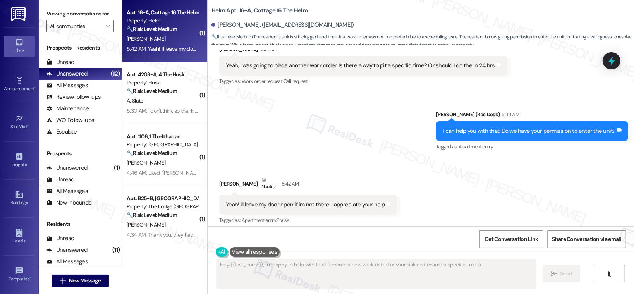
scroll to position [300, 0]
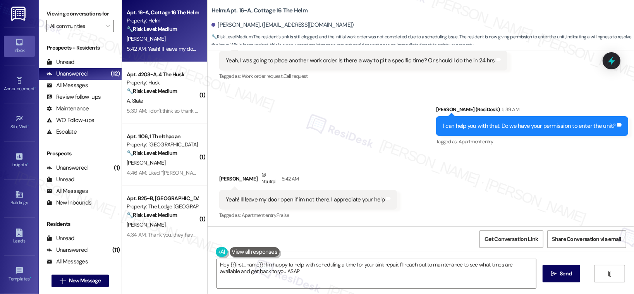
type textarea "Hey {{first_name}}! I'm happy to help with scheduling a time for your sink repa…"
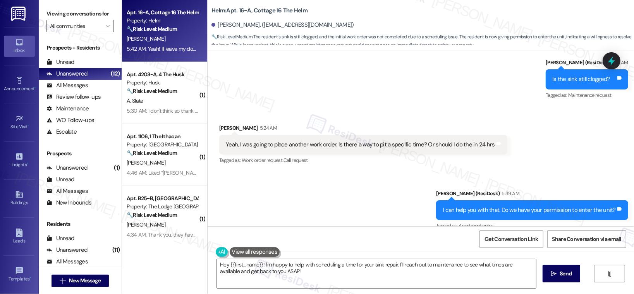
scroll to position [213, 0]
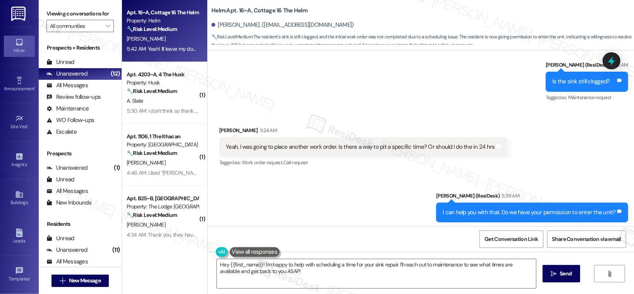
click at [284, 149] on div "Yeah, I was going to place another work order. Is there a way to pit a specific…" at bounding box center [360, 147] width 269 height 8
click at [284, 150] on div "Yeah, I was going to place another work order. Is there a way to pit a specific…" at bounding box center [360, 147] width 269 height 8
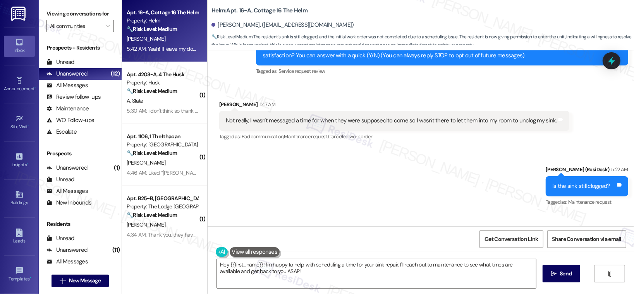
scroll to position [88, 0]
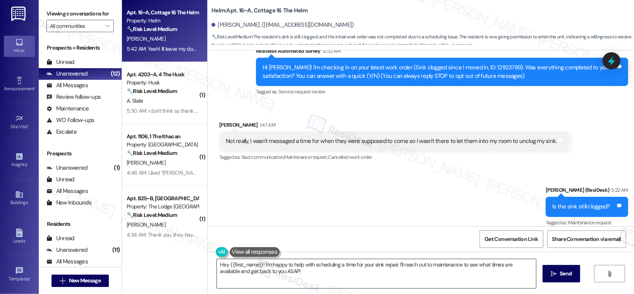
click at [326, 281] on textarea "Hey {{first_name}}! I'm happy to help with scheduling a time for your sink repa…" at bounding box center [376, 273] width 319 height 29
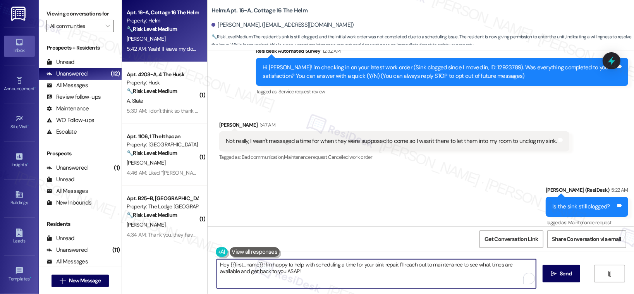
click at [326, 280] on textarea "Hey {{first_name}}! I'm happy to help with scheduling a time for your sink repa…" at bounding box center [376, 273] width 319 height 29
click at [327, 280] on textarea "Hey {{first_name}}! I'm happy to help with scheduling a time for your sink repa…" at bounding box center [376, 273] width 319 height 29
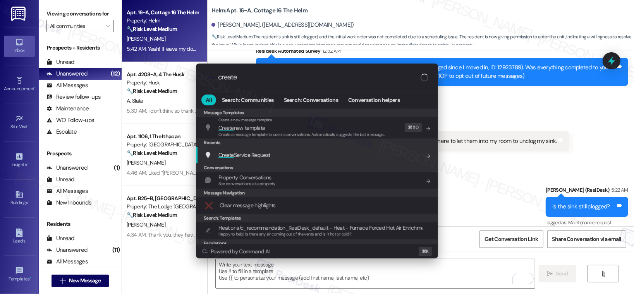
type input "create"
click at [288, 156] on div "Create Service Request Add shortcut" at bounding box center [318, 155] width 227 height 9
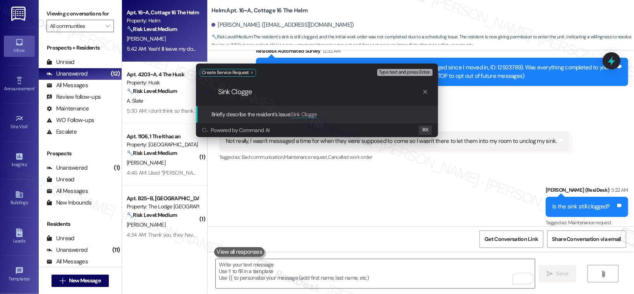
type input "Sink Clogged"
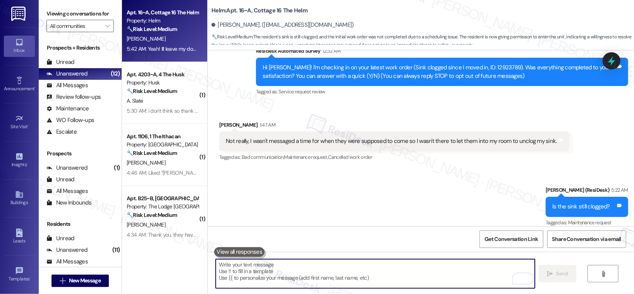
click at [380, 267] on textarea "To enrich screen reader interactions, please activate Accessibility in Grammarl…" at bounding box center [375, 273] width 319 height 29
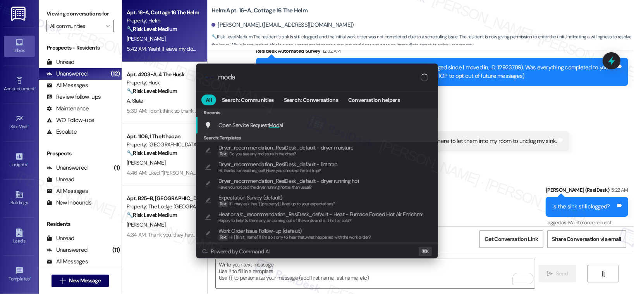
type input "modal"
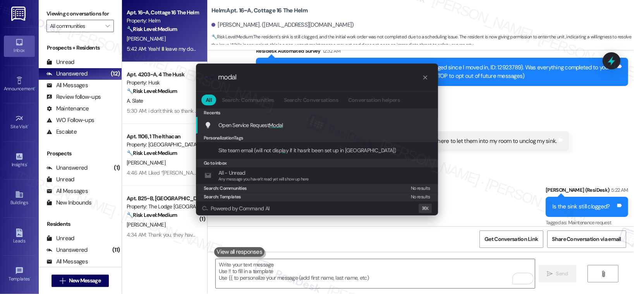
click at [292, 124] on div "Open Service Request Modal Add shortcut" at bounding box center [318, 125] width 227 height 9
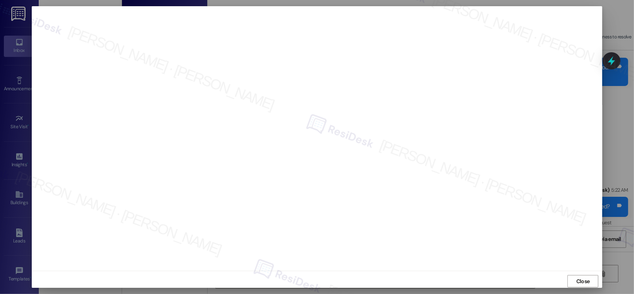
click at [581, 282] on span "Close" at bounding box center [584, 281] width 14 height 8
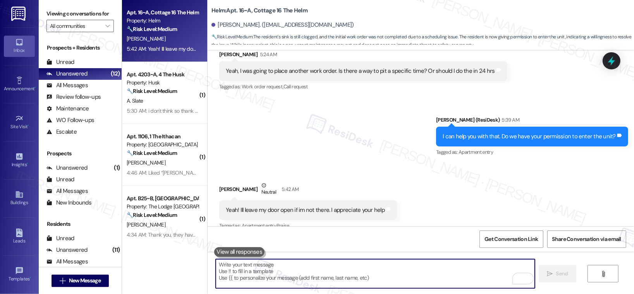
scroll to position [300, 0]
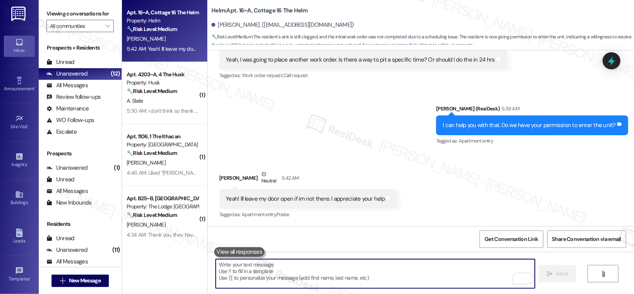
click at [353, 279] on textarea "To enrich screen reader interactions, please activate Accessibility in Grammarl…" at bounding box center [375, 273] width 319 height 29
click at [349, 271] on textarea "To enrich screen reader interactions, please activate Accessibility in Grammarl…" at bounding box center [375, 273] width 319 height 29
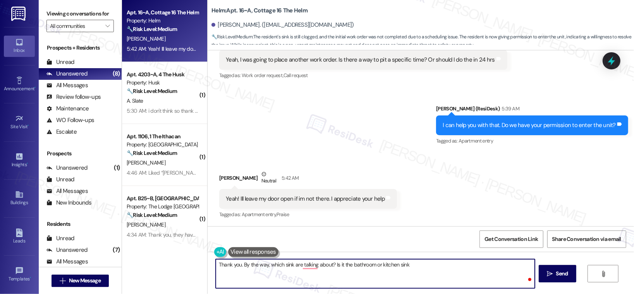
type textarea "Thank you. By the way, which sink are talking about? Is it the bathroom or kitc…"
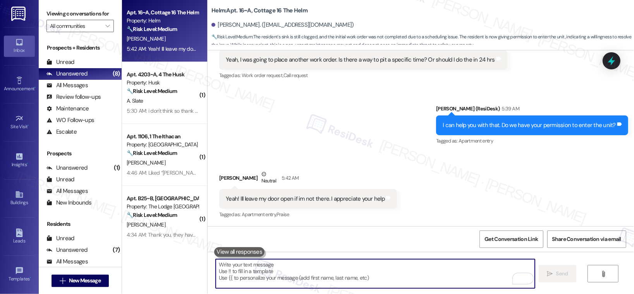
click at [231, 278] on textarea "To enrich screen reader interactions, please activate Accessibility in Grammarl…" at bounding box center [375, 273] width 319 height 29
paste textarea "Thank you. Just to clarify, which sink are you referring to—the bathroom sink o…"
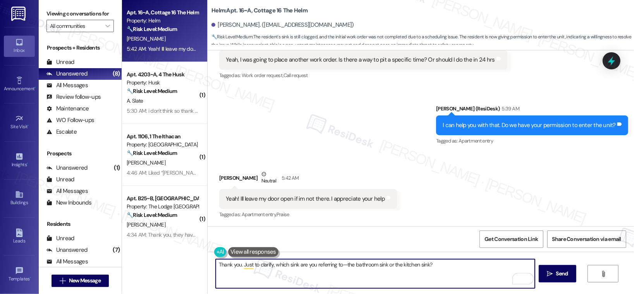
type textarea "Thank you. Just to clarify, which sink are you referring to—the bathroom sink o…"
click at [572, 272] on button " Send" at bounding box center [558, 273] width 38 height 17
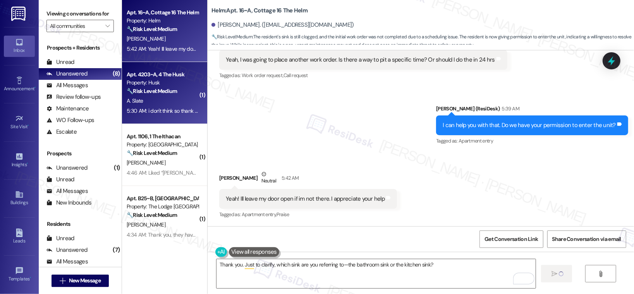
click at [164, 86] on div "Property: Husk" at bounding box center [163, 83] width 72 height 8
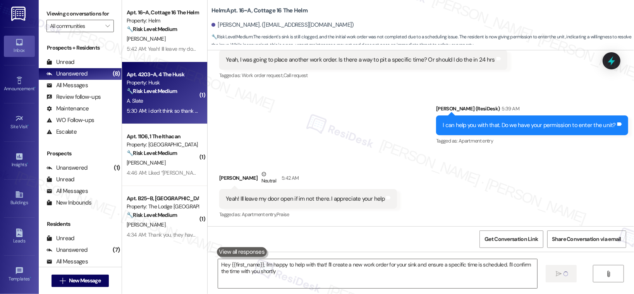
type textarea "Hey {{first_name}}, I'm happy to help with that! I'll create a new work order f…"
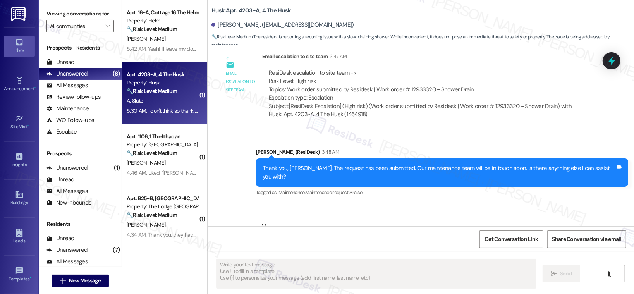
scroll to position [597, 0]
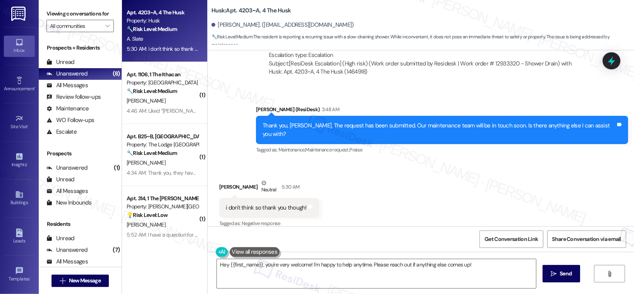
click at [162, 34] on div "Apt. 4203~A, 4 The Husk Property: Husk 🔧 Risk Level: Medium The resident is rep…" at bounding box center [162, 21] width 73 height 26
click at [289, 268] on textarea "Hey {{first_name}}, you're very welcome! I'm happy to help anytime. Please reac…" at bounding box center [376, 273] width 319 height 29
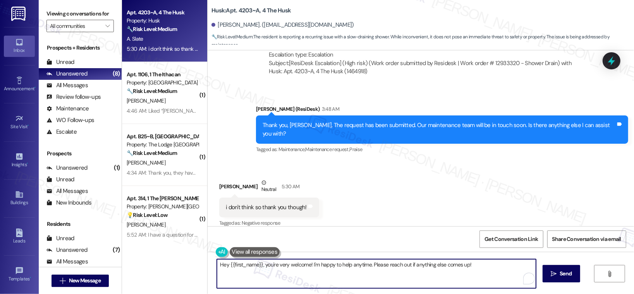
click at [289, 268] on textarea "Hey {{first_name}}, you're very welcome! I'm happy to help anytime. Please reac…" at bounding box center [376, 273] width 319 height 29
type textarea "Have a wonderful evening!"
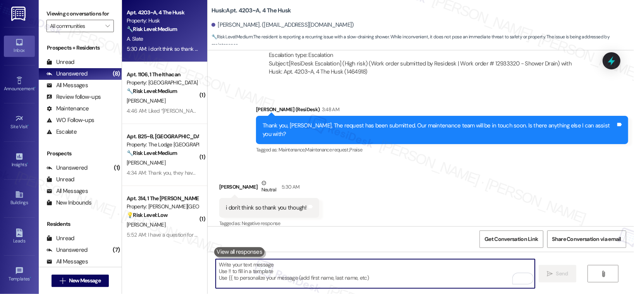
scroll to position [652, 0]
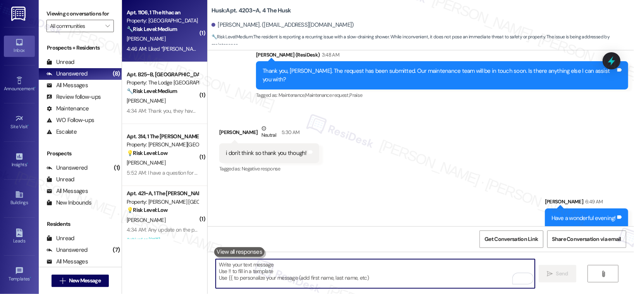
click at [175, 57] on div "Apt. 1106, 1 The Ithacan Property: Ithacan 🔧 Risk Level: Medium The resident is…" at bounding box center [164, 31] width 85 height 62
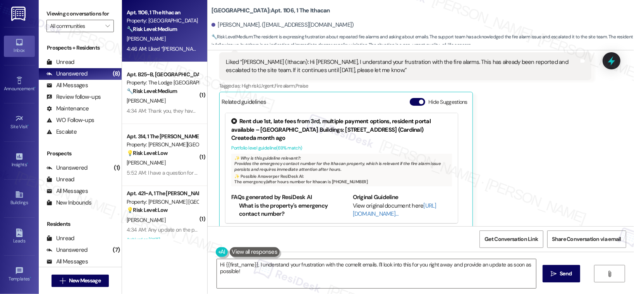
scroll to position [385, 0]
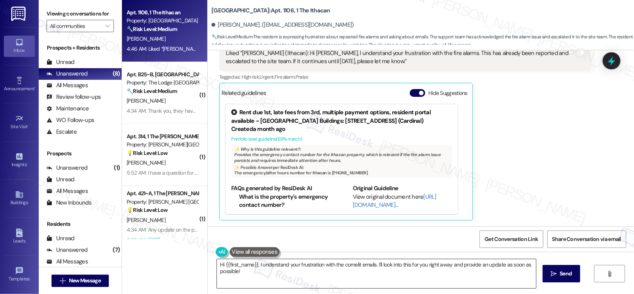
click at [353, 267] on textarea "Hi {{first_name}}, I understand your frustration with the comelit emails. I'll …" at bounding box center [376, 273] width 319 height 29
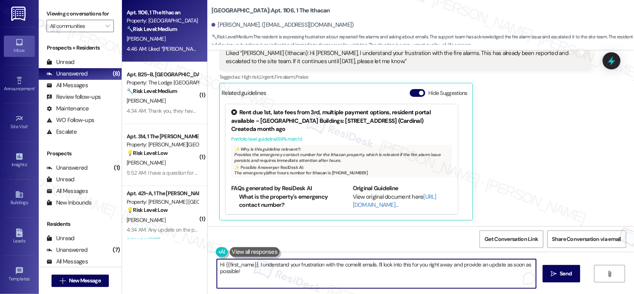
click at [353, 267] on textarea "Hi {{first_name}}, I understand your frustration with the comelit emails. I'll …" at bounding box center [376, 273] width 319 height 29
click at [354, 268] on textarea "Hi {{first_name}}, I understand your frustration with the comelit emails. I'll …" at bounding box center [376, 273] width 319 height 29
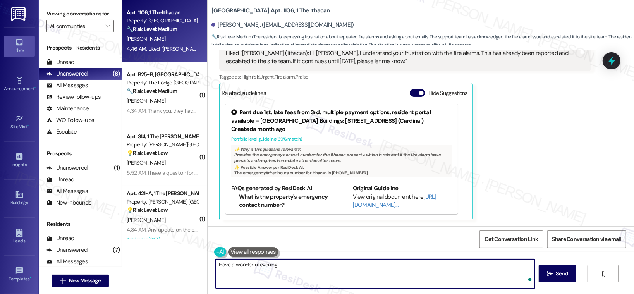
type textarea "Have a wonderful evening!"
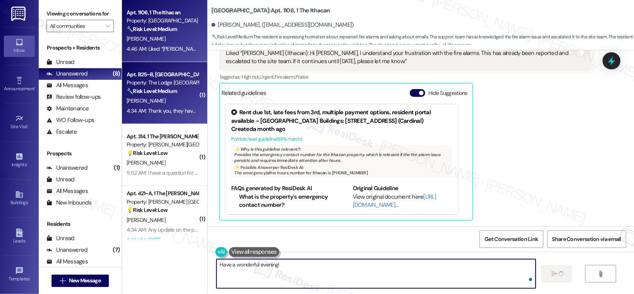
click at [166, 98] on div "[PERSON_NAME]" at bounding box center [162, 101] width 73 height 10
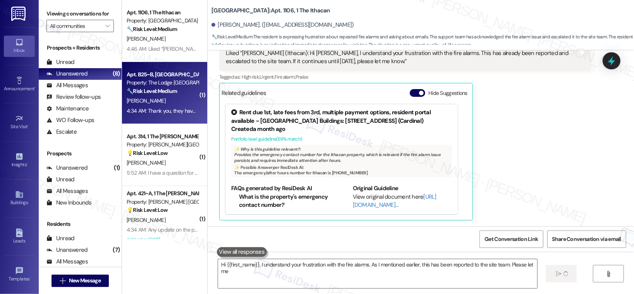
type textarea "Hi {{first_name}}, I understand your frustration with the fire alarms. As I men…"
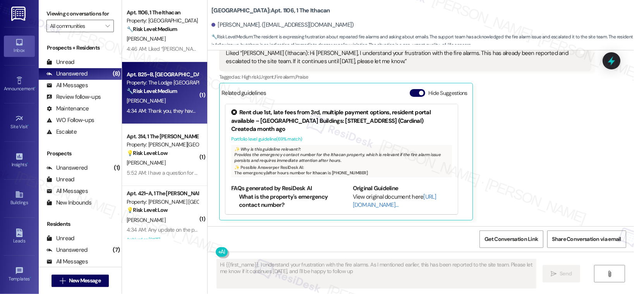
type textarea "Hi {{first_name}}, I understand your frustration with the fire alarms. As I men…"
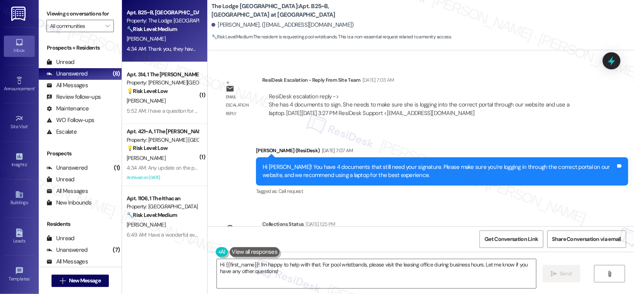
scroll to position [1805, 0]
click at [518, 197] on div "Survey, sent via SMS Residesk Automated Survey [DATE] 1:45 AM Hi there [PERSON_…" at bounding box center [421, 138] width 427 height 176
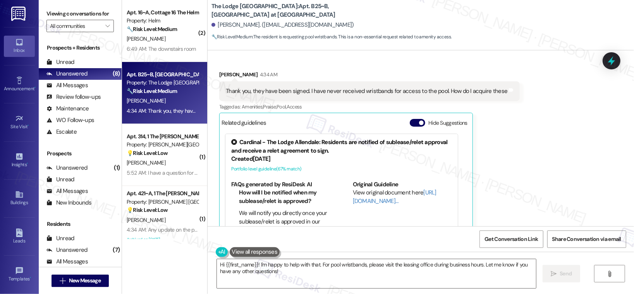
scroll to position [2048, 0]
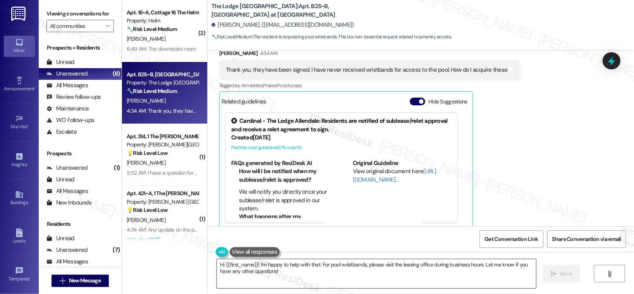
click at [414, 266] on textarea "Hi {{first_name}}! I'm happy to help with that. For pool wristbands, please vis…" at bounding box center [376, 273] width 319 height 29
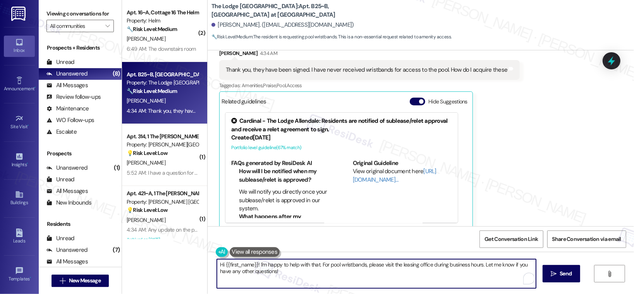
click at [414, 267] on textarea "Hi {{first_name}}! I'm happy to help with that. For pool wristbands, please vis…" at bounding box center [376, 273] width 319 height 29
click at [366, 270] on textarea "Hi {{first_name}}! I'm happy to help with that. For pool wristbands, please vis…" at bounding box center [375, 273] width 319 height 29
drag, startPoint x: 316, startPoint y: 266, endPoint x: 253, endPoint y: 263, distance: 63.2
click at [253, 263] on textarea "Hi {{first_name}}! I'm happy to help with that. For pool wristbands, please vis…" at bounding box center [375, 273] width 319 height 29
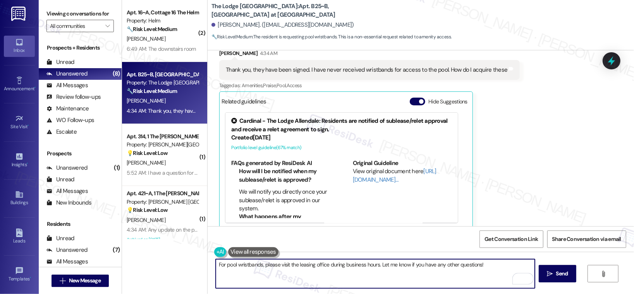
click at [277, 268] on textarea "For pool wristbands, please visit the leasing office during business hours. Let…" at bounding box center [375, 273] width 319 height 29
click at [493, 270] on textarea "For pool wristbands, please visit the leasing office during business hours. Let…" at bounding box center [375, 273] width 319 height 29
type textarea "For pool wristbands, please visit the leasing office during business hours. Let…"
click at [547, 271] on icon "" at bounding box center [550, 274] width 6 height 6
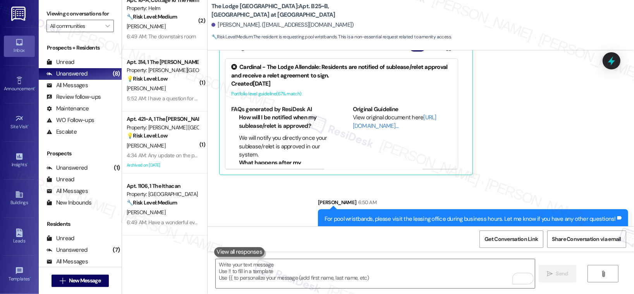
scroll to position [0, 0]
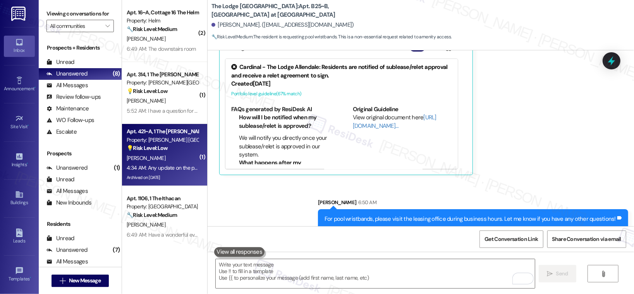
click at [165, 143] on div "Property: [PERSON_NAME] [GEOGRAPHIC_DATA]" at bounding box center [163, 140] width 72 height 8
type textarea "Fetching suggested responses. Please feel free to read through the conversation…"
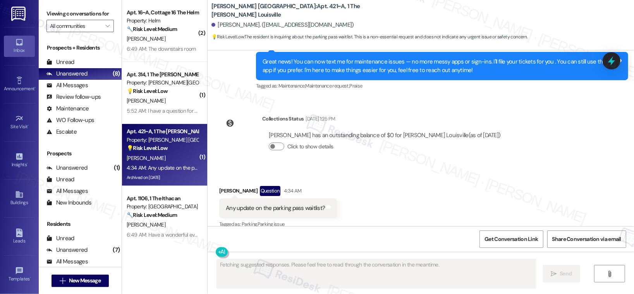
scroll to position [2576, 0]
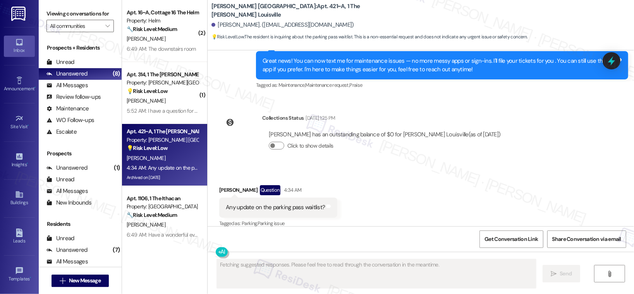
click at [238, 203] on div "Any update on the parking pass waitlist?" at bounding box center [275, 207] width 99 height 8
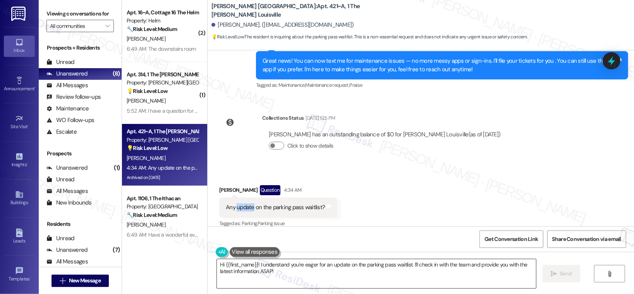
click at [288, 271] on textarea "Hi {{first_name}}! I understand you're eager for an update on the parking pass …" at bounding box center [376, 273] width 319 height 29
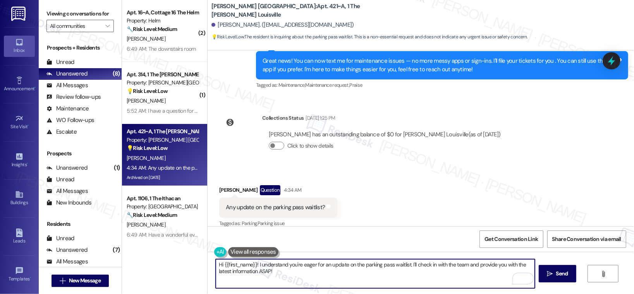
click at [263, 272] on textarea "Hi {{first_name}}! I understand you're eager for an update on the parking pass …" at bounding box center [375, 273] width 319 height 29
type textarea "Hi {{first_name}}! I understand you're eager for an update on the parking pass …"
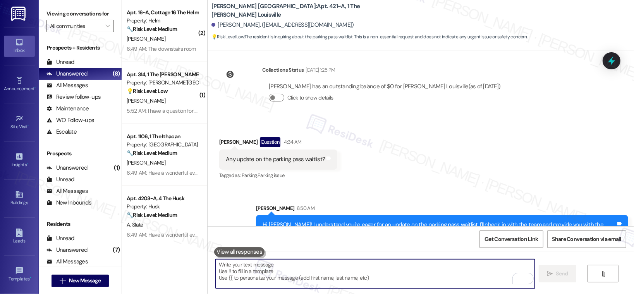
scroll to position [2639, 0]
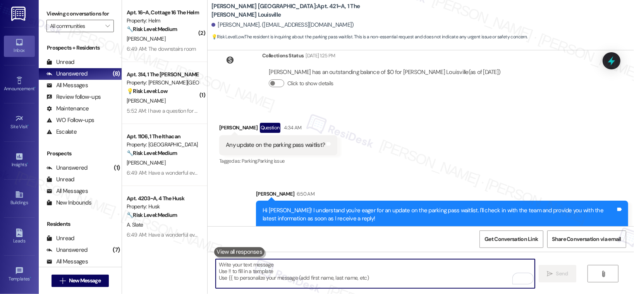
click at [326, 265] on textarea "To enrich screen reader interactions, please activate Accessibility in Grammarl…" at bounding box center [375, 273] width 319 height 29
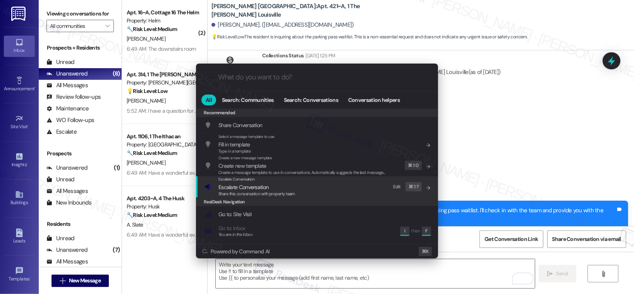
click at [271, 189] on span "Escalate Conversation" at bounding box center [257, 187] width 77 height 9
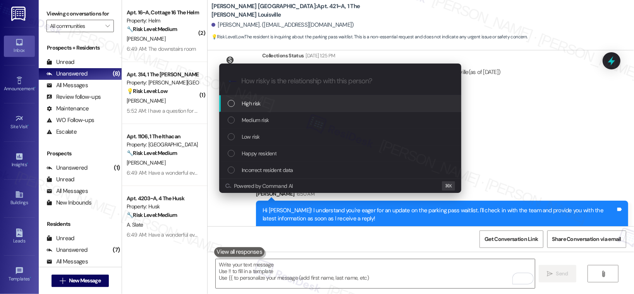
click at [272, 100] on div "High risk" at bounding box center [341, 103] width 227 height 9
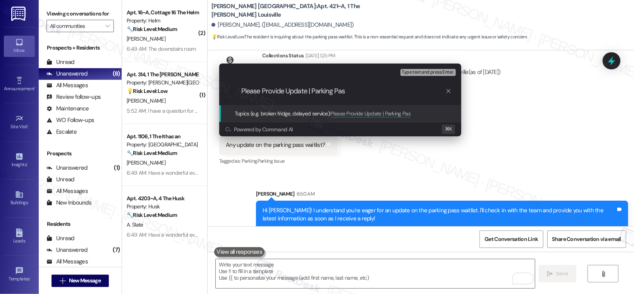
type input "Please Provide Update | Parking Pass"
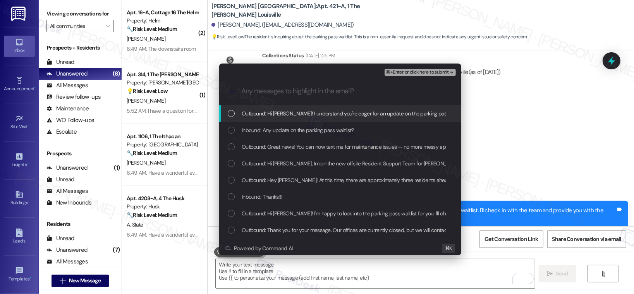
click at [274, 113] on span "Outbound: Hi [PERSON_NAME]! I understand you're eager for an update on the park…" at bounding box center [463, 113] width 442 height 9
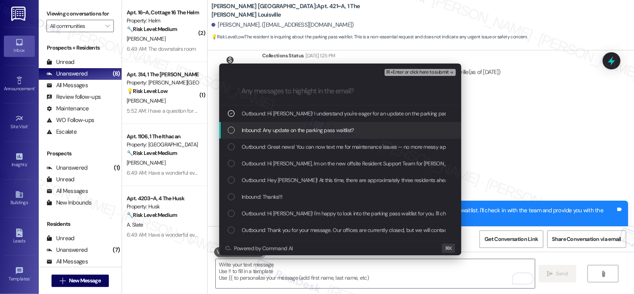
click at [272, 132] on span "Inbound: Any update on the parking pass waitlist?" at bounding box center [298, 130] width 112 height 9
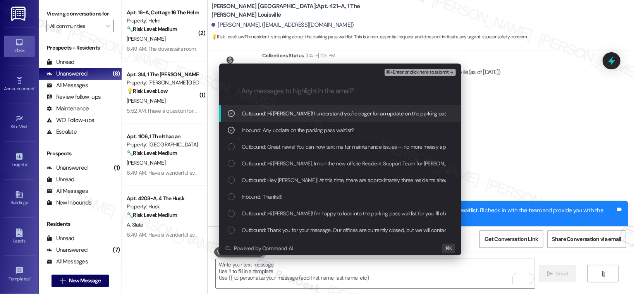
click at [413, 72] on span "⌘+Enter or click here to submit" at bounding box center [417, 72] width 63 height 5
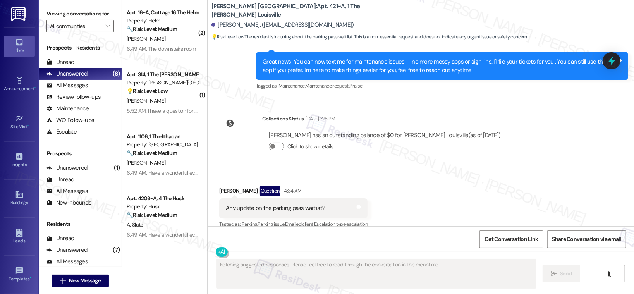
scroll to position [2650, 0]
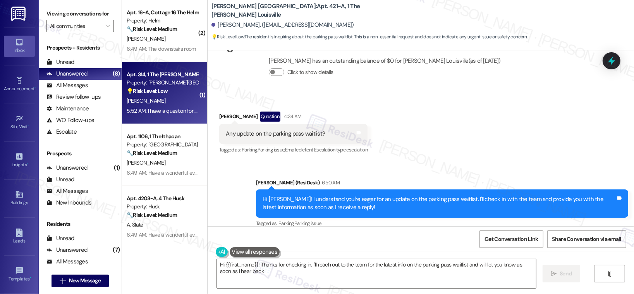
type textarea "Hi {{first_name}}! Thanks for checking in. I'll reach out to the team for the l…"
click at [169, 97] on div "[PERSON_NAME]" at bounding box center [162, 101] width 73 height 10
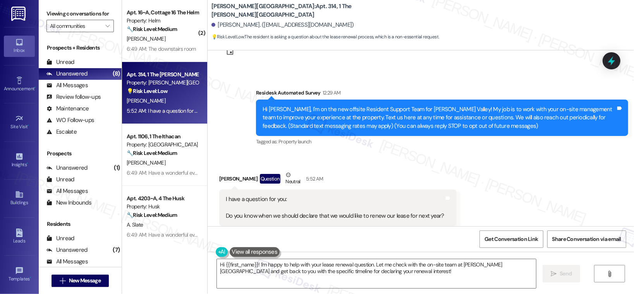
scroll to position [48, 0]
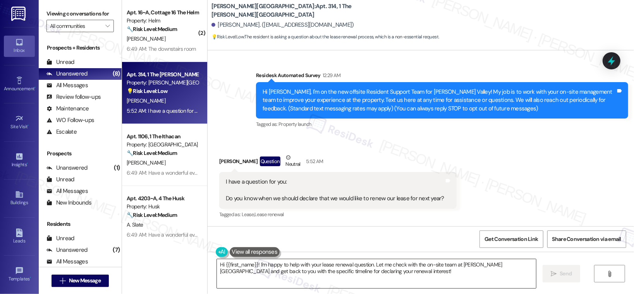
click at [358, 266] on textarea "Hi {{first_name}}! I'm happy to help with your lease renewal question. Let me c…" at bounding box center [376, 273] width 319 height 29
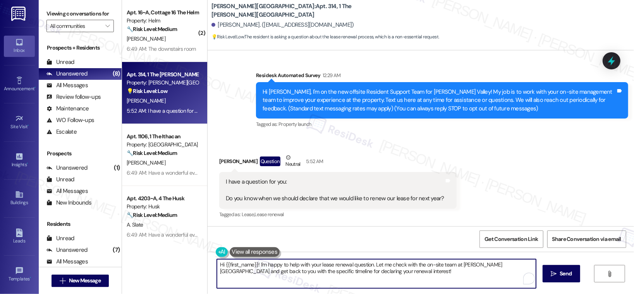
click at [359, 266] on textarea "Hi {{first_name}}! I'm happy to help with your lease renewal question. Let me c…" at bounding box center [376, 273] width 319 height 29
click at [372, 274] on textarea "Hi {{first_name}}! I'm happy to help with your lease renewal question. Let me c…" at bounding box center [375, 273] width 319 height 29
click at [553, 275] on span " Send" at bounding box center [558, 274] width 24 height 8
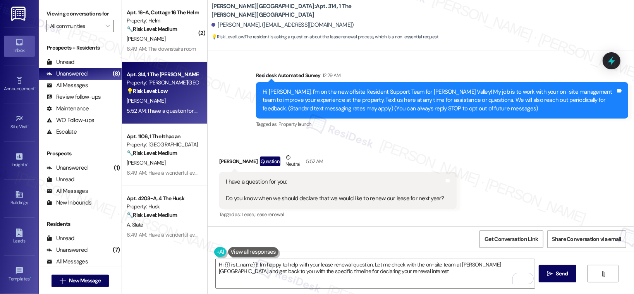
type textarea "Hi {{first_name}}! I'm happy to help with your lease renewal question. Let me c…"
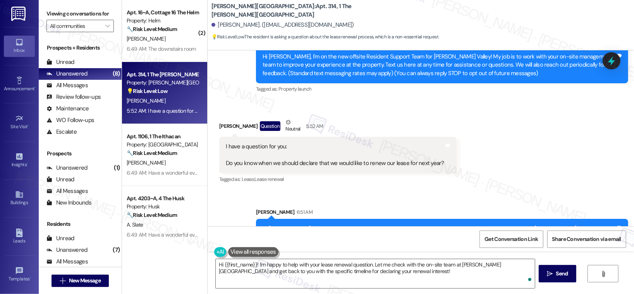
scroll to position [111, 0]
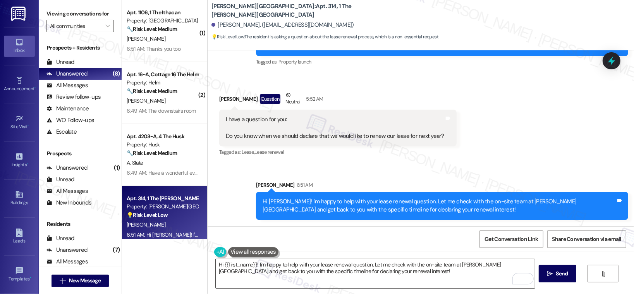
click at [447, 277] on textarea "Hi {{first_name}}! I'm happy to help with your lease renewal question. Let me c…" at bounding box center [375, 273] width 319 height 29
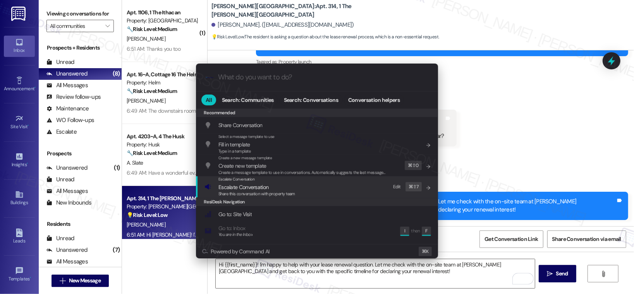
click at [353, 188] on div "Escalate Conversation Escalate Conversation Share this conversation with proper…" at bounding box center [318, 186] width 227 height 21
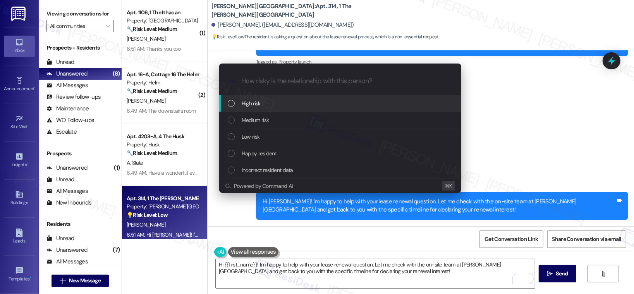
click at [312, 107] on div "High risk" at bounding box center [341, 103] width 227 height 9
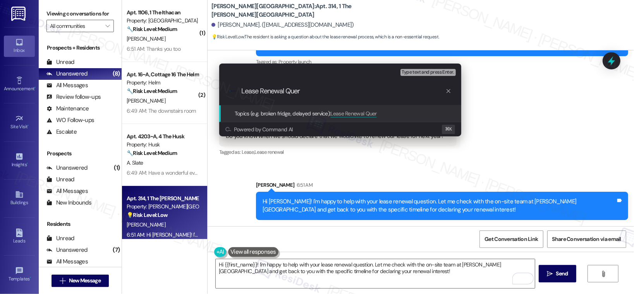
type input "Lease Renewal Query"
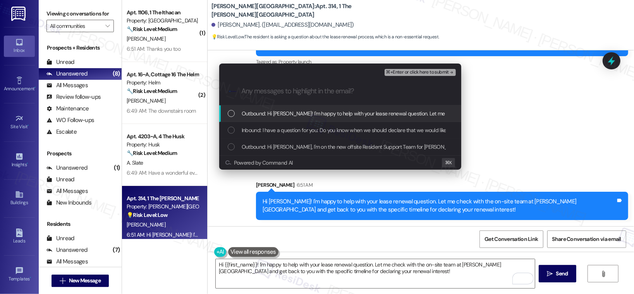
click at [311, 112] on span "Outbound: Hi Mina! I'm happy to help with your lease renewal question. Let me c…" at bounding box center [515, 113] width 546 height 9
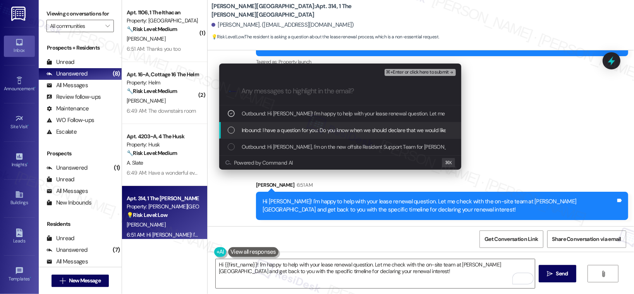
click at [307, 129] on span "Inbound: I have a question for you: Do you know when we should declare that we …" at bounding box center [382, 130] width 280 height 9
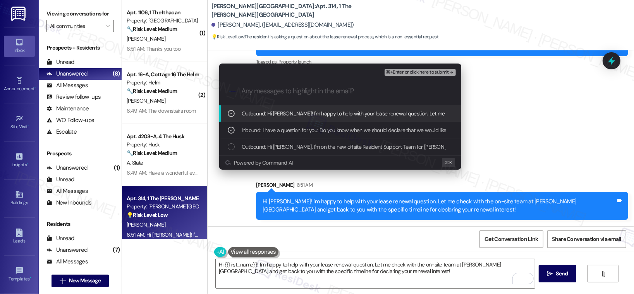
click at [422, 71] on span "⌘+Enter or click here to submit" at bounding box center [417, 72] width 63 height 5
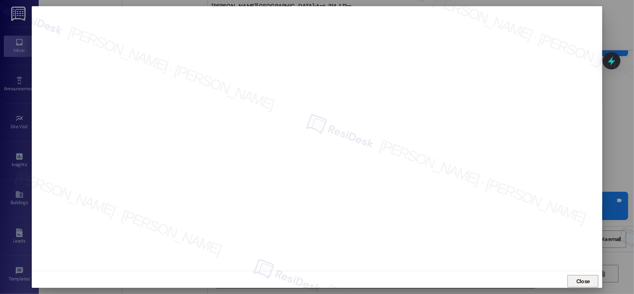
click at [577, 282] on span "Close" at bounding box center [584, 281] width 14 height 8
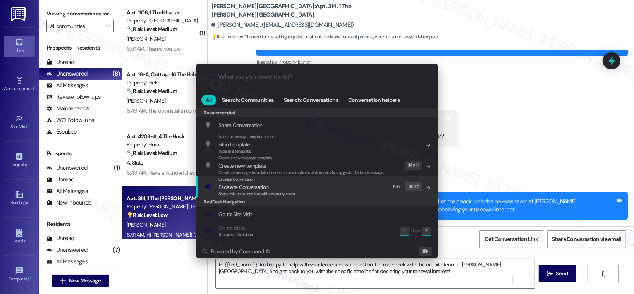
click at [349, 195] on div "Escalate Conversation Escalate Conversation Share this conversation with proper…" at bounding box center [318, 186] width 227 height 21
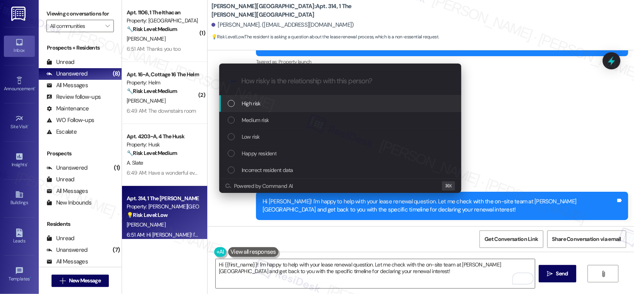
click at [316, 100] on div "High risk" at bounding box center [341, 103] width 227 height 9
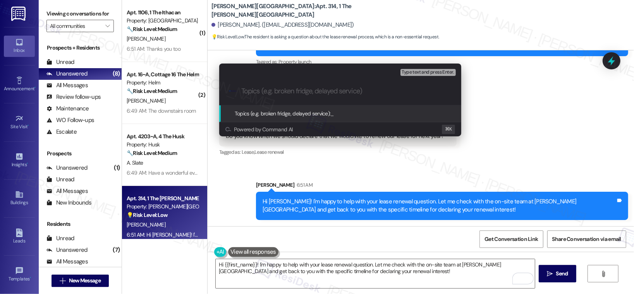
paste input "Lease Renewal Query"
type input "Lease Renewal Query"
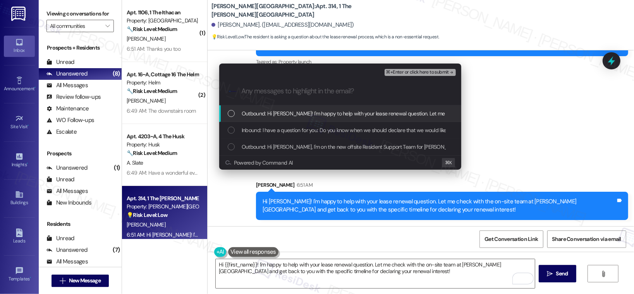
click at [317, 112] on span "Outbound: Hi Mina! I'm happy to help with your lease renewal question. Let me c…" at bounding box center [515, 113] width 546 height 9
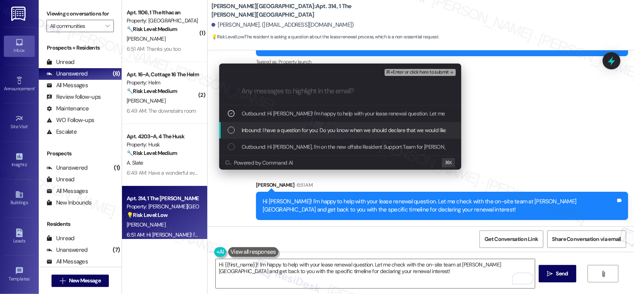
click at [312, 131] on span "Inbound: I have a question for you: Do you know when we should declare that we …" at bounding box center [382, 130] width 280 height 9
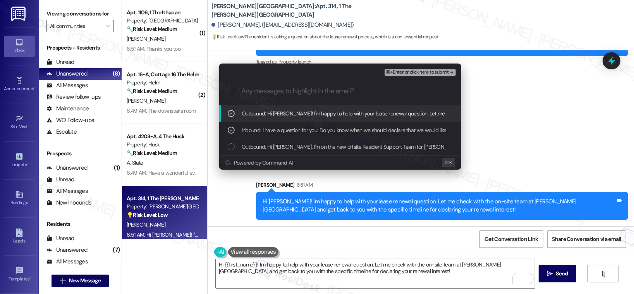
click at [422, 72] on span "⌘+Enter or click here to submit" at bounding box center [417, 72] width 63 height 5
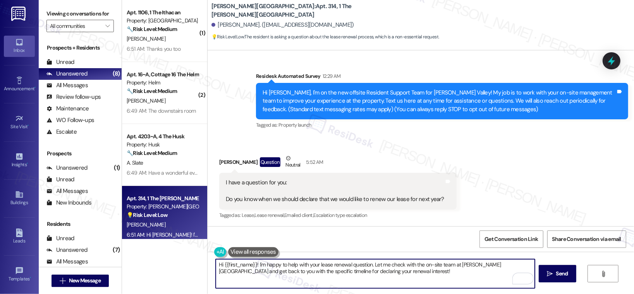
scroll to position [122, 0]
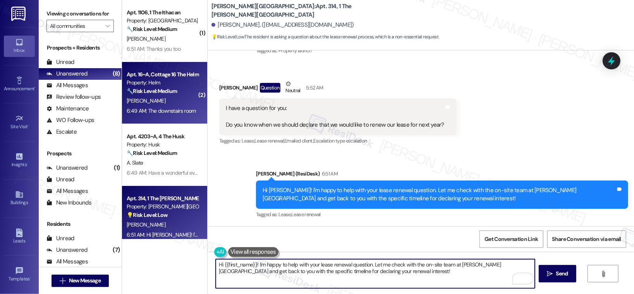
click at [161, 94] on strong "🔧 Risk Level: Medium" at bounding box center [152, 91] width 50 height 7
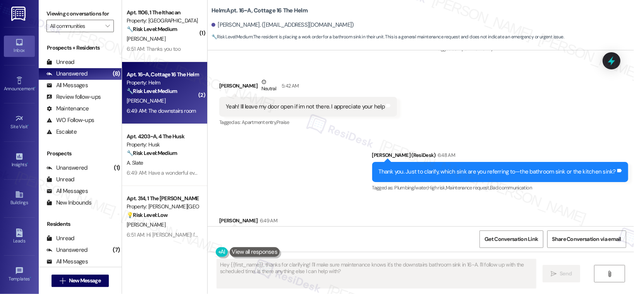
scroll to position [473, 0]
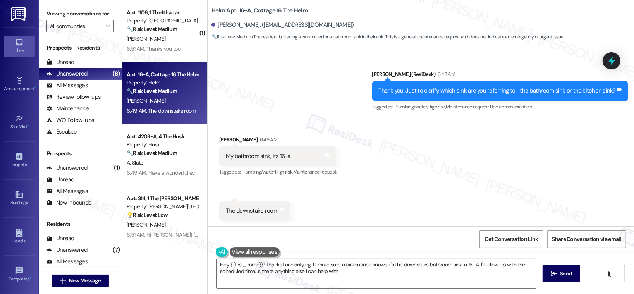
type textarea "Hey {{first_name}}! Thanks for clarifying. I'll make sure maintenance knows it'…"
click at [265, 269] on textarea "Hey {{first_name}}! Thanks for clarifying. I'll make sure maintenance knows it'…" at bounding box center [376, 273] width 319 height 29
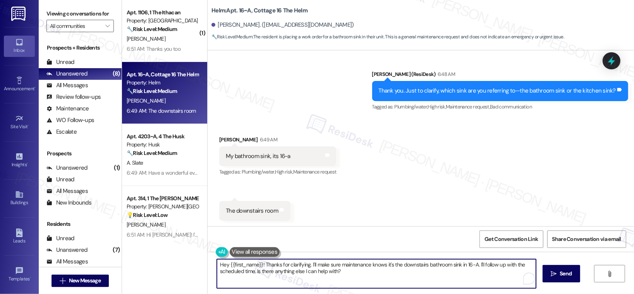
click at [266, 269] on textarea "Hey {{first_name}}! Thanks for clarifying. I'll make sure maintenance knows it'…" at bounding box center [376, 273] width 319 height 29
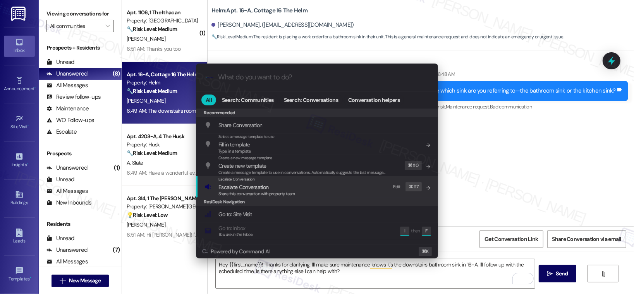
click at [259, 189] on span "Escalate Conversation" at bounding box center [244, 187] width 50 height 7
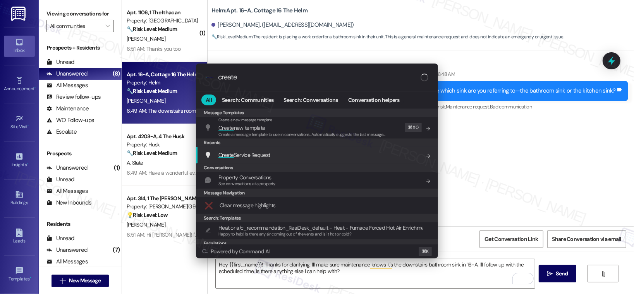
type input "create"
click at [259, 151] on span "Create Service Request" at bounding box center [245, 154] width 52 height 7
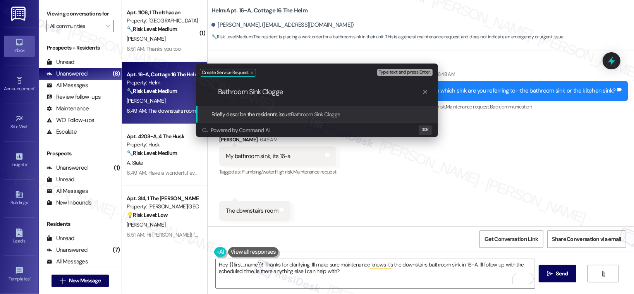
type input "Bathroom Sink Clogged"
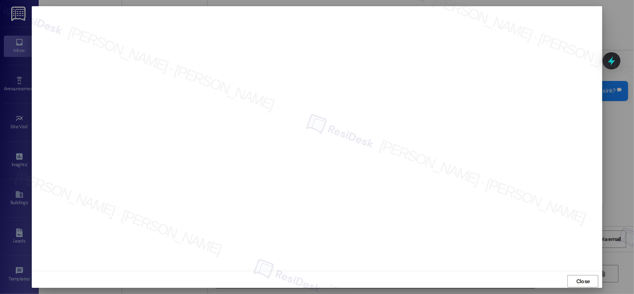
scroll to position [3, 0]
click at [582, 280] on span "Close" at bounding box center [584, 278] width 14 height 8
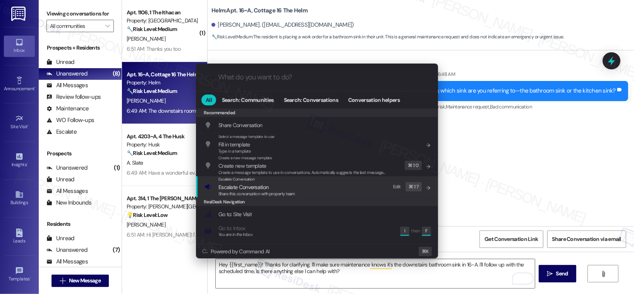
click at [358, 181] on div "Escalate Conversation Escalate Conversation Share this conversation with proper…" at bounding box center [318, 186] width 227 height 21
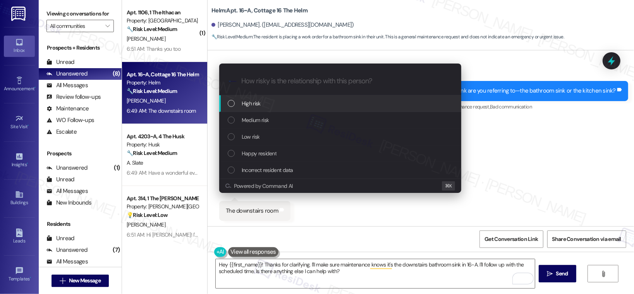
click at [340, 103] on div "High risk" at bounding box center [341, 103] width 227 height 9
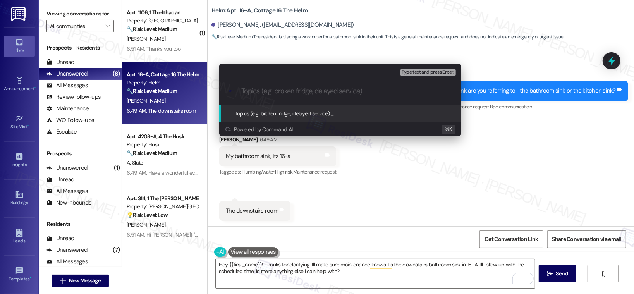
paste input "Work order submitted by Residesk | Work order # 12933836 - Bathroom Sink Clogged"
type input "Work order submitted by Residesk | Work order # 12933836 - Bathroom Sink Clogged"
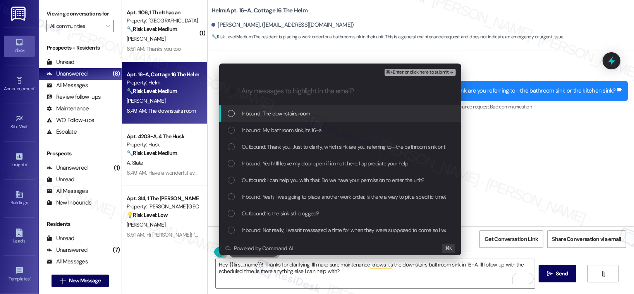
scroll to position [0, 0]
click at [321, 114] on div "Inbound: The downstairs room" at bounding box center [341, 113] width 227 height 9
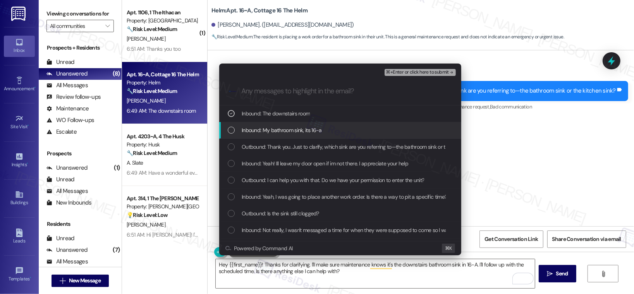
click at [317, 132] on span "Inbound: My bathroom sink, its 16-a" at bounding box center [282, 130] width 80 height 9
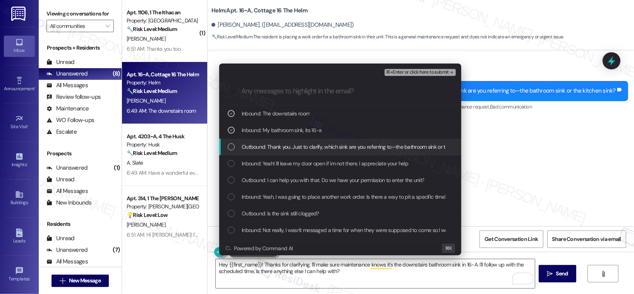
click at [313, 147] on span "Outbound: Thank you. Just to clarify, which sink are you referring to—the bathr…" at bounding box center [361, 147] width 239 height 9
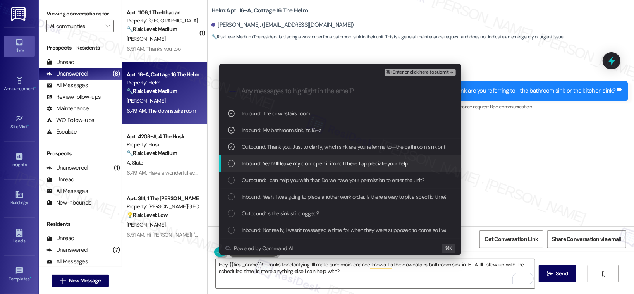
click at [308, 163] on span "Inbound: Yeah! Ill leave my door open if im not there. I appreciate your help" at bounding box center [325, 163] width 167 height 9
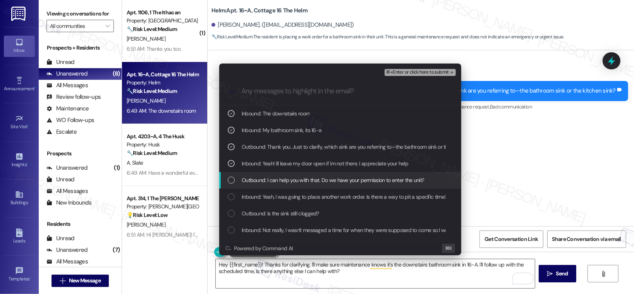
click at [304, 179] on span "Outbound: I can help you with that. Do we have your permission to enter the uni…" at bounding box center [333, 180] width 182 height 9
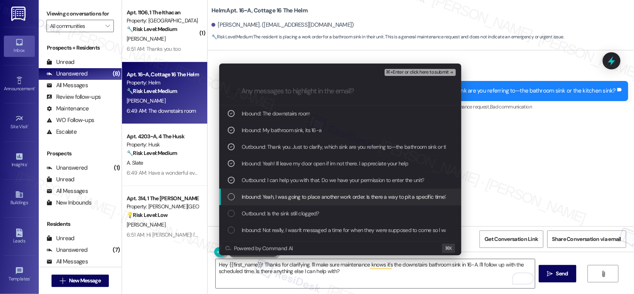
click at [300, 198] on span "Inbound: Yeah, I was going to place another work order. Is there a way to pit a…" at bounding box center [375, 197] width 267 height 9
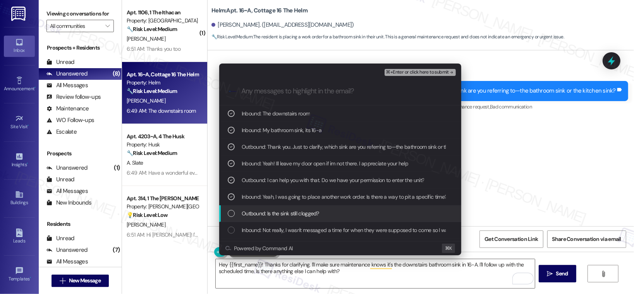
click at [321, 213] on div "Outbound: Is the sink still clogged?" at bounding box center [341, 213] width 227 height 9
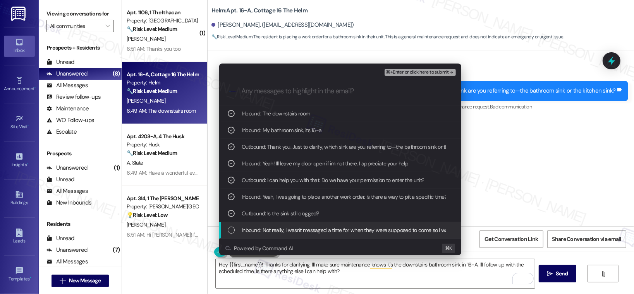
click at [316, 228] on span "Inbound: Not really, I wasn't messaged a time for when they were supposed to co…" at bounding box center [404, 230] width 324 height 9
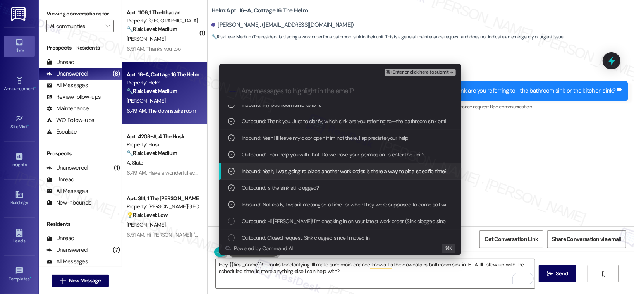
scroll to position [47, 0]
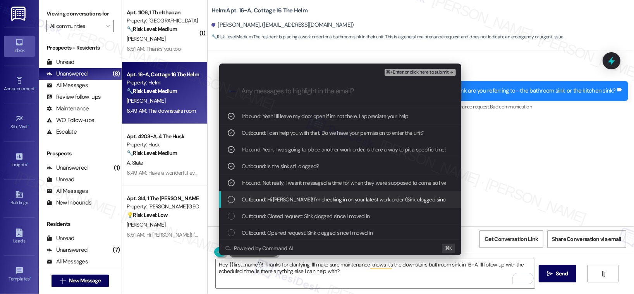
click at [368, 200] on span "Outbound: Hi [PERSON_NAME]! I'm checking in on your latest work order (Sink clo…" at bounding box center [534, 199] width 585 height 9
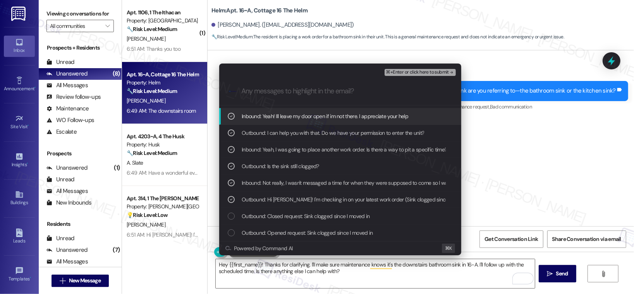
click at [432, 70] on span "⌘+Enter or click here to submit" at bounding box center [417, 72] width 63 height 5
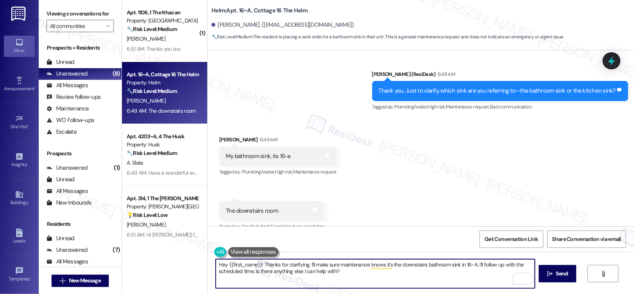
scroll to position [485, 0]
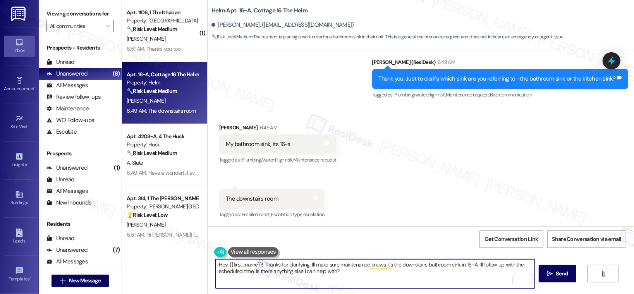
click at [349, 272] on textarea "Hey {{first_name}}! Thanks for clarifying. I'll make sure maintenance knows it'…" at bounding box center [375, 273] width 319 height 29
drag, startPoint x: 474, startPoint y: 265, endPoint x: 478, endPoint y: 273, distance: 8.5
click at [478, 273] on textarea "Hey {{first_name}}! Thanks for clarifying. I'll make sure maintenance knows it'…" at bounding box center [375, 273] width 319 height 29
type textarea "Hey {{first_name}}! Thanks for clarifying. I'll make sure maintenance knows it'…"
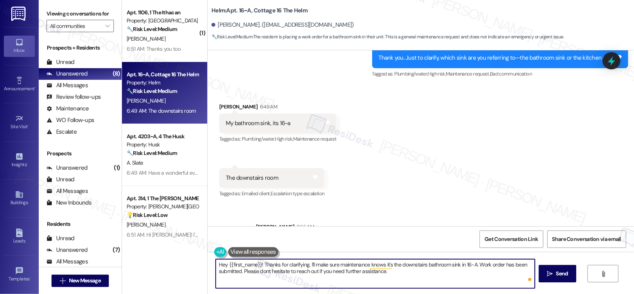
scroll to position [548, 0]
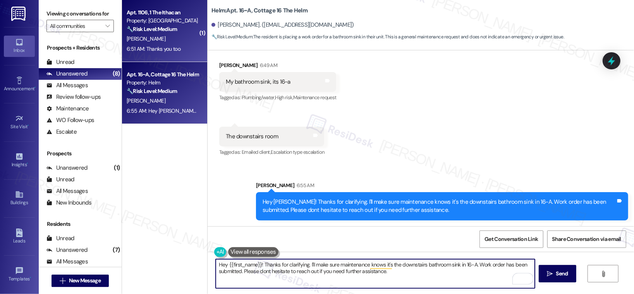
click at [163, 44] on div "6:51 AM: Thanks you too 6:51 AM: Thanks you too" at bounding box center [162, 49] width 73 height 10
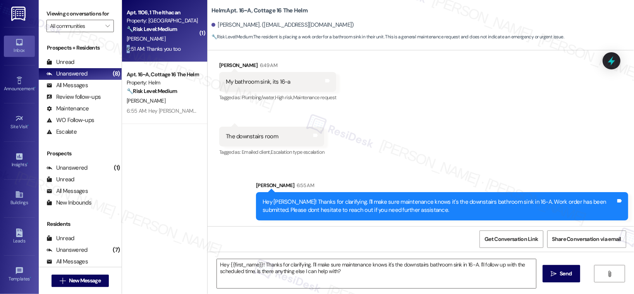
click at [163, 44] on div "6:51 AM: Thanks you too 6:51 AM: Thanks you too" at bounding box center [162, 49] width 73 height 10
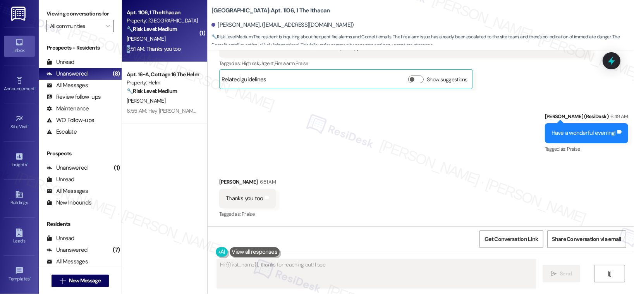
scroll to position [398, 0]
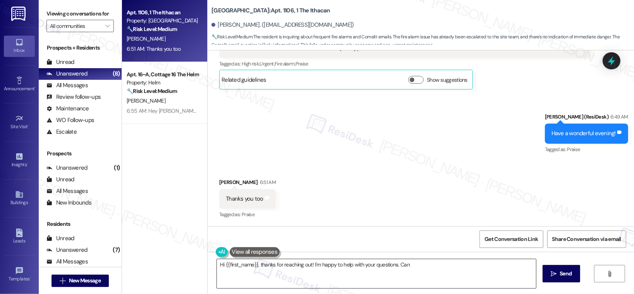
click at [258, 268] on textarea "Hi {{first_name}}, thanks for reaching out! I'm happy to help with your questio…" at bounding box center [376, 273] width 319 height 29
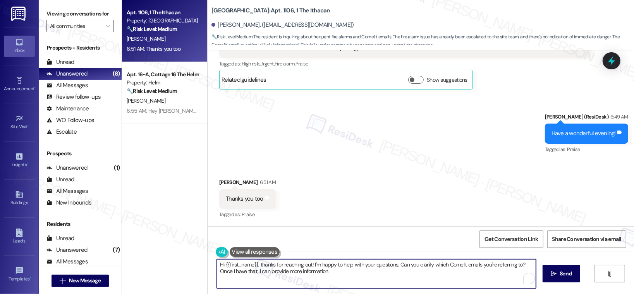
click at [258, 268] on textarea "Hi {{first_name}}, thanks for reaching out! I'm happy to help with your questio…" at bounding box center [376, 273] width 319 height 29
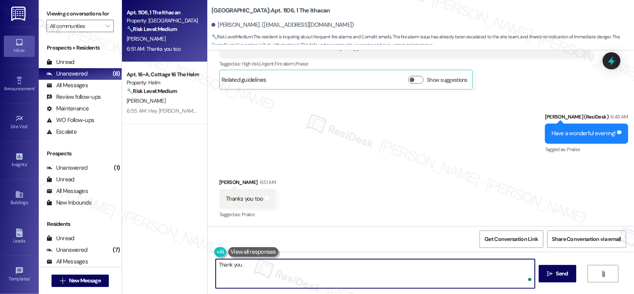
type textarea "Thank you."
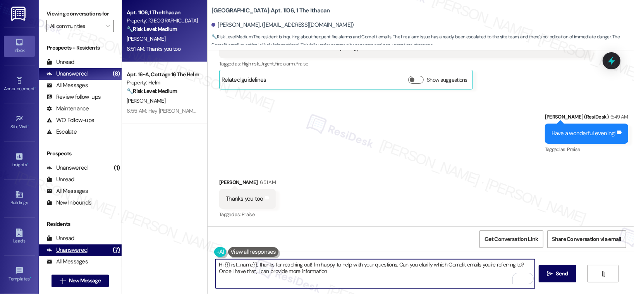
type textarea "Hi {{first_name}}, thanks for reaching out! I'm happy to help with your questio…"
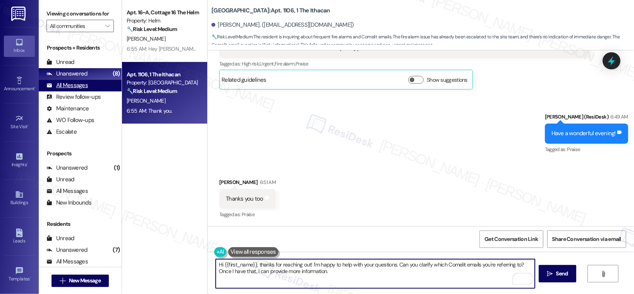
click at [71, 84] on div "All Messages" at bounding box center [66, 85] width 41 height 8
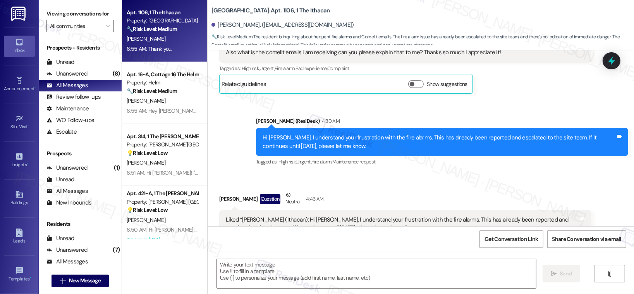
type textarea "Fetching suggested responses. Please feel free to read through the conversation…"
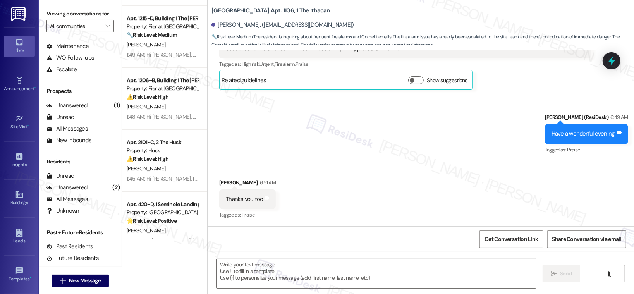
scroll to position [0, 0]
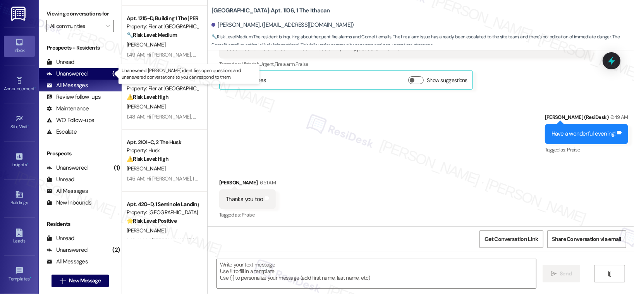
click at [77, 74] on div "Unanswered" at bounding box center [66, 74] width 41 height 8
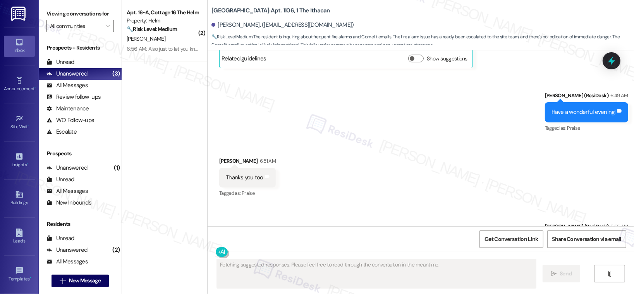
scroll to position [463, 0]
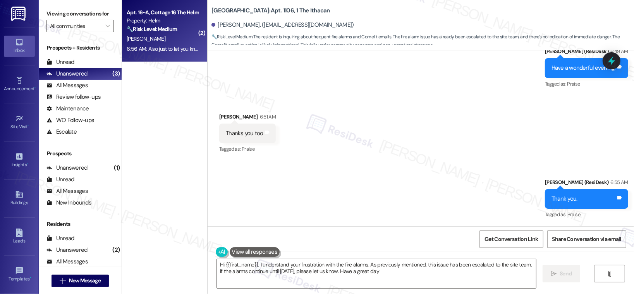
type textarea "Hi {{first_name}}, I understand your frustration with the fire alarms. As previ…"
click at [169, 41] on div "[PERSON_NAME]" at bounding box center [162, 39] width 73 height 10
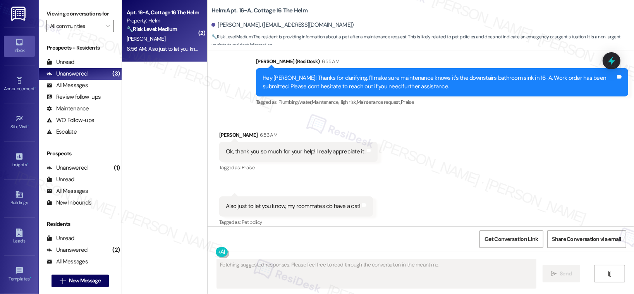
scroll to position [774, 0]
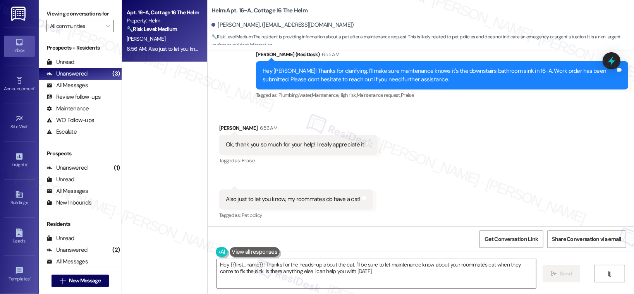
type textarea "Hey {{first_name}}! Thanks for the heads-up about the cat. I'll be sure to let …"
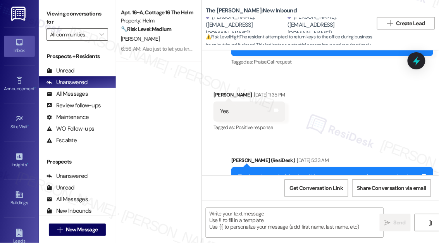
type textarea "Fetching suggested responses. Please feel free to read through the conversation…"
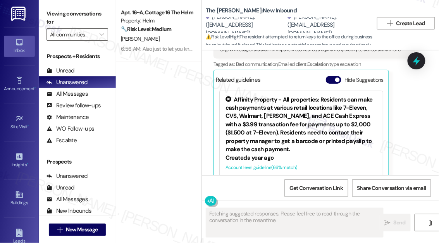
scroll to position [507, 0]
